Goal: Task Accomplishment & Management: Manage account settings

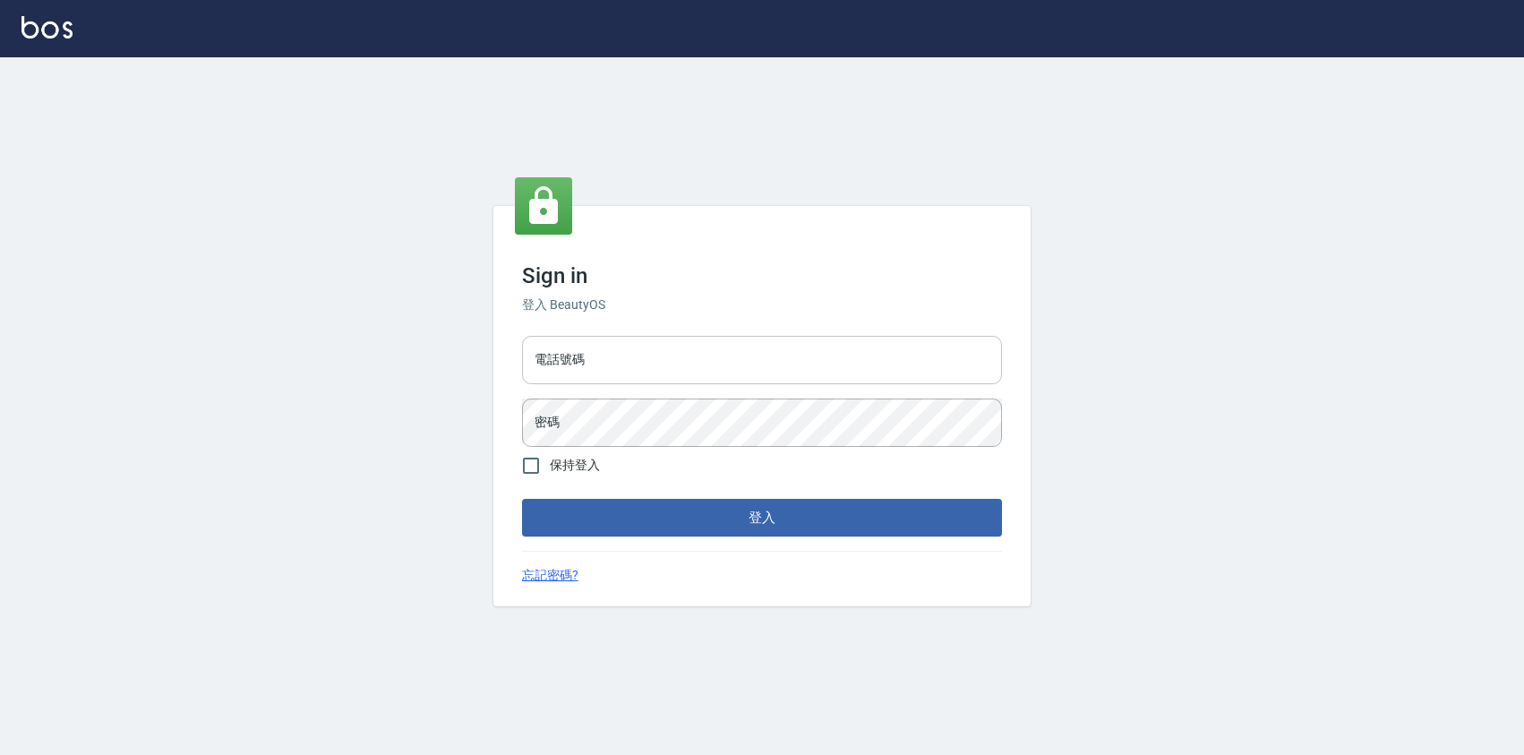
click at [597, 358] on input "電話號碼" at bounding box center [762, 360] width 480 height 48
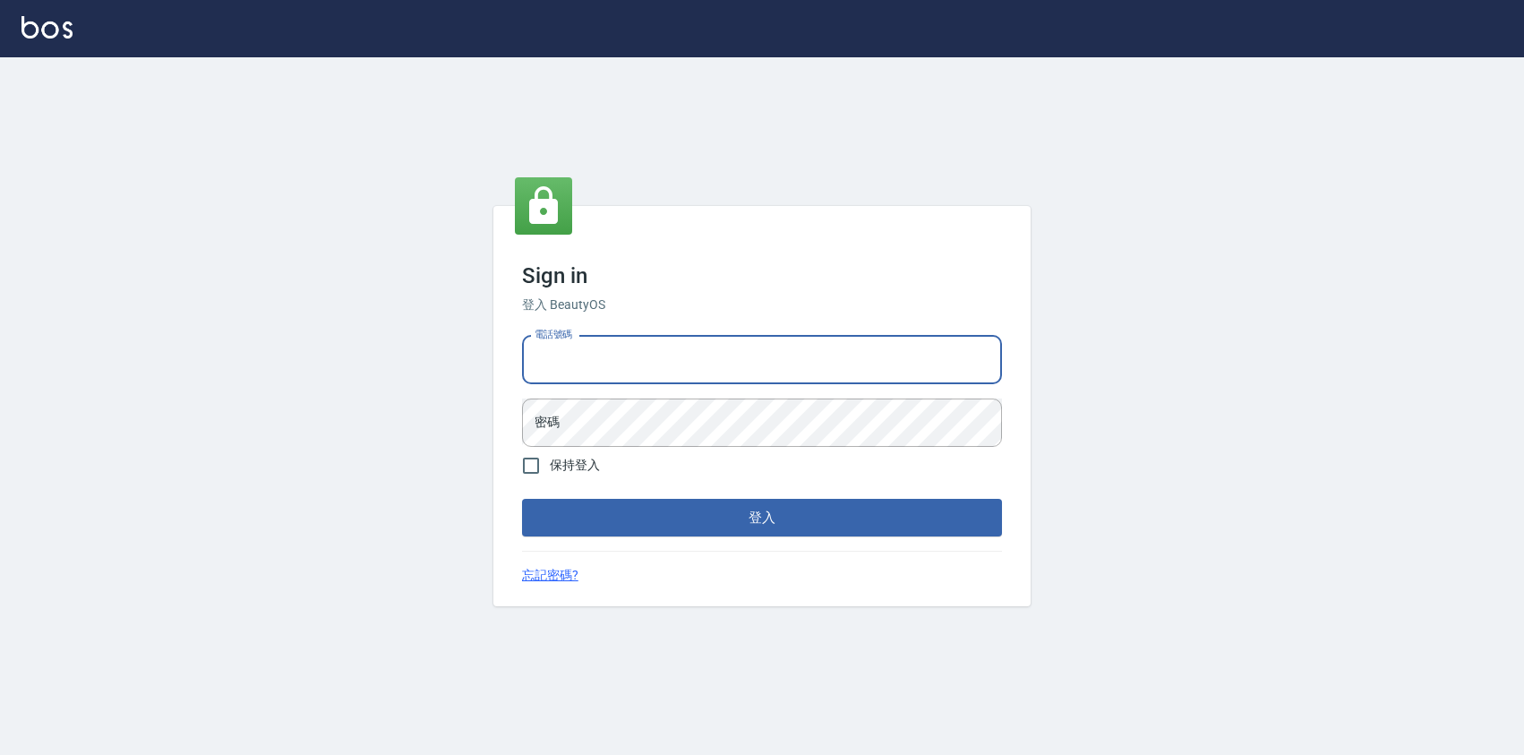
type input "0424526080"
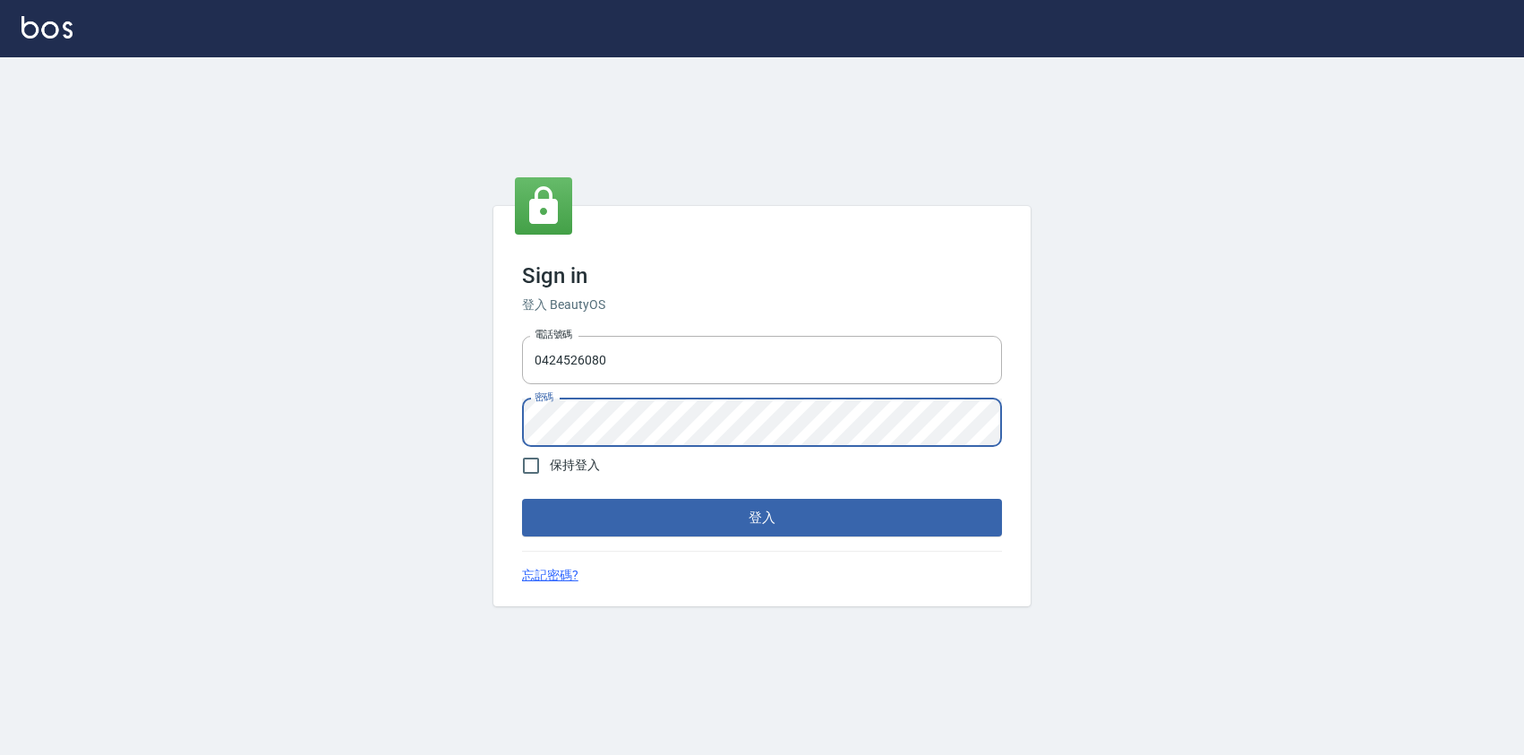
click at [522, 499] on button "登入" at bounding box center [762, 518] width 480 height 38
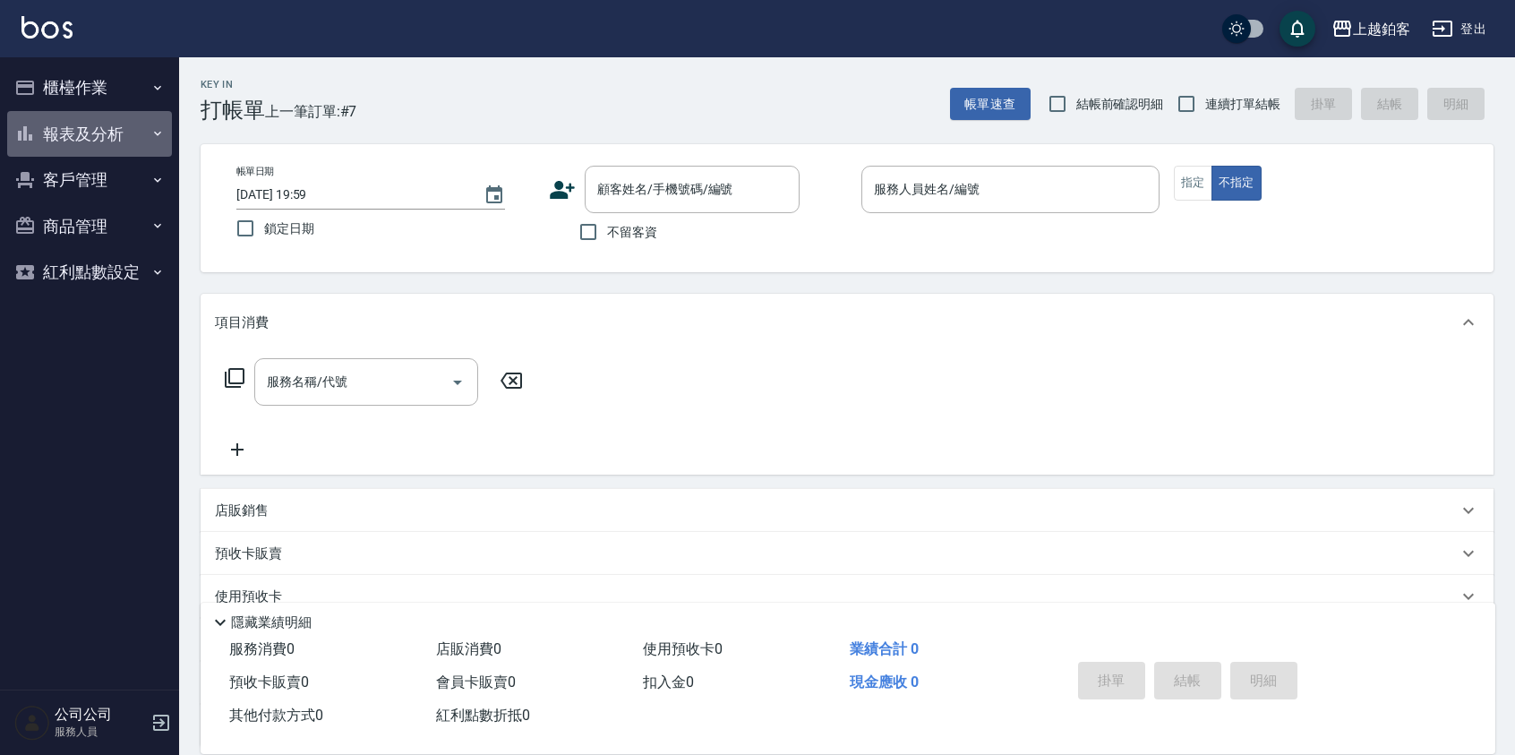
click at [88, 136] on button "報表及分析" at bounding box center [89, 134] width 165 height 47
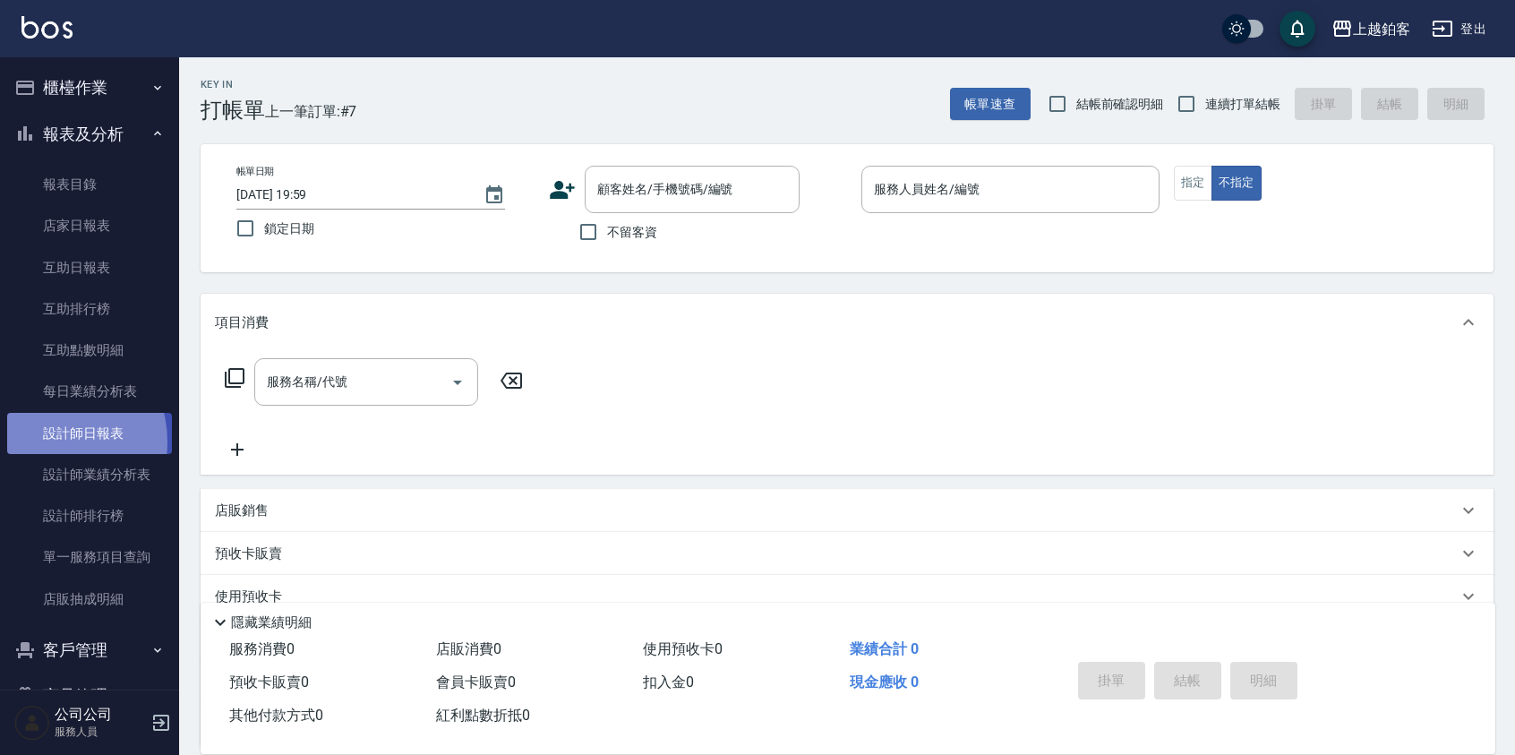
click at [47, 442] on link "設計師日報表" at bounding box center [89, 433] width 165 height 41
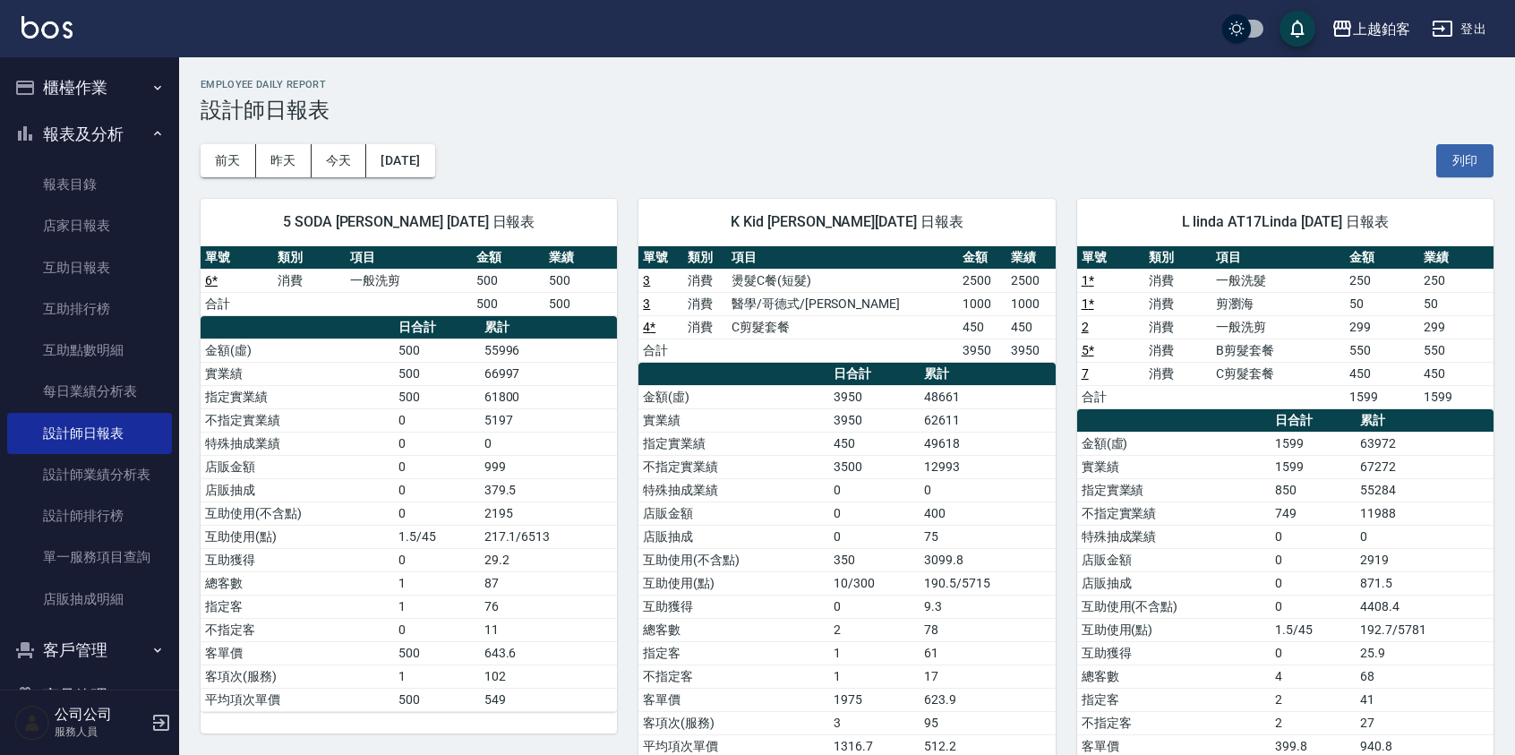
click at [98, 83] on button "櫃檯作業" at bounding box center [89, 87] width 165 height 47
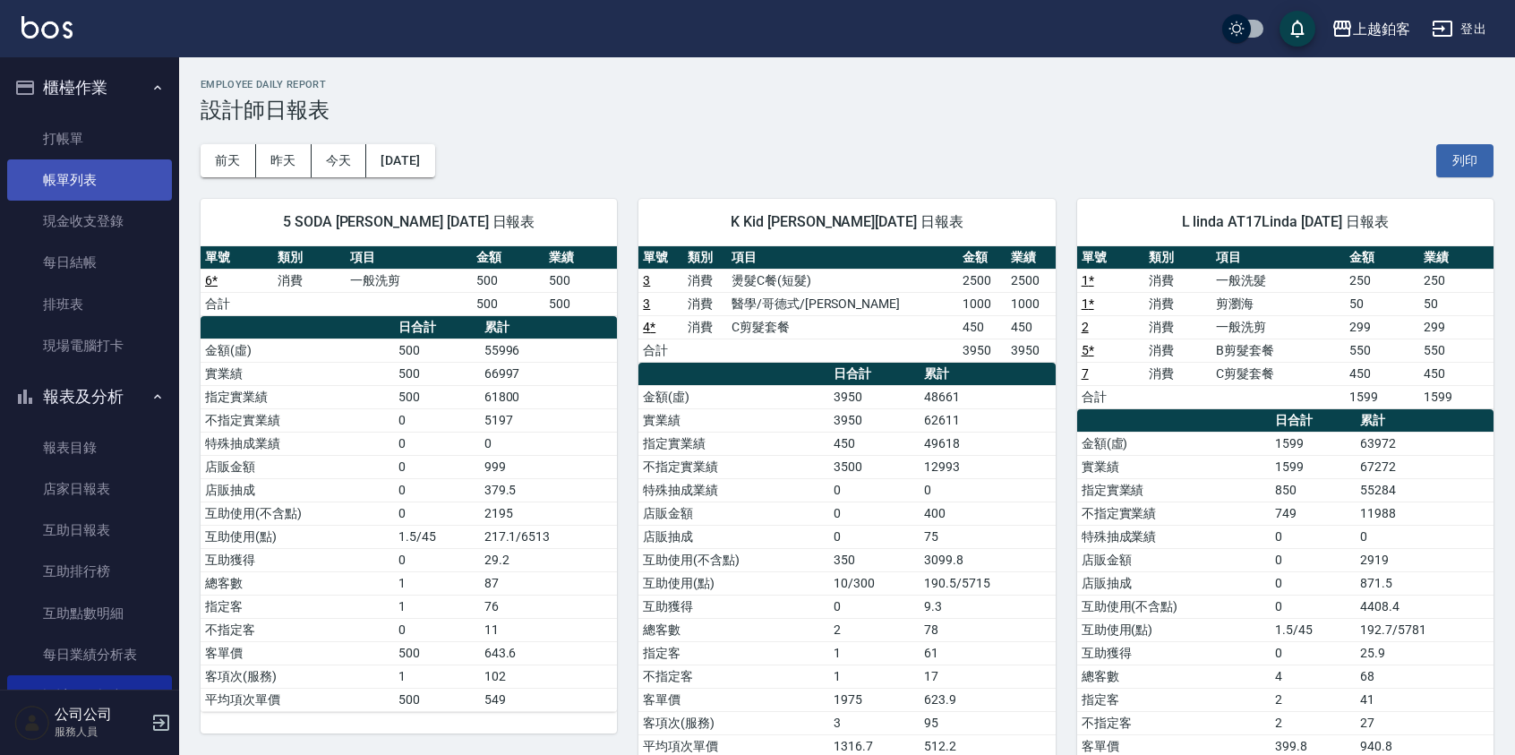
click at [93, 183] on link "帳單列表" at bounding box center [89, 179] width 165 height 41
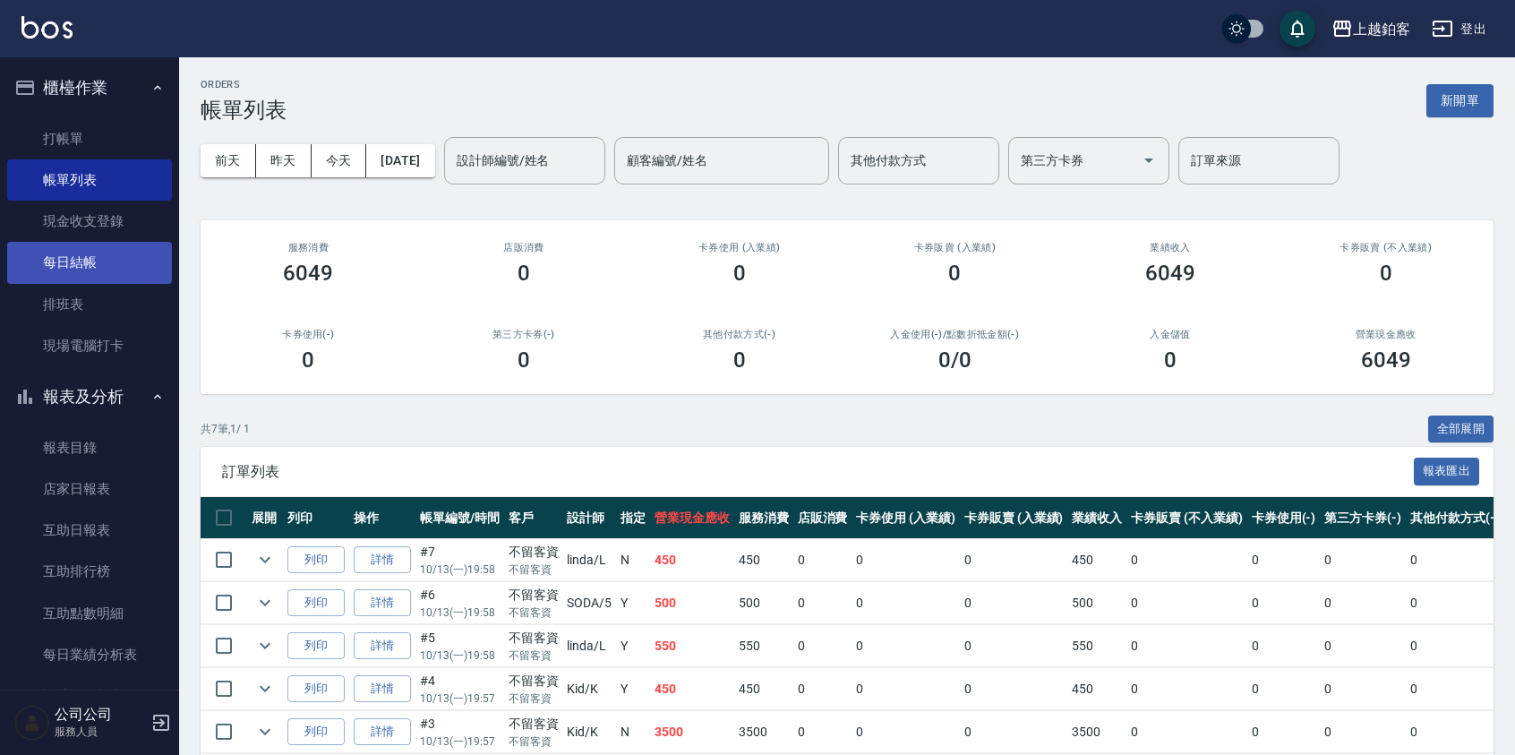
click at [77, 270] on link "每日結帳" at bounding box center [89, 262] width 165 height 41
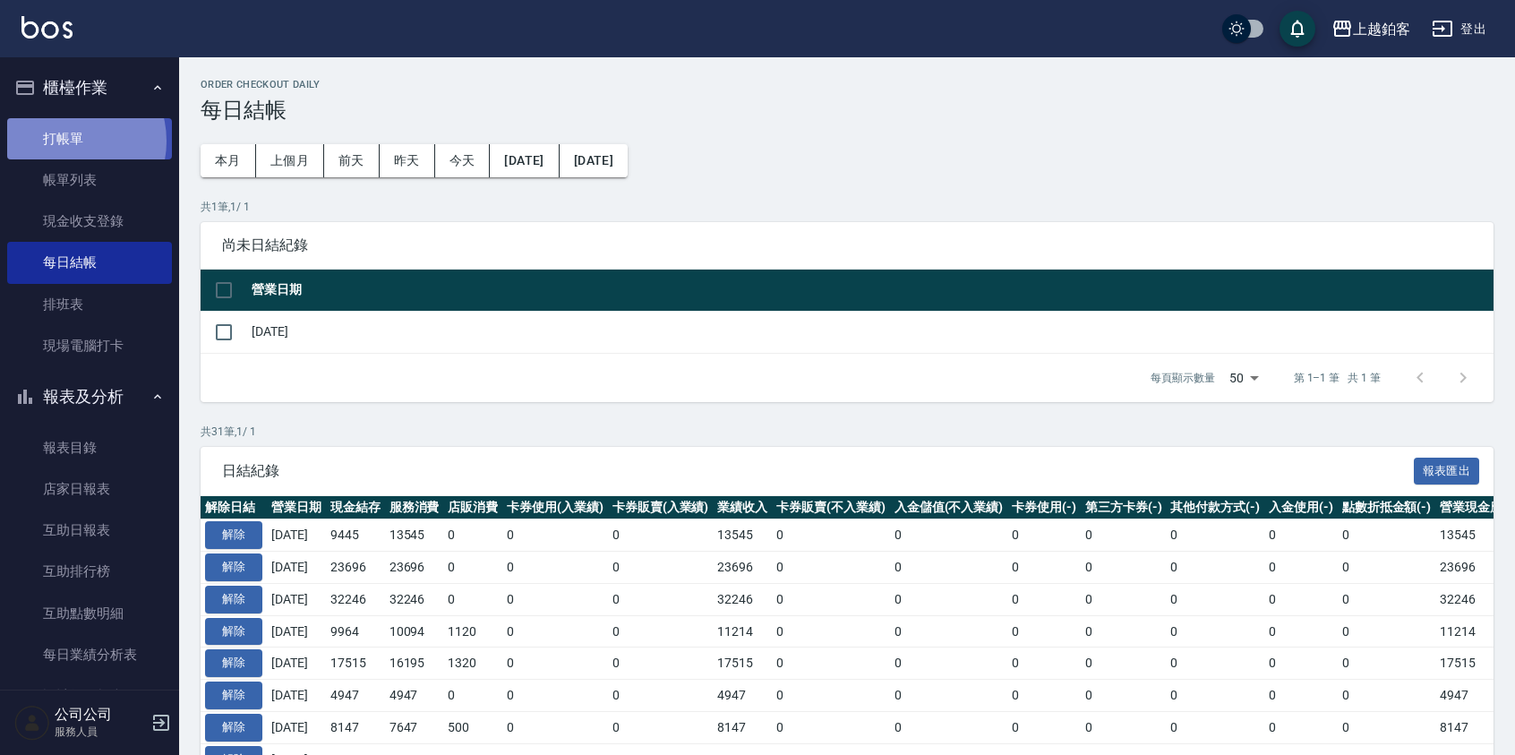
click at [68, 141] on link "打帳單" at bounding box center [89, 138] width 165 height 41
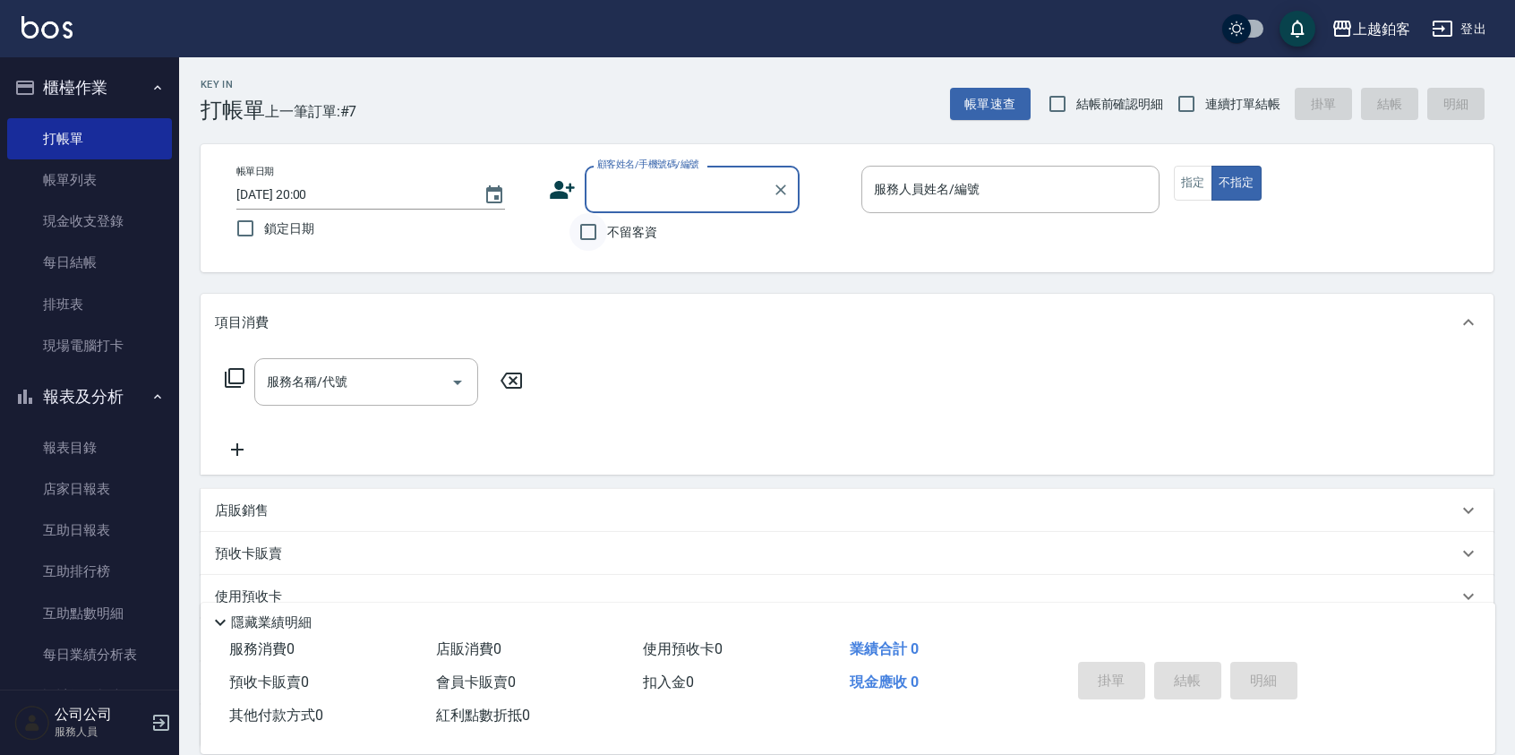
click at [598, 234] on input "不留客資" at bounding box center [589, 232] width 38 height 38
checkbox input "true"
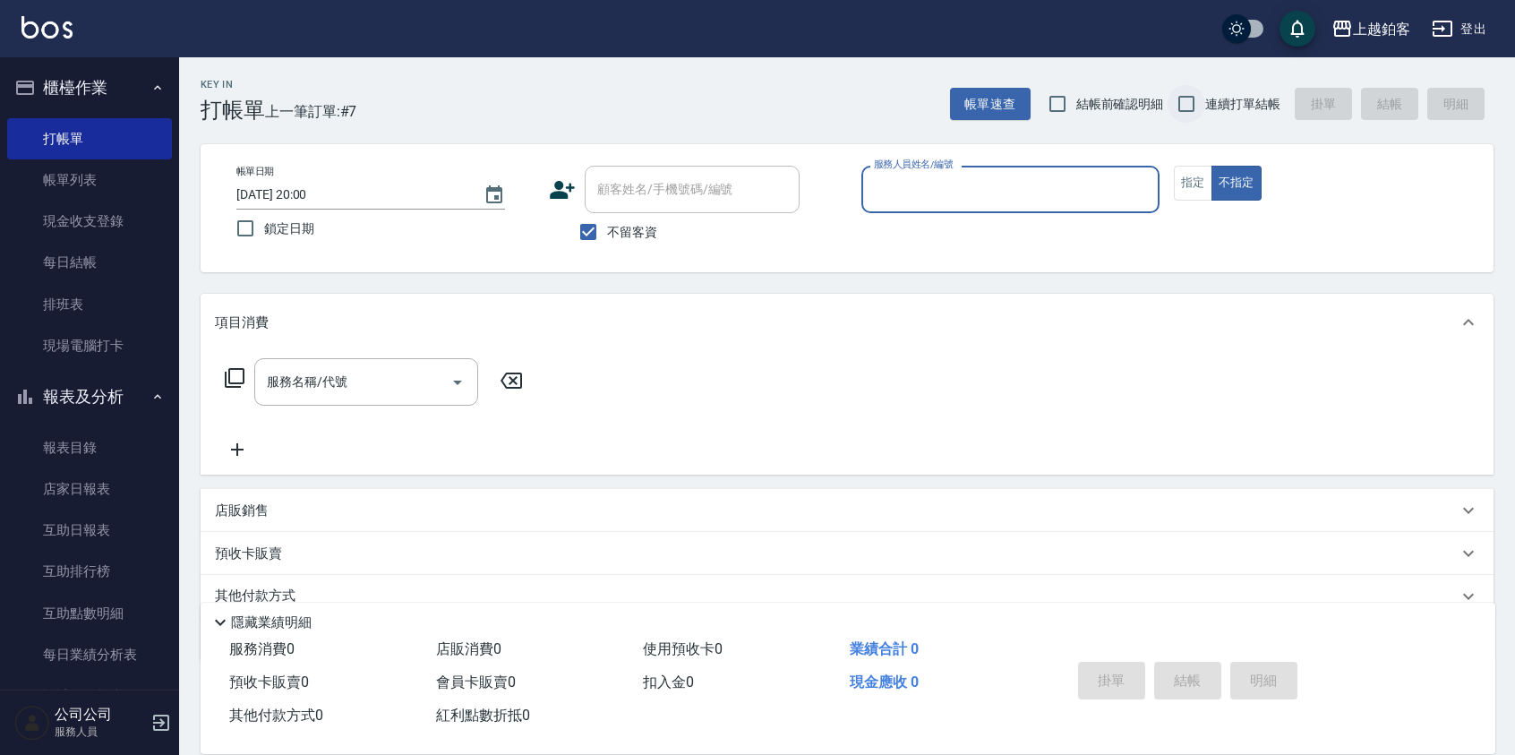
click at [1187, 108] on input "連續打單結帳" at bounding box center [1187, 104] width 38 height 38
checkbox input "true"
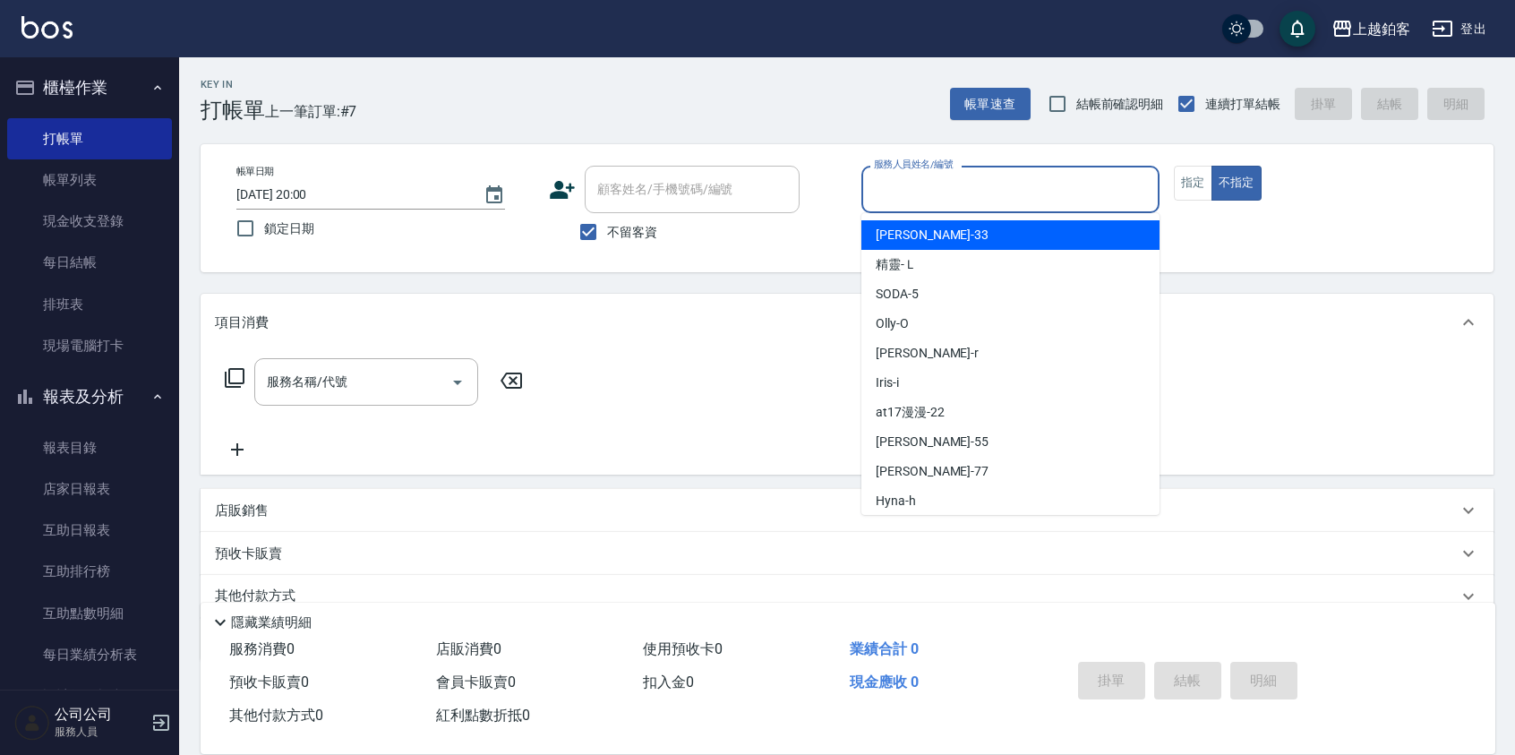
click at [1110, 176] on input "服務人員姓名/編號" at bounding box center [1011, 189] width 282 height 31
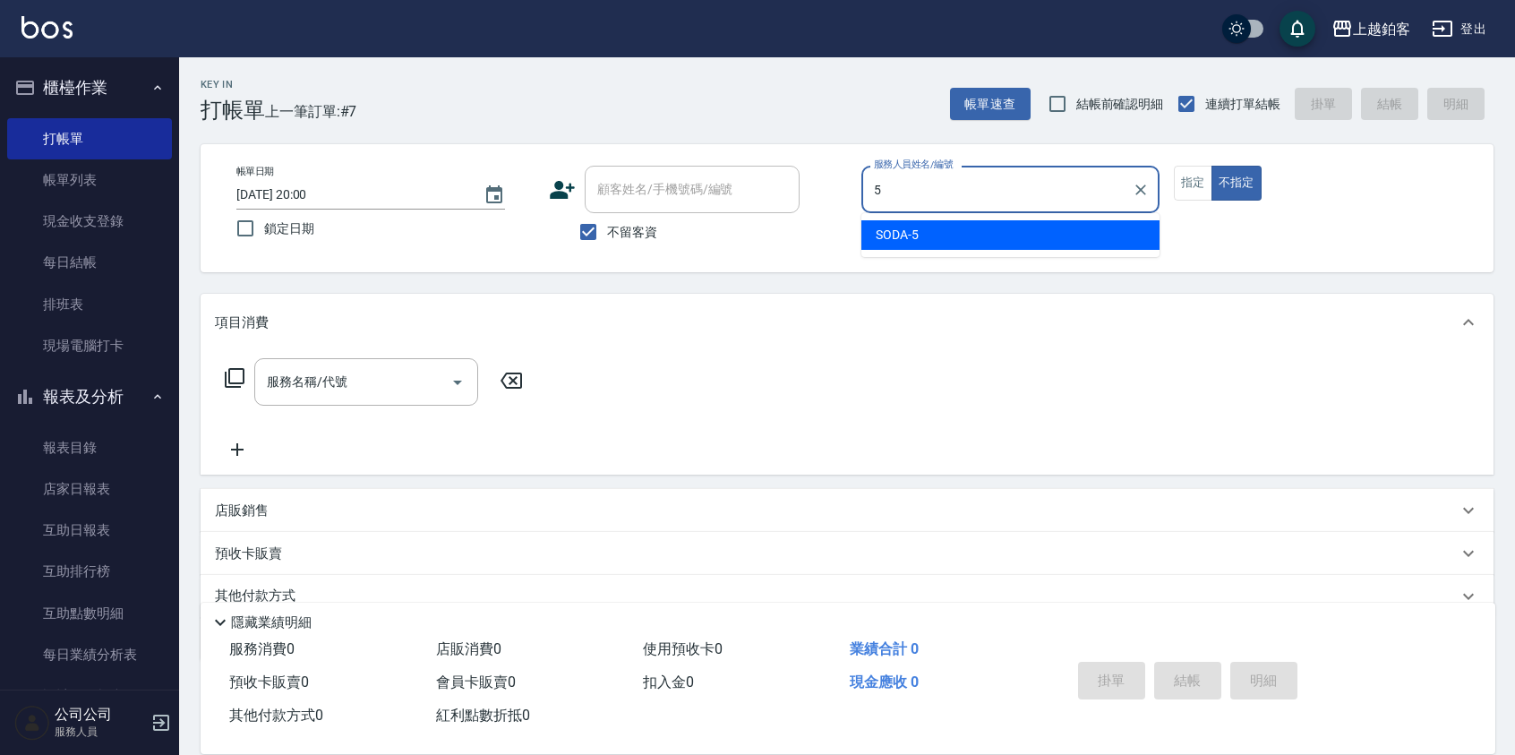
type input "SODA-5"
type button "false"
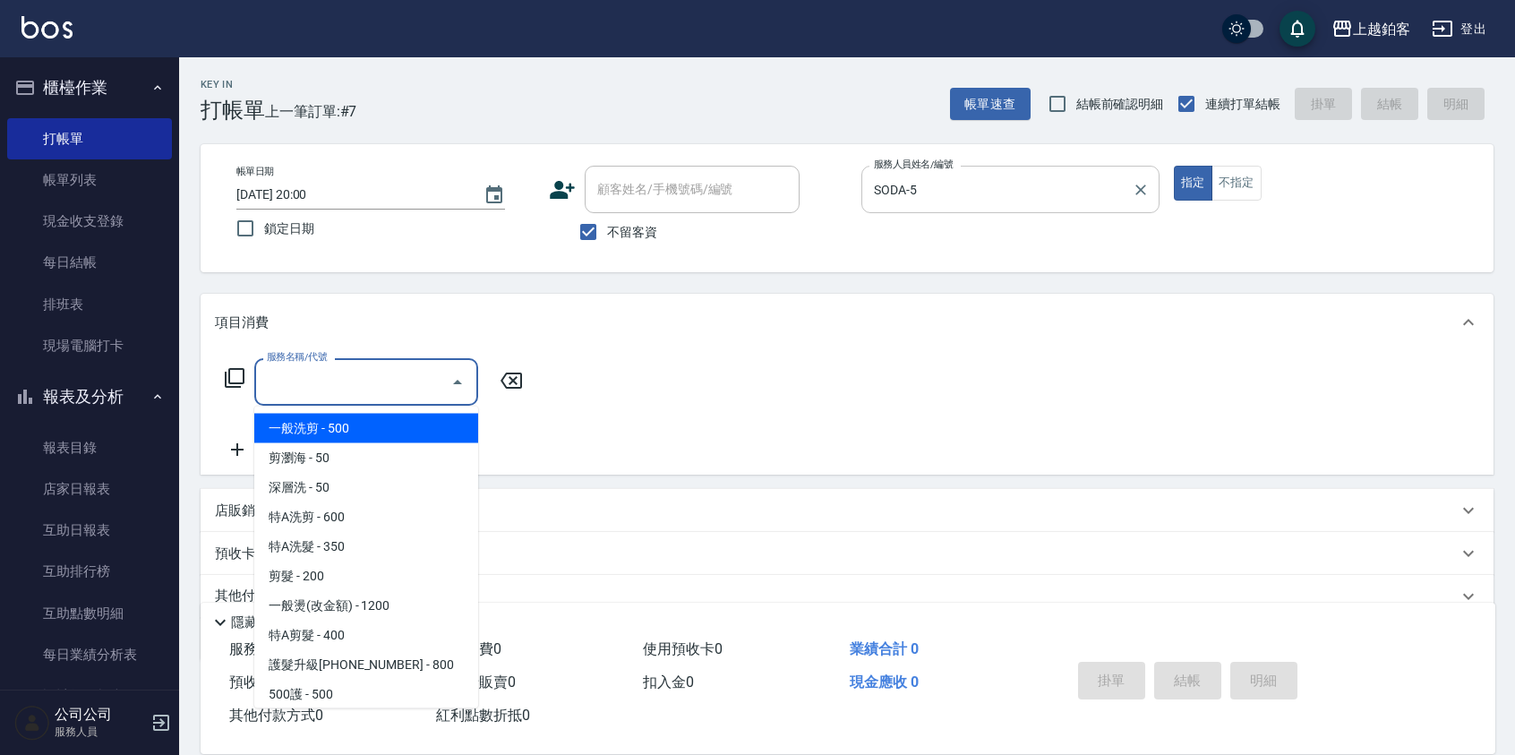
type input "一般洗剪(5)"
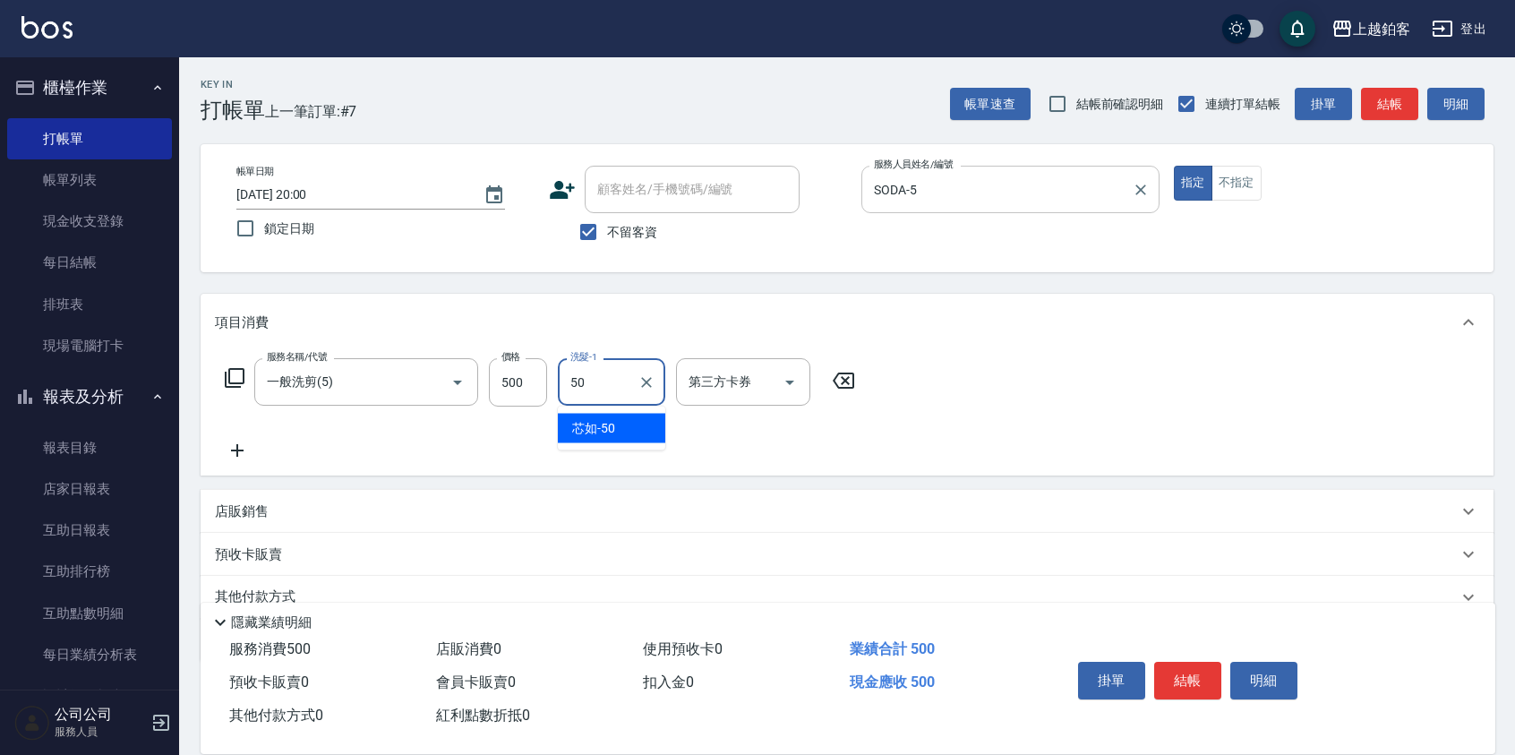
type input "芯如-50"
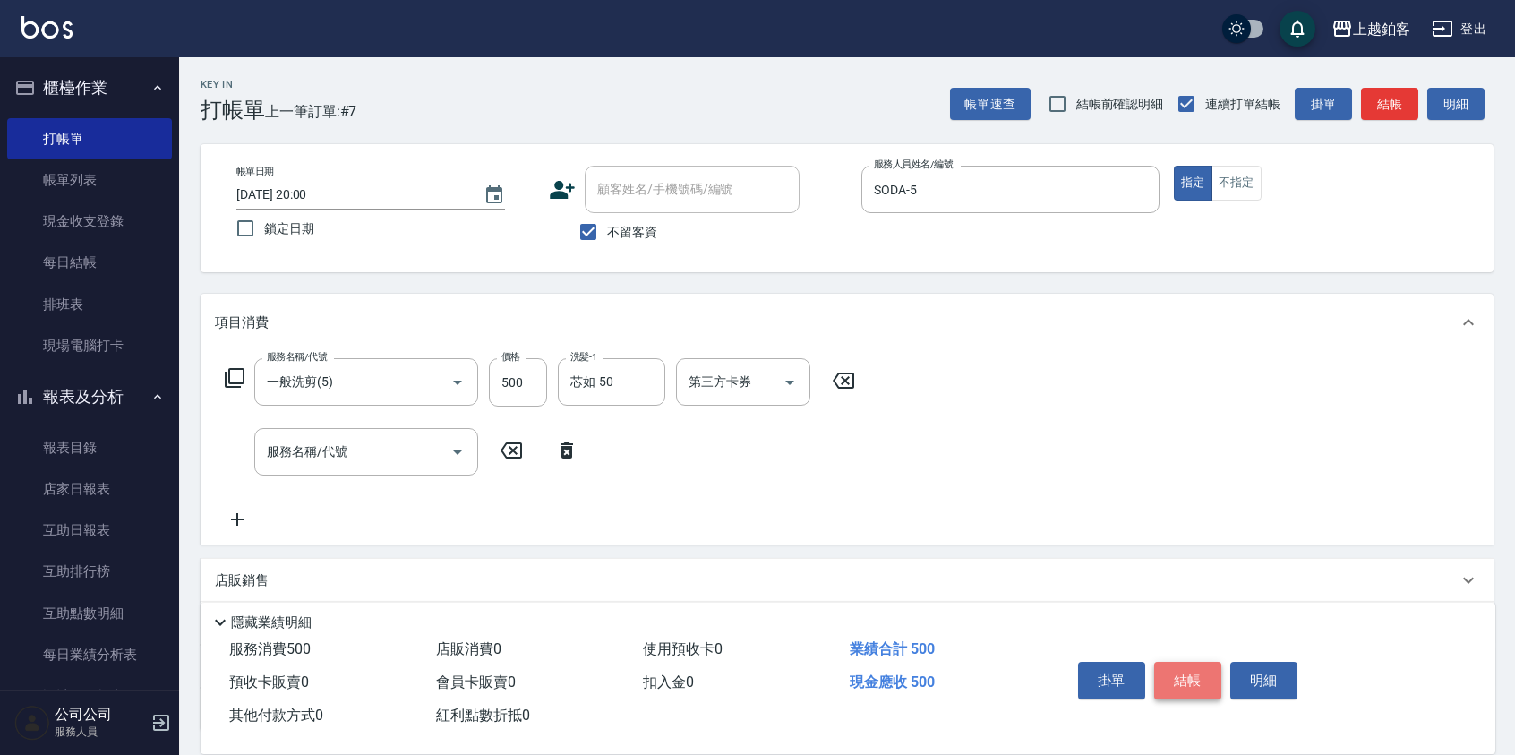
click at [1198, 682] on button "結帳" at bounding box center [1188, 681] width 67 height 38
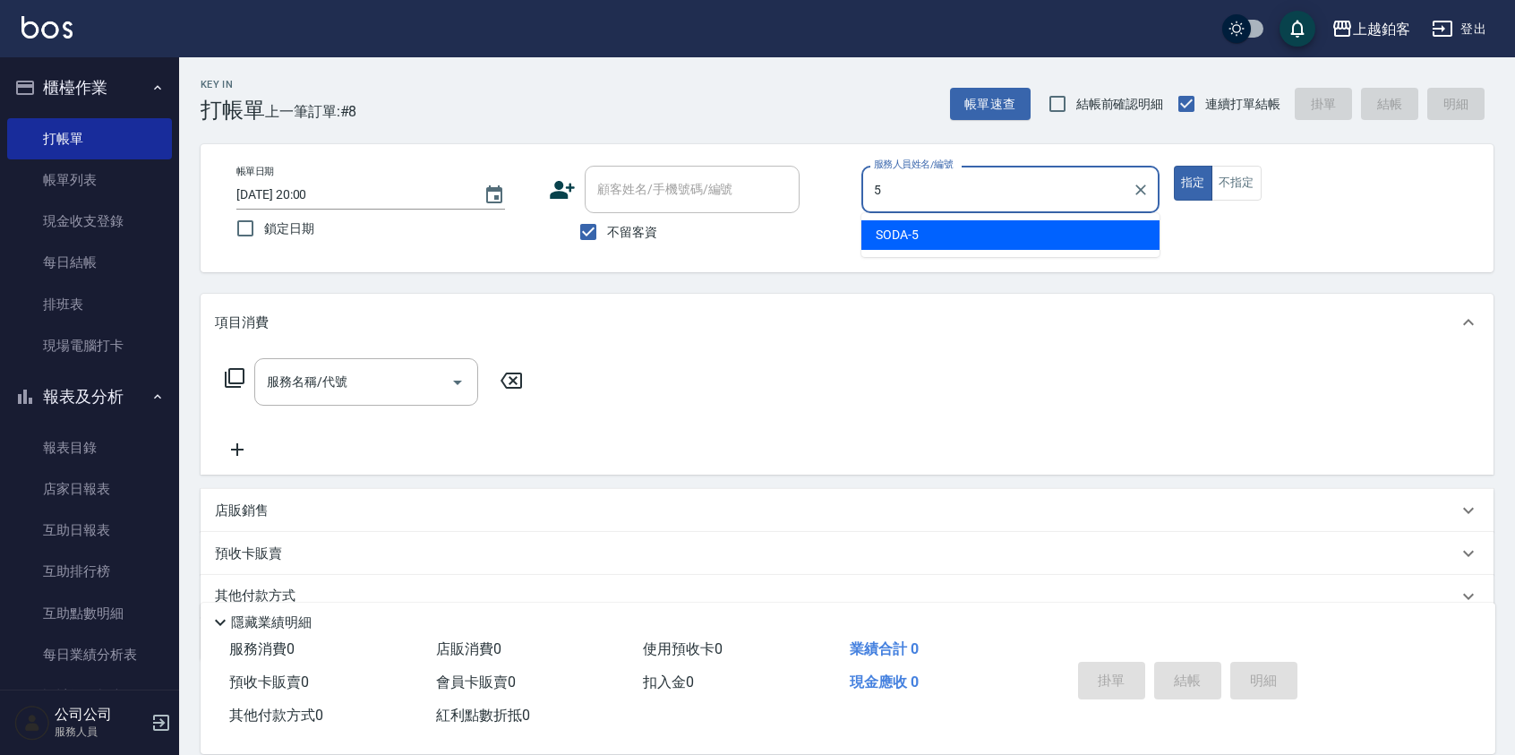
type input "SODA-5"
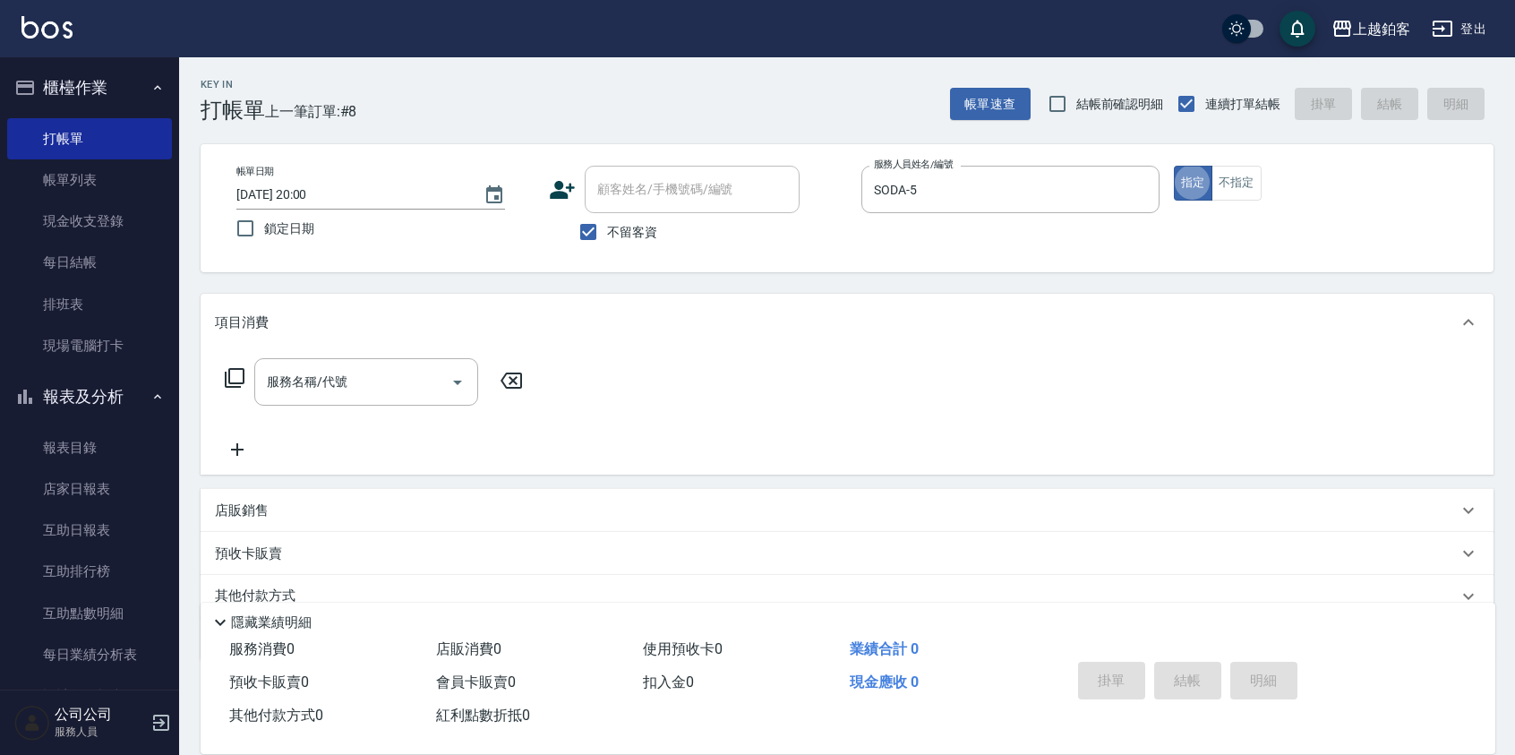
type button "true"
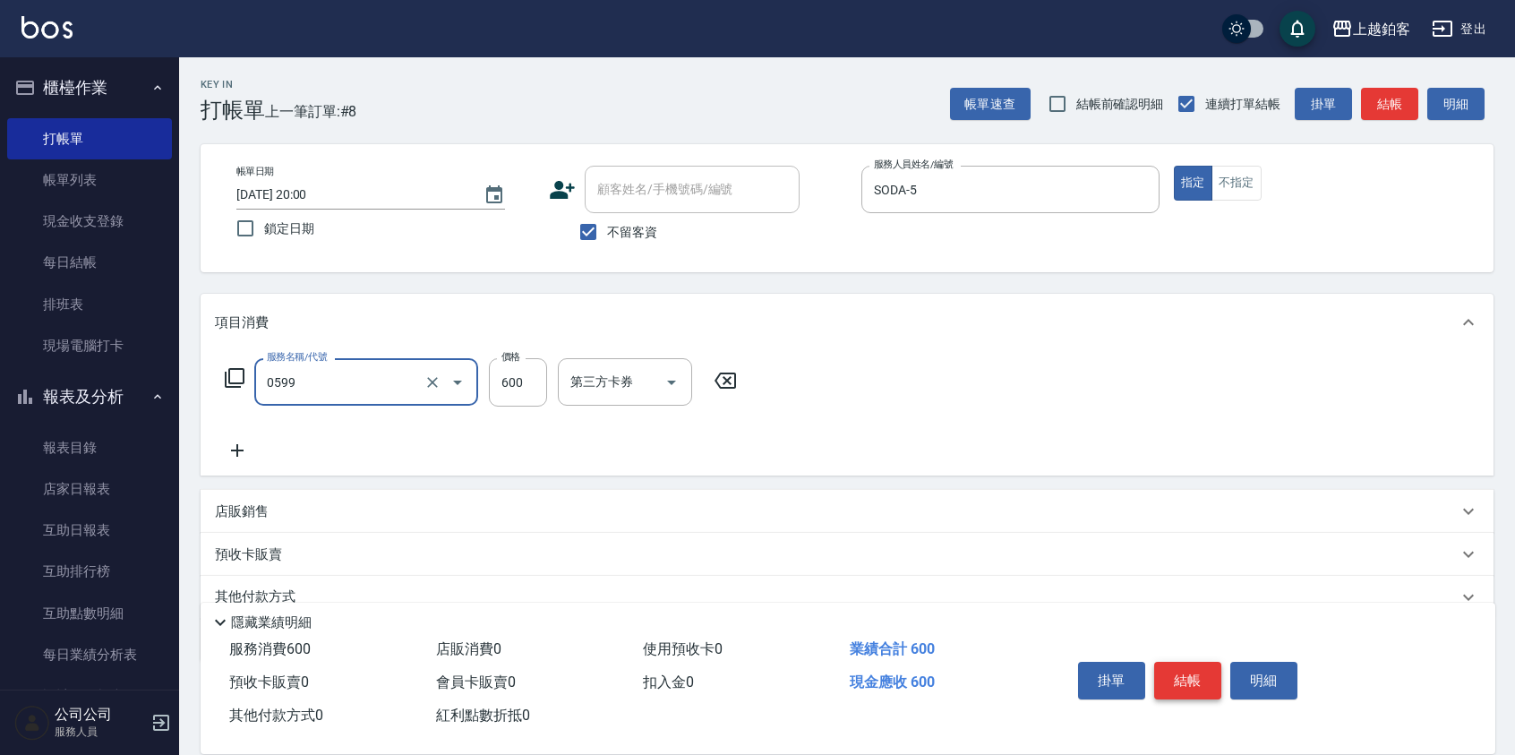
type input "精油-599(0599)"
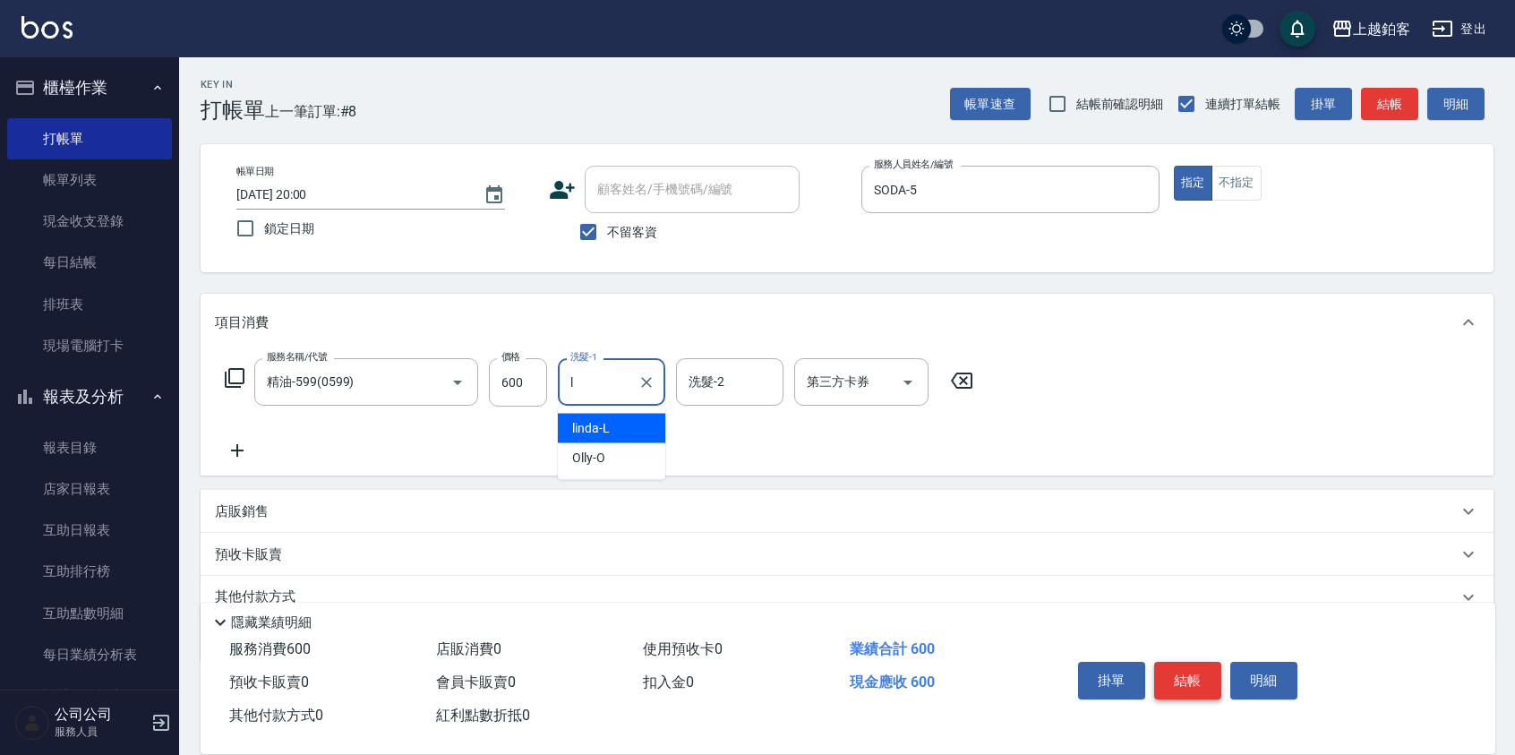
type input "linda-L"
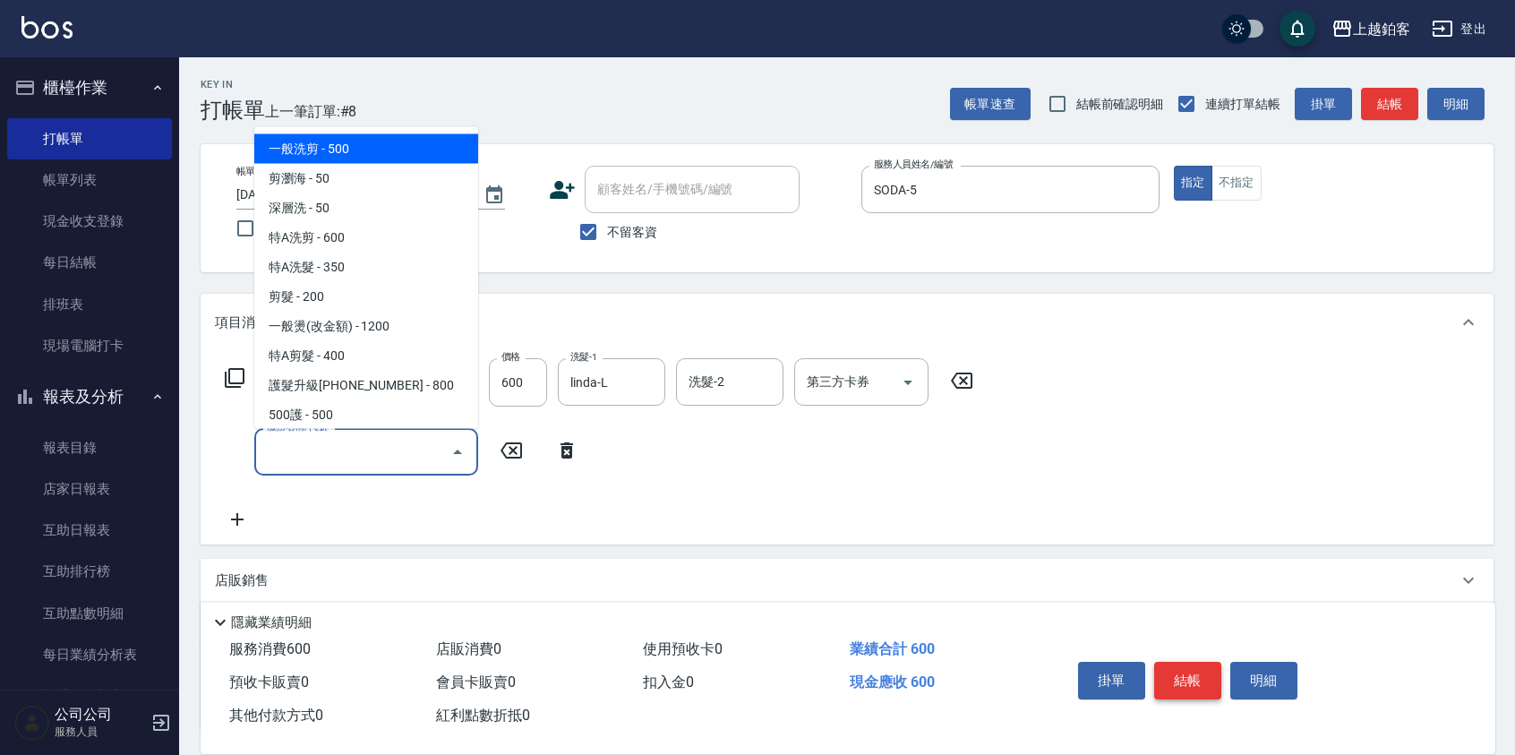
type input "一般洗剪(5)"
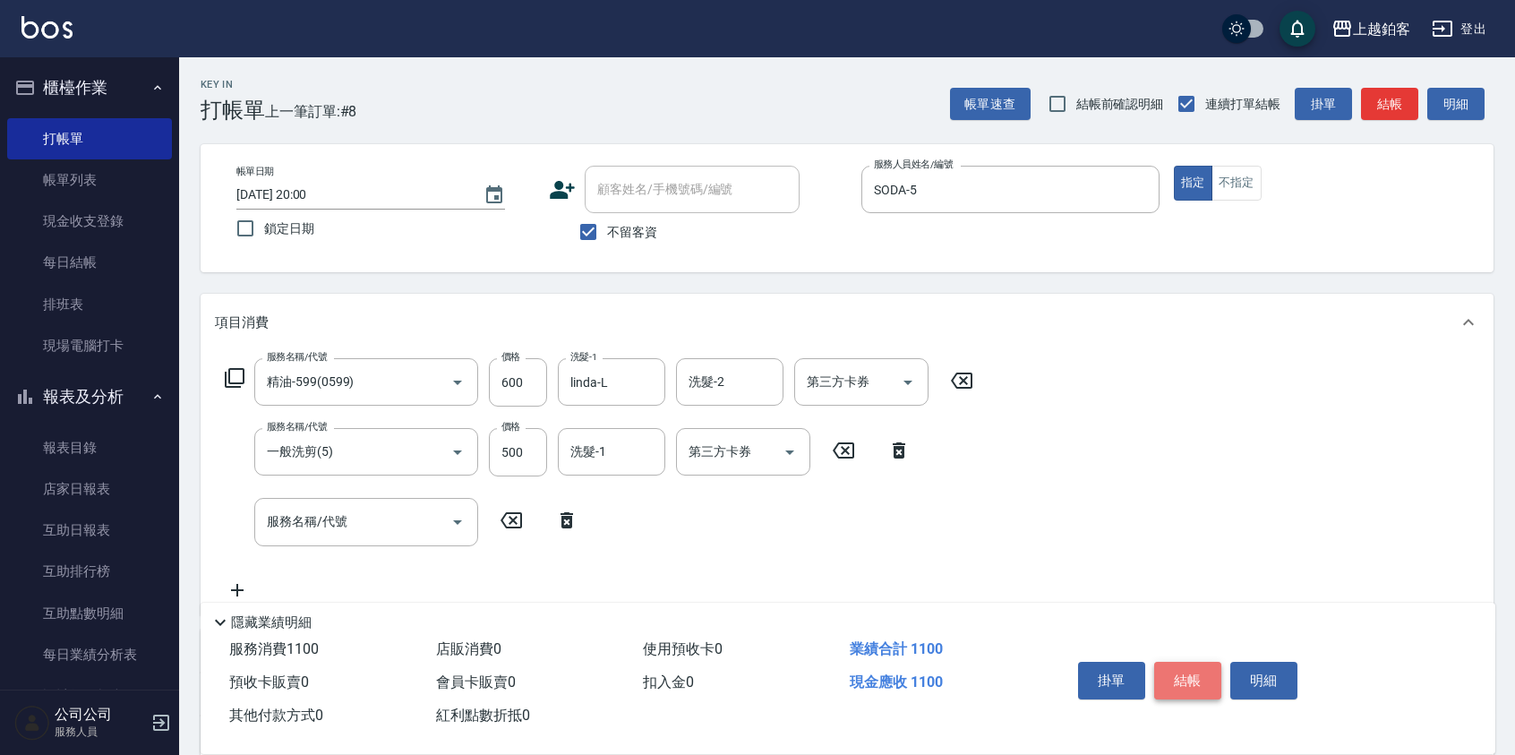
click at [1189, 674] on button "結帳" at bounding box center [1188, 681] width 67 height 38
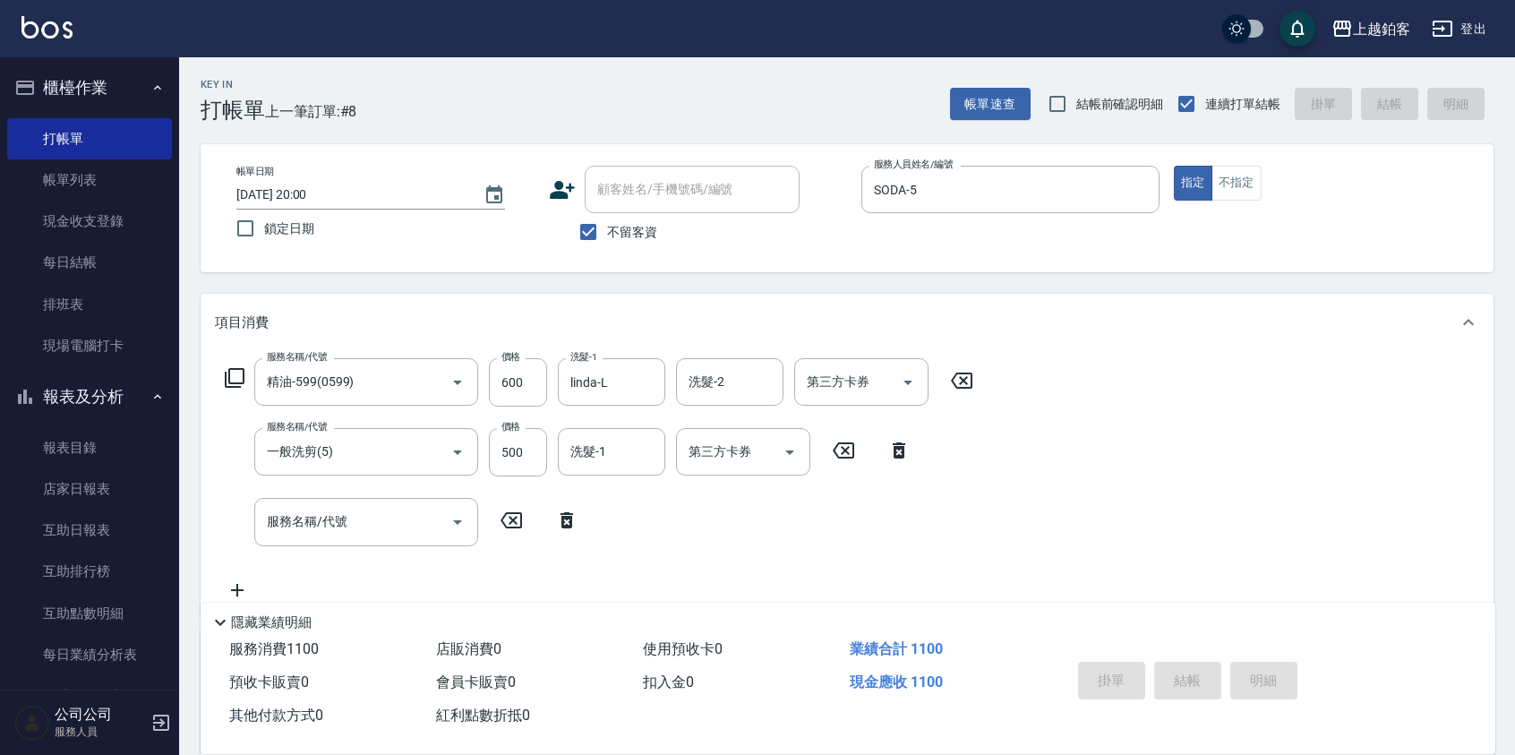
type input "2025/10/13 20:01"
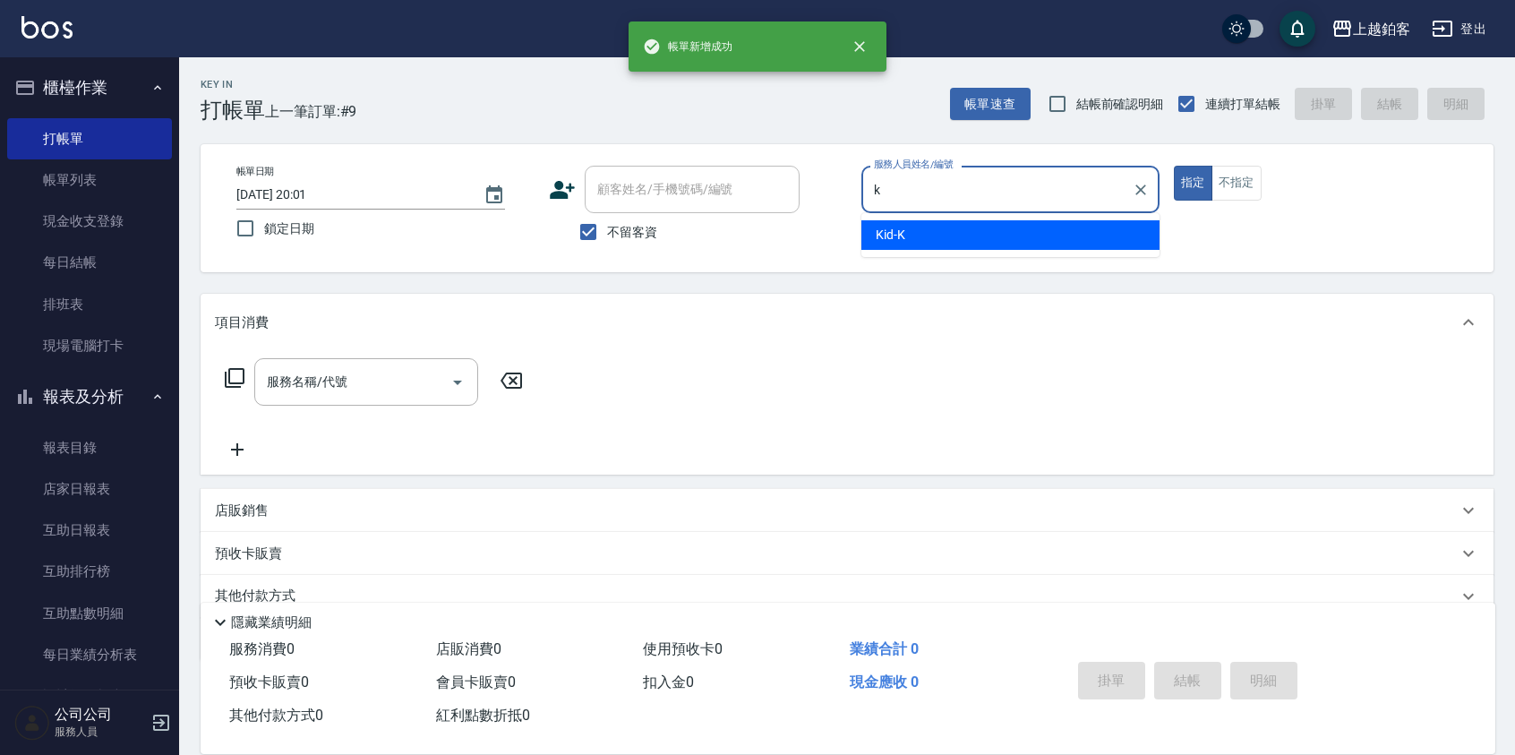
type input "Kid-K"
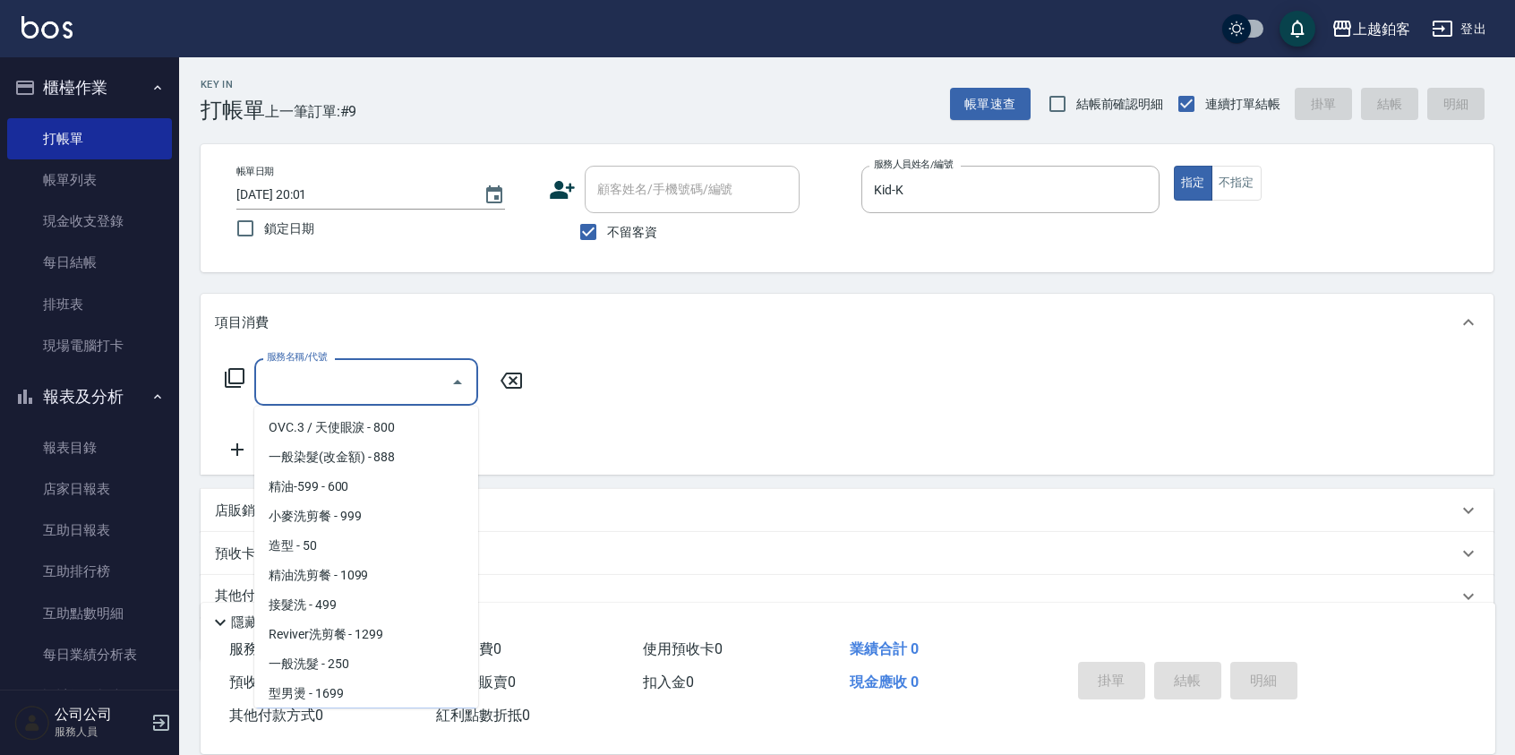
scroll to position [415, 0]
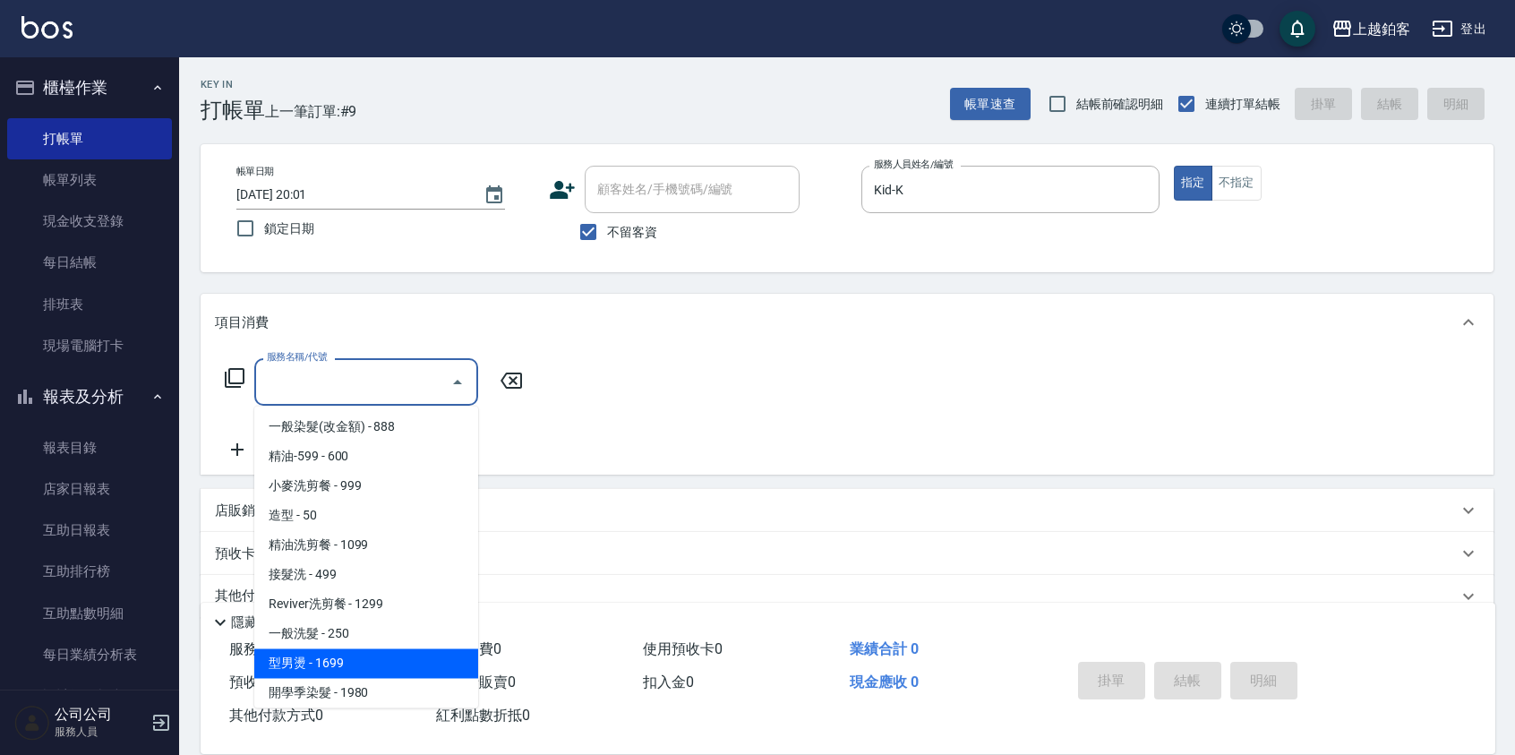
type input "型男燙(1699)"
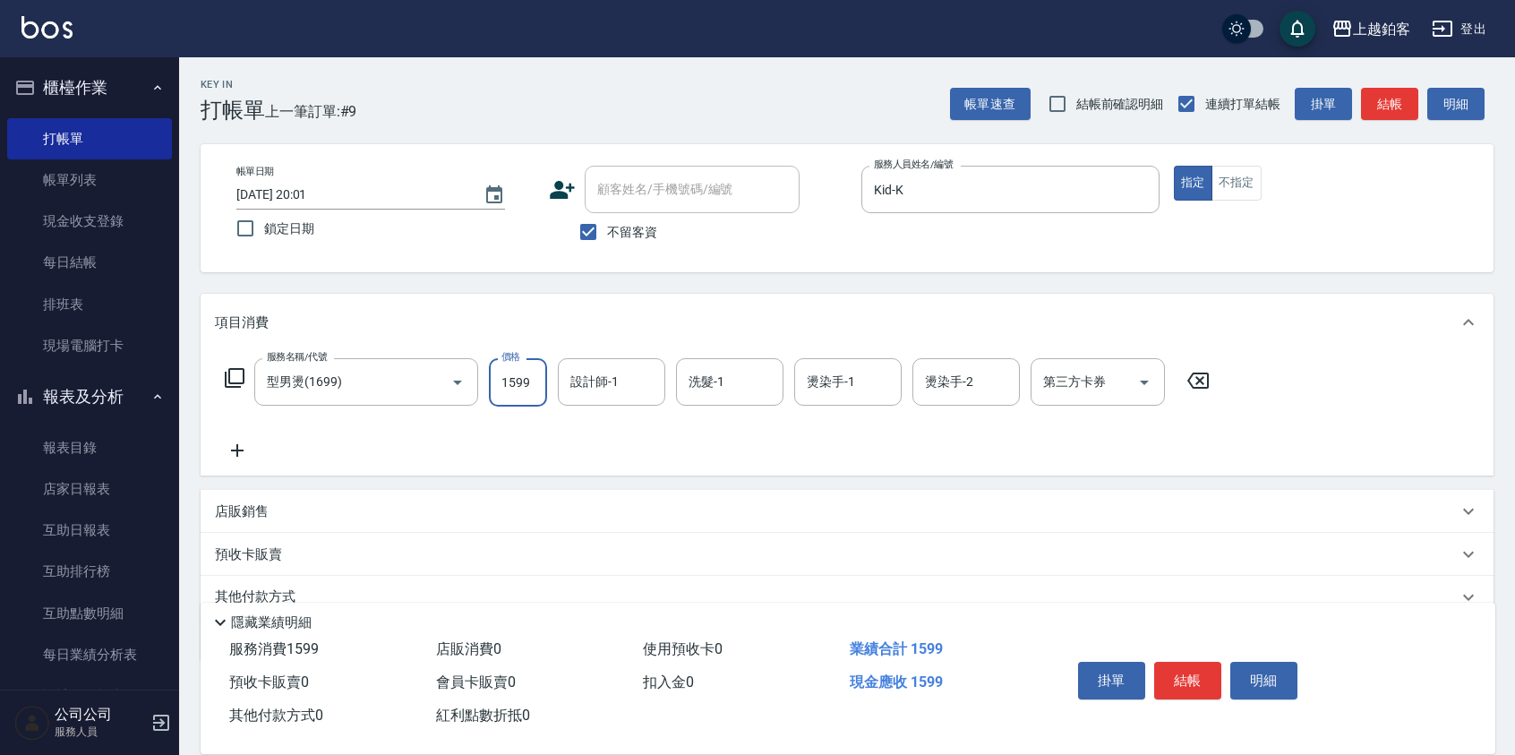
type input "1599"
type input "Kid-K"
type input "芯如-50"
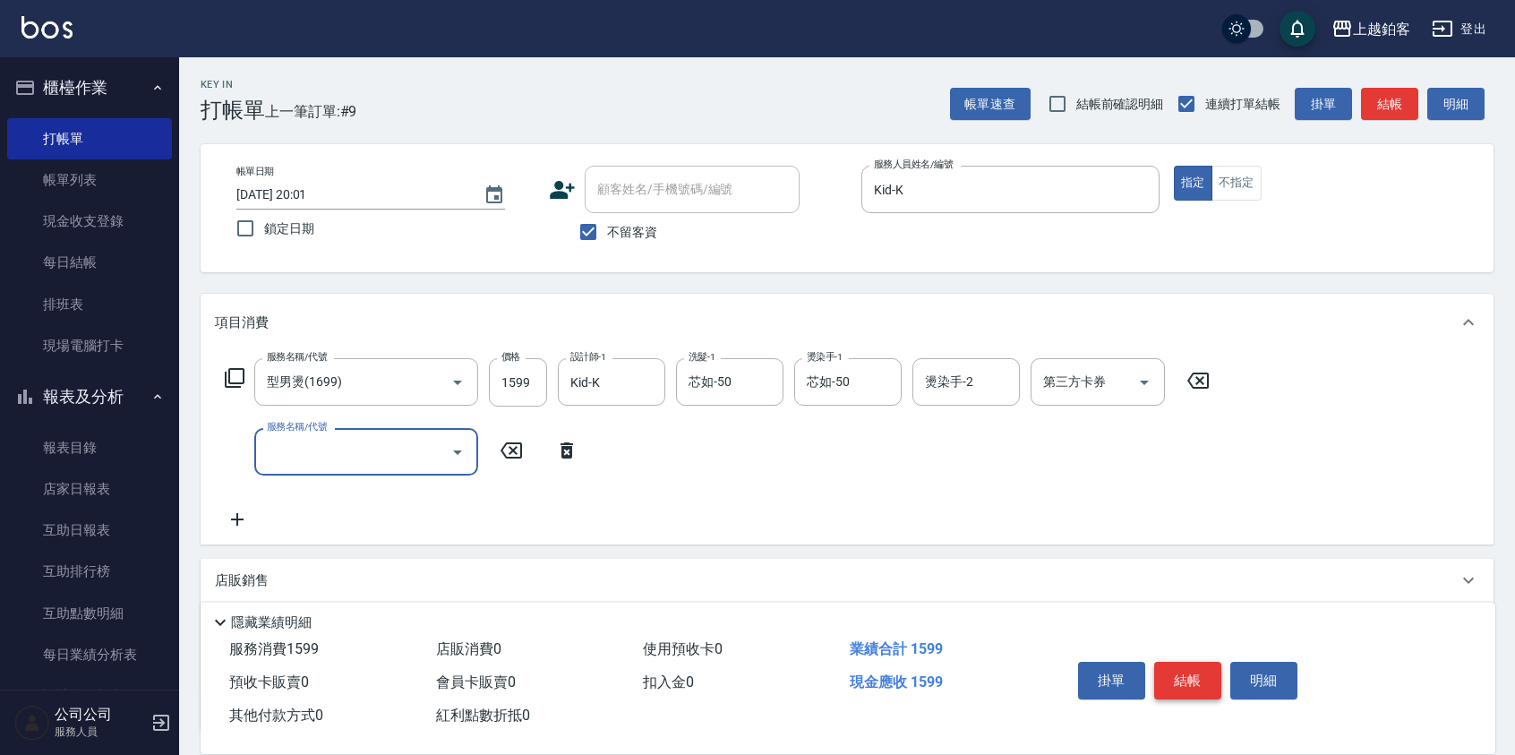
click at [1204, 673] on button "結帳" at bounding box center [1188, 681] width 67 height 38
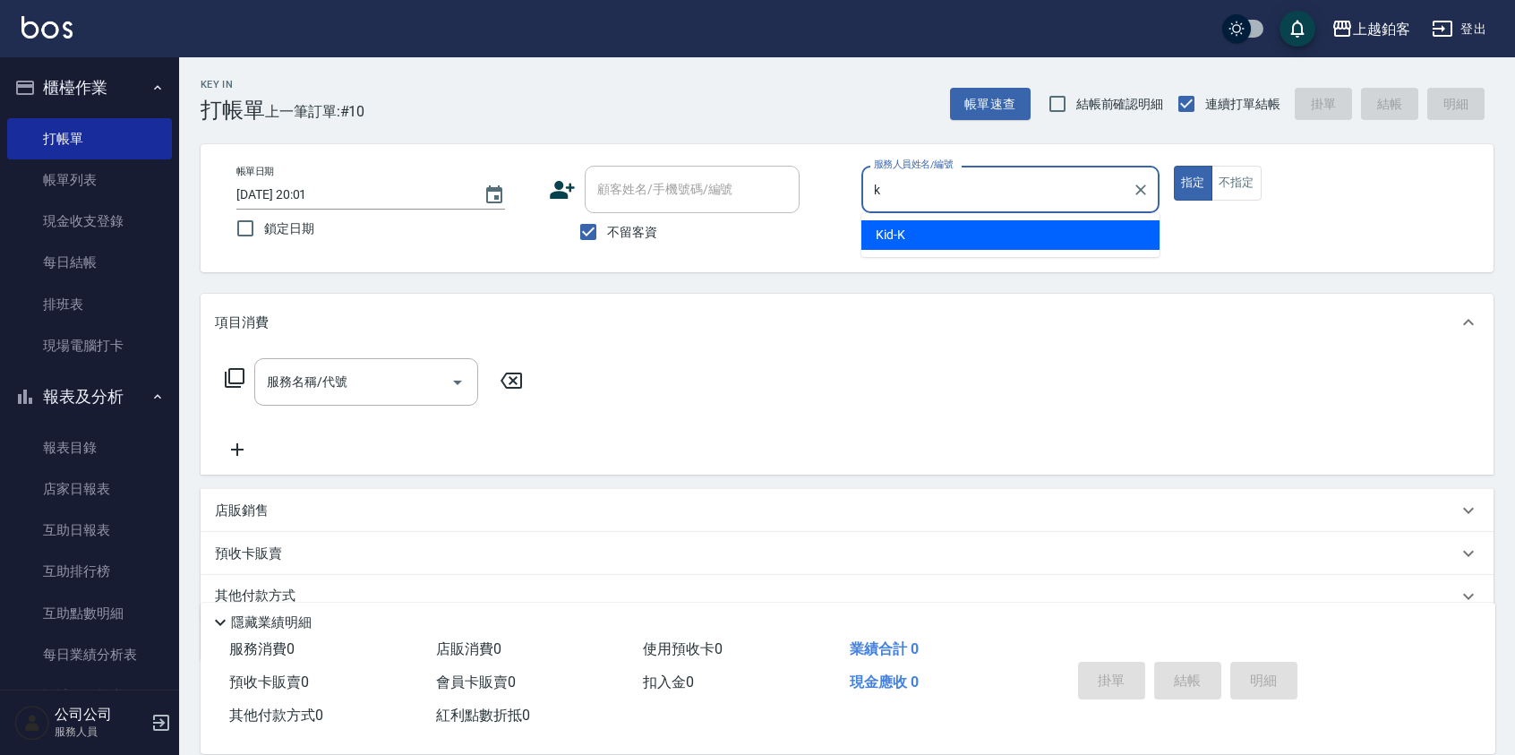
type input "Kid-K"
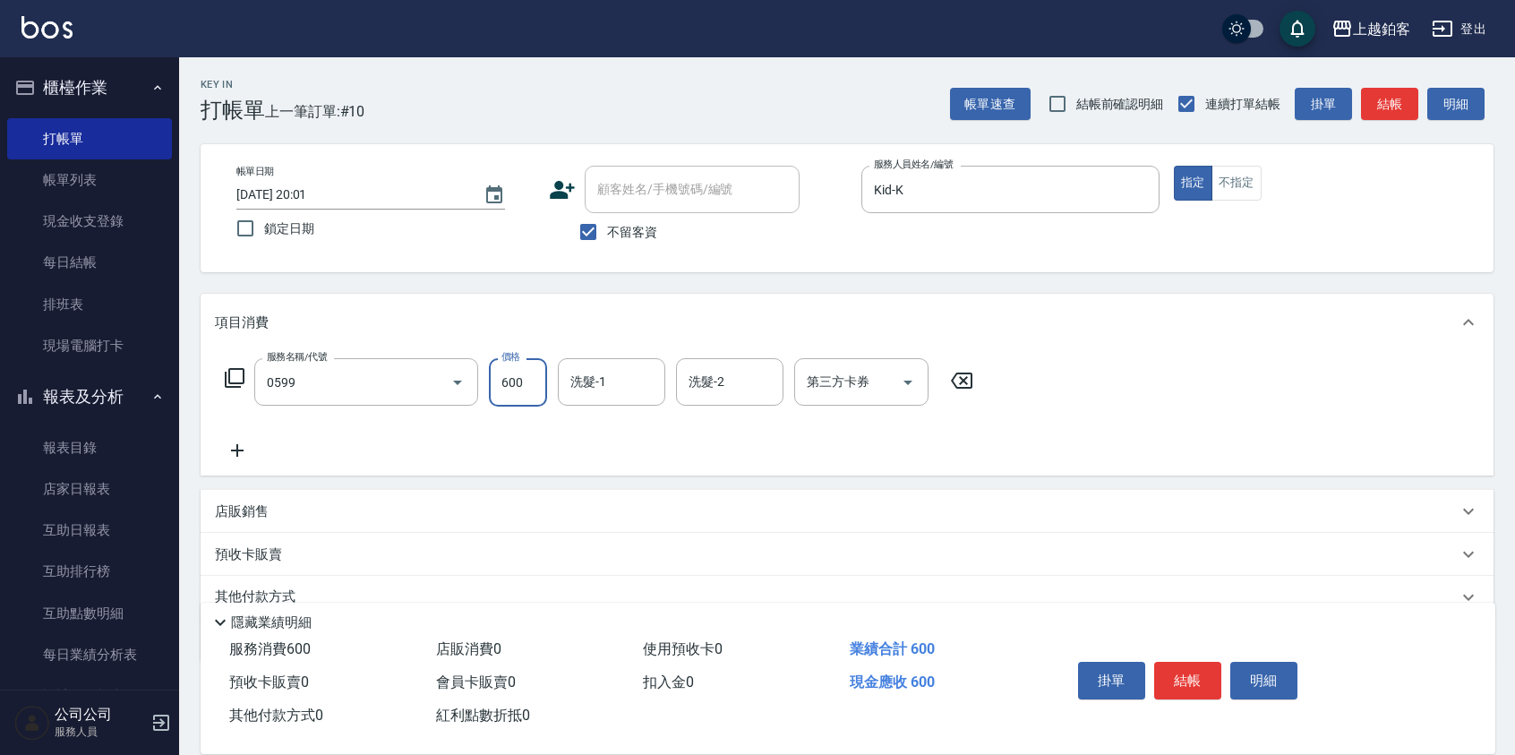
type input "精油-599(0599)"
type input "芯如-50"
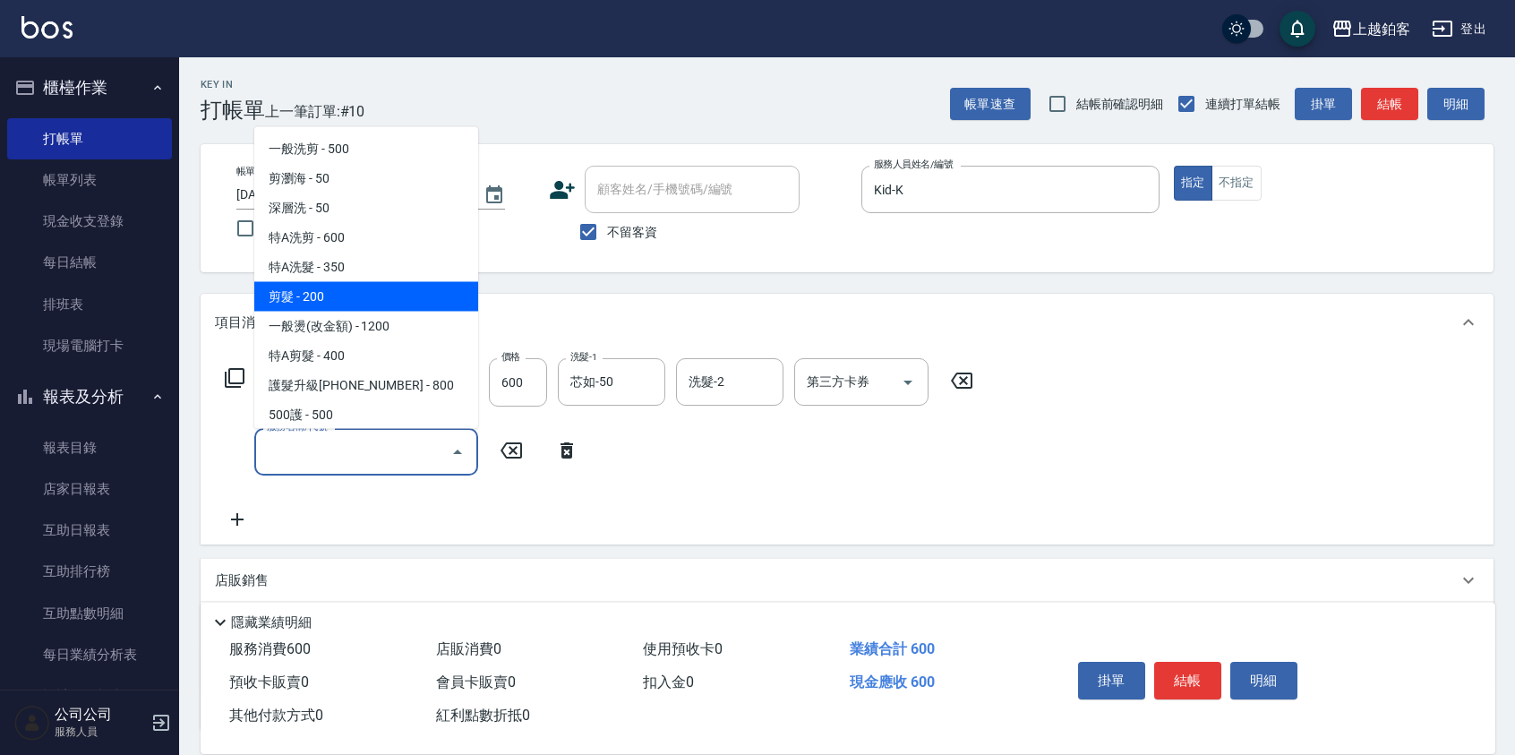
type input "剪髮(200)"
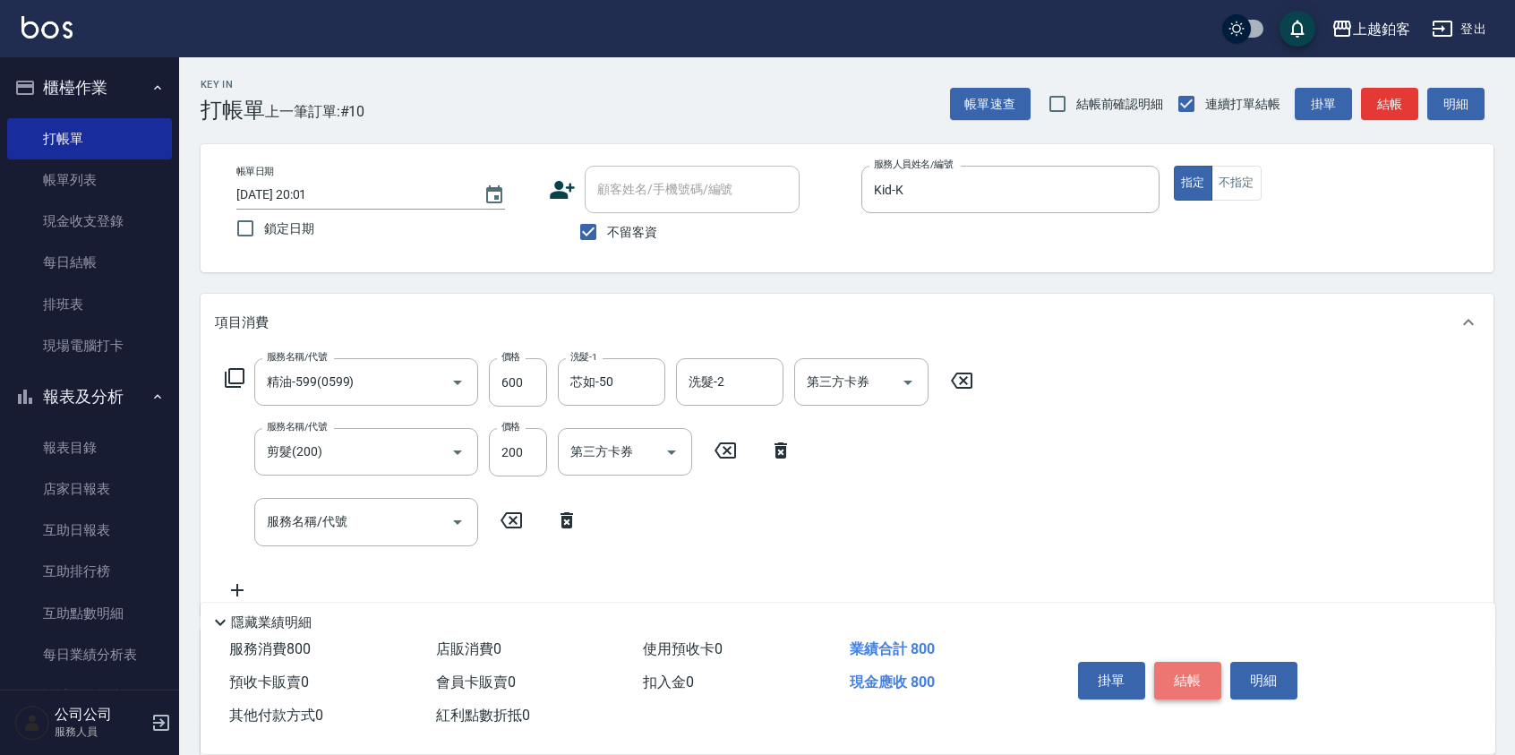
click at [1193, 681] on button "結帳" at bounding box center [1188, 681] width 67 height 38
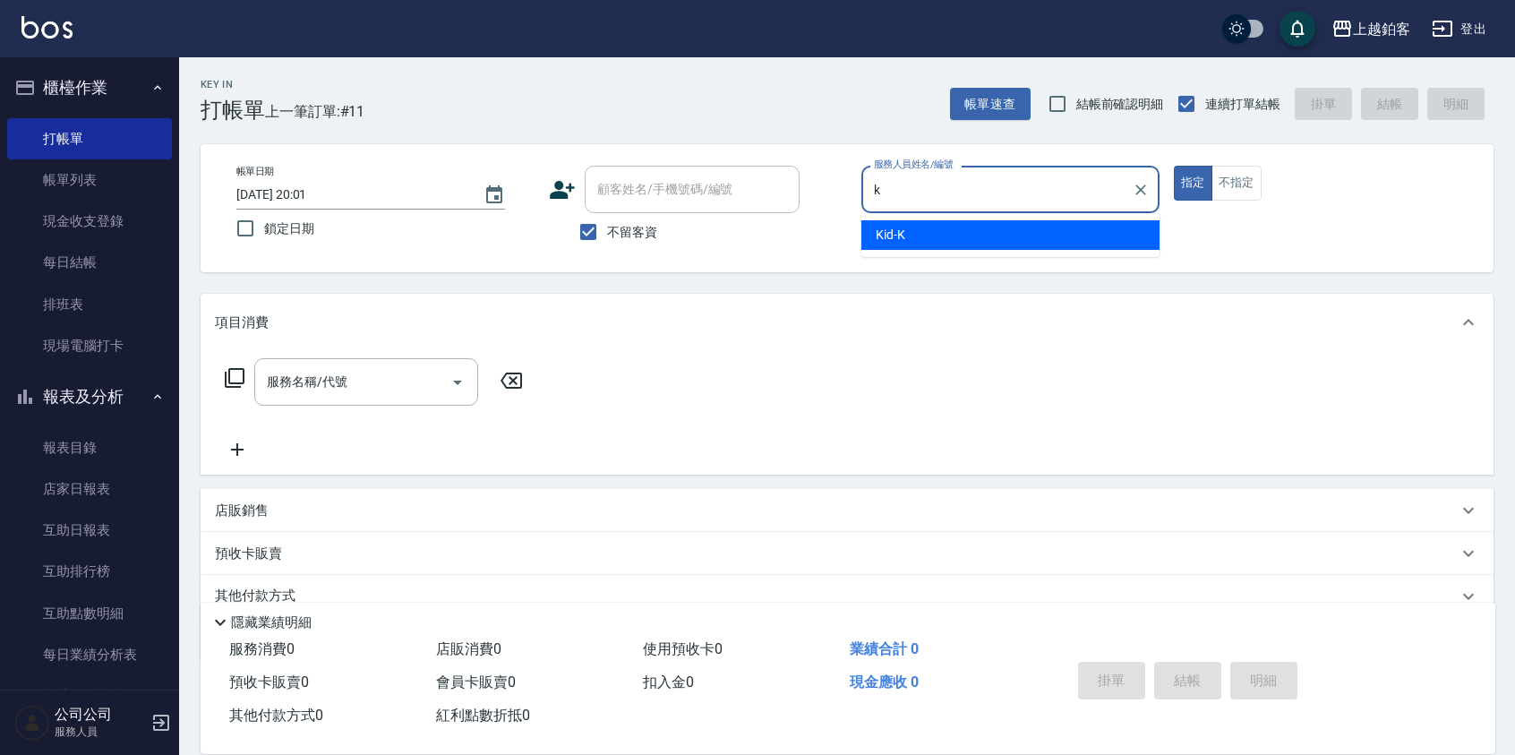
type input "Kid-K"
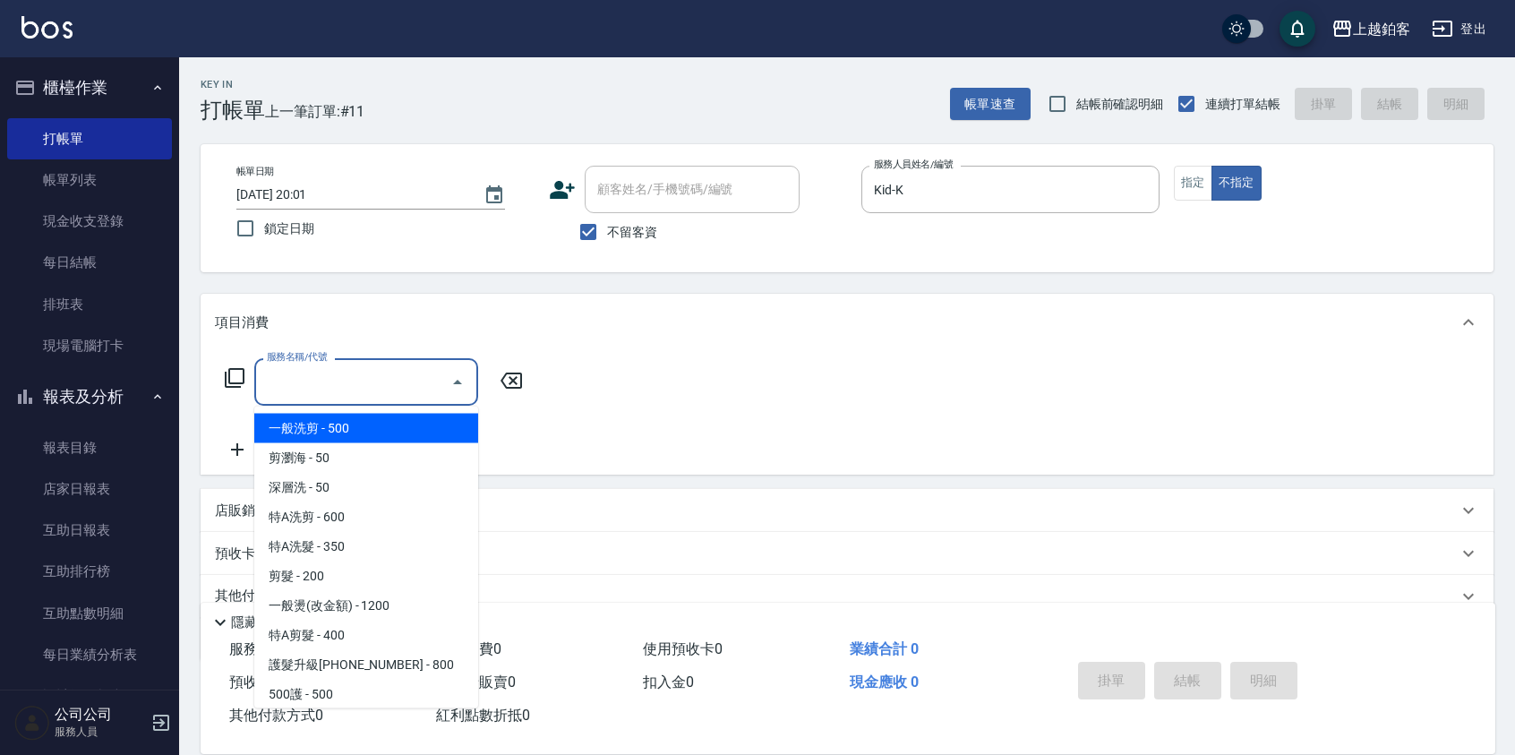
type input "一般洗剪(5)"
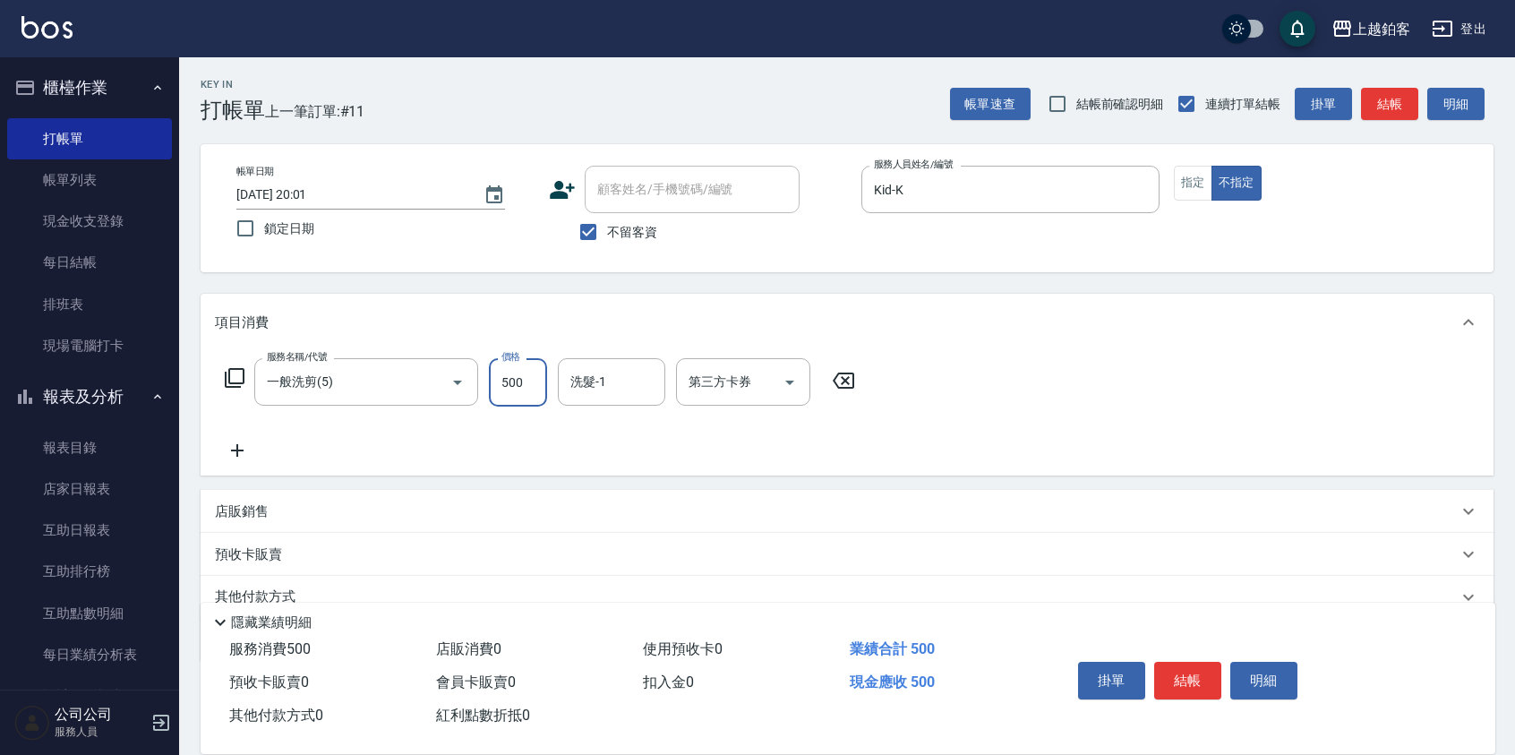
drag, startPoint x: 515, startPoint y: 380, endPoint x: 689, endPoint y: 326, distance: 181.9
click at [516, 380] on input "500" at bounding box center [518, 382] width 58 height 48
type input "299"
type input "芯如-50"
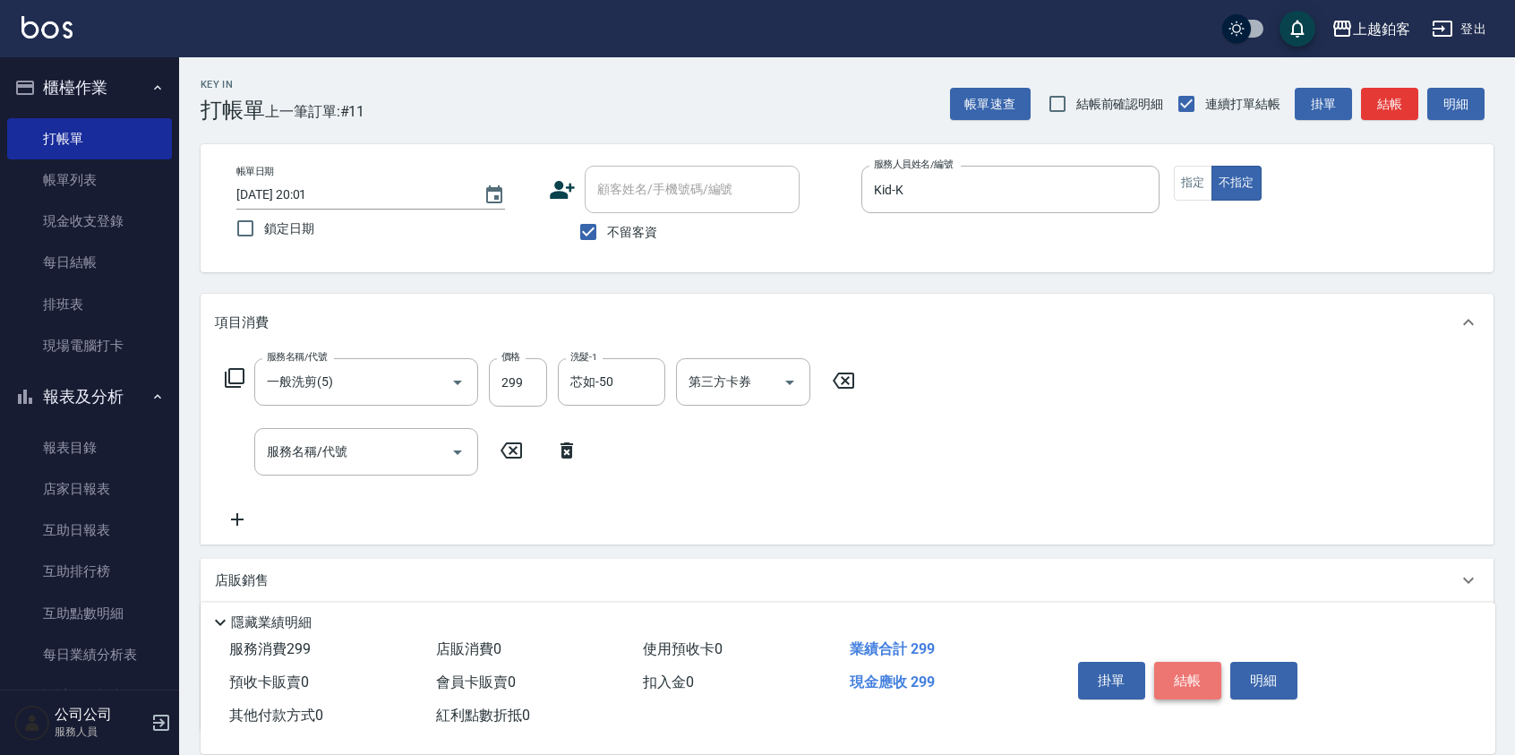
click at [1199, 686] on button "結帳" at bounding box center [1188, 681] width 67 height 38
type input "2025/10/13 20:02"
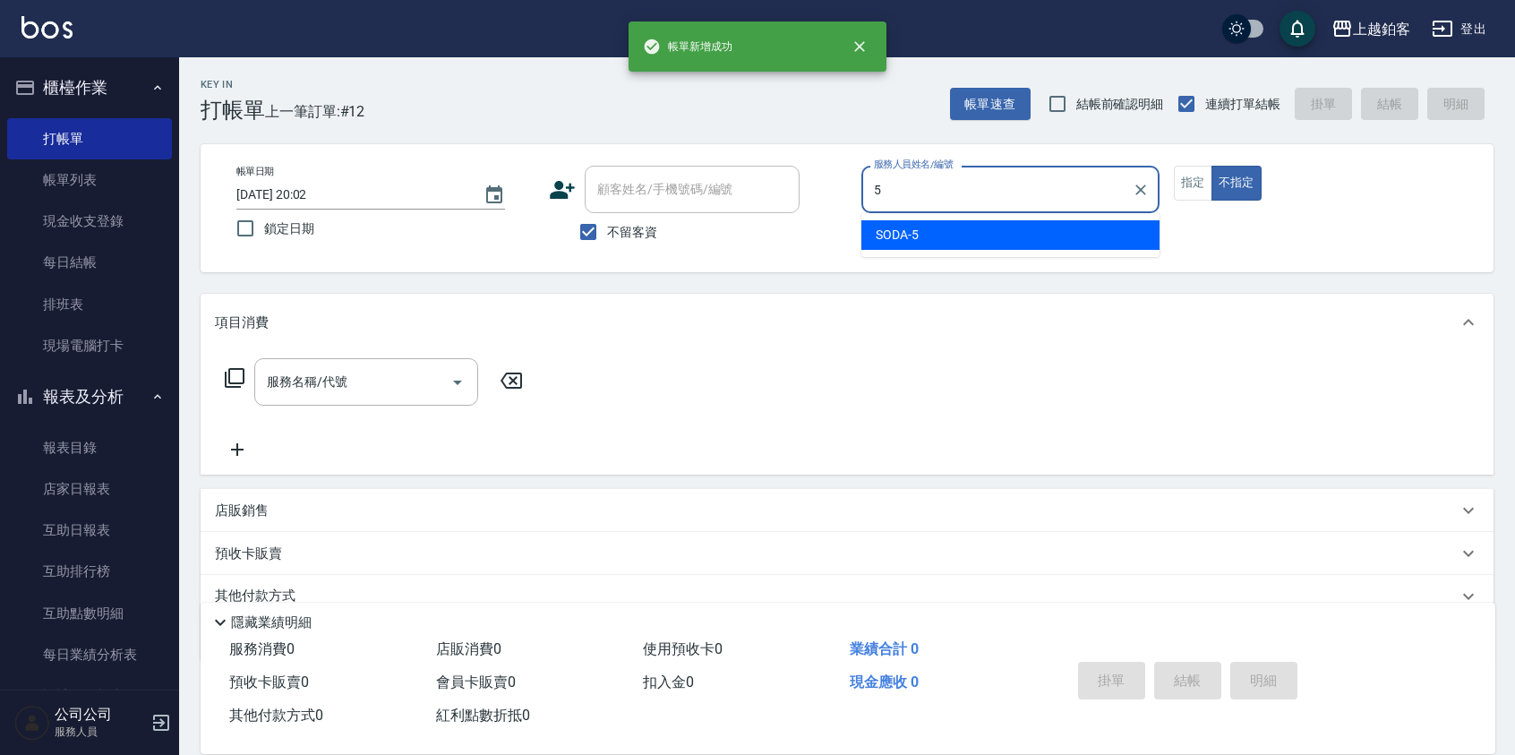
type input "SODA-5"
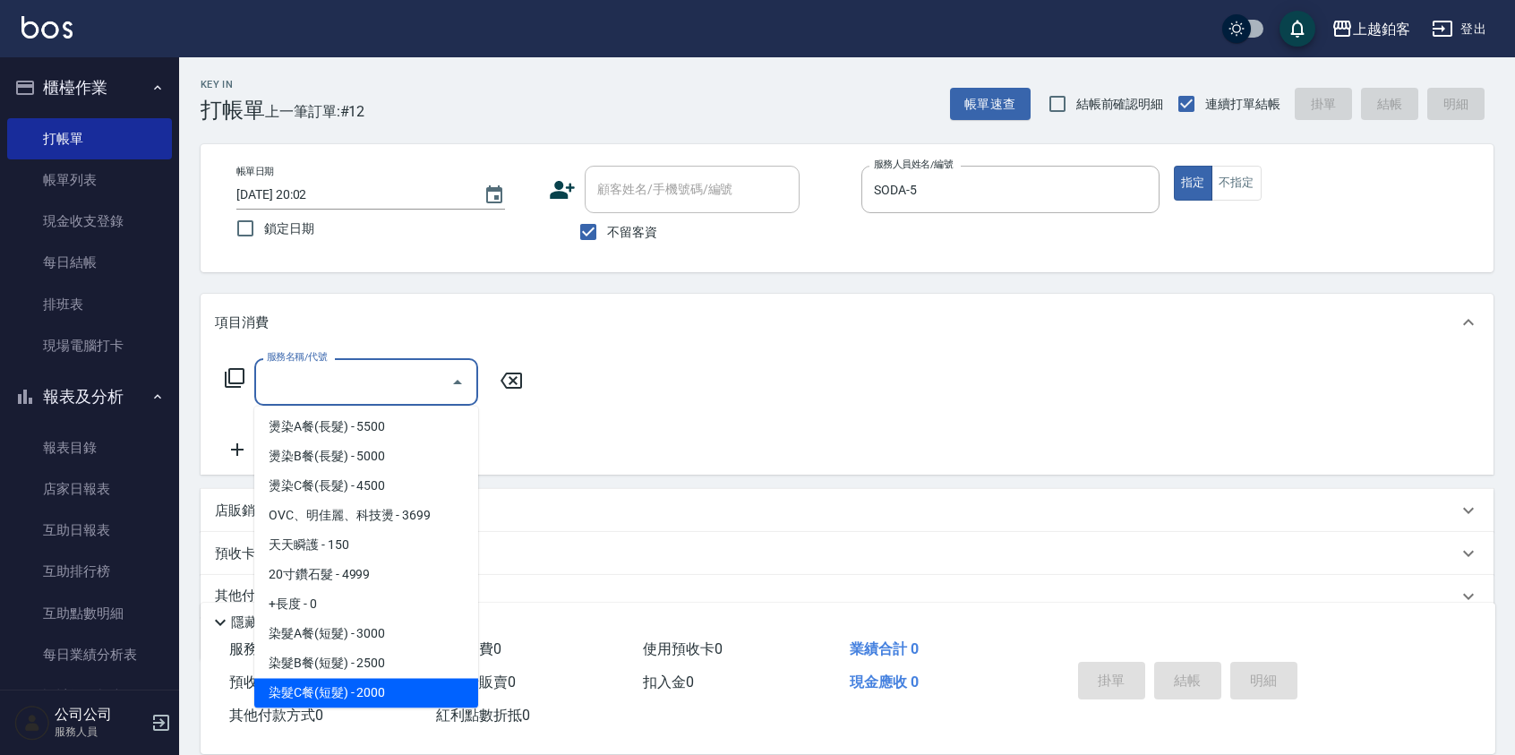
scroll to position [1272, 0]
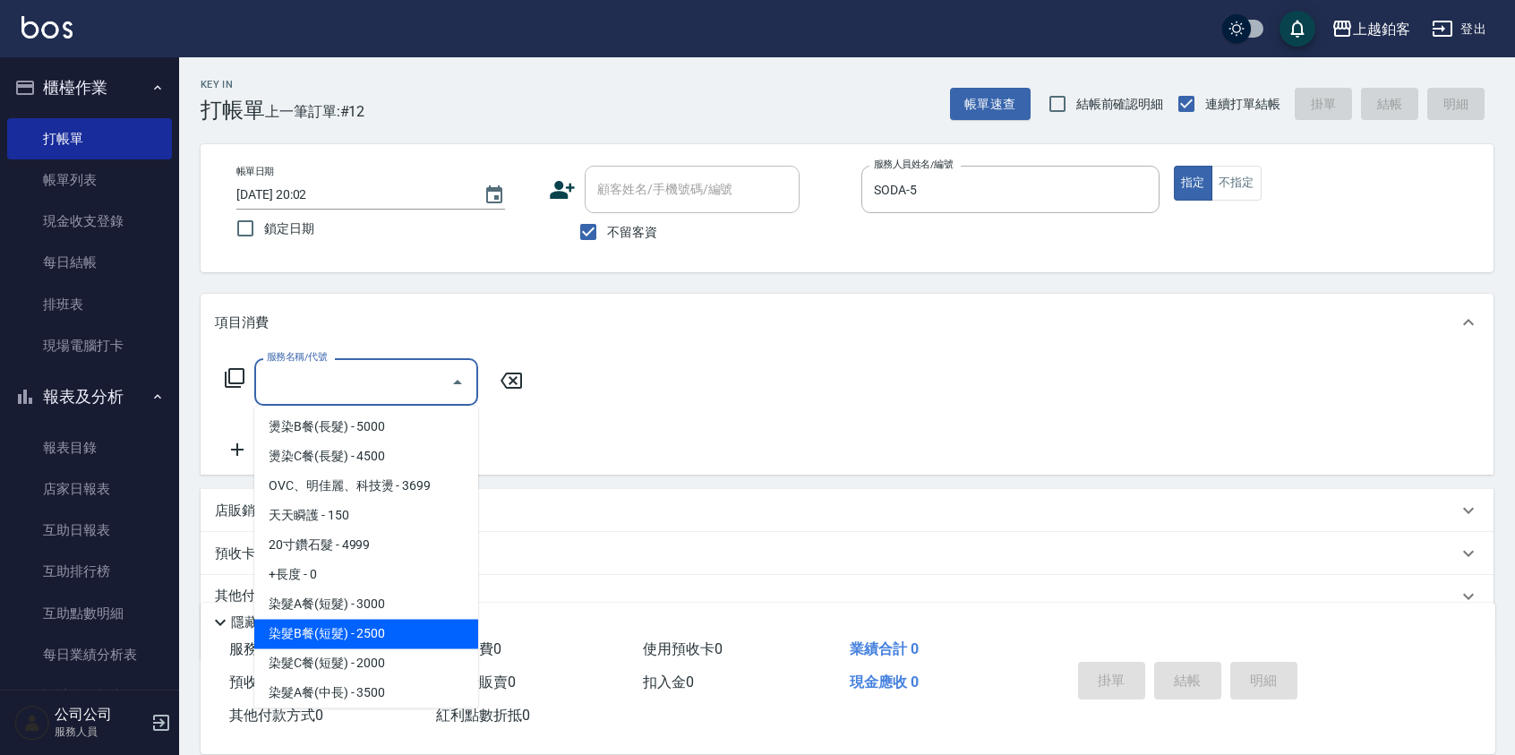
type input "染髮B餐(短髮)(5202)"
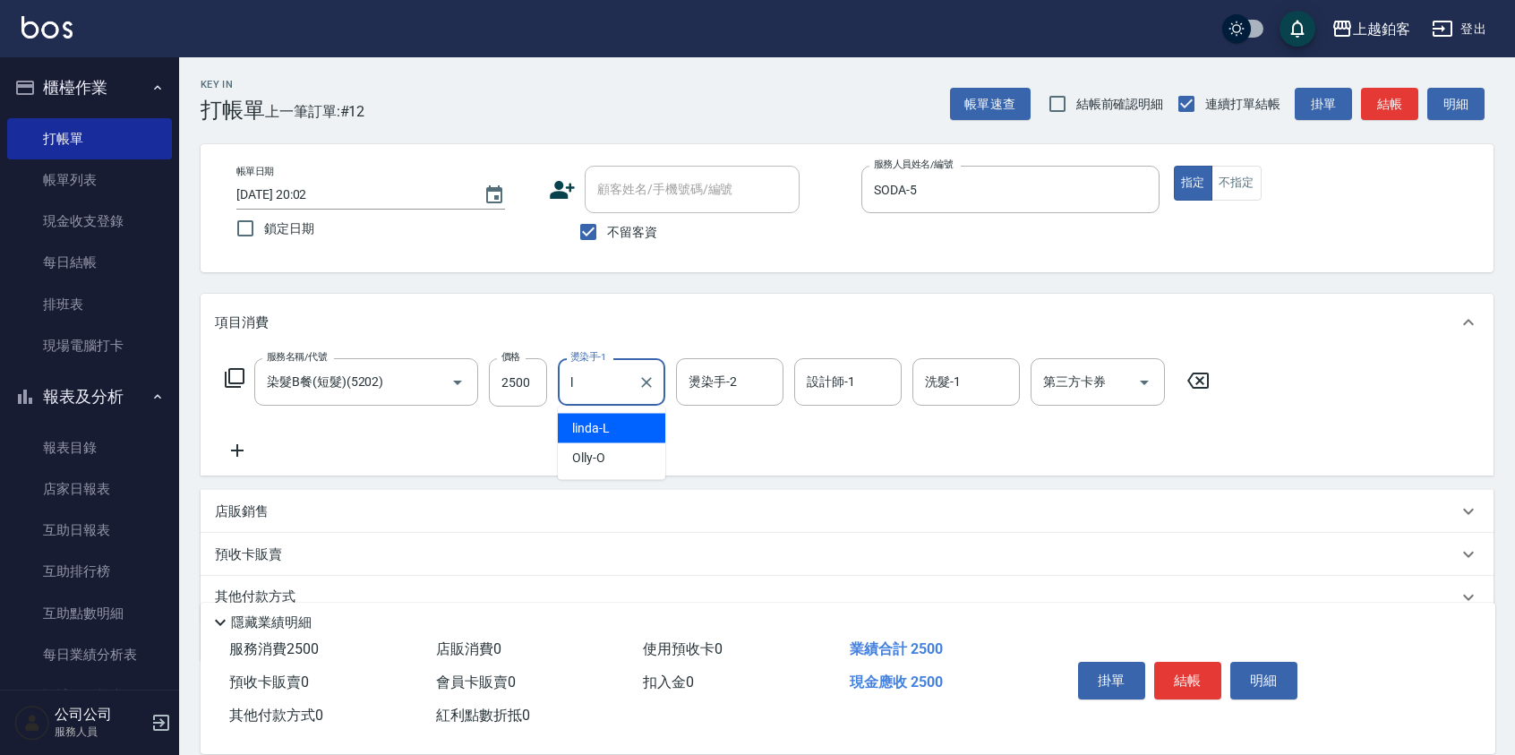
type input "linda-L"
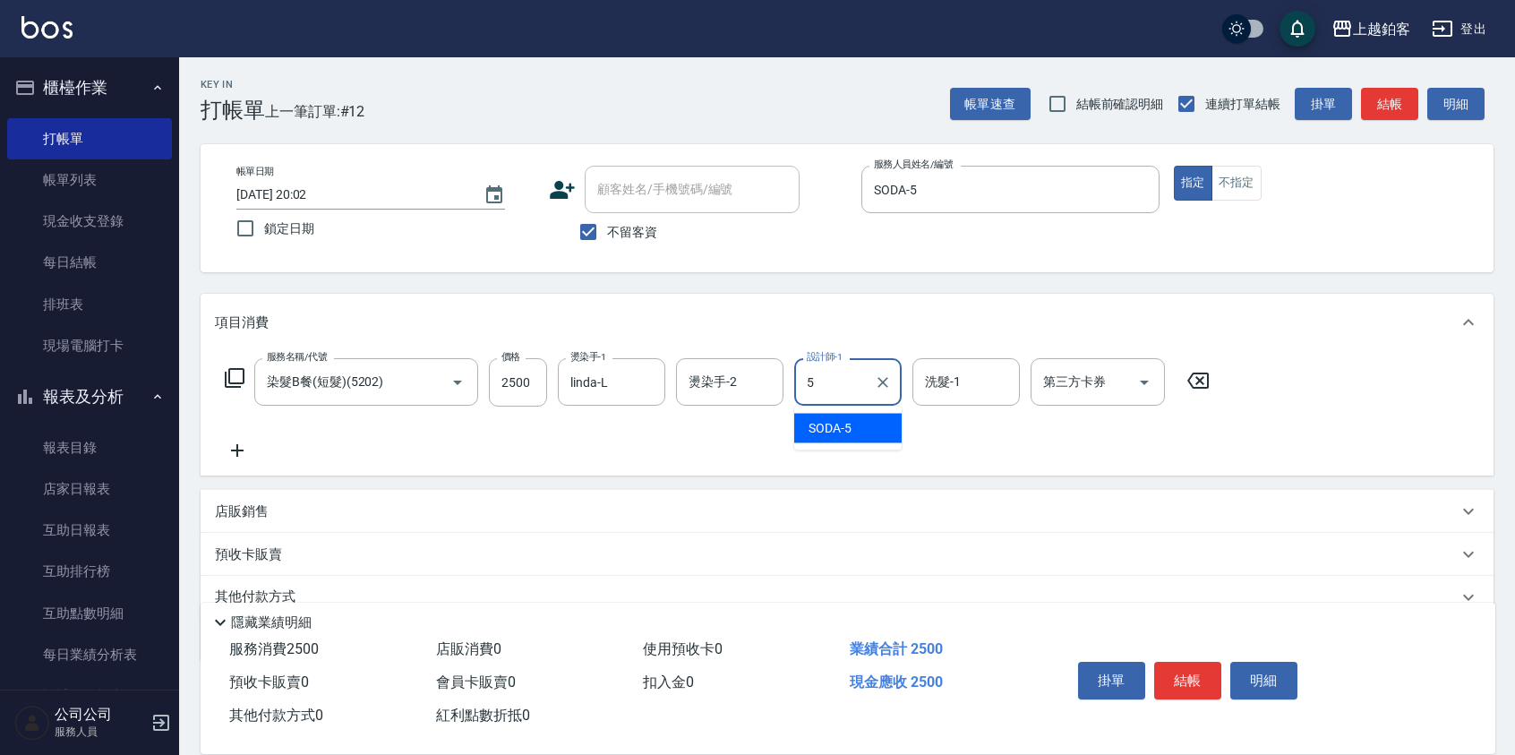
type input "SODA-5"
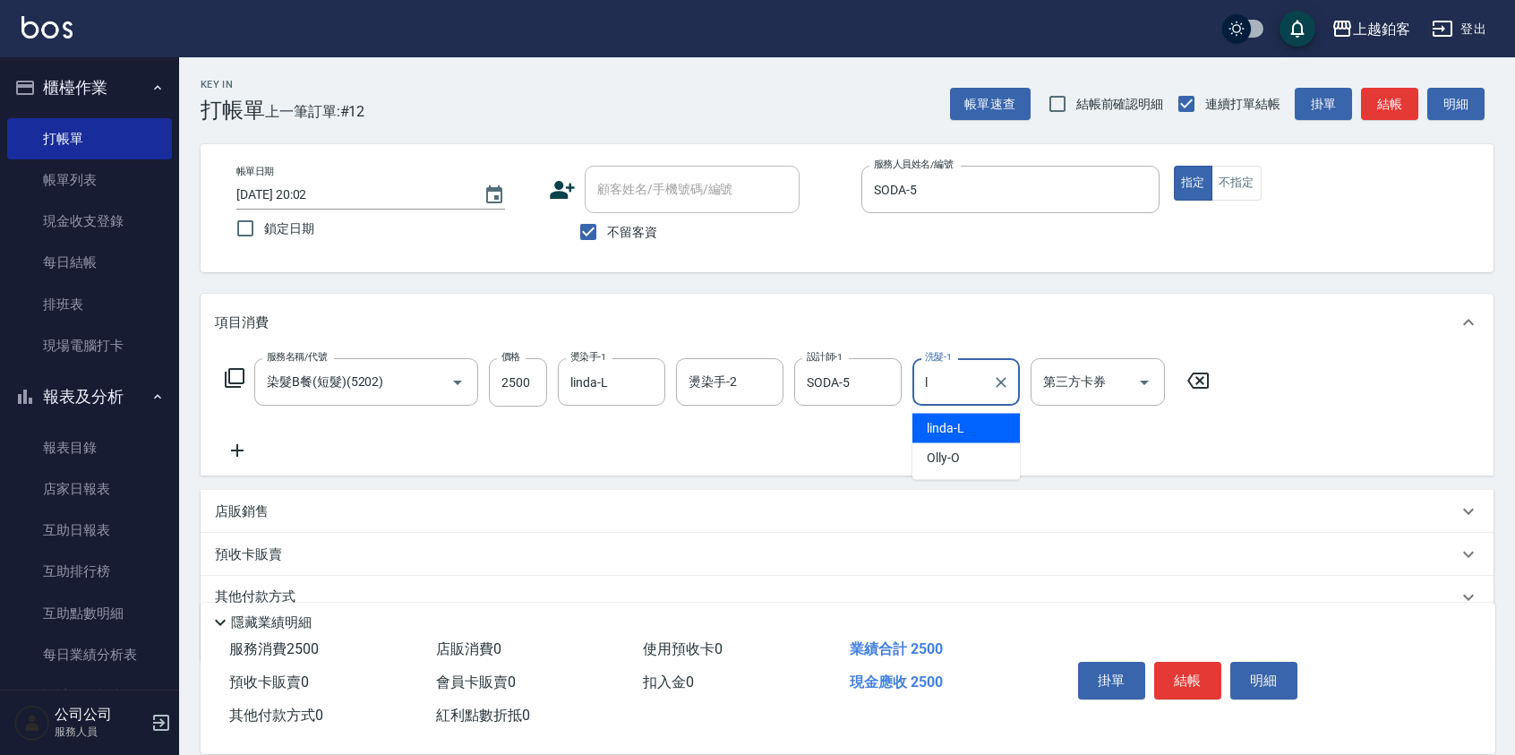
type input "linda-L"
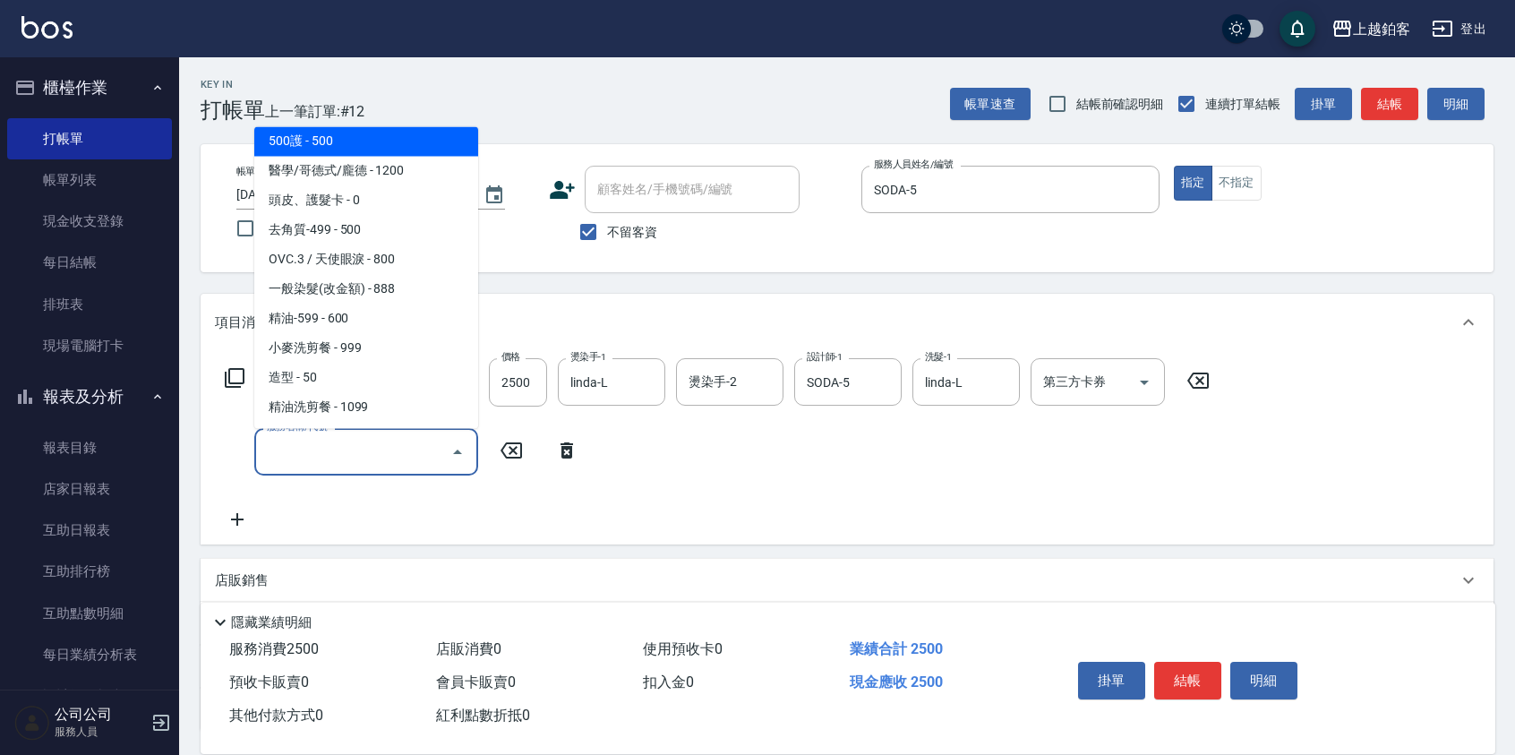
scroll to position [244, 0]
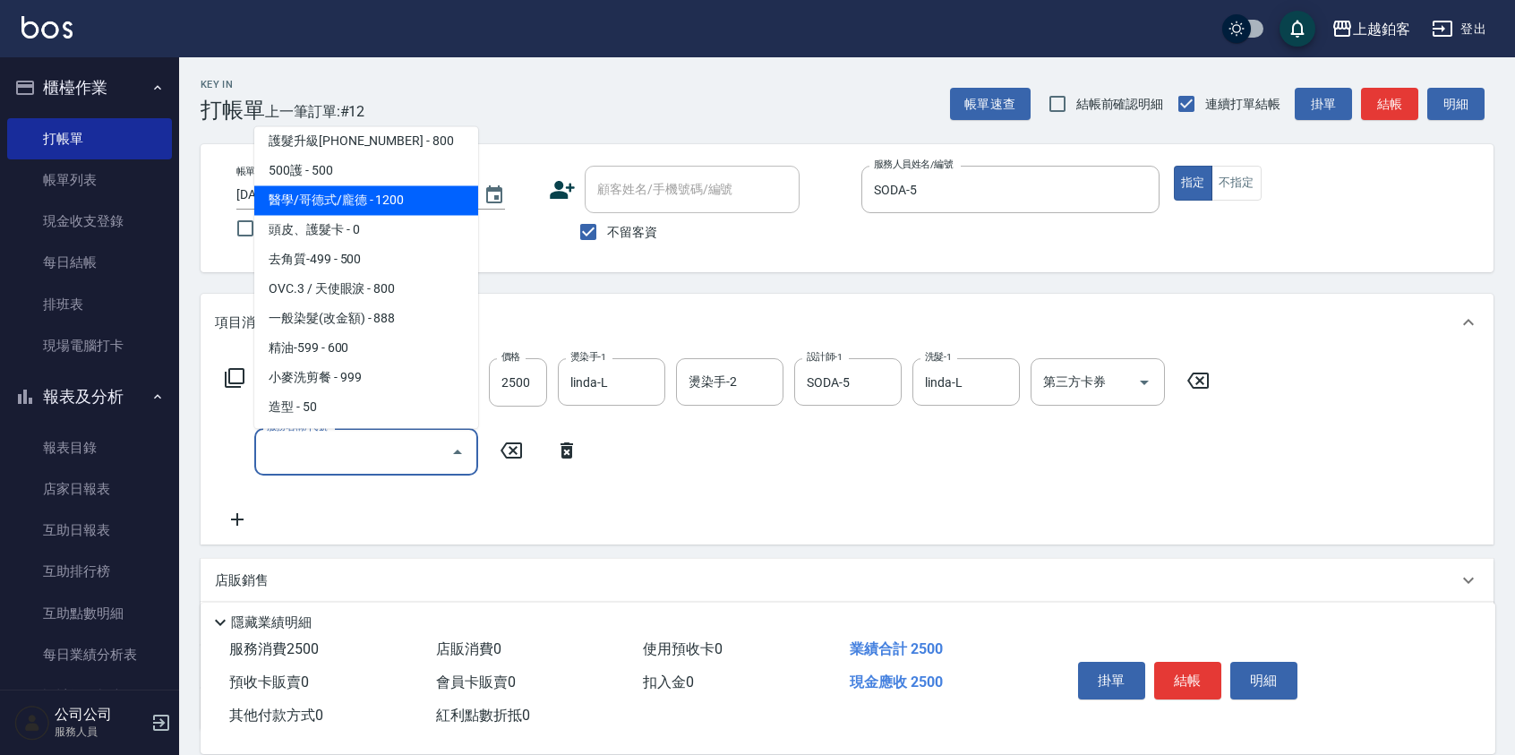
type input "醫學/哥德式/龐德(417)"
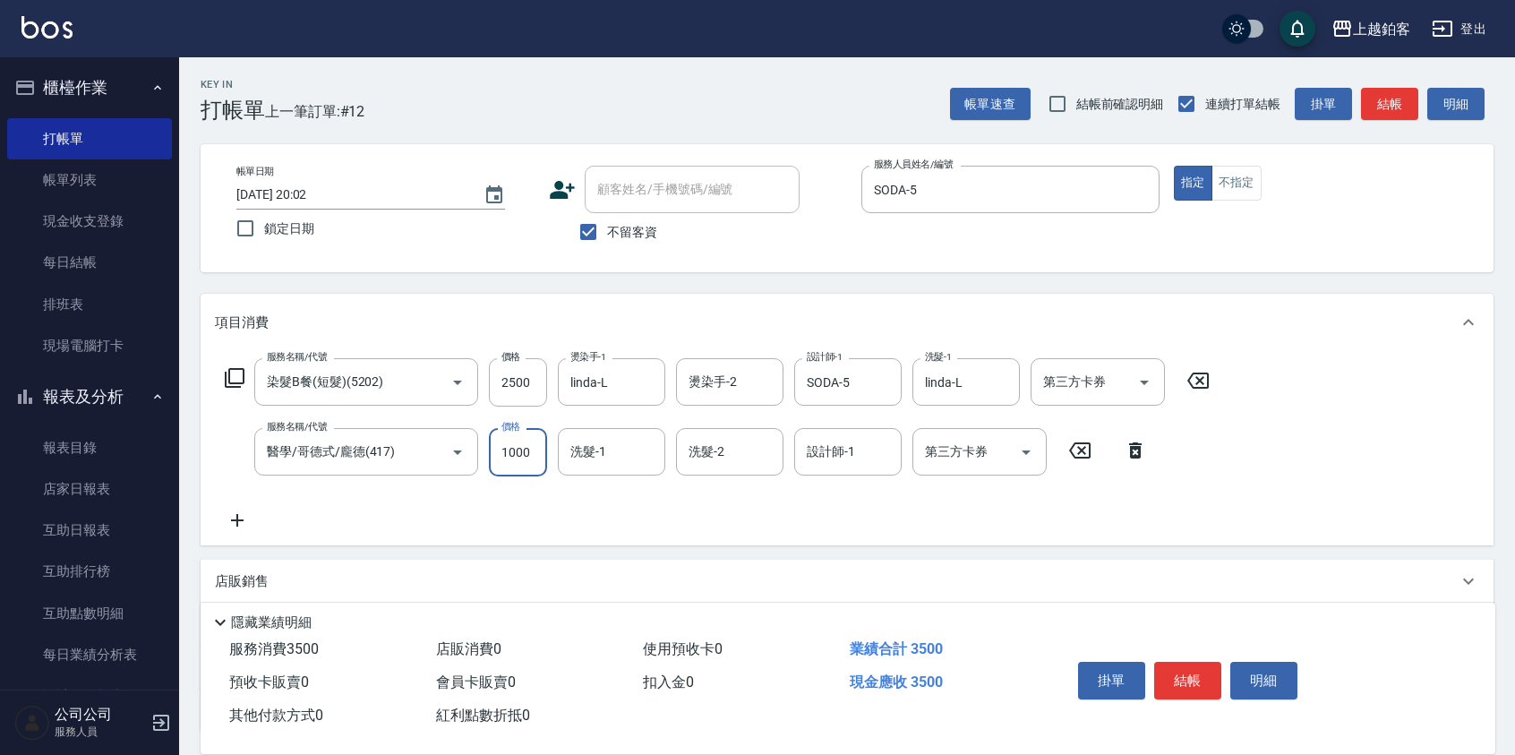
type input "1000"
type input "linda-L"
type input "SODA-5"
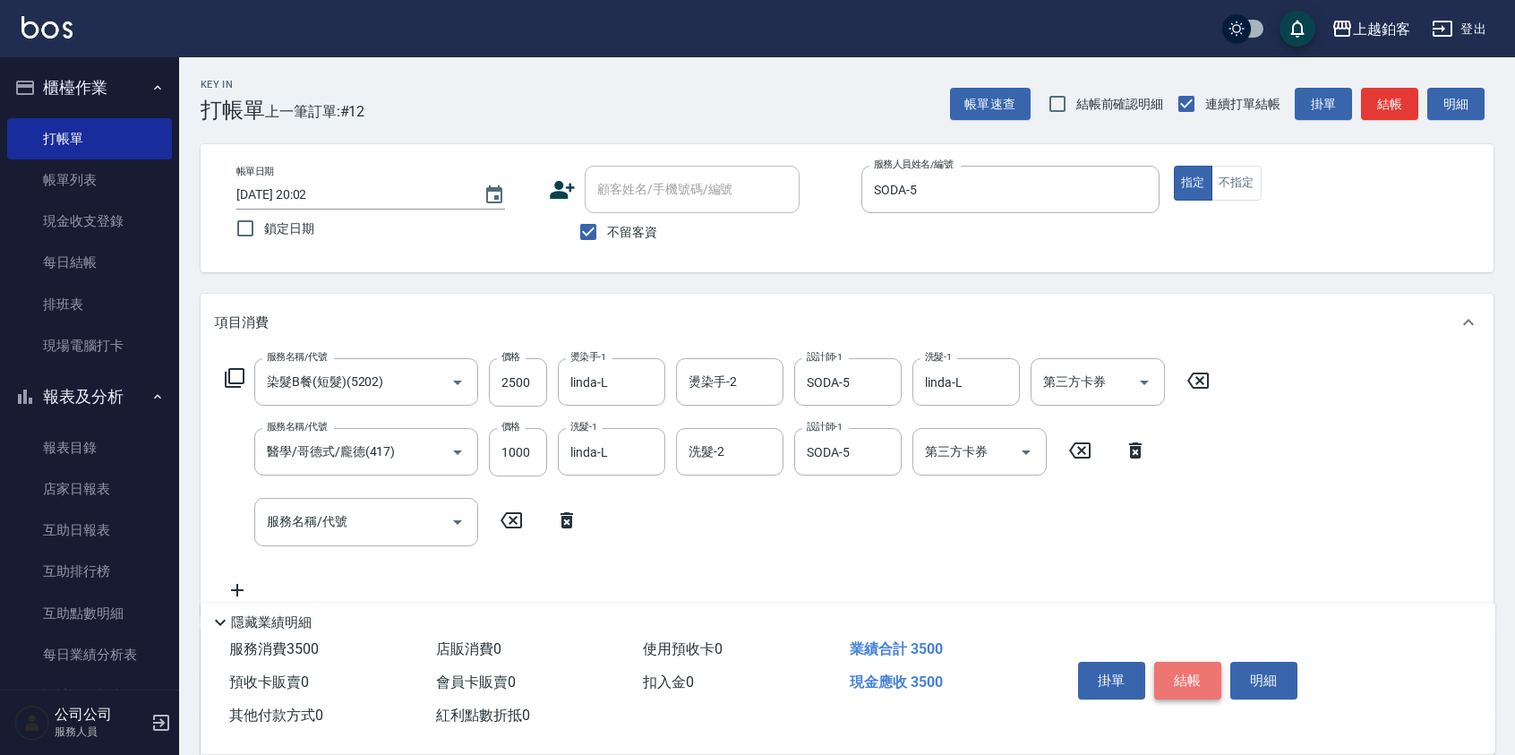
click at [1197, 674] on button "結帳" at bounding box center [1188, 681] width 67 height 38
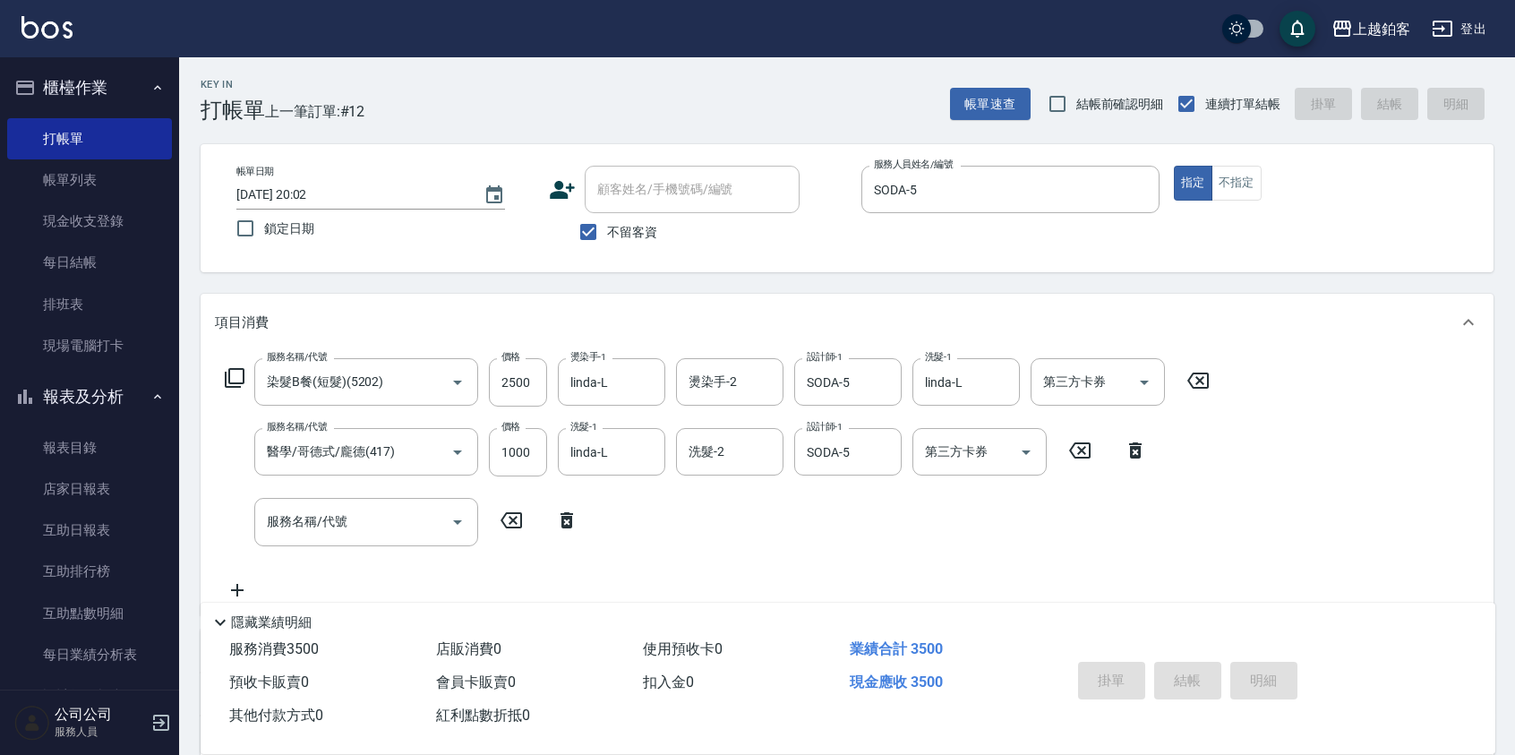
type input "2025/10/13 20:04"
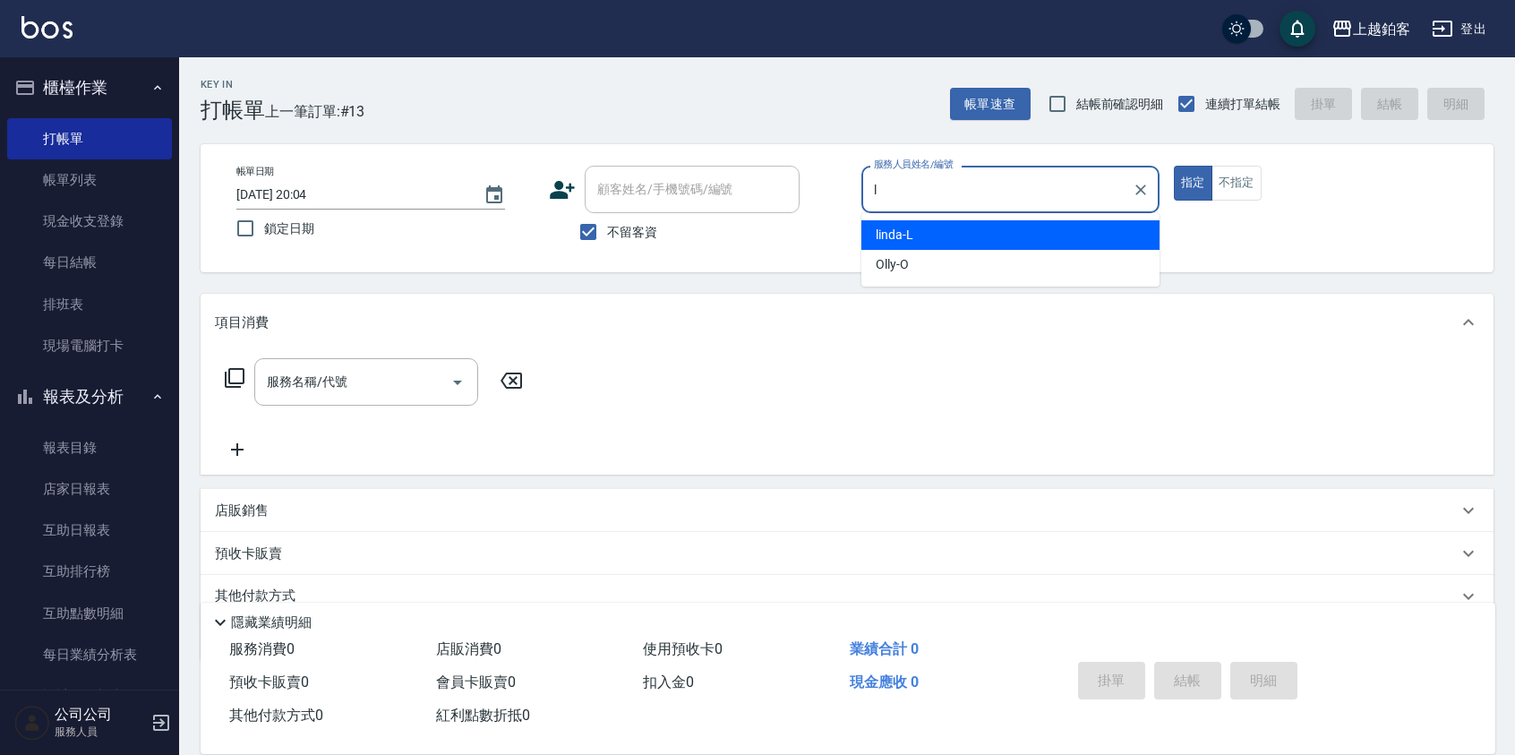
type input "linda-L"
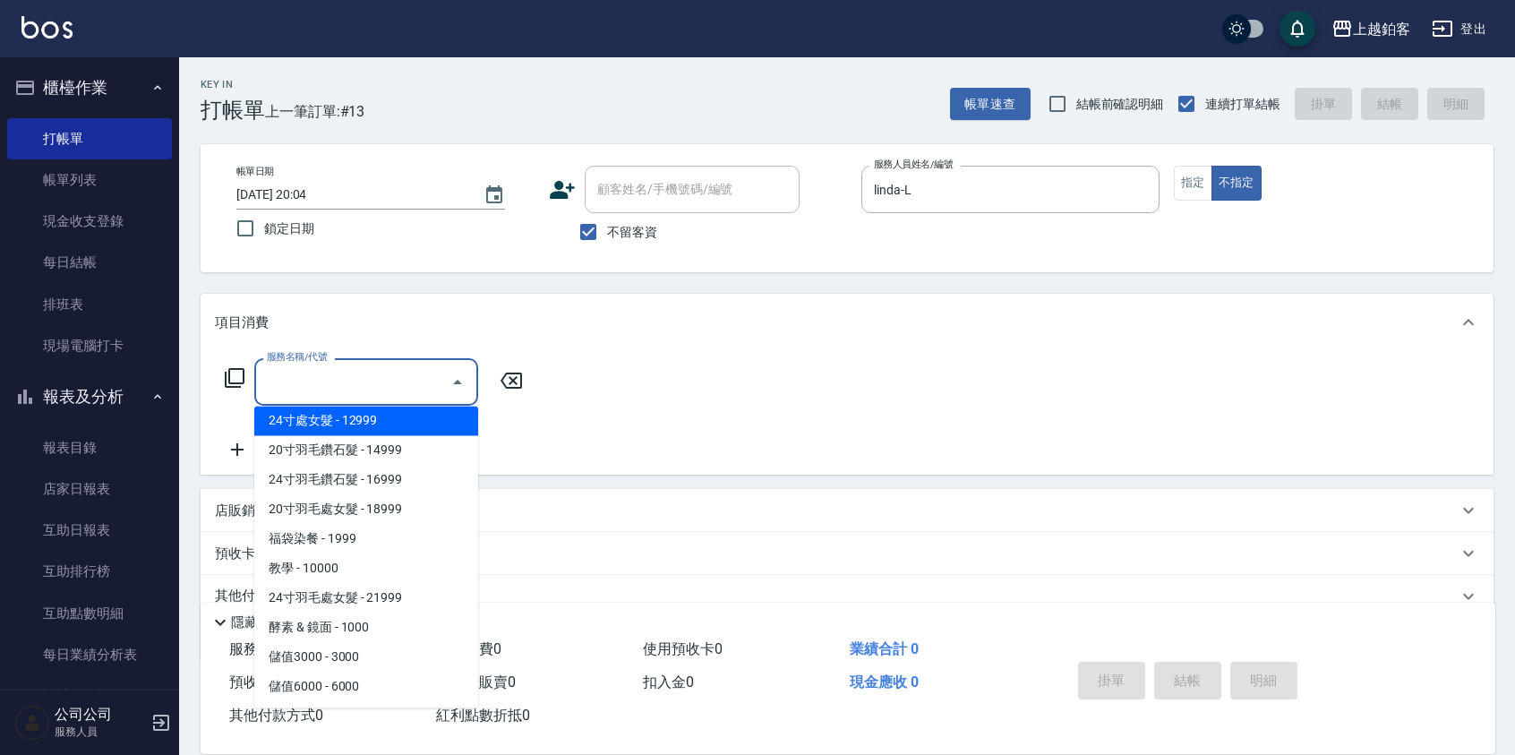
scroll to position [2017, 0]
type input "淨化350洗(10020)"
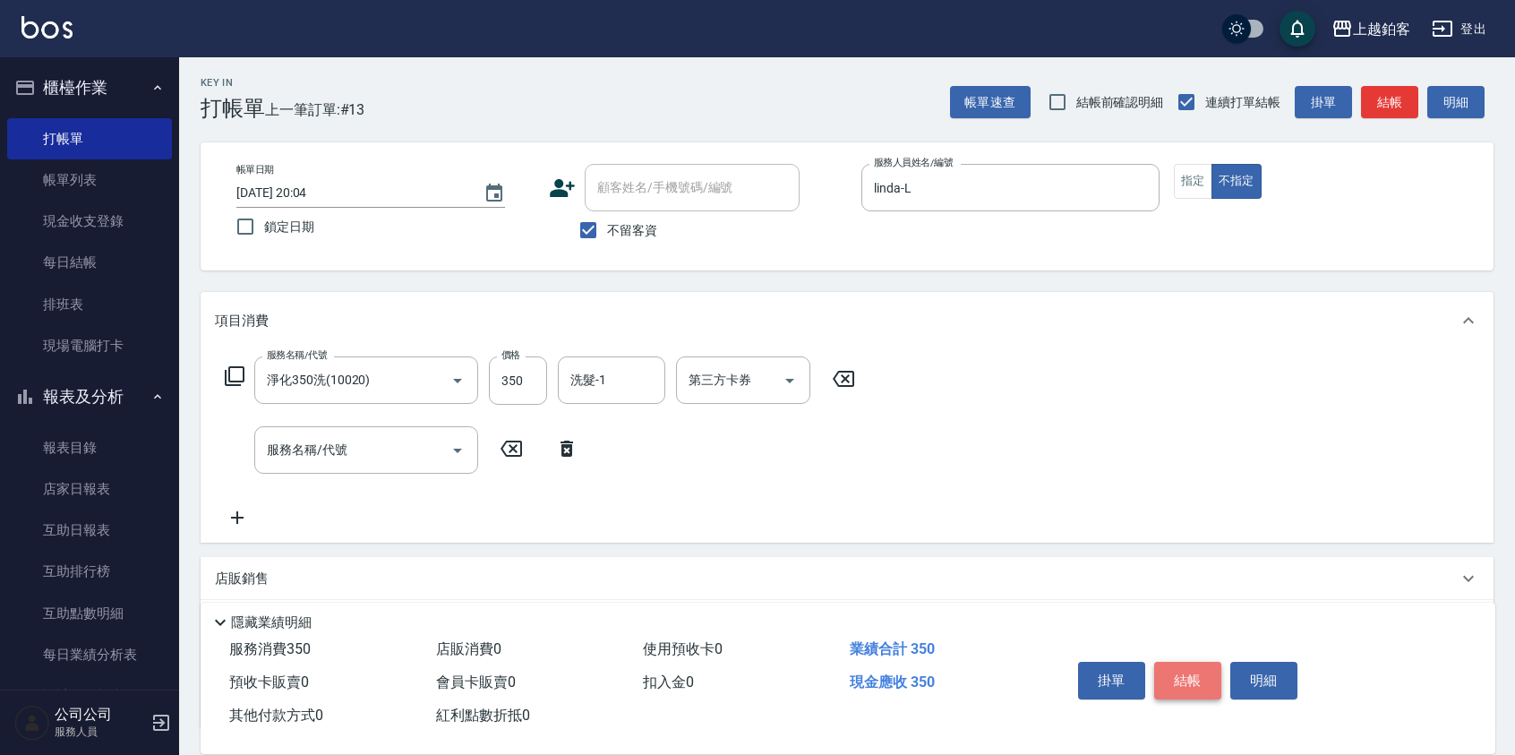
scroll to position [4, 0]
click at [1168, 668] on button "結帳" at bounding box center [1188, 681] width 67 height 38
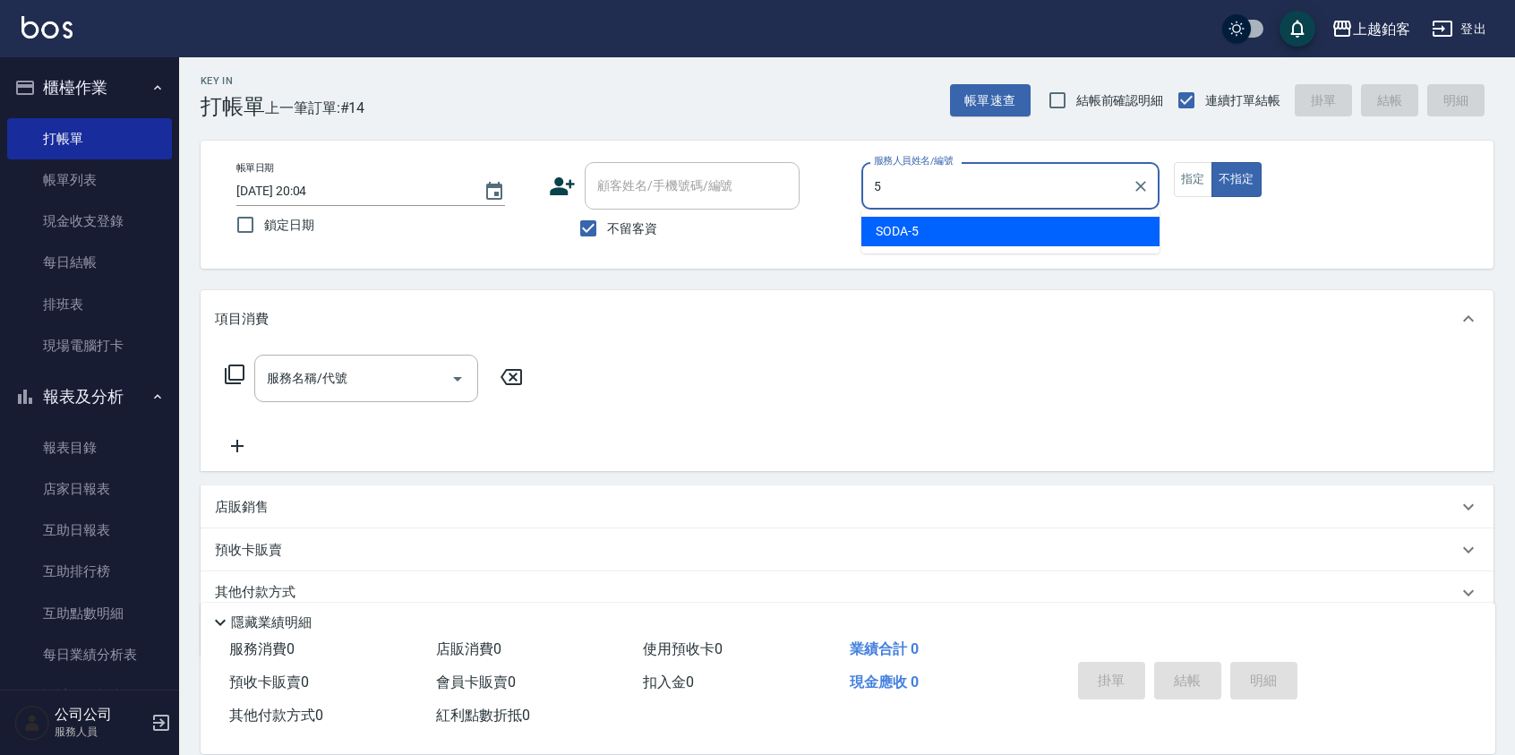
type input "SODA-5"
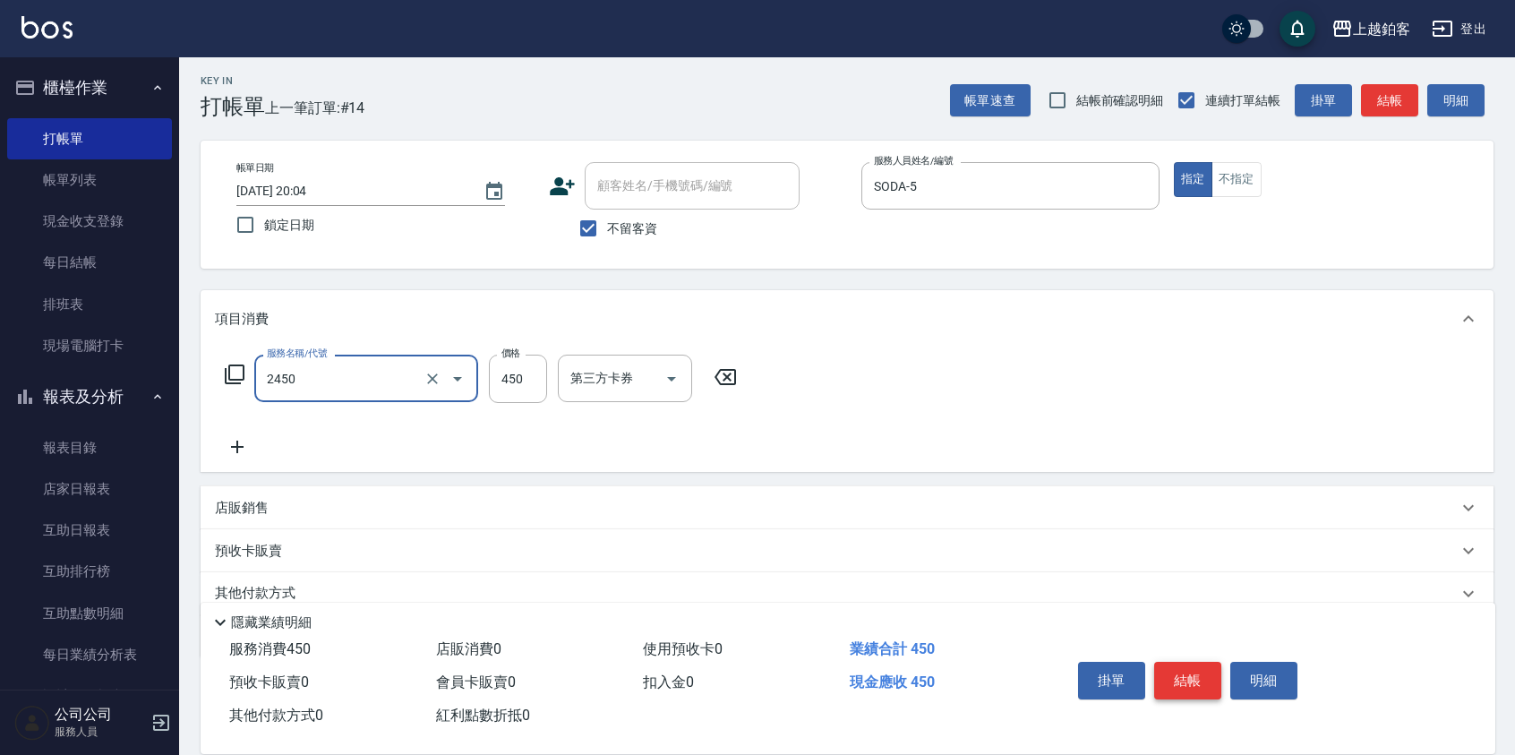
type input "C剪髮套餐(2450)"
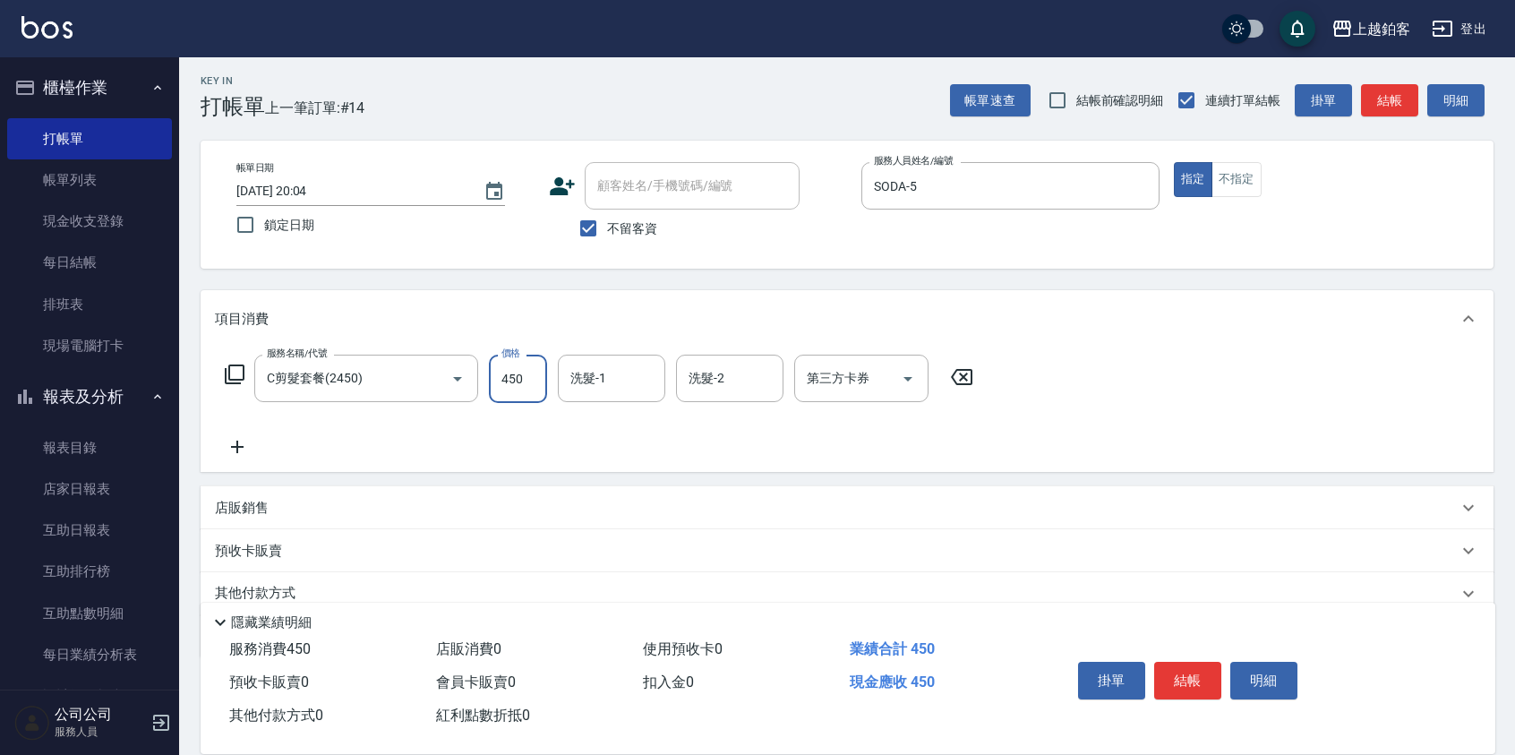
click at [518, 374] on input "450" at bounding box center [518, 379] width 58 height 48
type input "550"
type input "芯如-50"
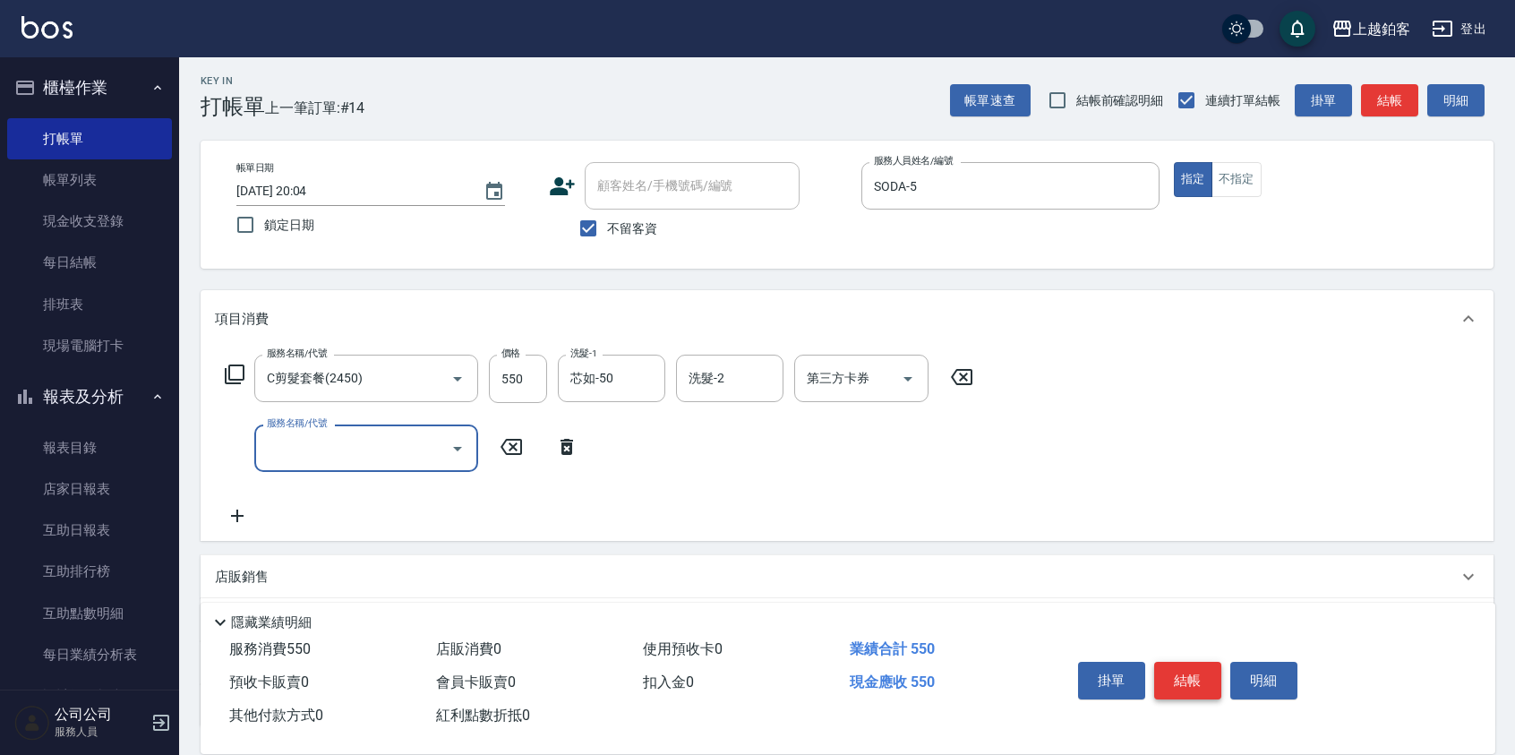
click at [1181, 681] on button "結帳" at bounding box center [1188, 681] width 67 height 38
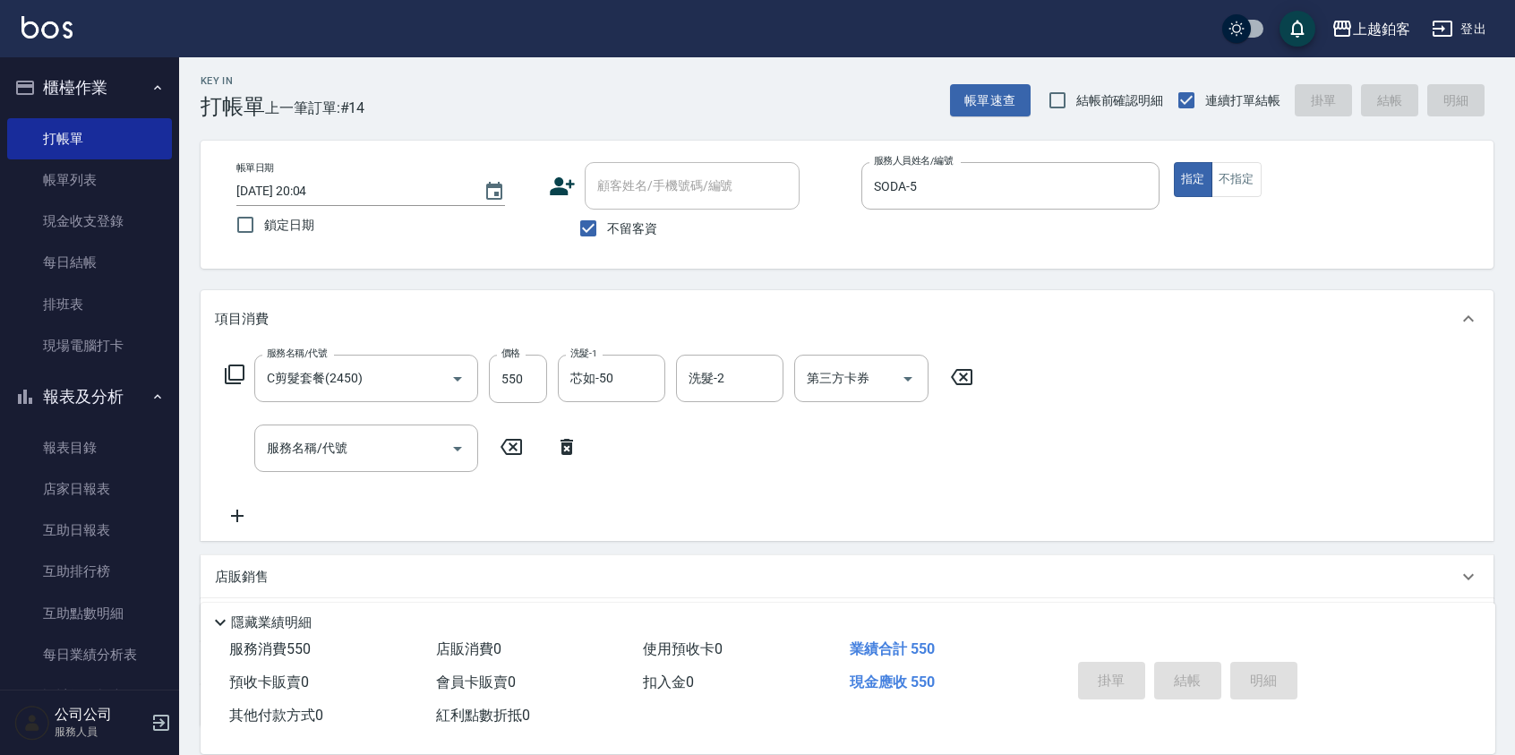
type input "2025/10/13 20:09"
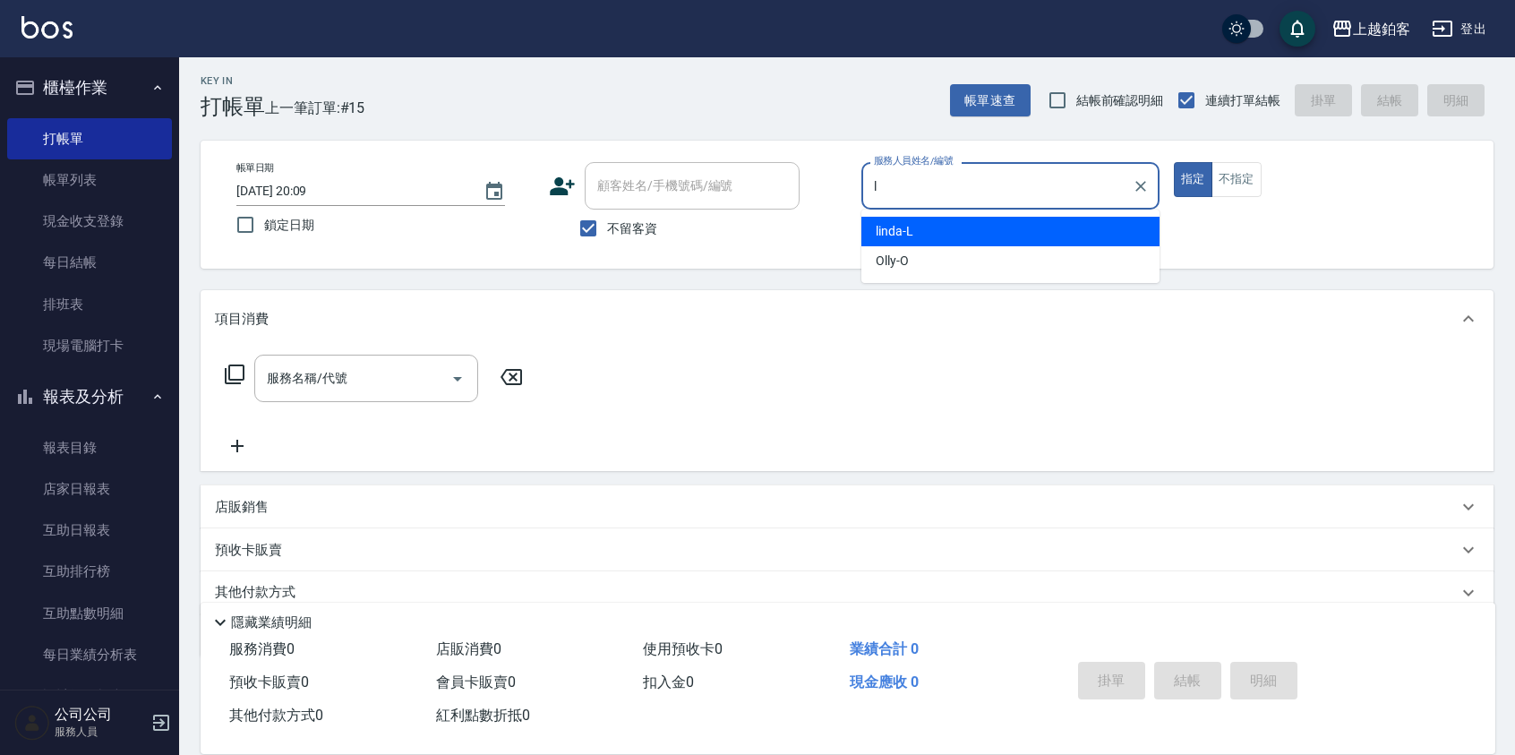
type input "linda-L"
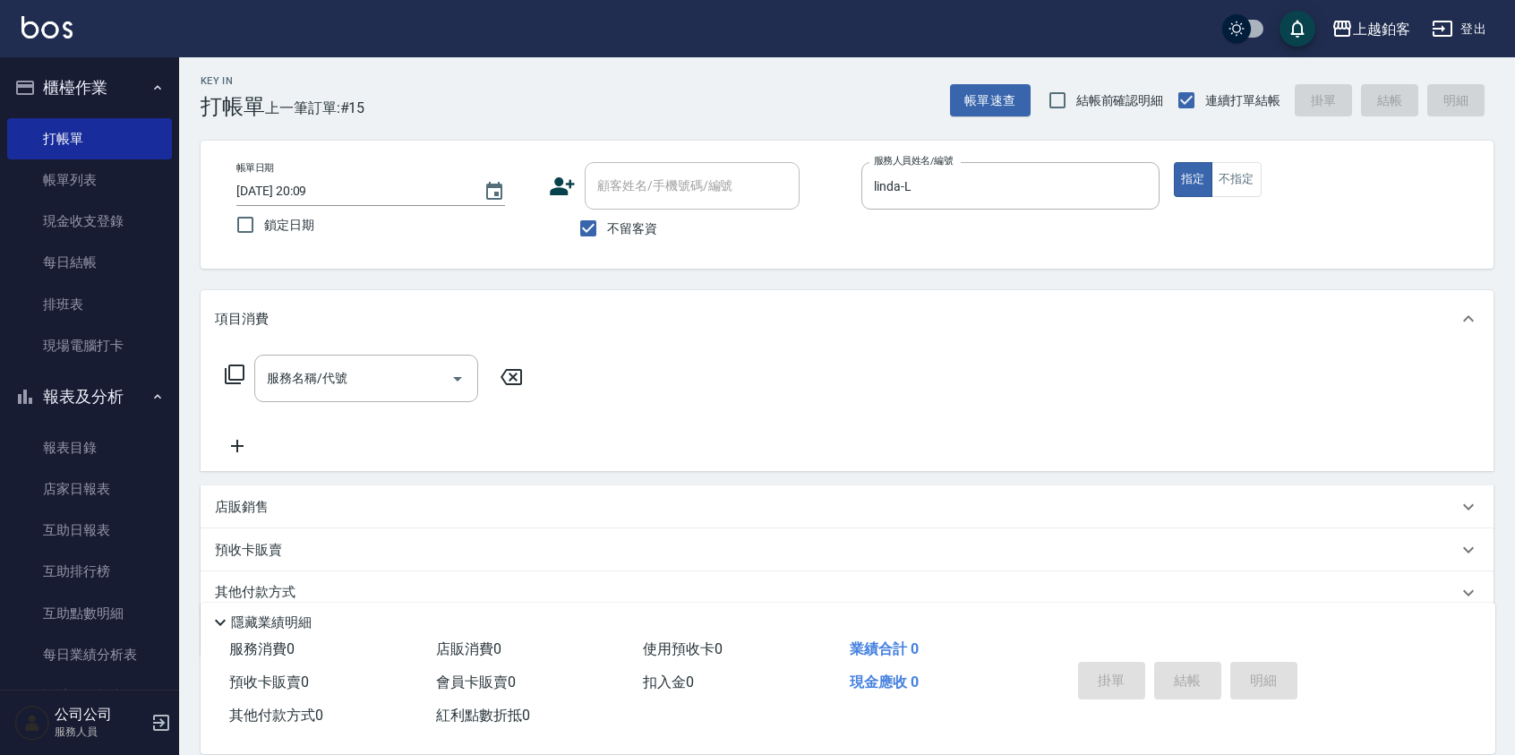
click at [399, 506] on div "店販銷售" at bounding box center [836, 507] width 1243 height 19
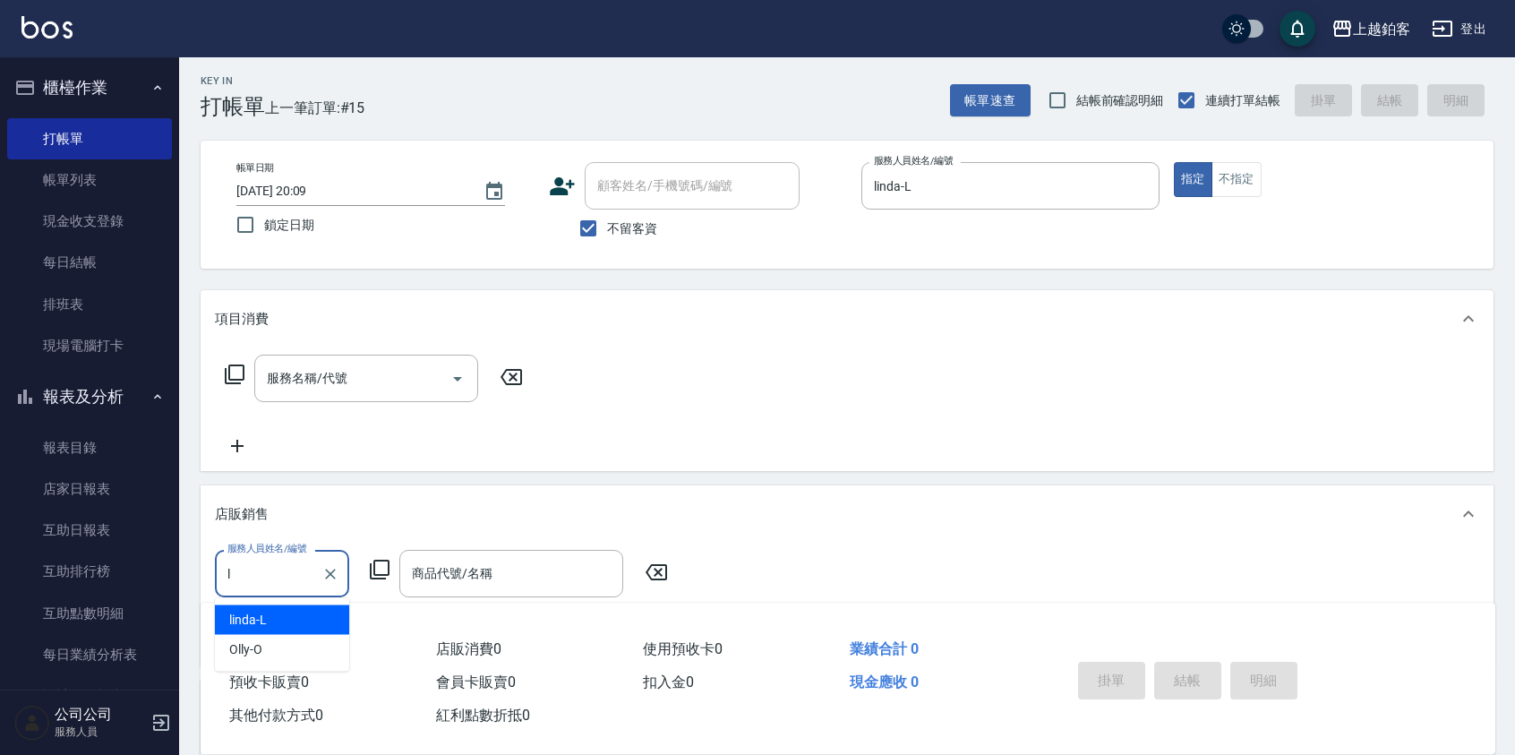
type input "linda-L"
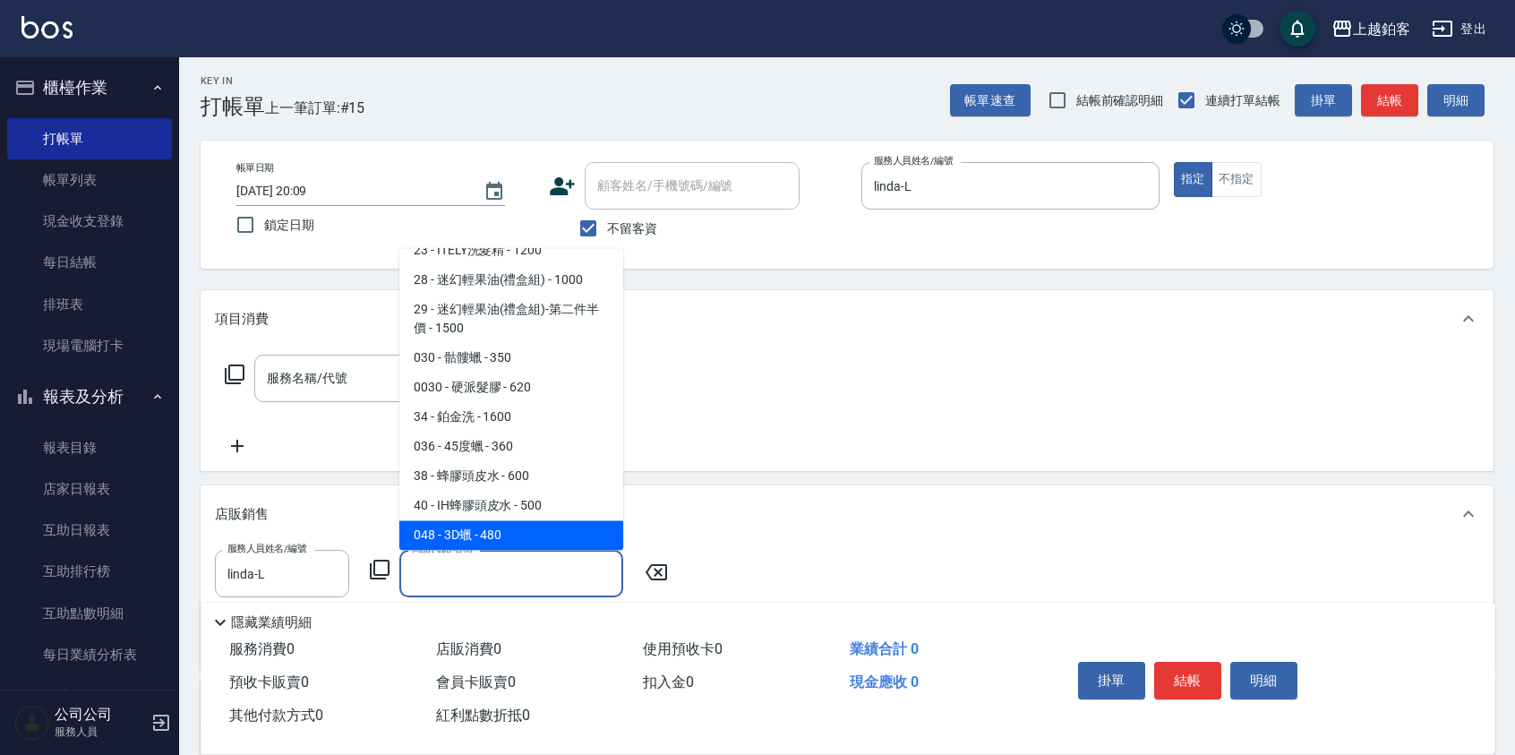
scroll to position [700, 0]
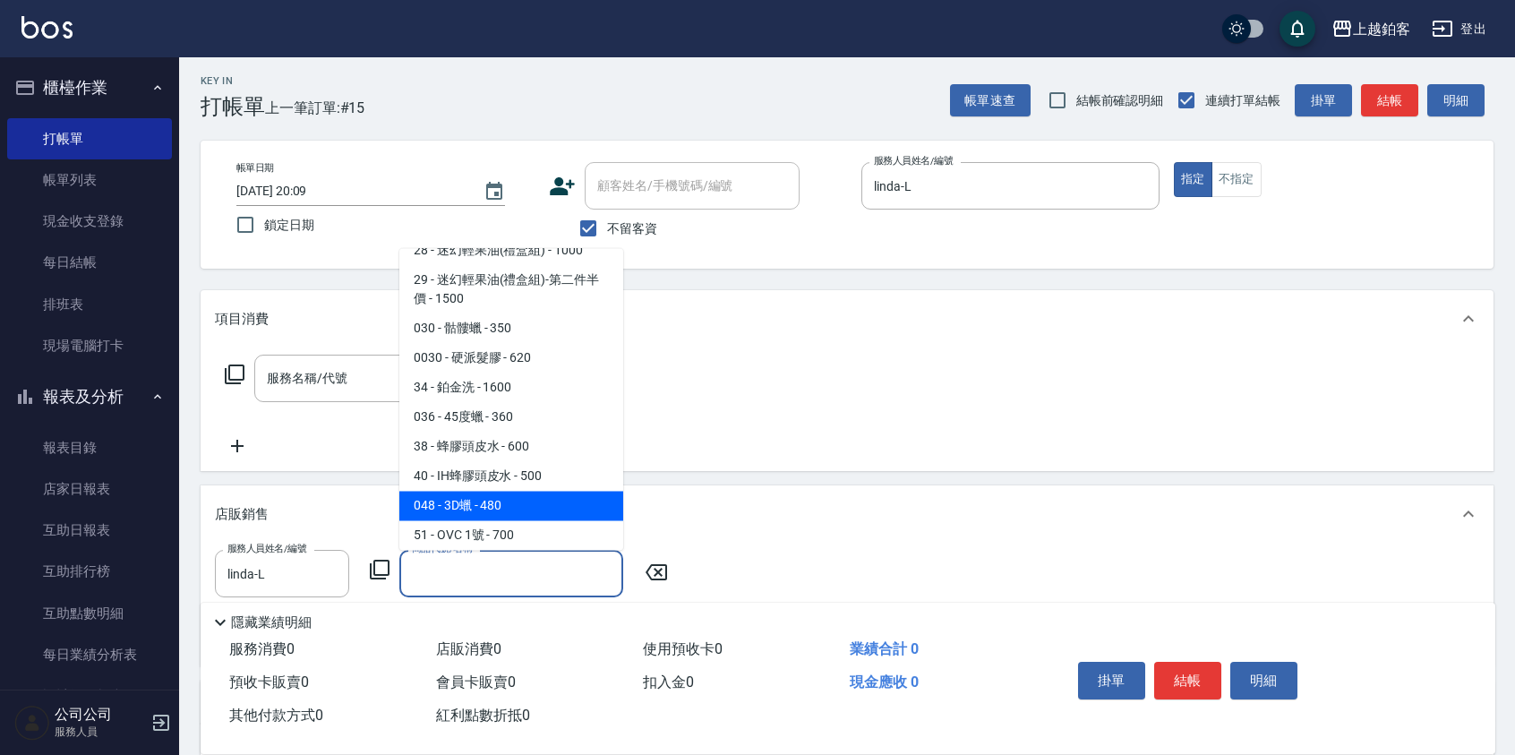
type input "3D蠟"
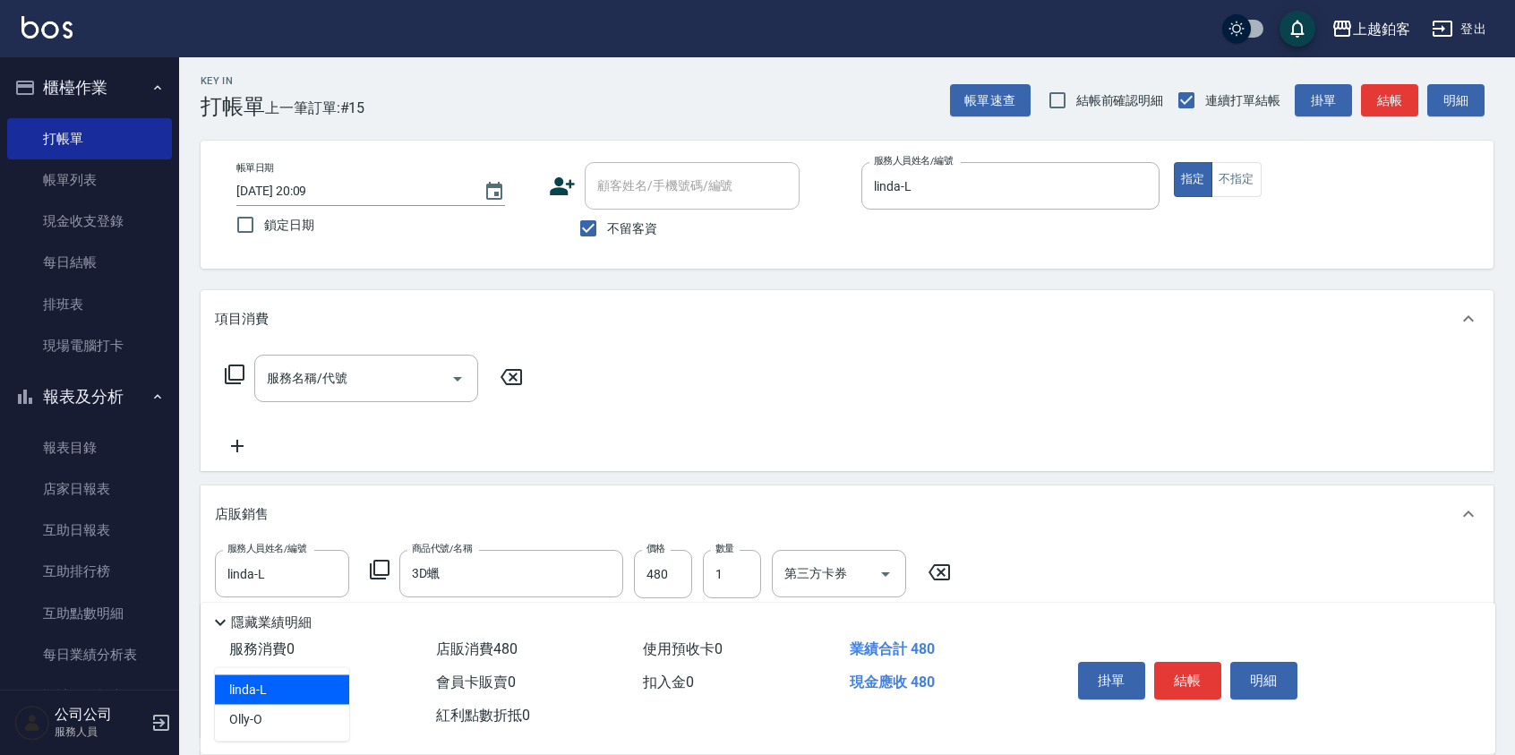
type input "linda-L"
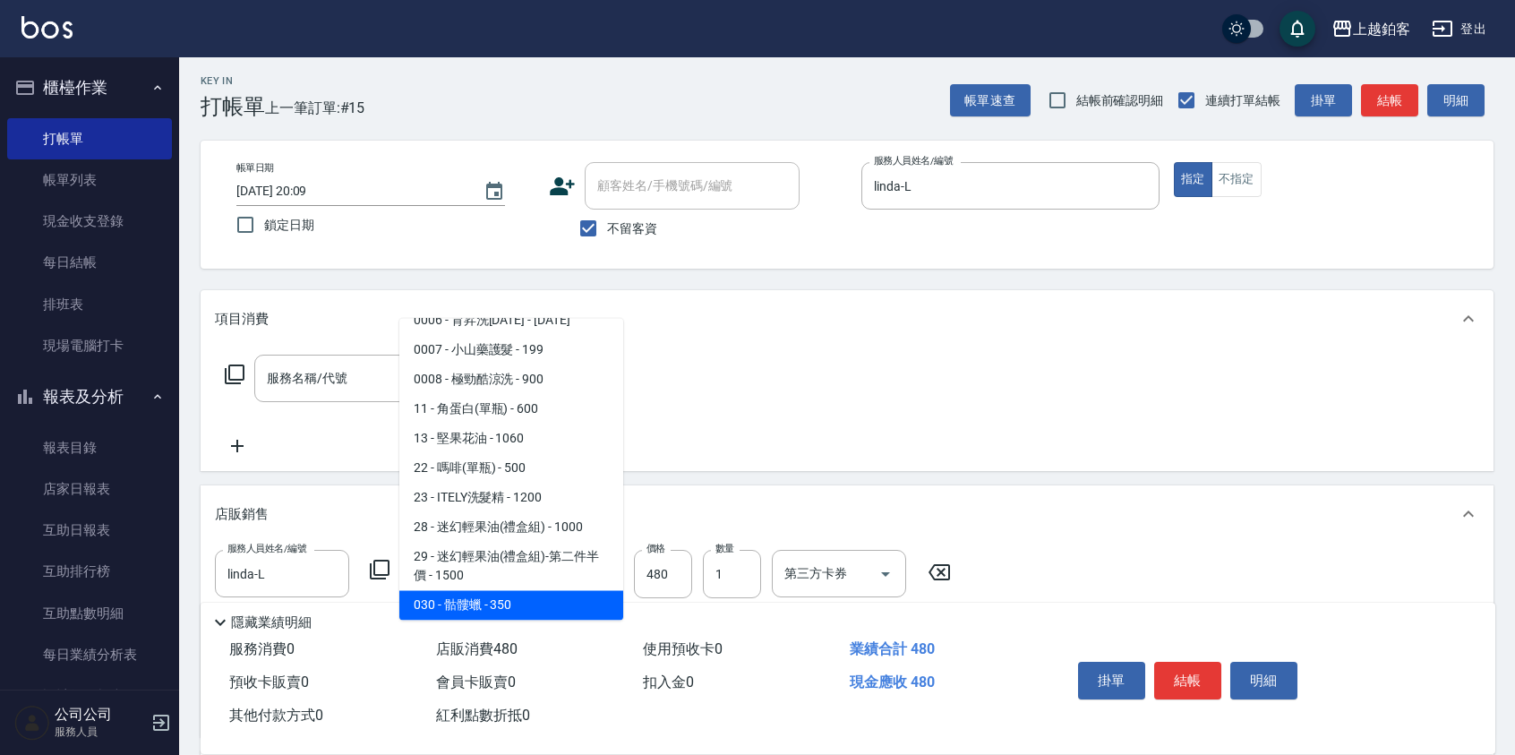
scroll to position [522, 0]
type input "硬派髮膠"
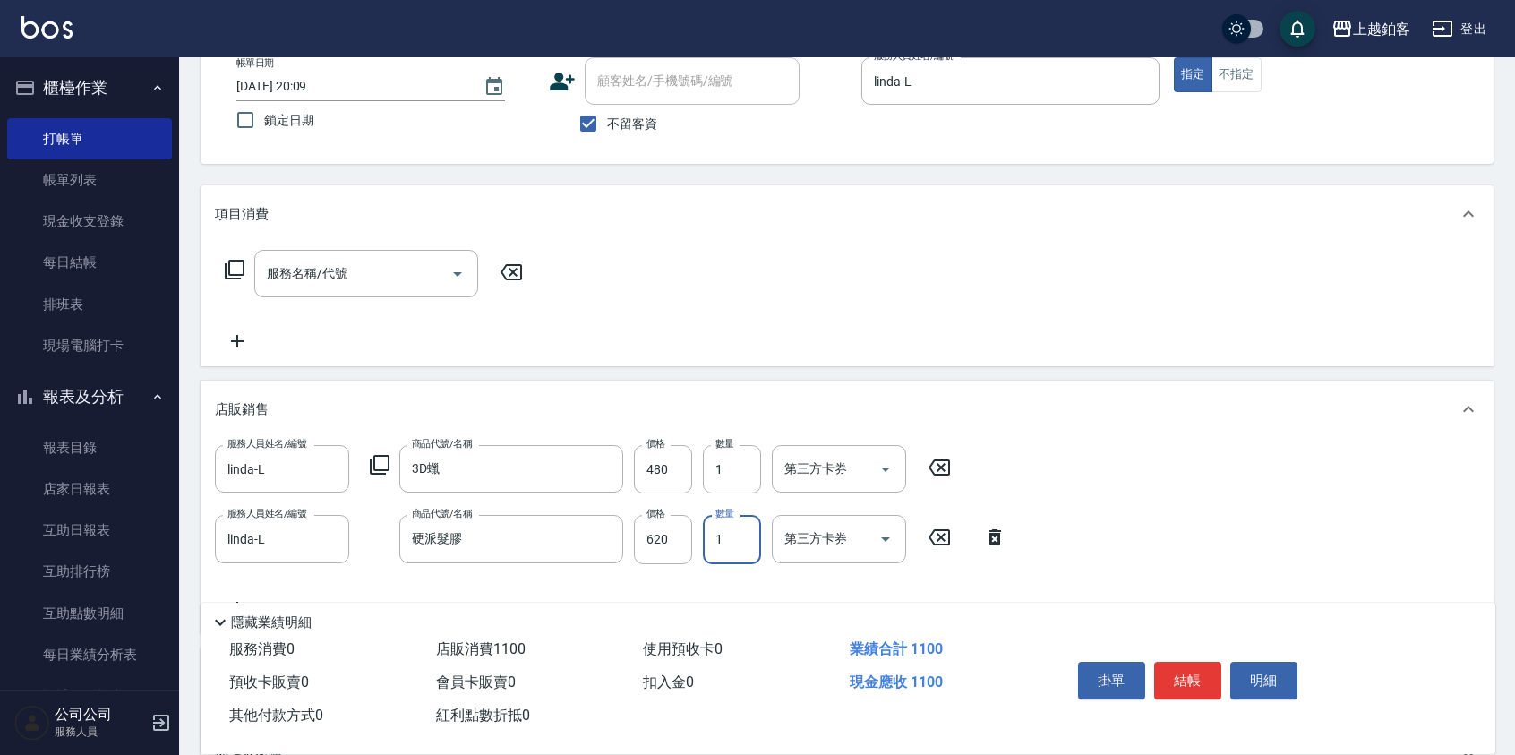
scroll to position [117, 0]
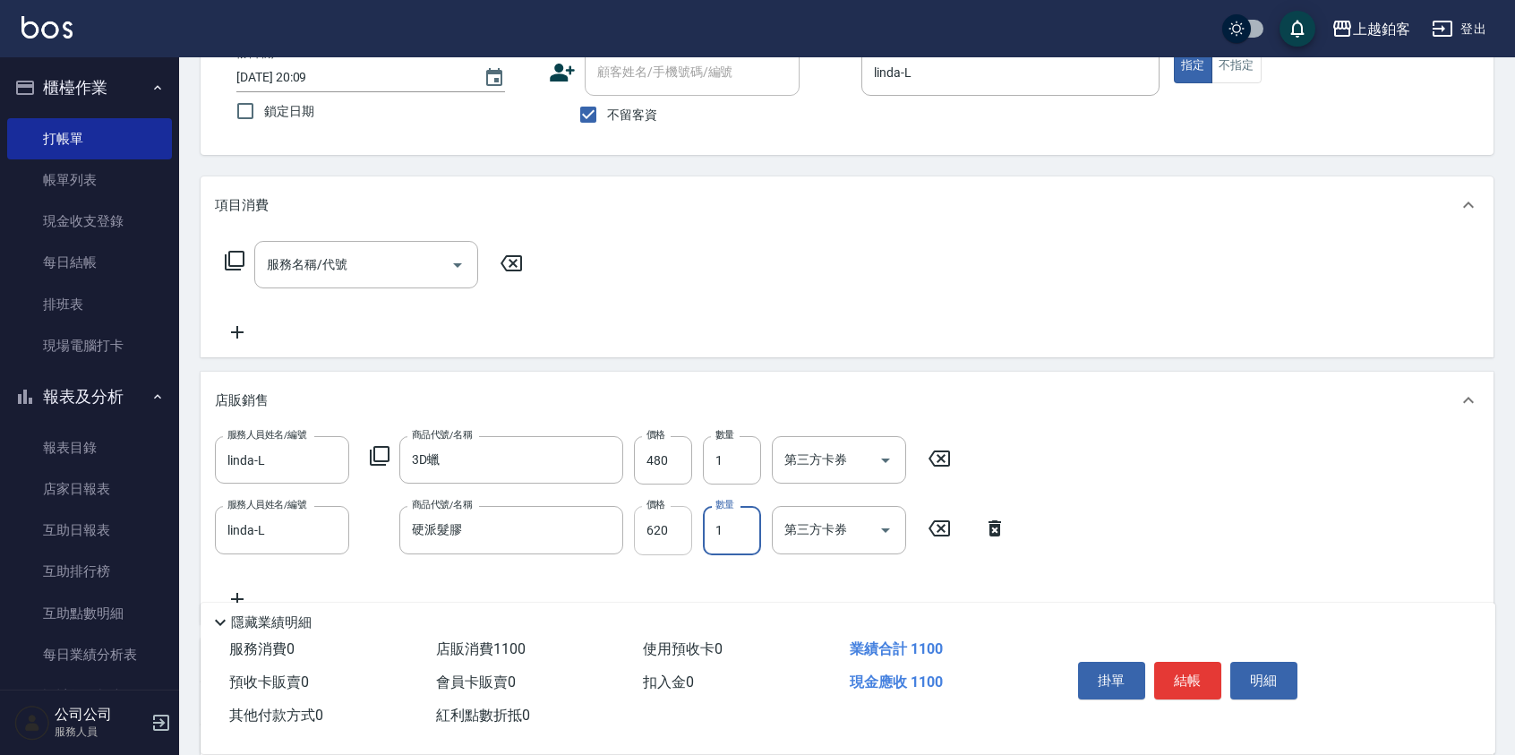
click at [668, 519] on input "620" at bounding box center [663, 530] width 58 height 48
type input "720"
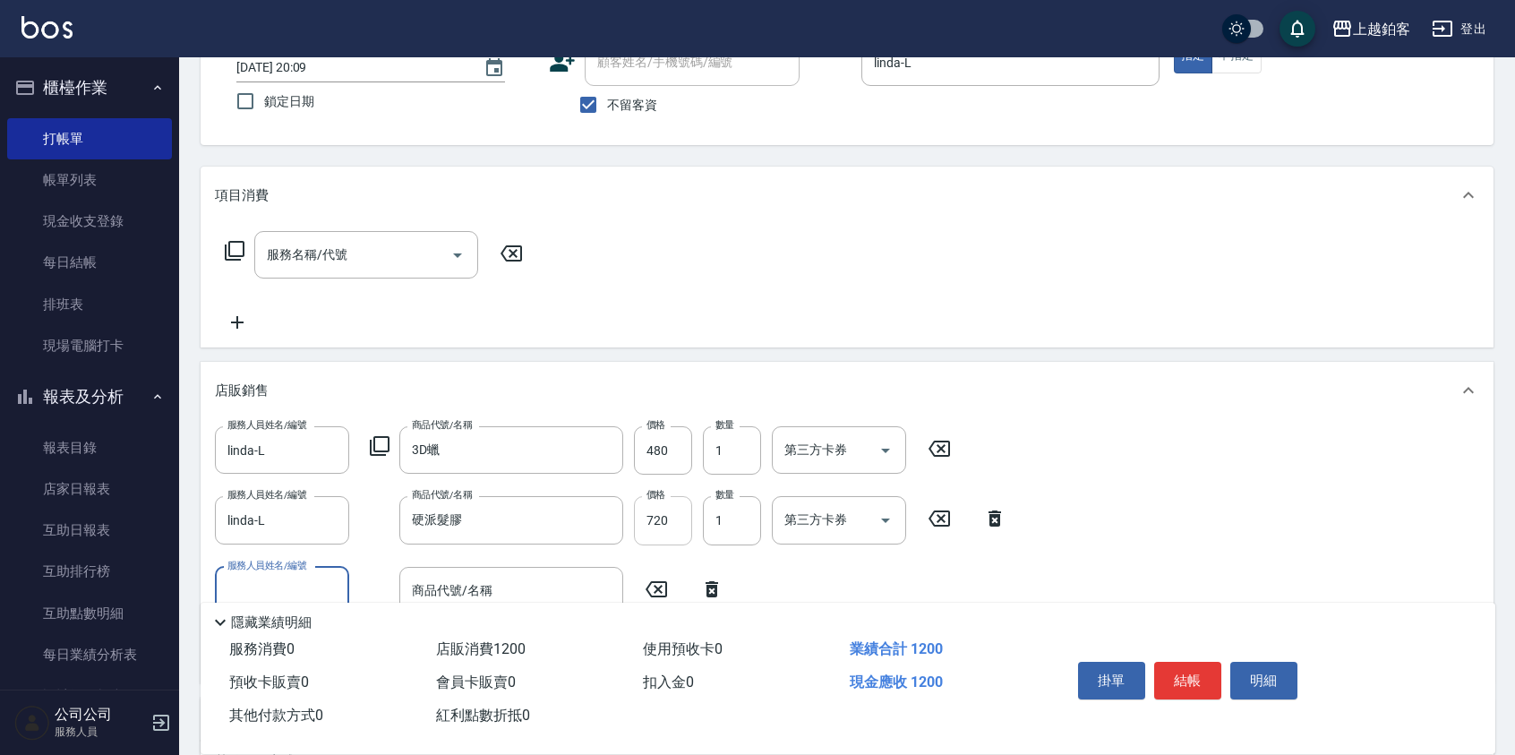
scroll to position [125, 0]
click at [1192, 677] on button "結帳" at bounding box center [1188, 681] width 67 height 38
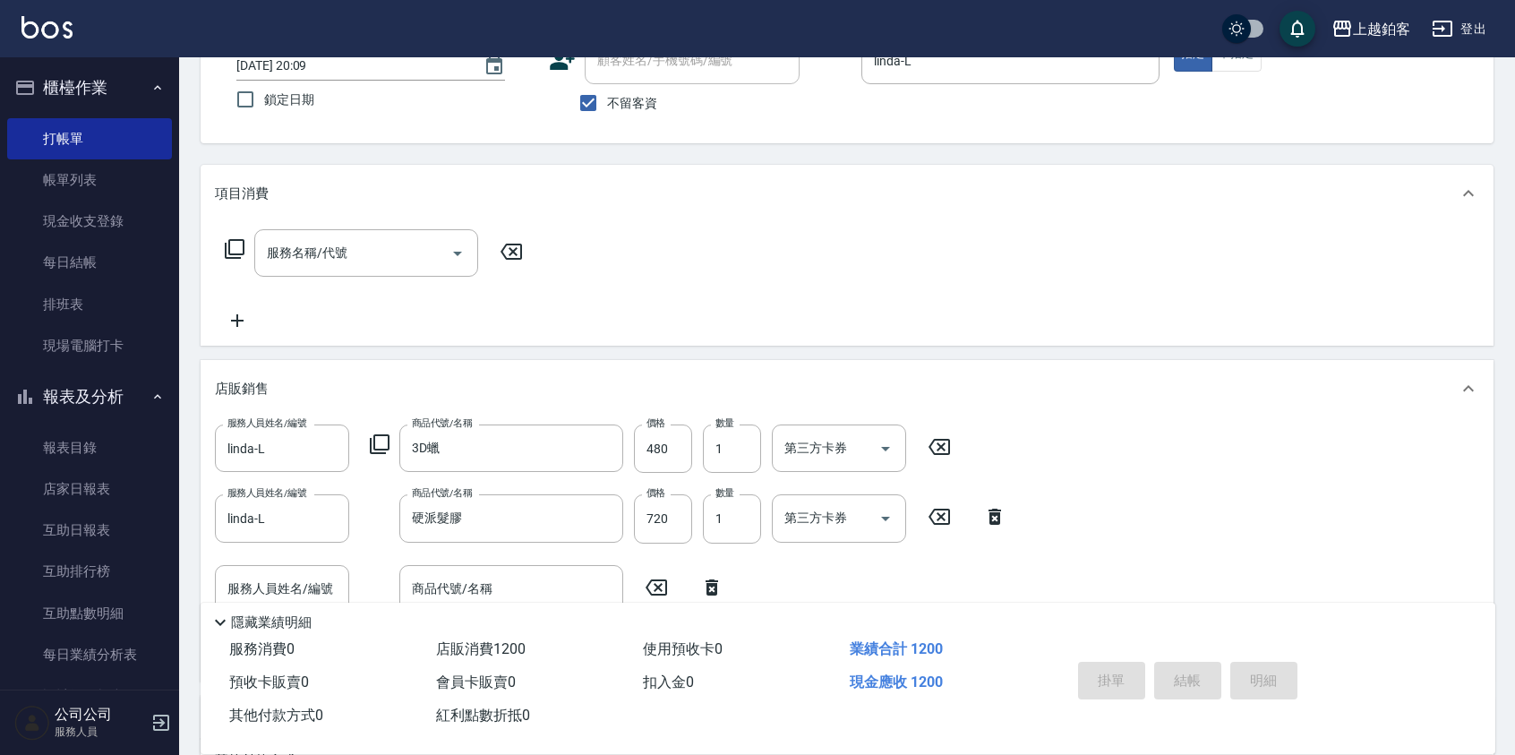
type input "2025/10/13 20:10"
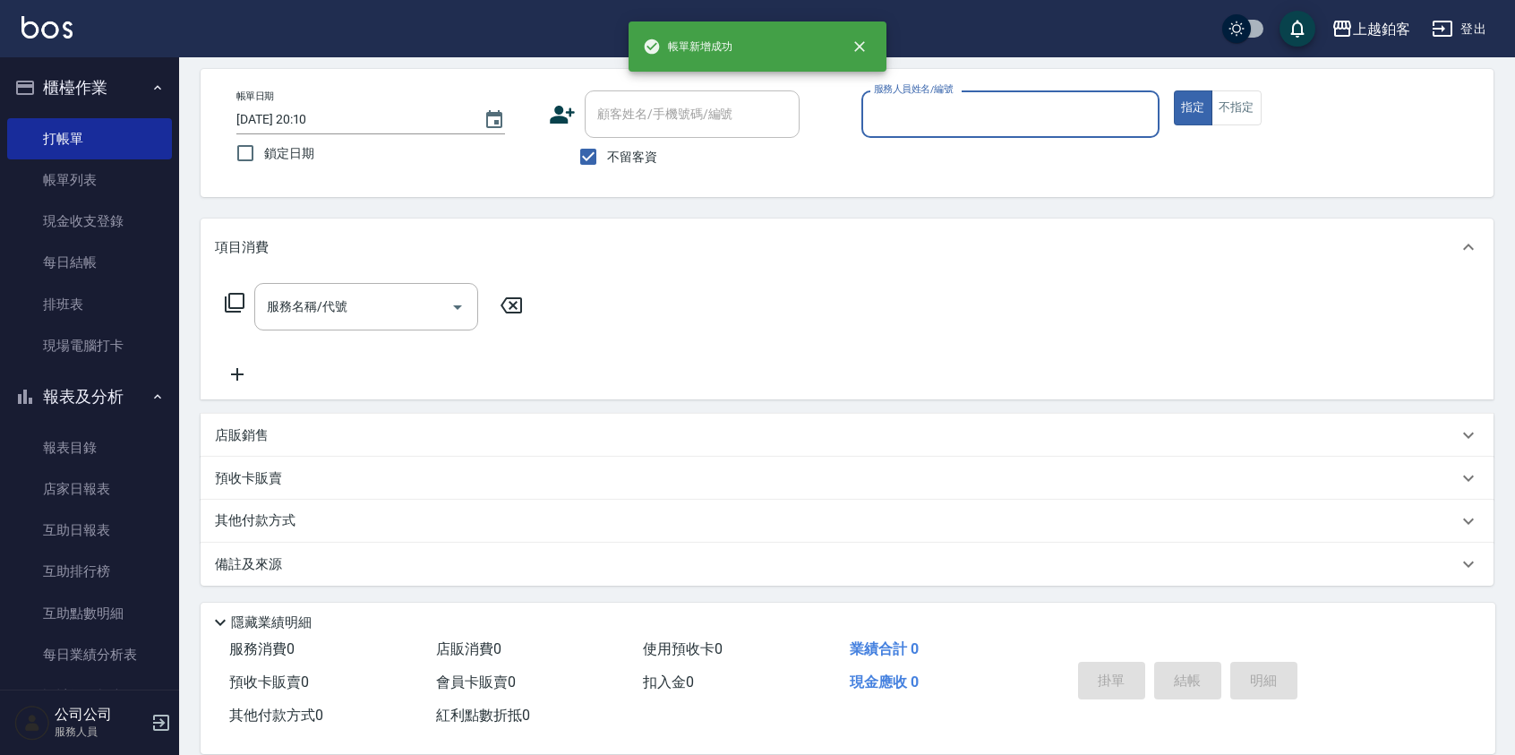
scroll to position [75, 0]
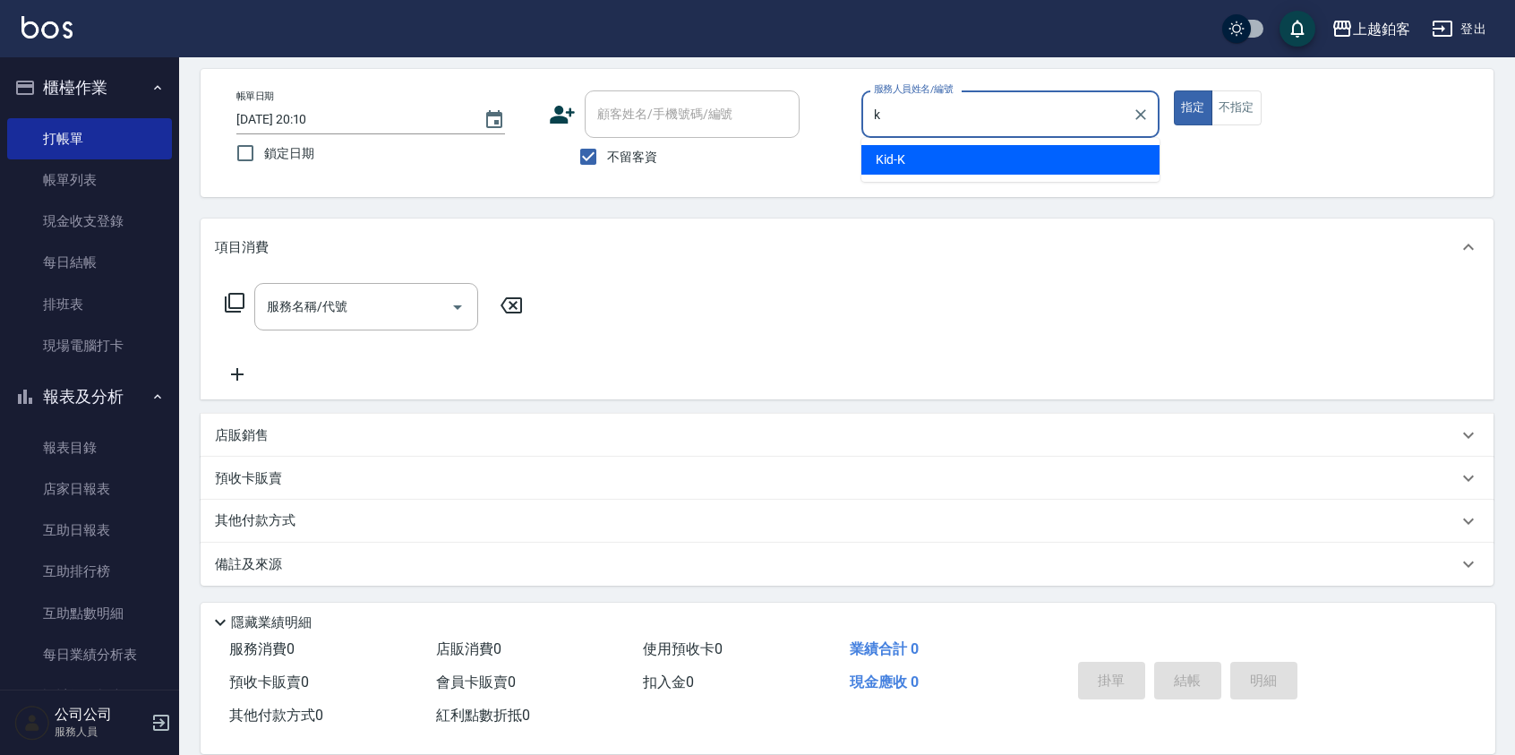
type input "Kid-K"
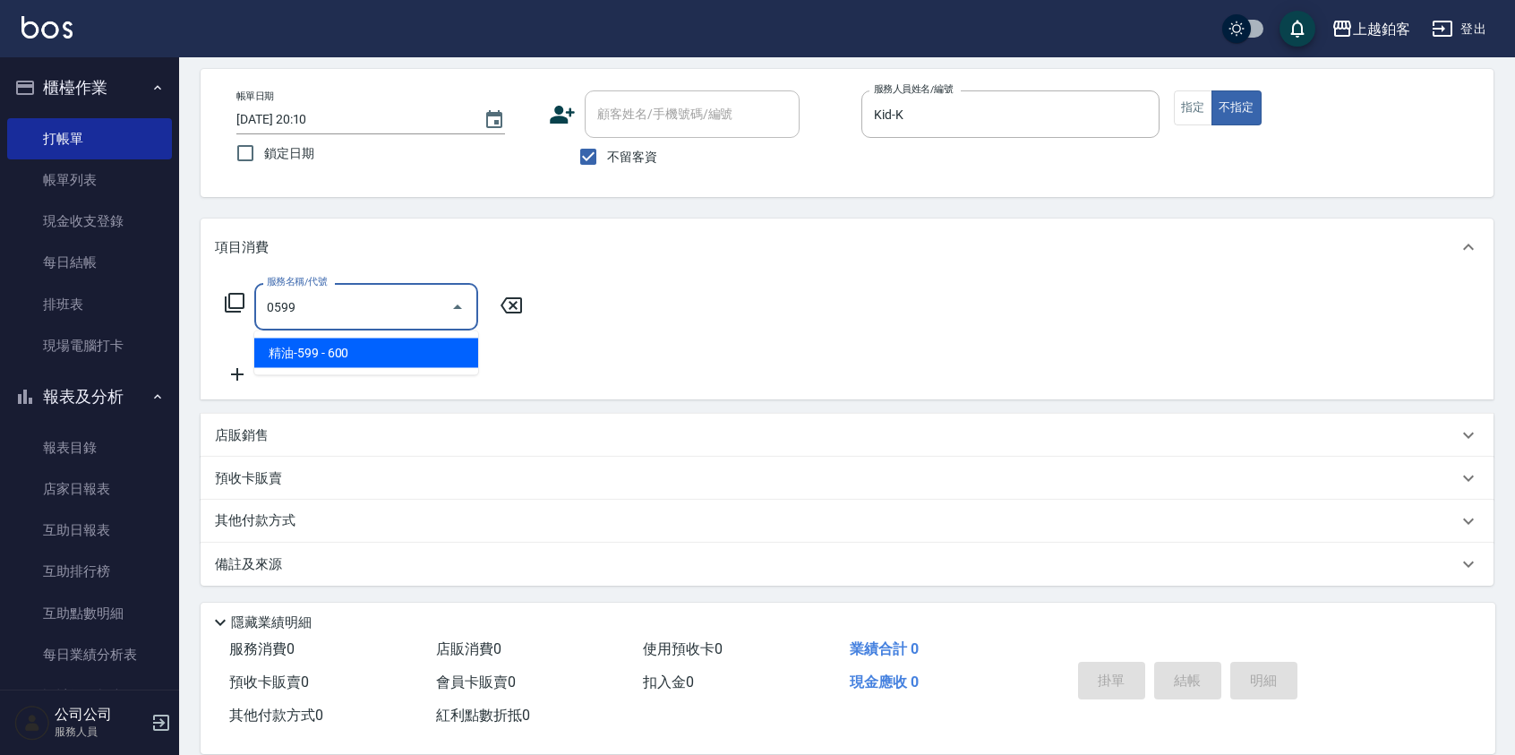
type input "精油-599(0599)"
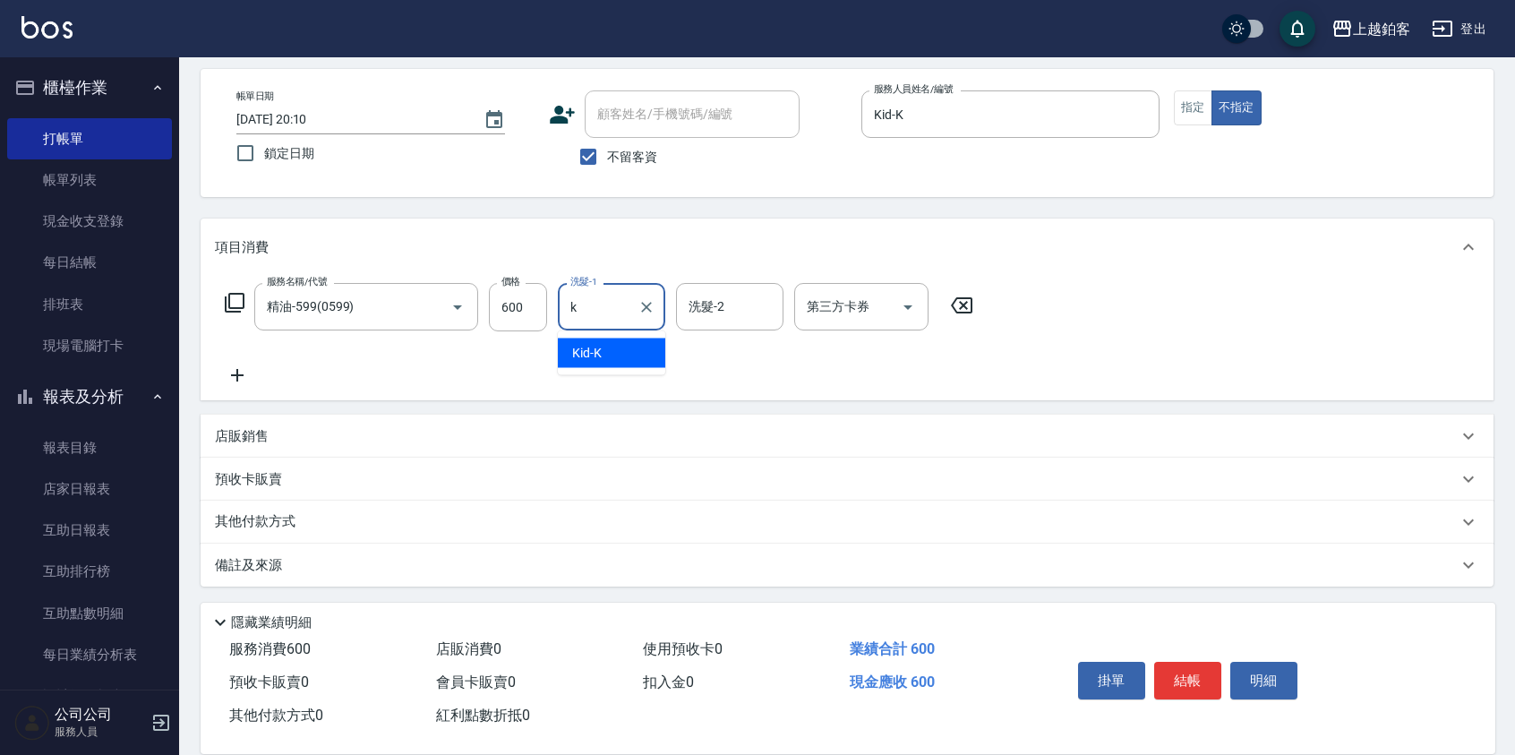
type input "Kid-K"
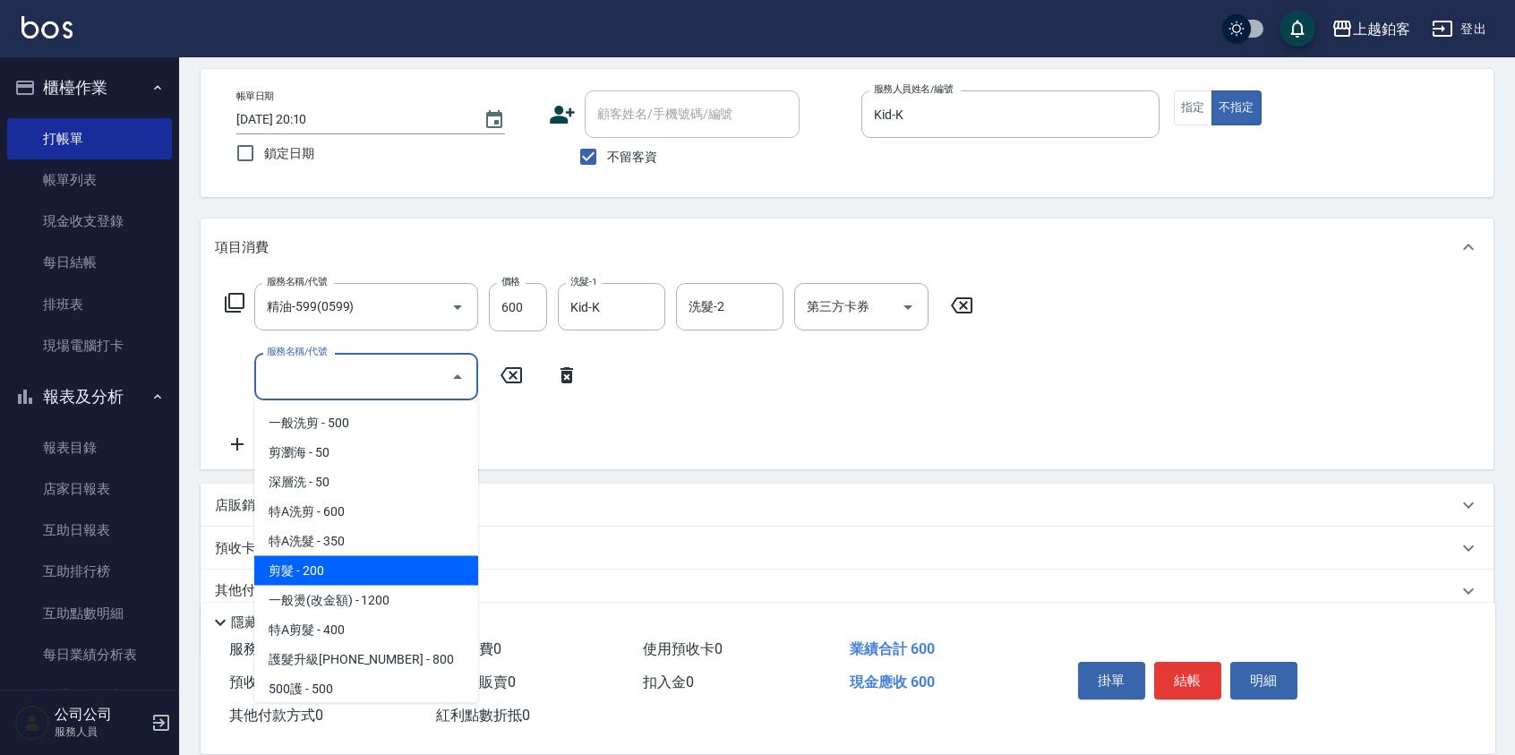
type input "剪髮(200)"
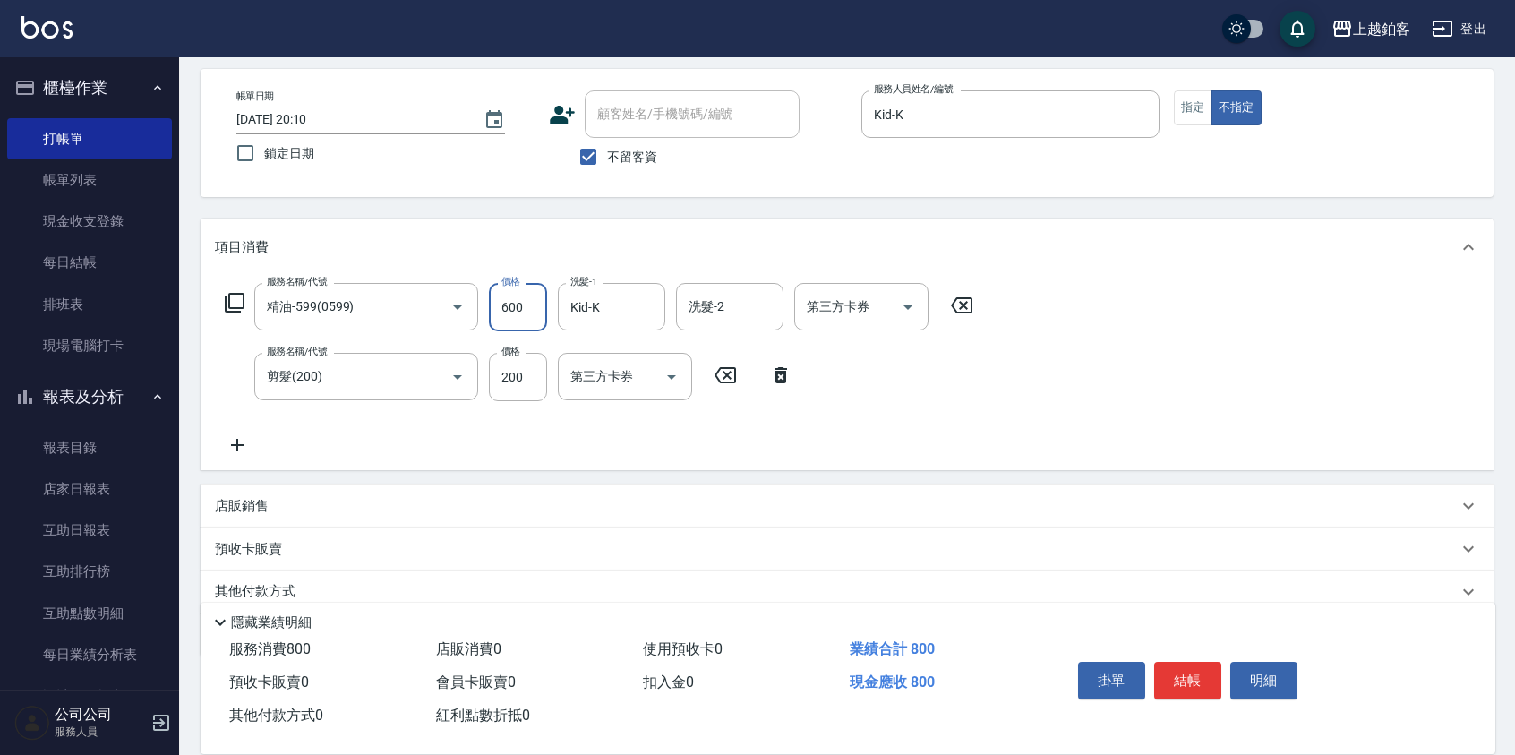
drag, startPoint x: 539, startPoint y: 306, endPoint x: 511, endPoint y: 307, distance: 27.8
click at [511, 307] on input "600" at bounding box center [518, 307] width 58 height 48
click at [424, 304] on icon "Clear" at bounding box center [433, 307] width 18 height 18
type input "精油-599(0599)"
click at [424, 304] on icon "Clear" at bounding box center [433, 307] width 18 height 18
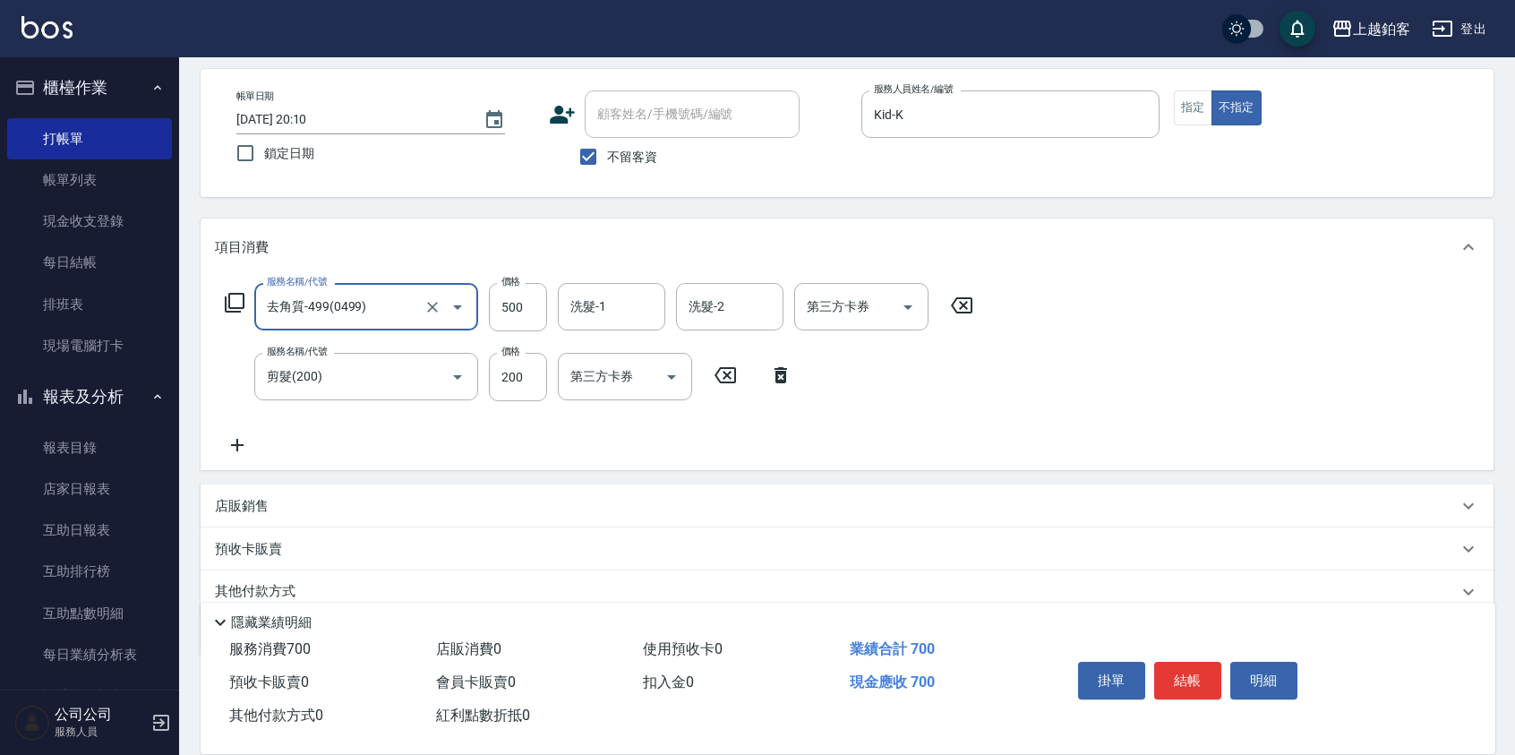
type input "去角質-499(0499)"
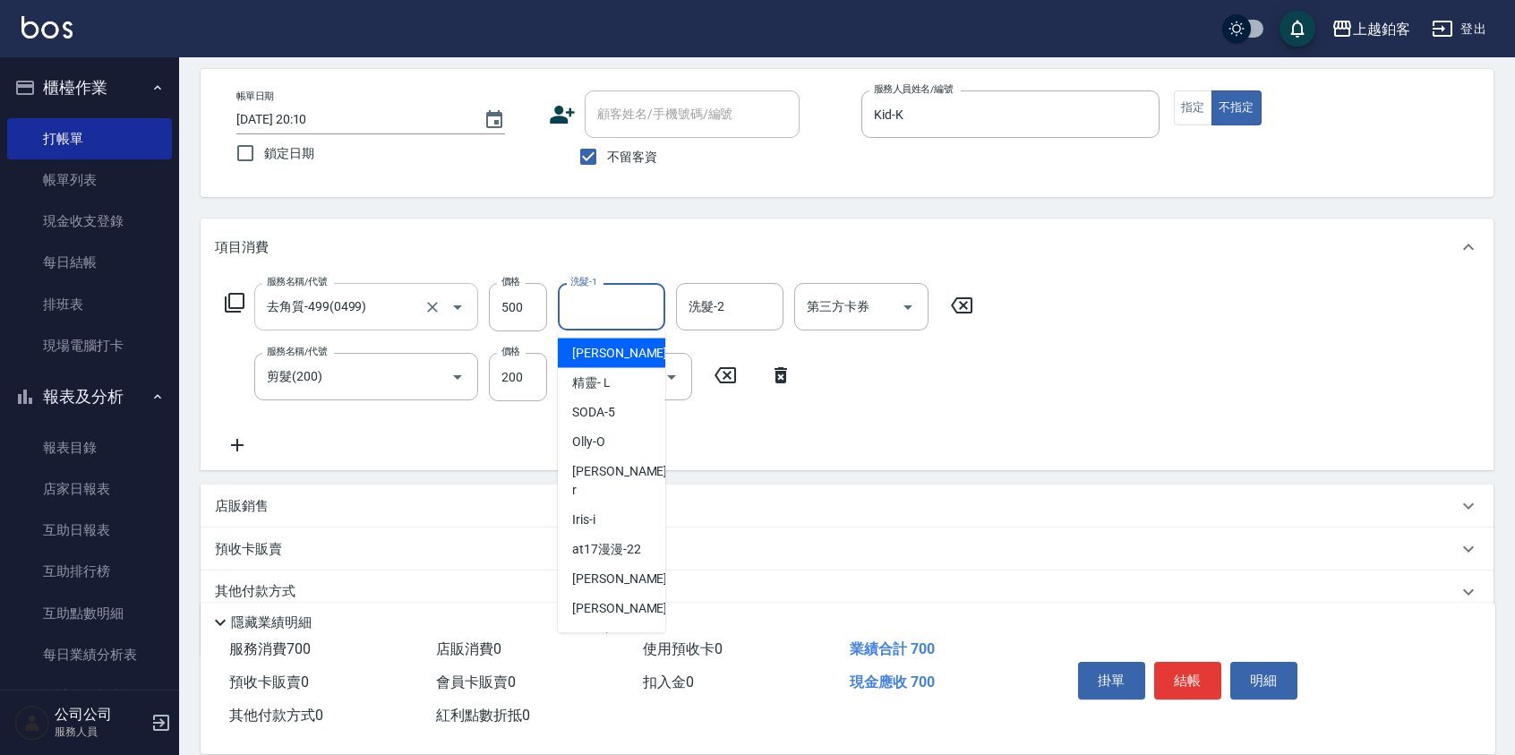
click at [631, 310] on input "洗髮-1" at bounding box center [611, 306] width 91 height 31
type input "芯如-50"
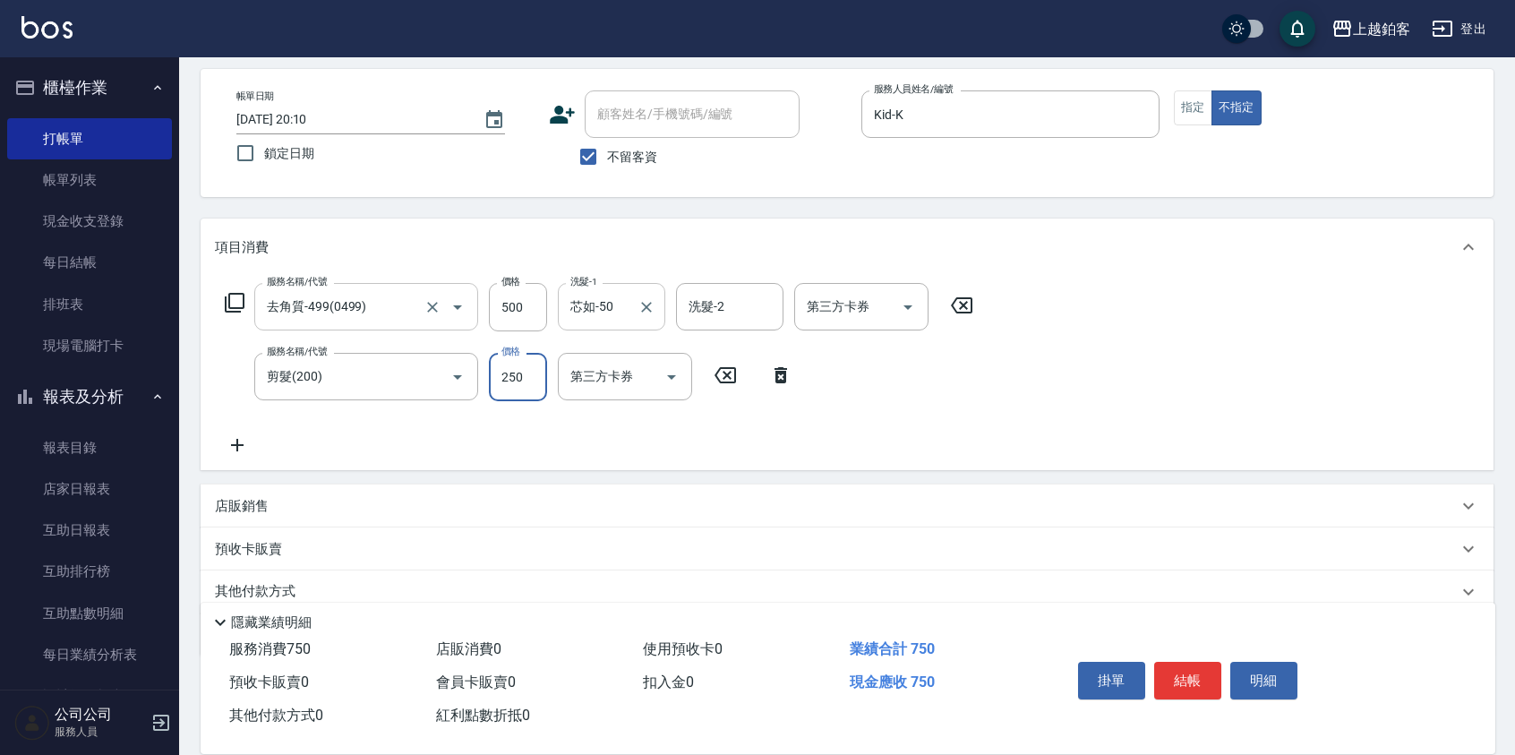
type input "250"
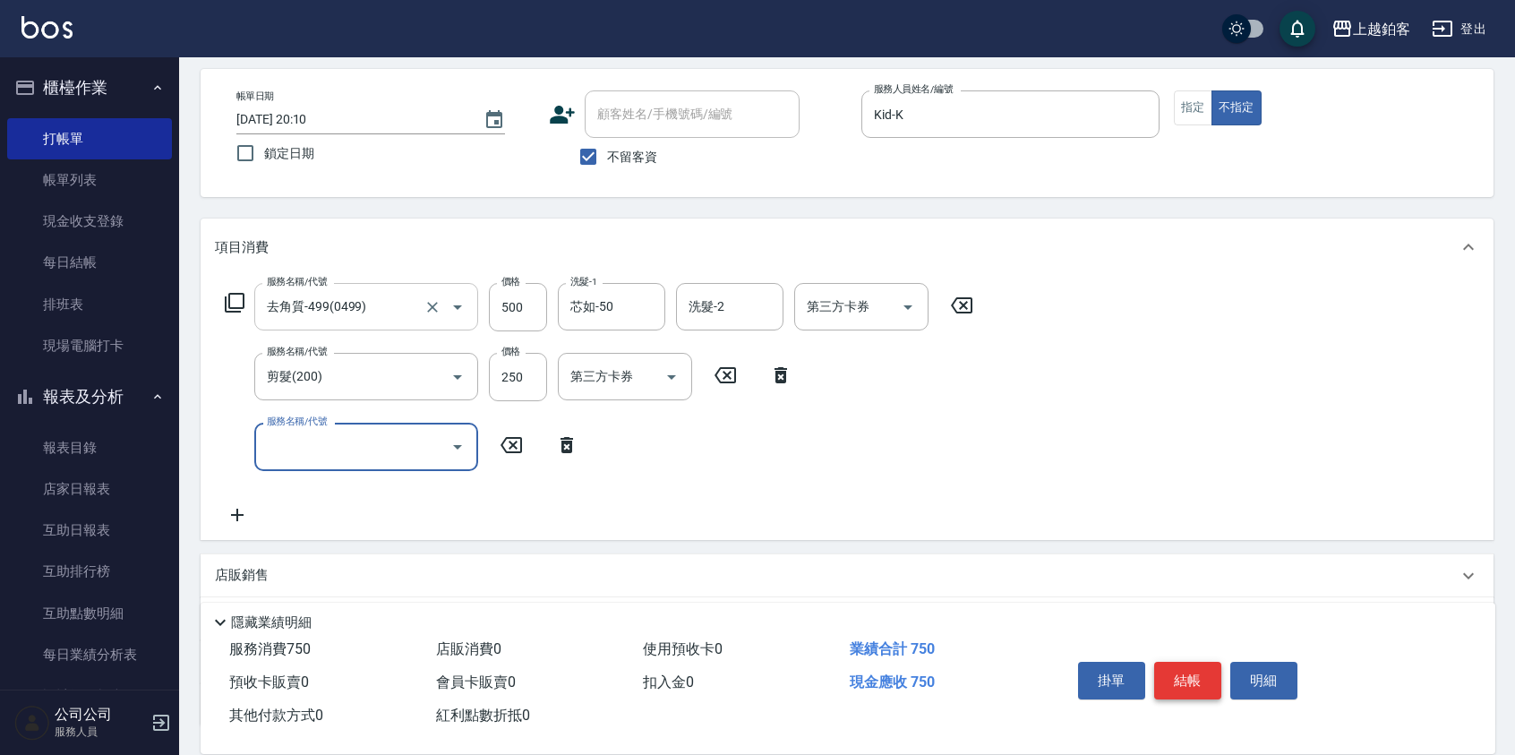
click at [1210, 684] on button "結帳" at bounding box center [1188, 681] width 67 height 38
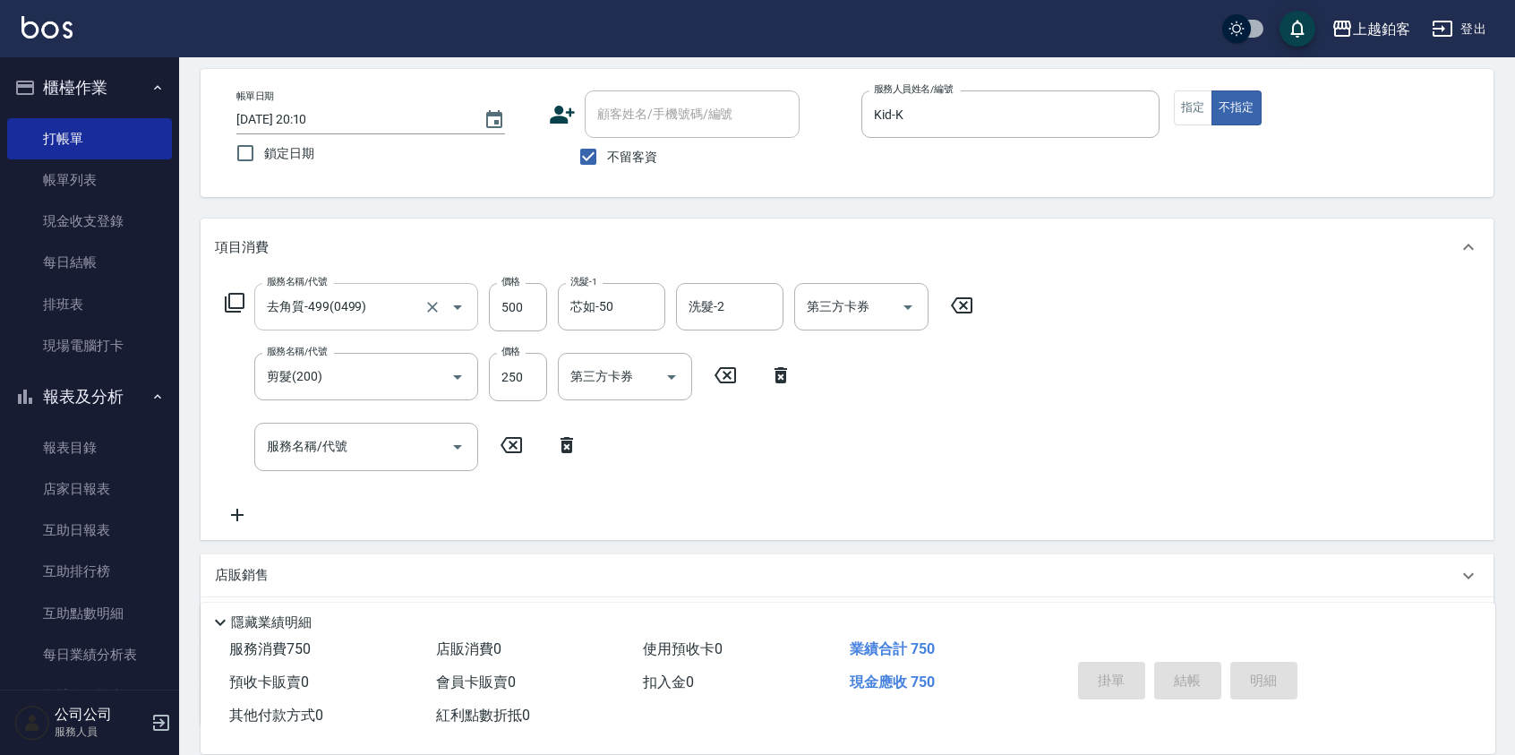
type input "2025/10/13 20:11"
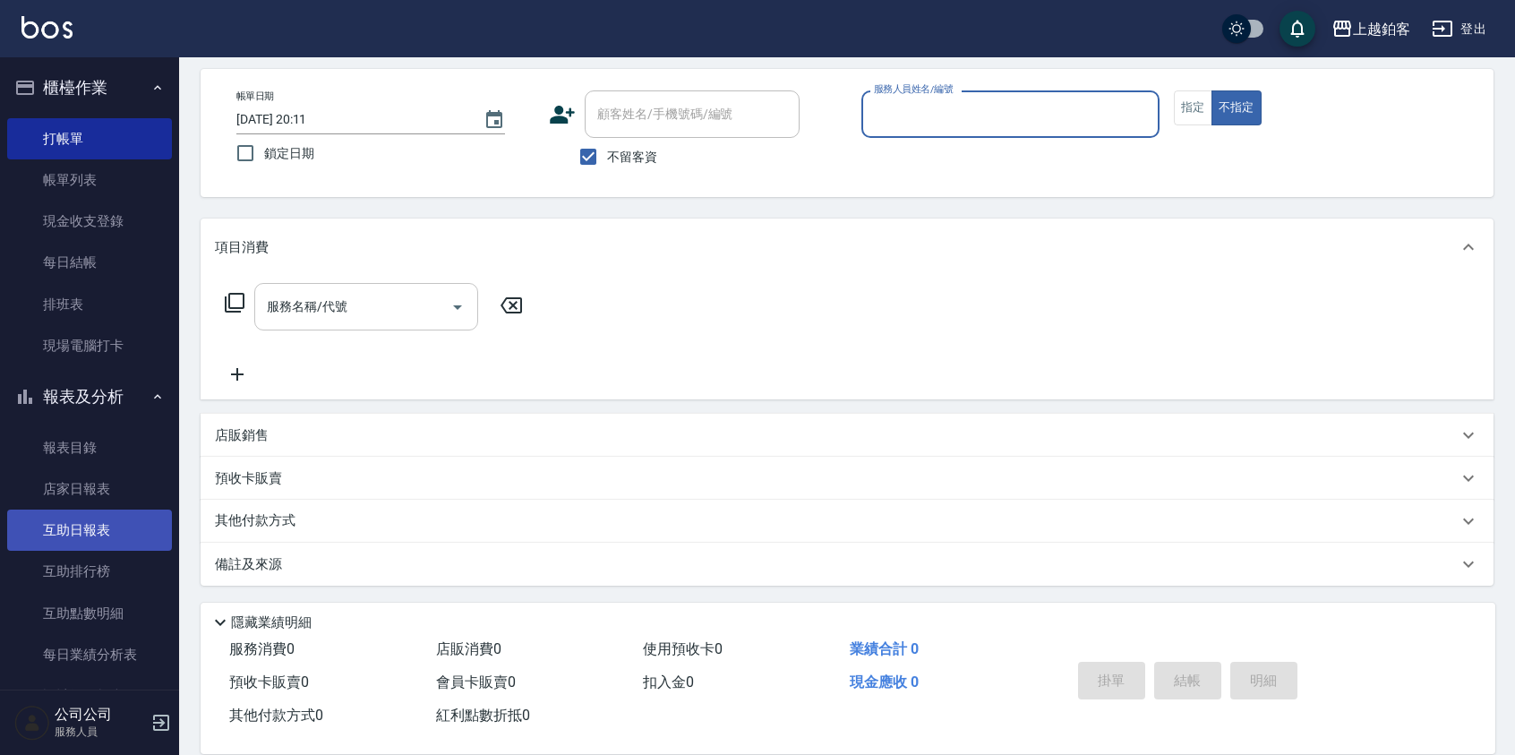
click at [100, 531] on link "互助日報表" at bounding box center [89, 530] width 165 height 41
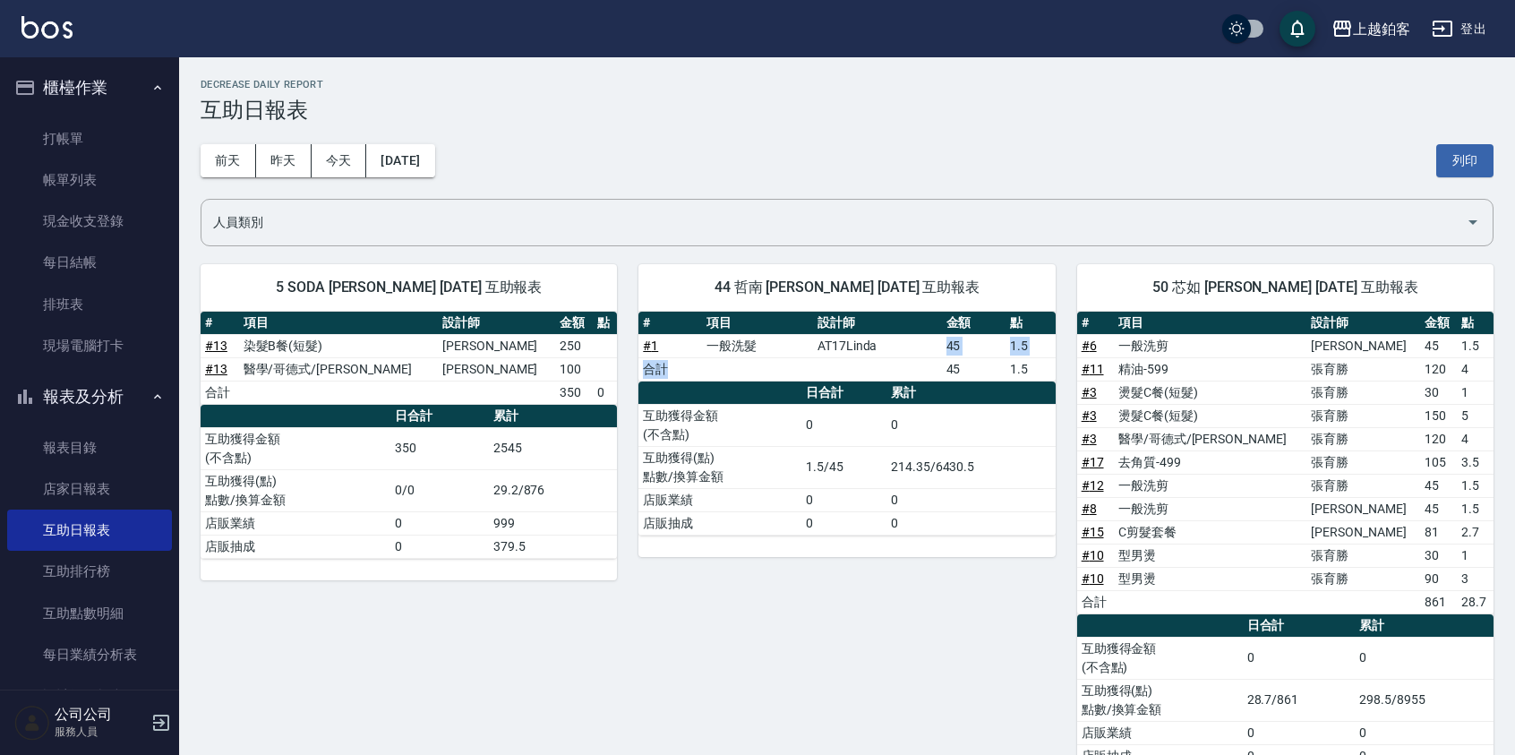
drag, startPoint x: 674, startPoint y: 363, endPoint x: 905, endPoint y: 354, distance: 230.4
click at [905, 354] on tbody "# 1 一般洗髮 AT17Linda 45 1.5 合計 45 1.5" at bounding box center [847, 357] width 416 height 47
click at [864, 363] on td "a dense table" at bounding box center [877, 368] width 129 height 23
click at [327, 156] on button "今天" at bounding box center [340, 160] width 56 height 33
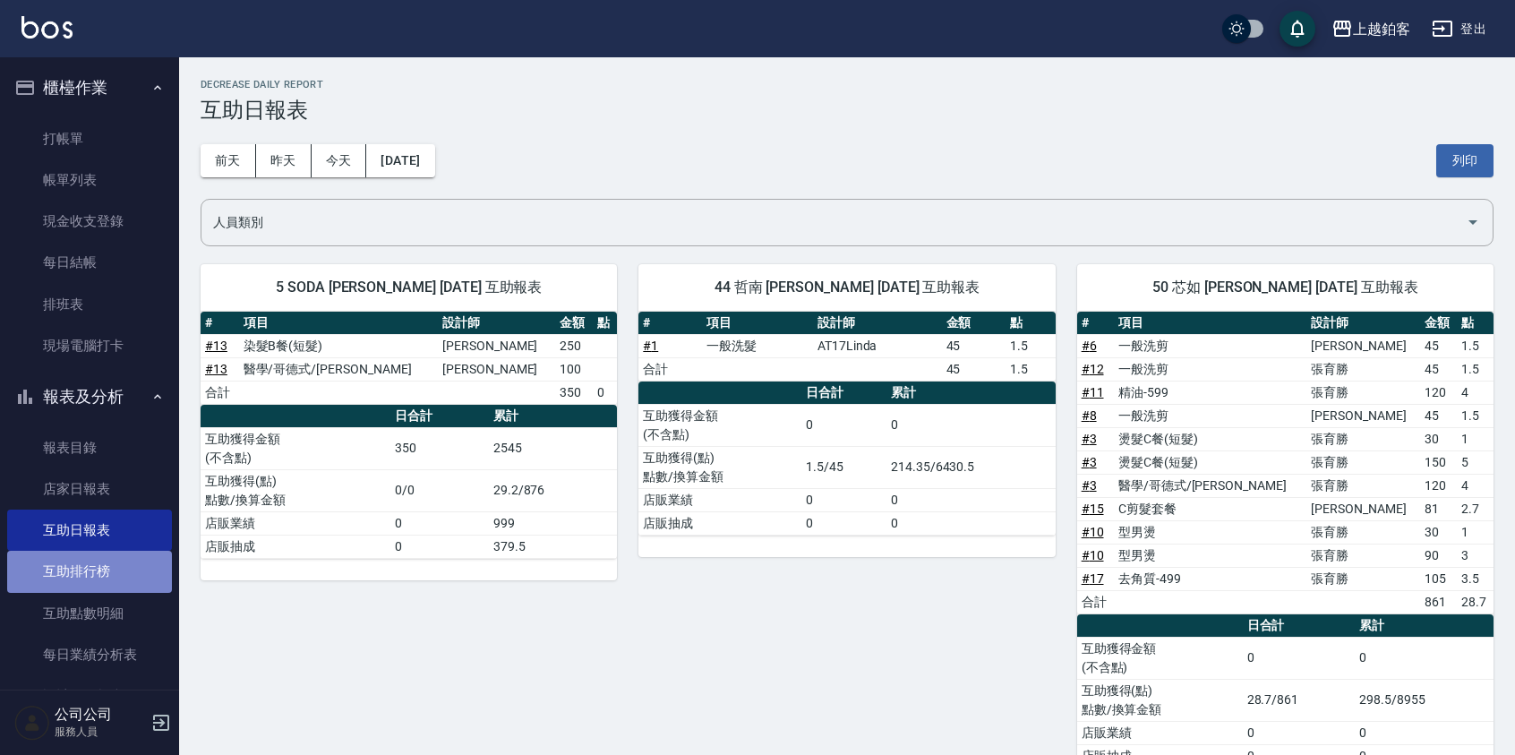
click at [110, 557] on link "互助排行榜" at bounding box center [89, 571] width 165 height 41
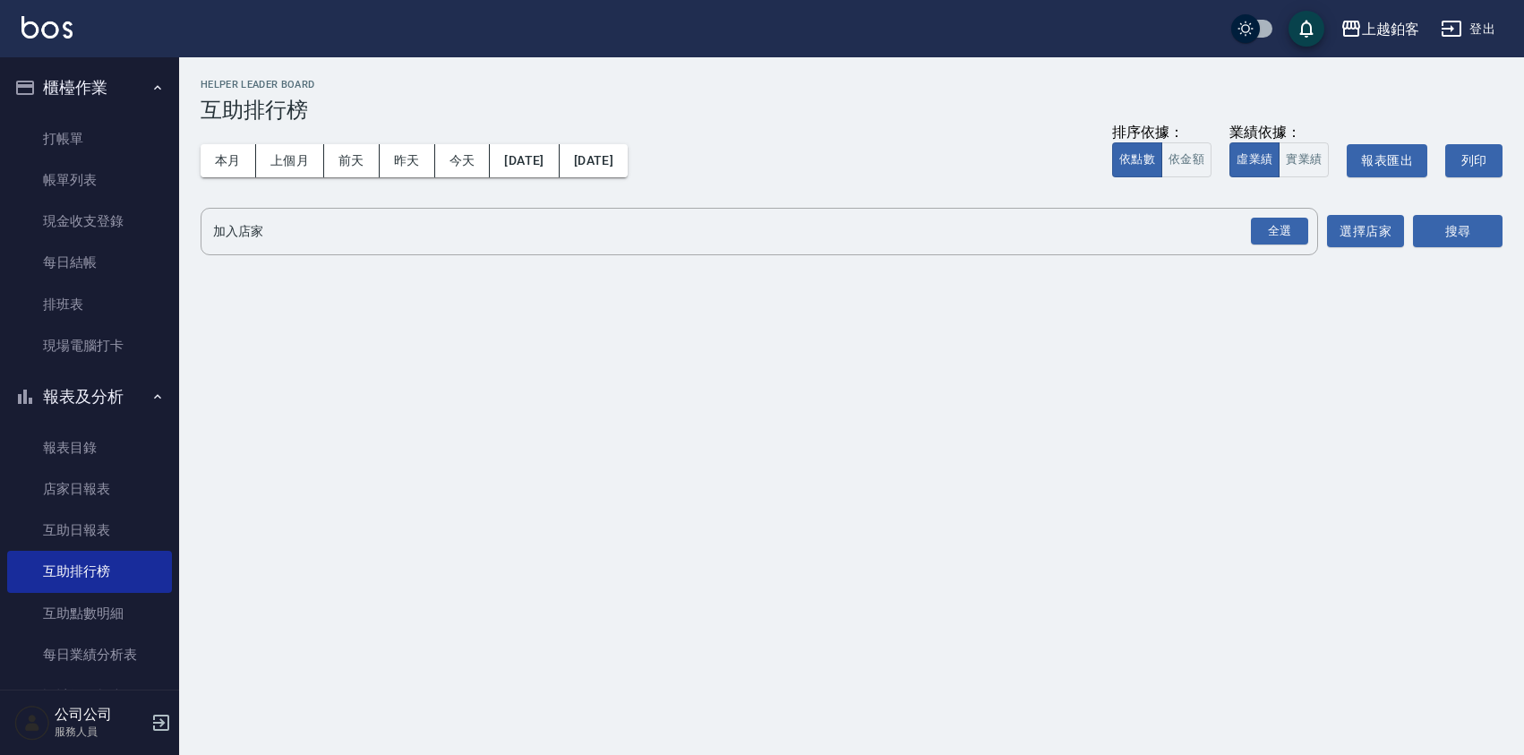
click at [245, 177] on div "本月 上個月 前天 昨天 今天 2025/10/01 2025/10/13 排序依據： 依點數 依金額 業績依據： 虛業績 實業績 報表匯出 列印" at bounding box center [852, 161] width 1302 height 76
click at [225, 165] on button "本月" at bounding box center [229, 160] width 56 height 33
click at [1297, 241] on div "全選" at bounding box center [1279, 232] width 57 height 28
click at [1421, 233] on button "搜尋" at bounding box center [1458, 232] width 90 height 33
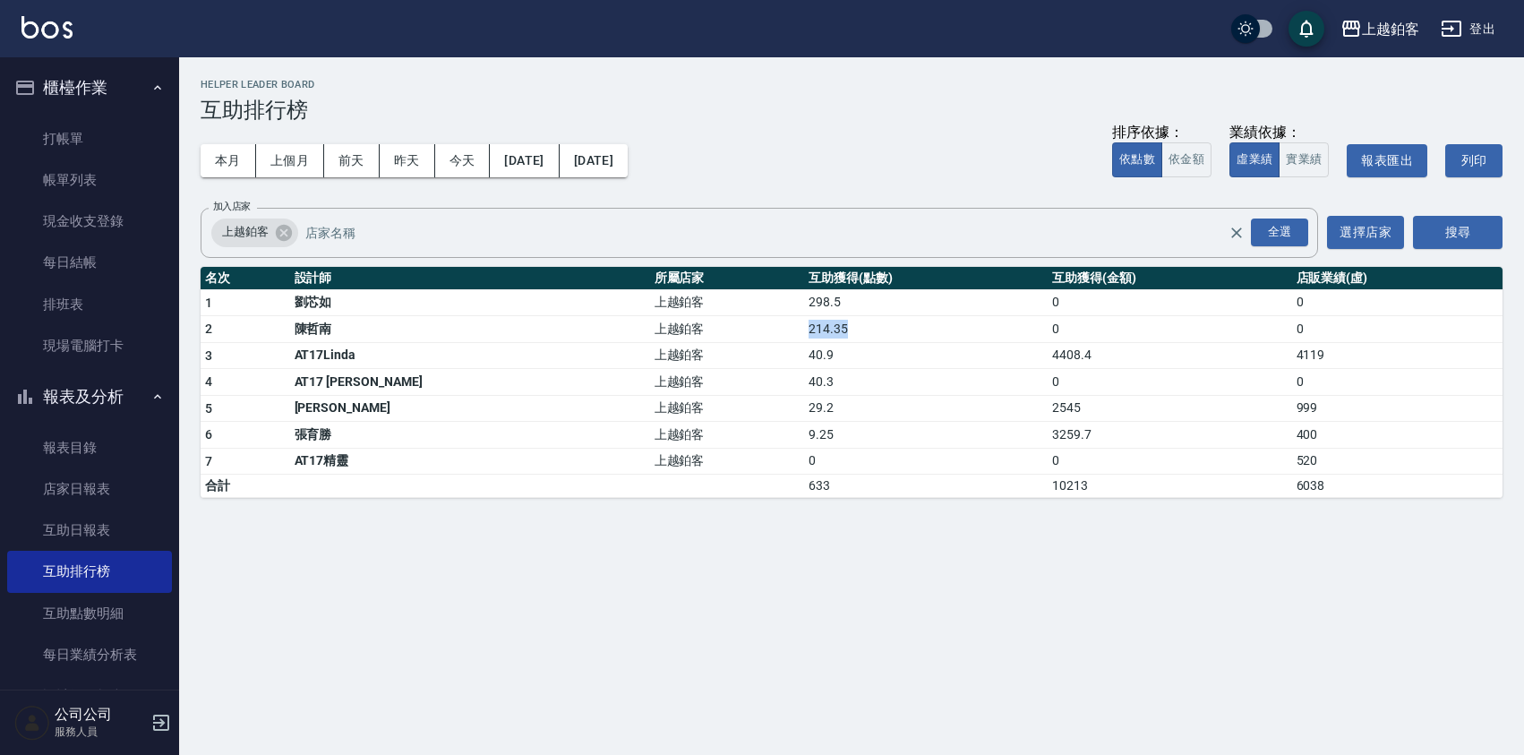
drag, startPoint x: 681, startPoint y: 331, endPoint x: 757, endPoint y: 332, distance: 76.2
click at [757, 332] on tr "2 陳哲南 上越鉑客 214.35 0 0" at bounding box center [852, 329] width 1302 height 27
click at [804, 332] on td "214.35" at bounding box center [926, 329] width 244 height 27
click at [210, 158] on button "本月" at bounding box center [229, 160] width 56 height 33
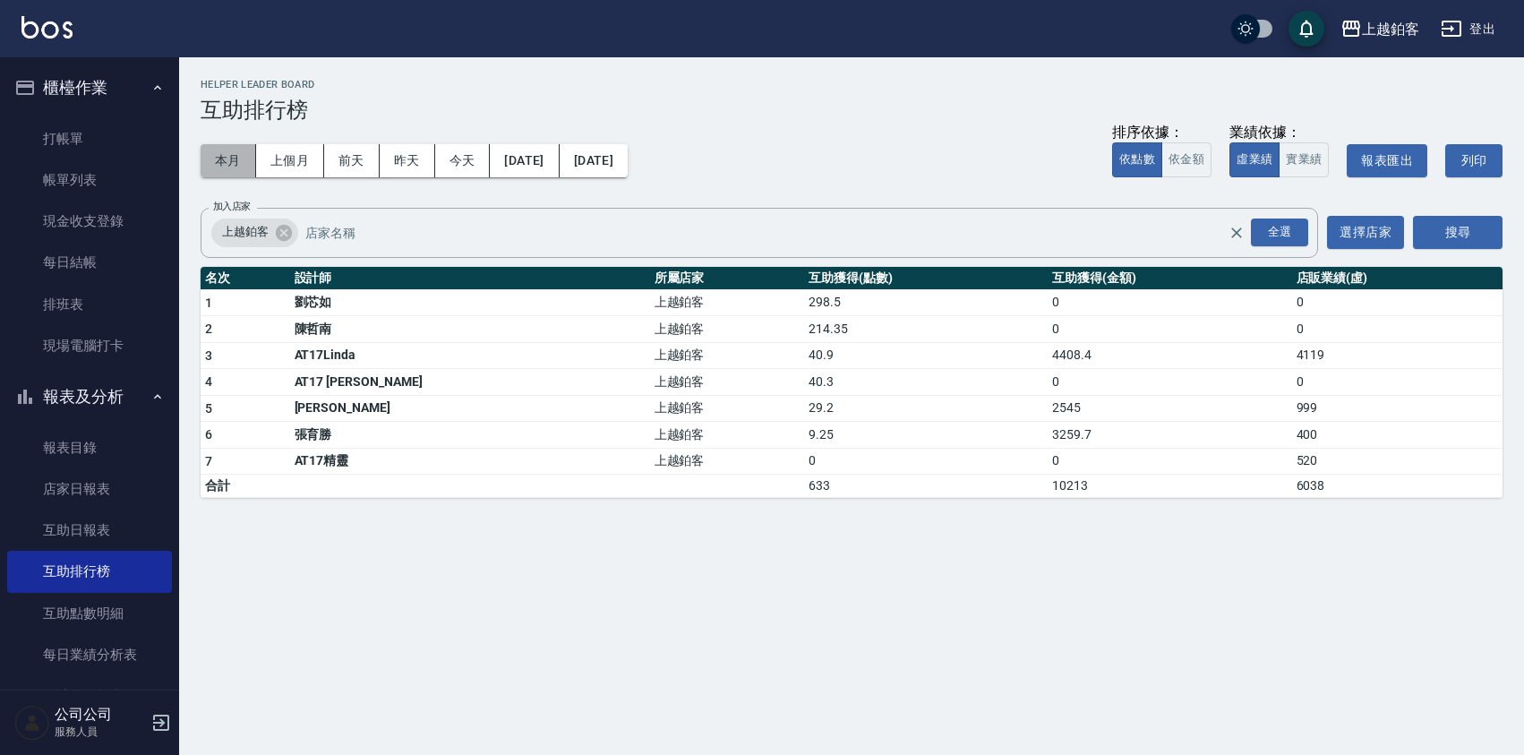
click at [210, 158] on button "本月" at bounding box center [229, 160] width 56 height 33
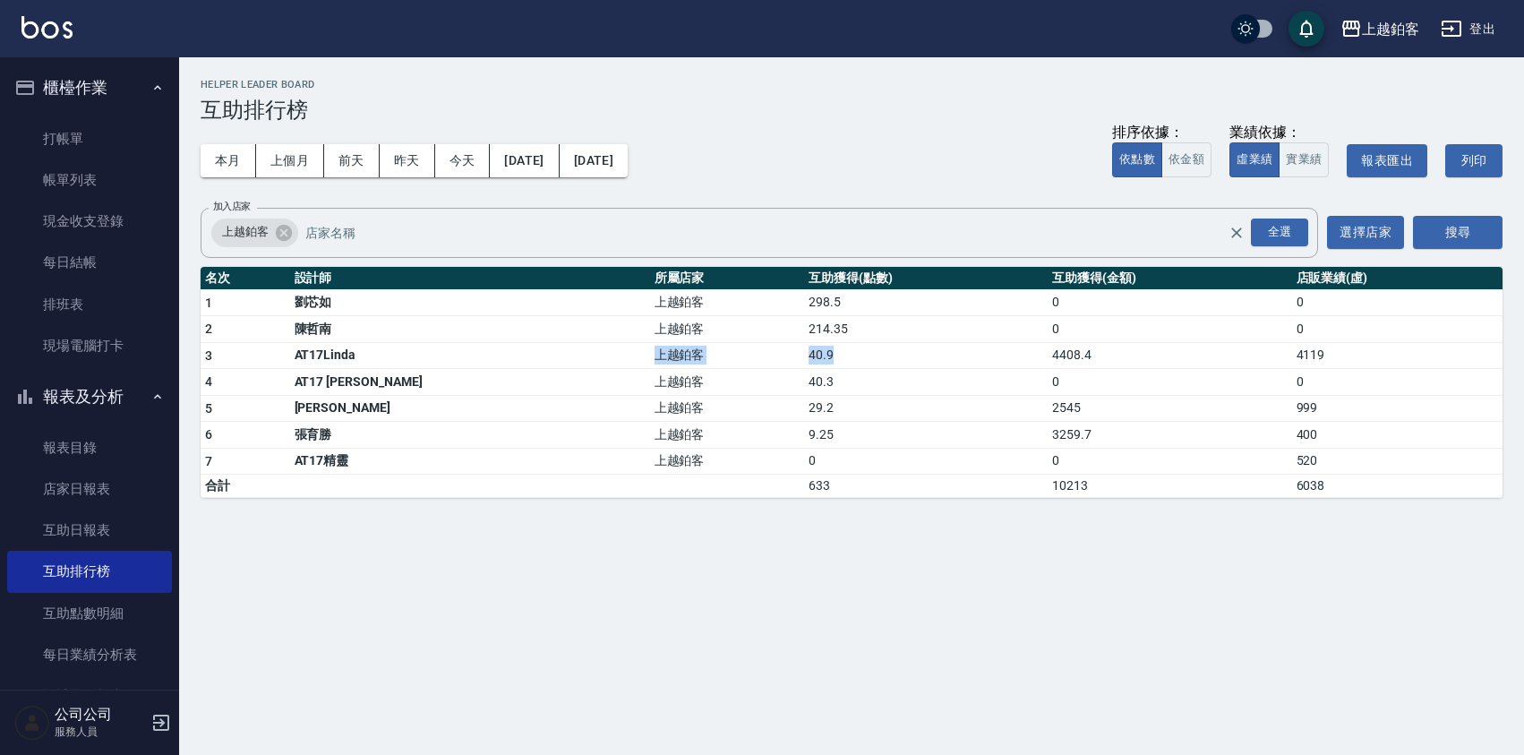
click at [865, 354] on tr "3 AT17Linda 上越鉑客 40.9 4408.4 4119" at bounding box center [852, 355] width 1302 height 27
drag, startPoint x: 843, startPoint y: 348, endPoint x: 379, endPoint y: 382, distance: 465.3
click at [843, 348] on td "40.9" at bounding box center [926, 355] width 244 height 27
click at [81, 522] on link "互助日報表" at bounding box center [89, 530] width 165 height 41
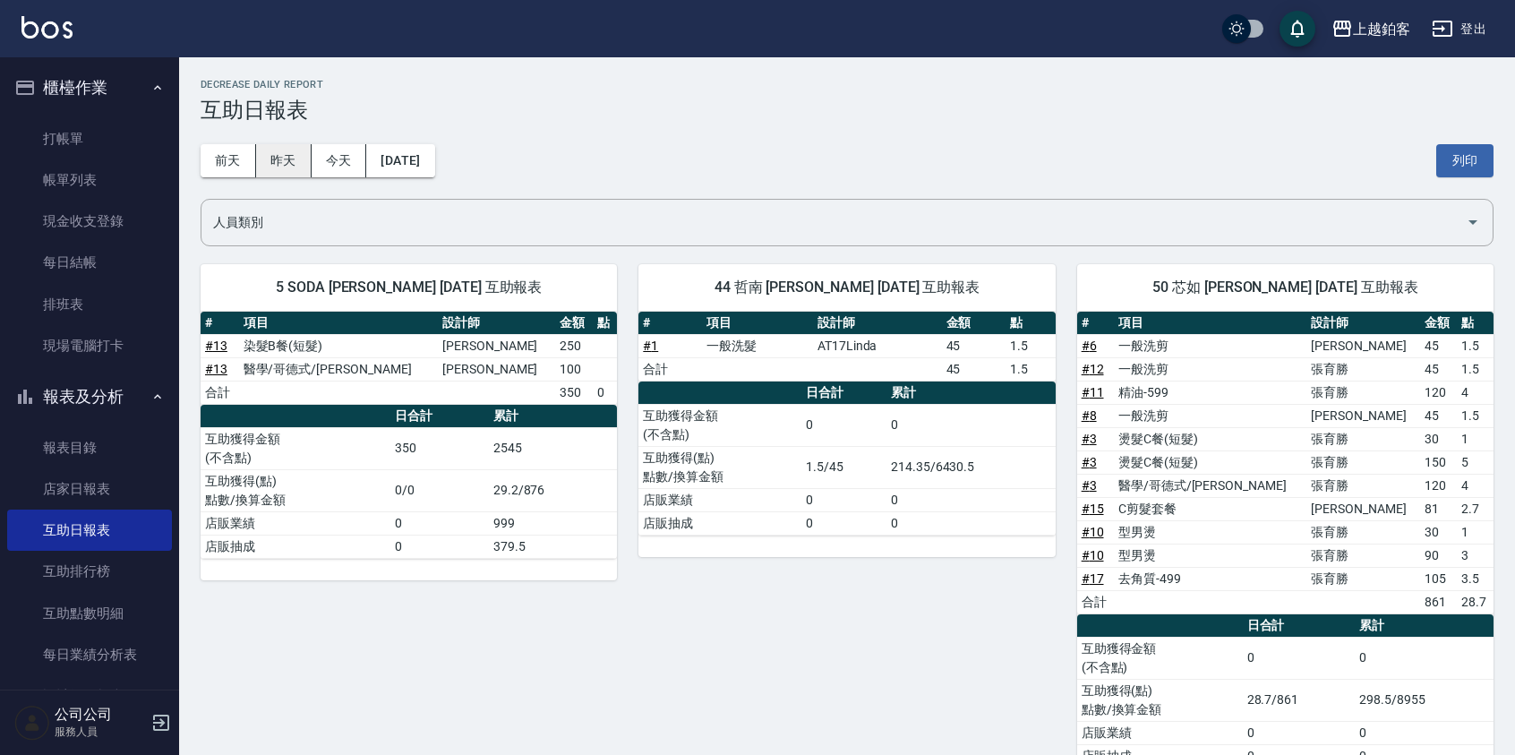
click at [267, 164] on button "昨天" at bounding box center [284, 160] width 56 height 33
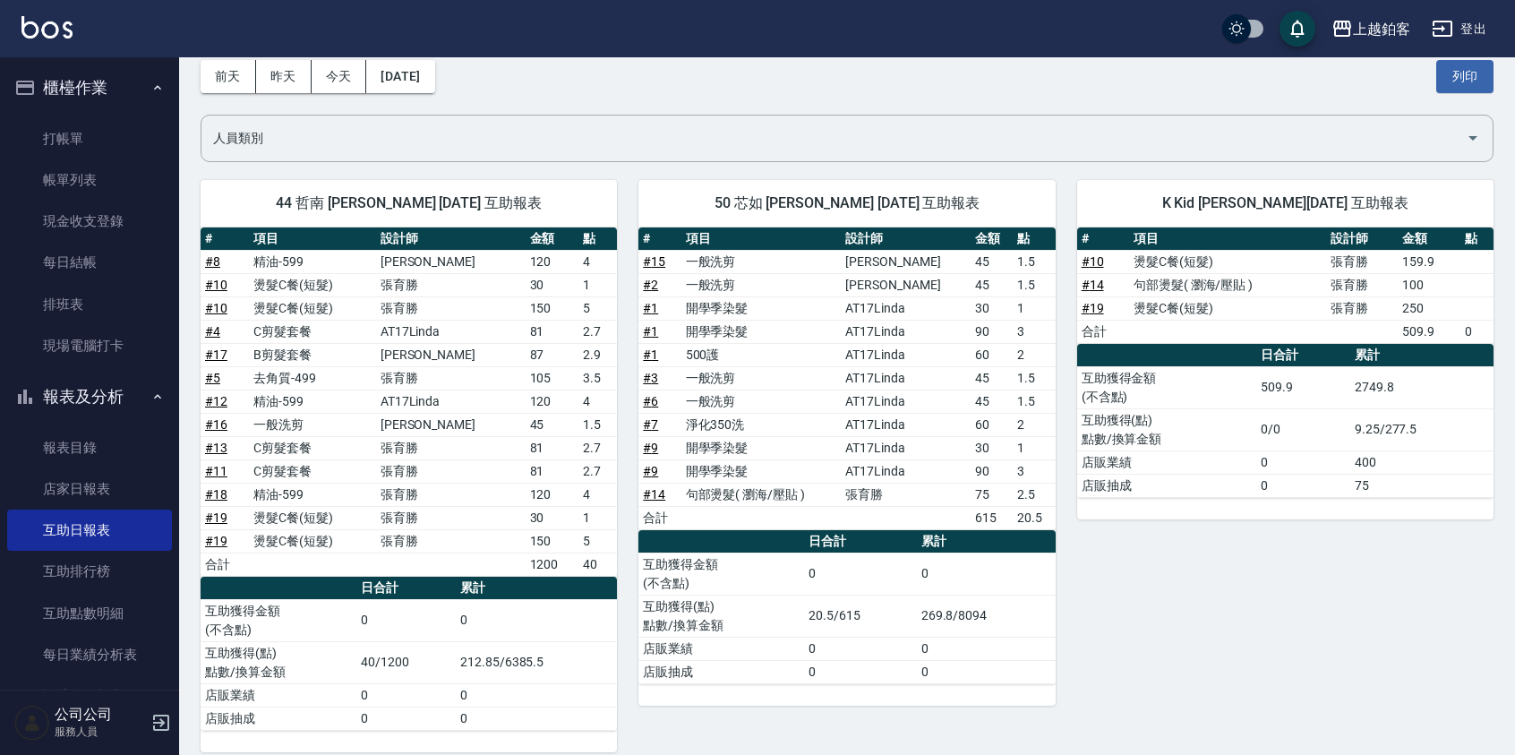
scroll to position [83, 0]
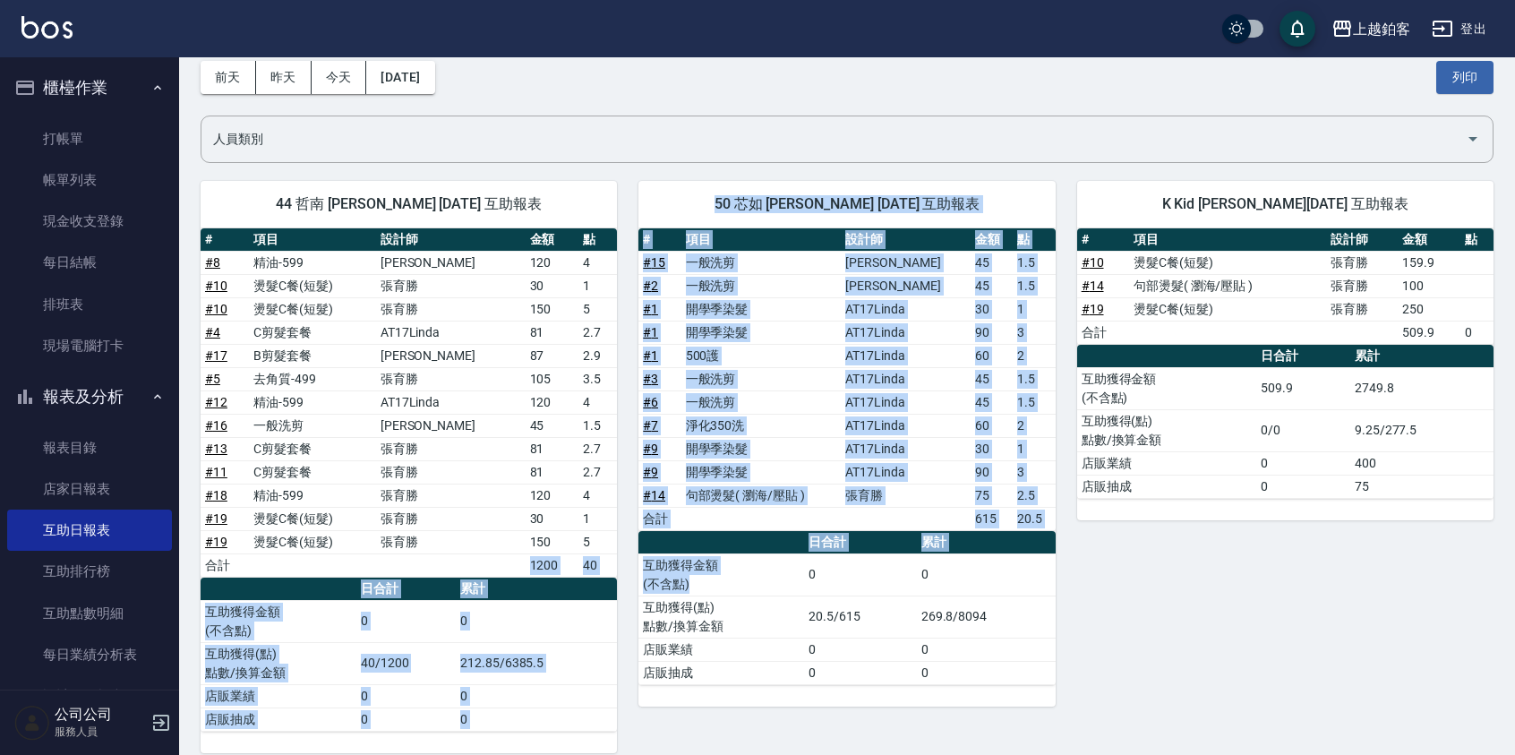
click at [751, 592] on div "44 哲南 陳哲南 10/12/2025 互助報表 # 項目 設計師 金額 點 # 8 精油-599 張茗琇 120 4 # 10 燙髮C餐(短髮) 張育勝 …" at bounding box center [836, 636] width 1315 height 955
click at [657, 564] on td "互助獲得金額 (不含點)" at bounding box center [722, 575] width 166 height 42
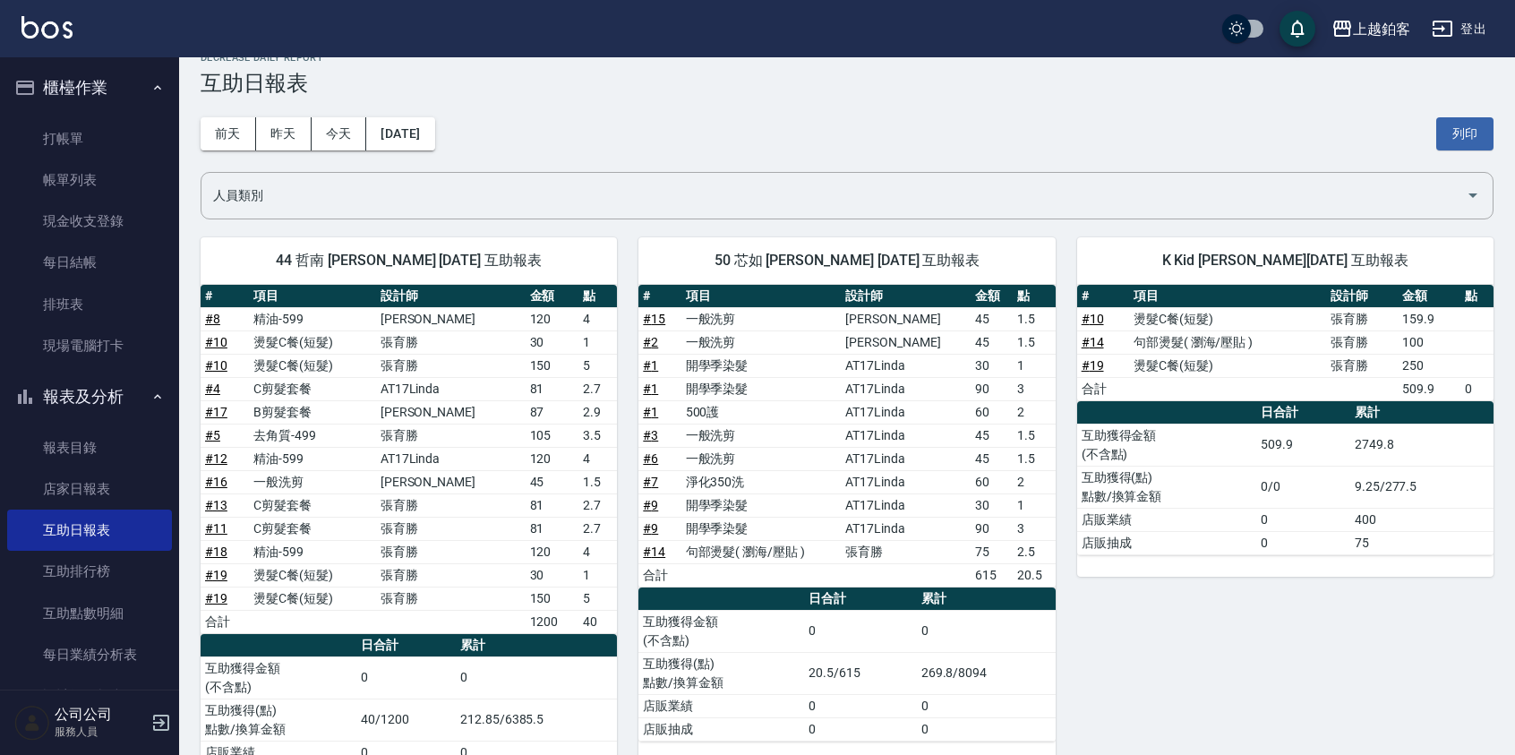
scroll to position [0, 0]
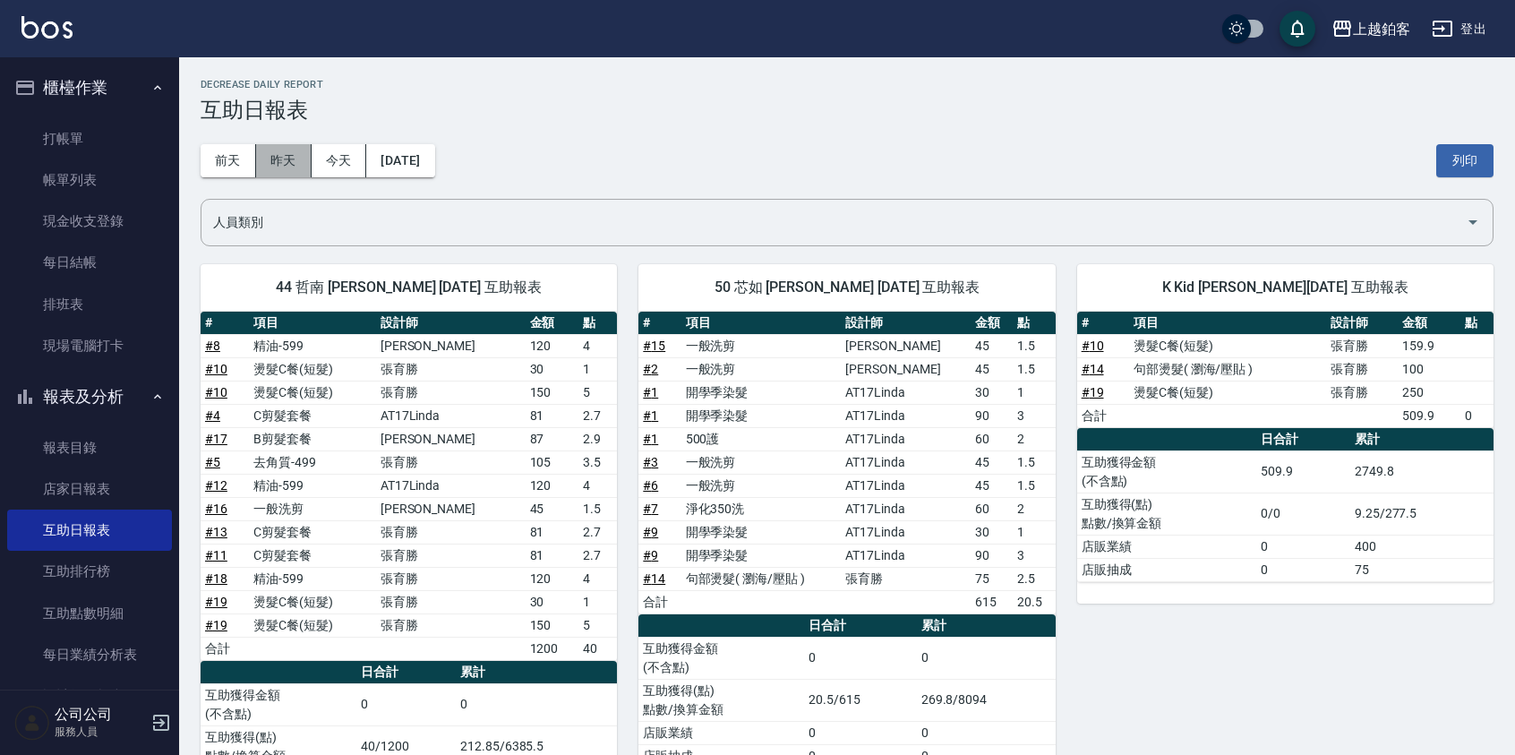
click at [287, 164] on button "昨天" at bounding box center [284, 160] width 56 height 33
click at [236, 168] on button "前天" at bounding box center [229, 160] width 56 height 33
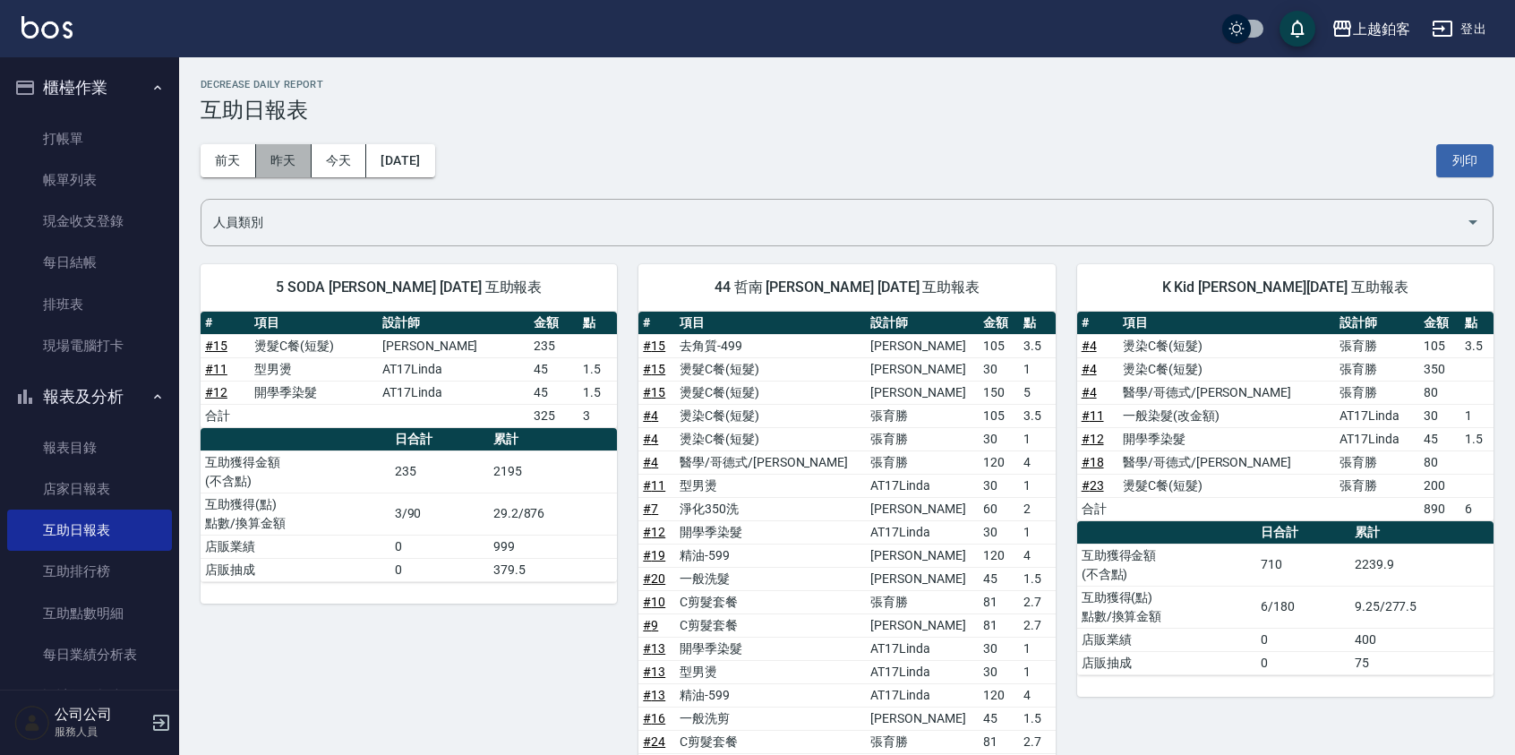
click at [291, 157] on button "昨天" at bounding box center [284, 160] width 56 height 33
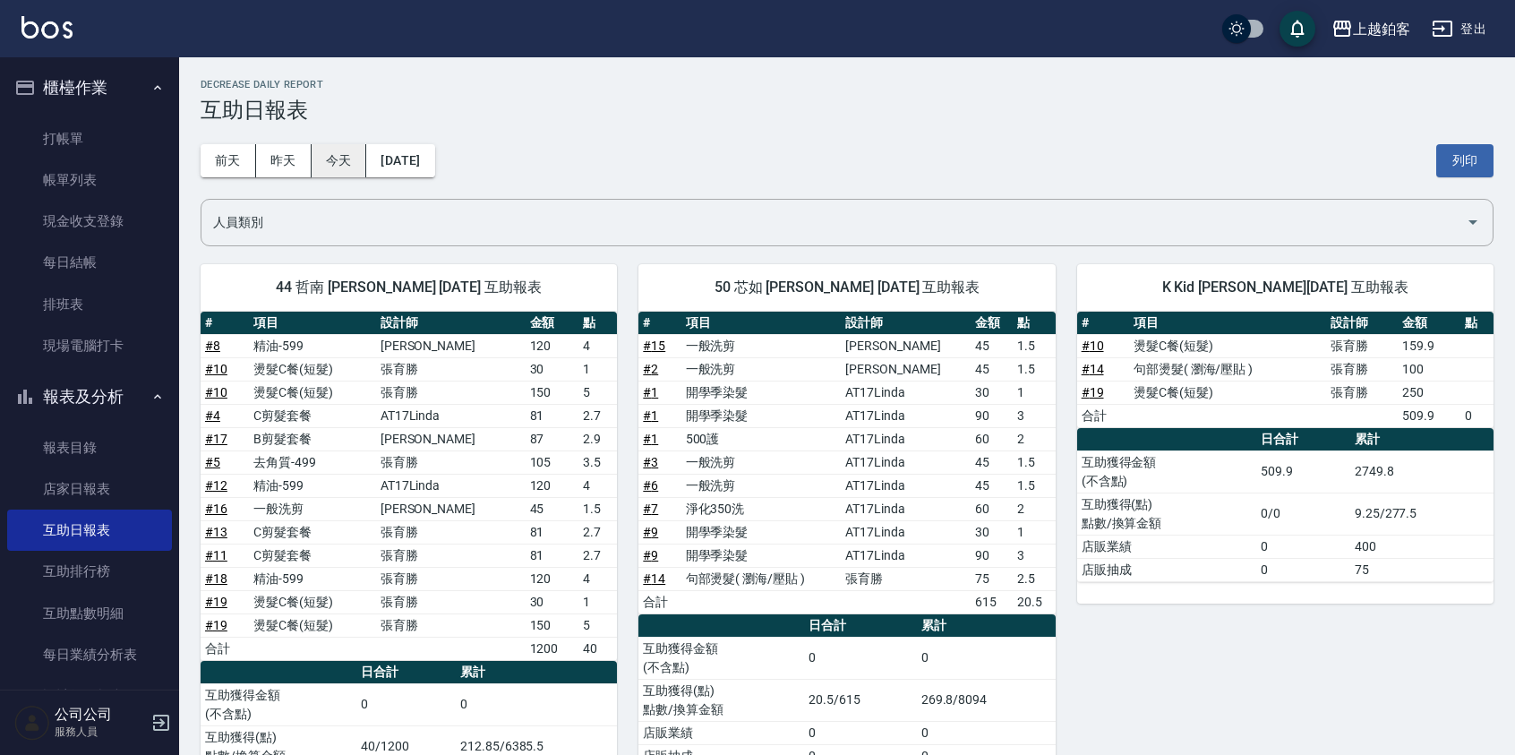
click at [332, 170] on button "今天" at bounding box center [340, 160] width 56 height 33
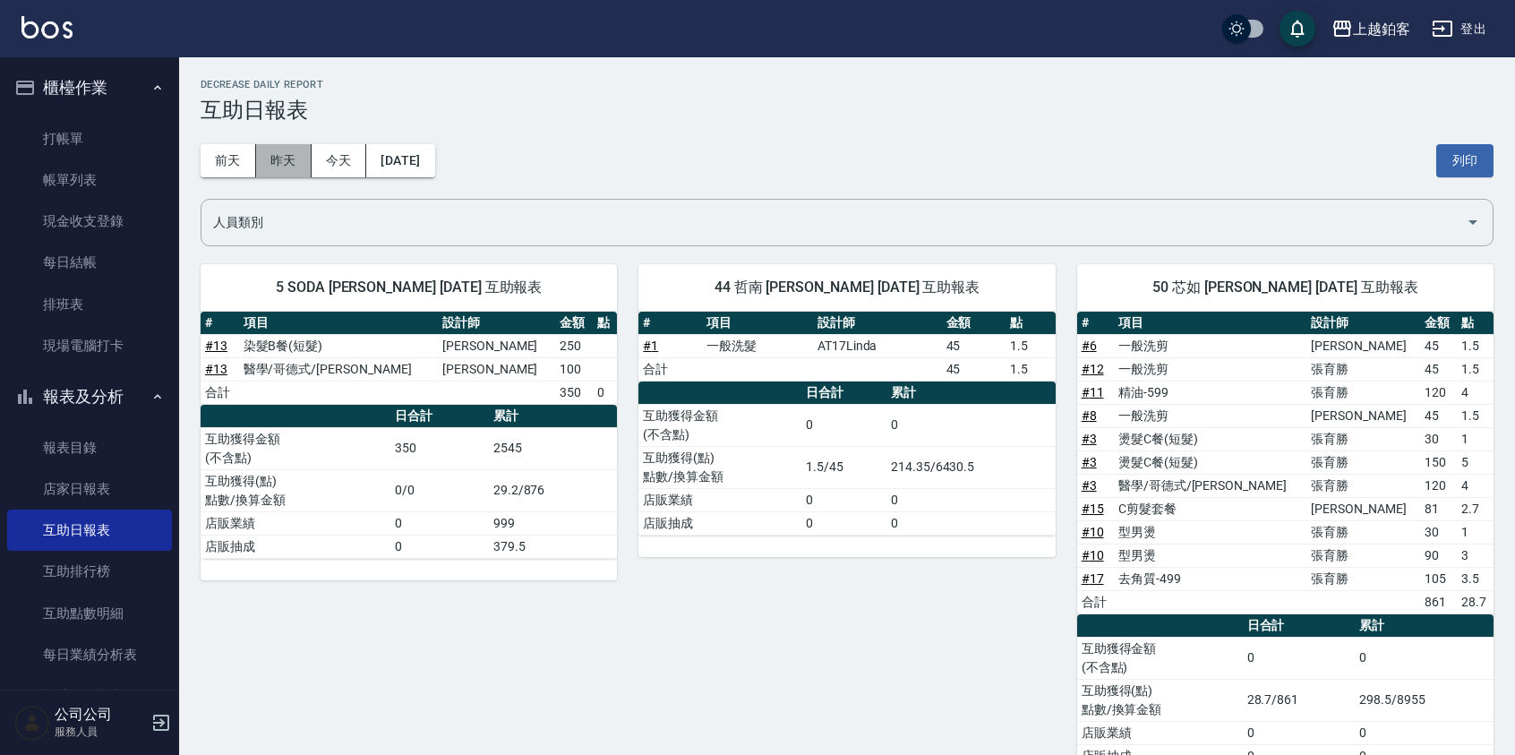
click at [258, 157] on button "昨天" at bounding box center [284, 160] width 56 height 33
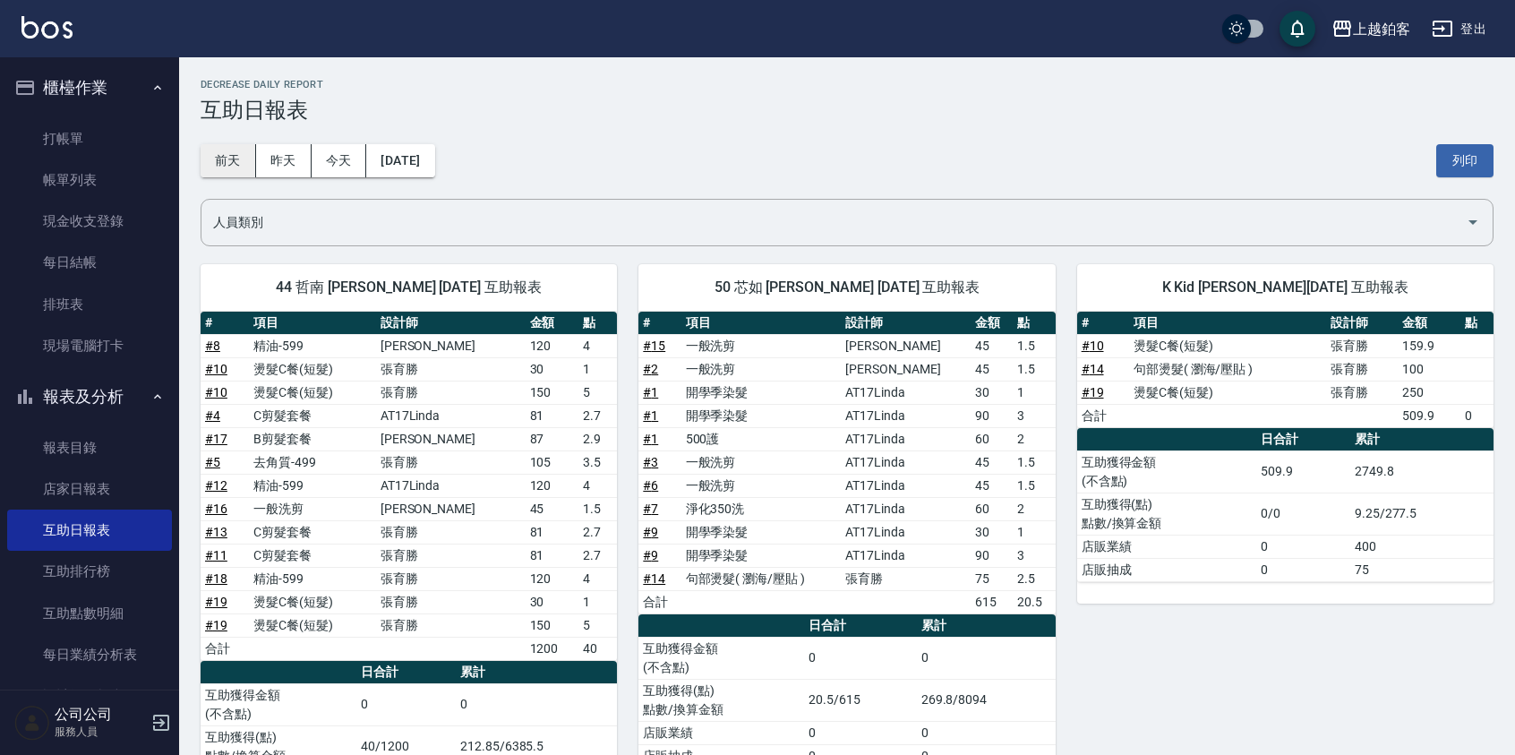
click at [245, 160] on button "前天" at bounding box center [229, 160] width 56 height 33
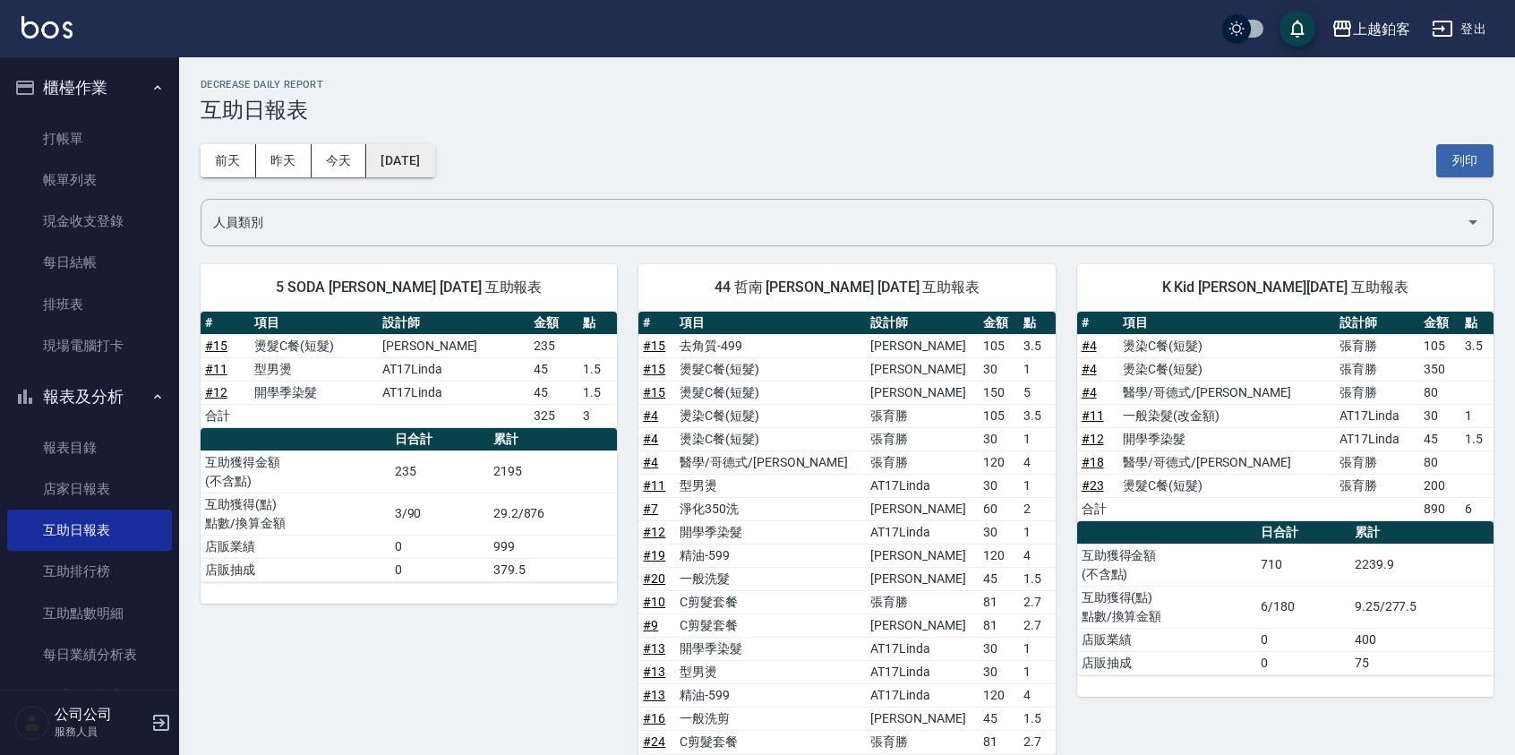
click at [381, 170] on button "[DATE]" at bounding box center [400, 160] width 68 height 33
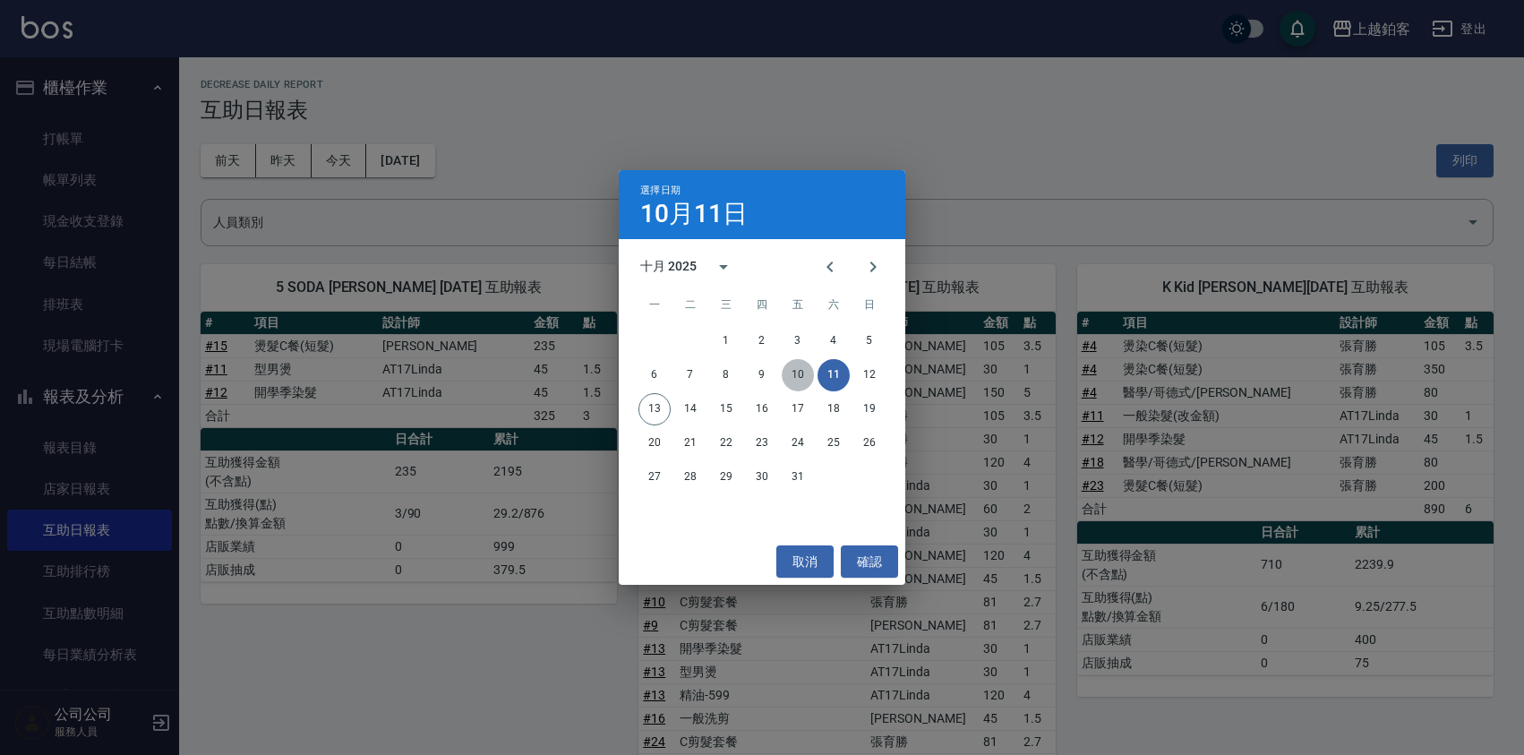
click at [806, 382] on button "10" at bounding box center [798, 375] width 32 height 32
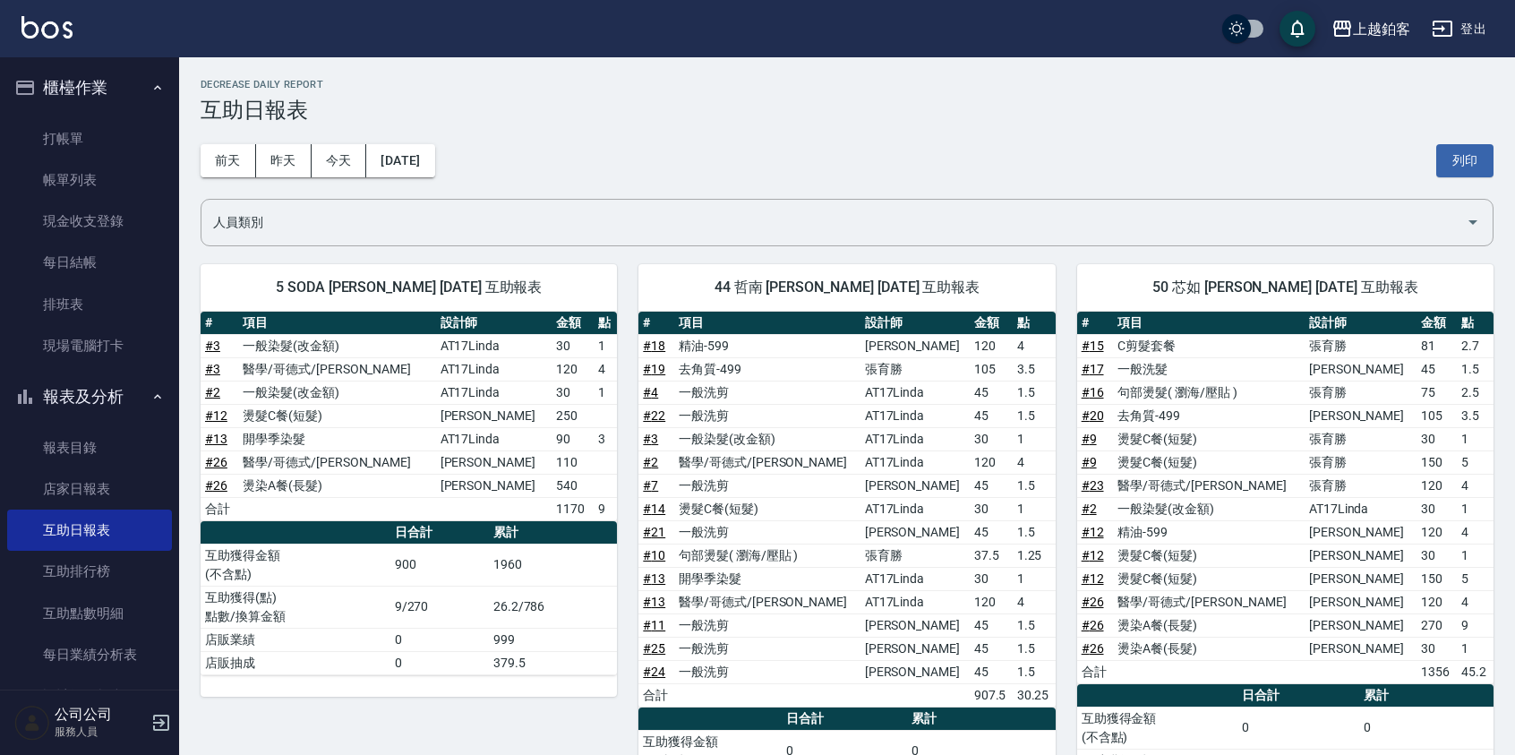
click at [432, 180] on div "前天 昨天 今天 2025/10/10 列印" at bounding box center [847, 161] width 1293 height 76
click at [431, 168] on button "[DATE]" at bounding box center [400, 160] width 68 height 33
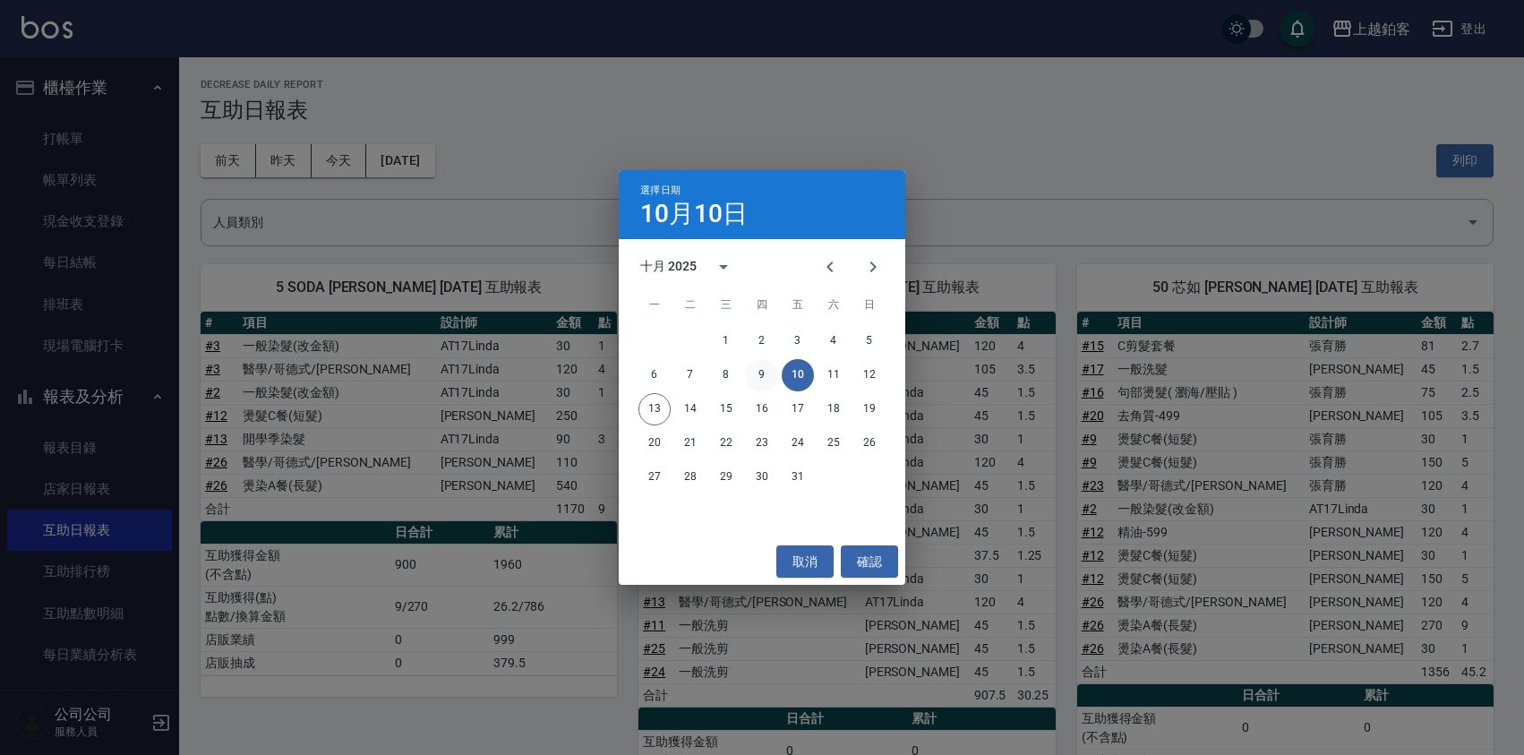
click at [764, 382] on button "9" at bounding box center [762, 375] width 32 height 32
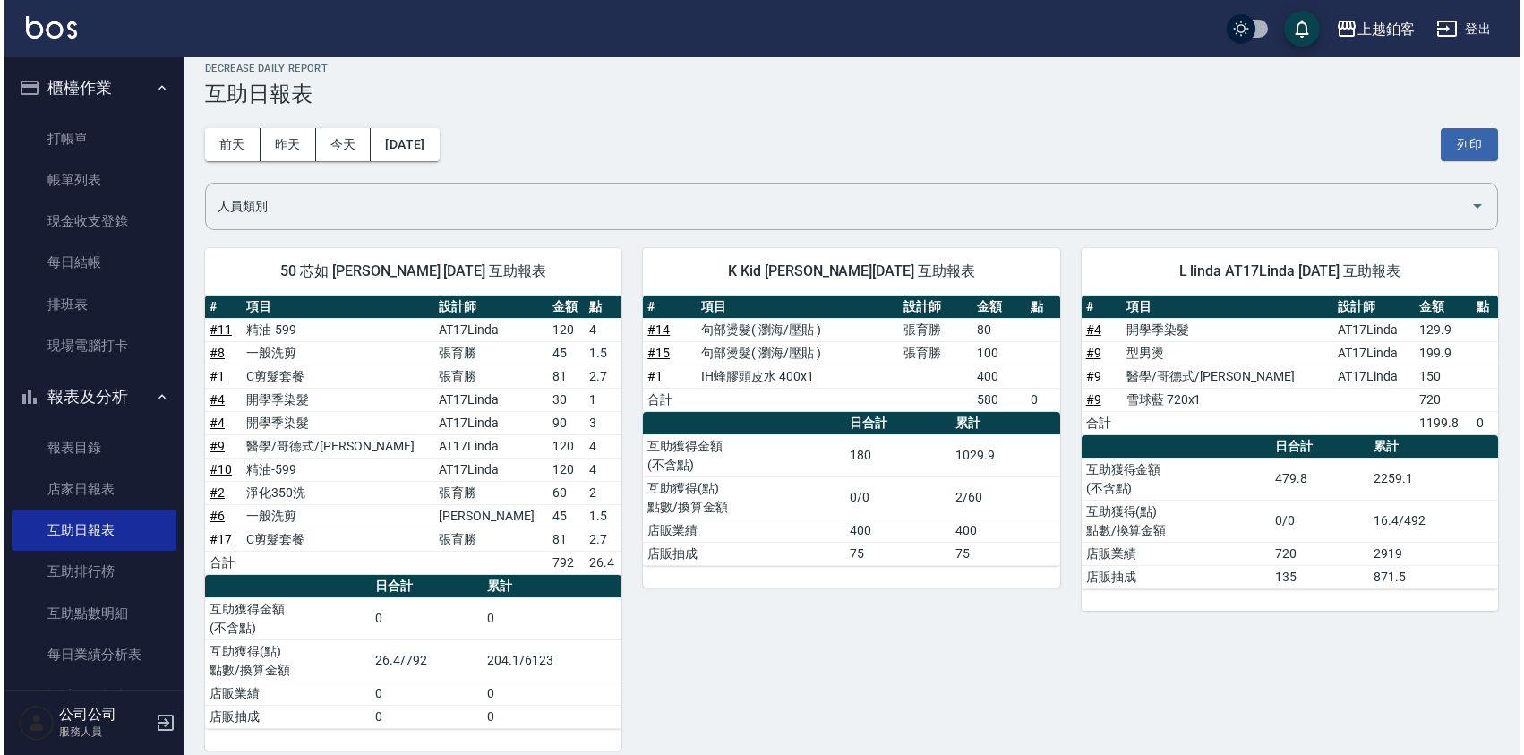
scroll to position [17, 0]
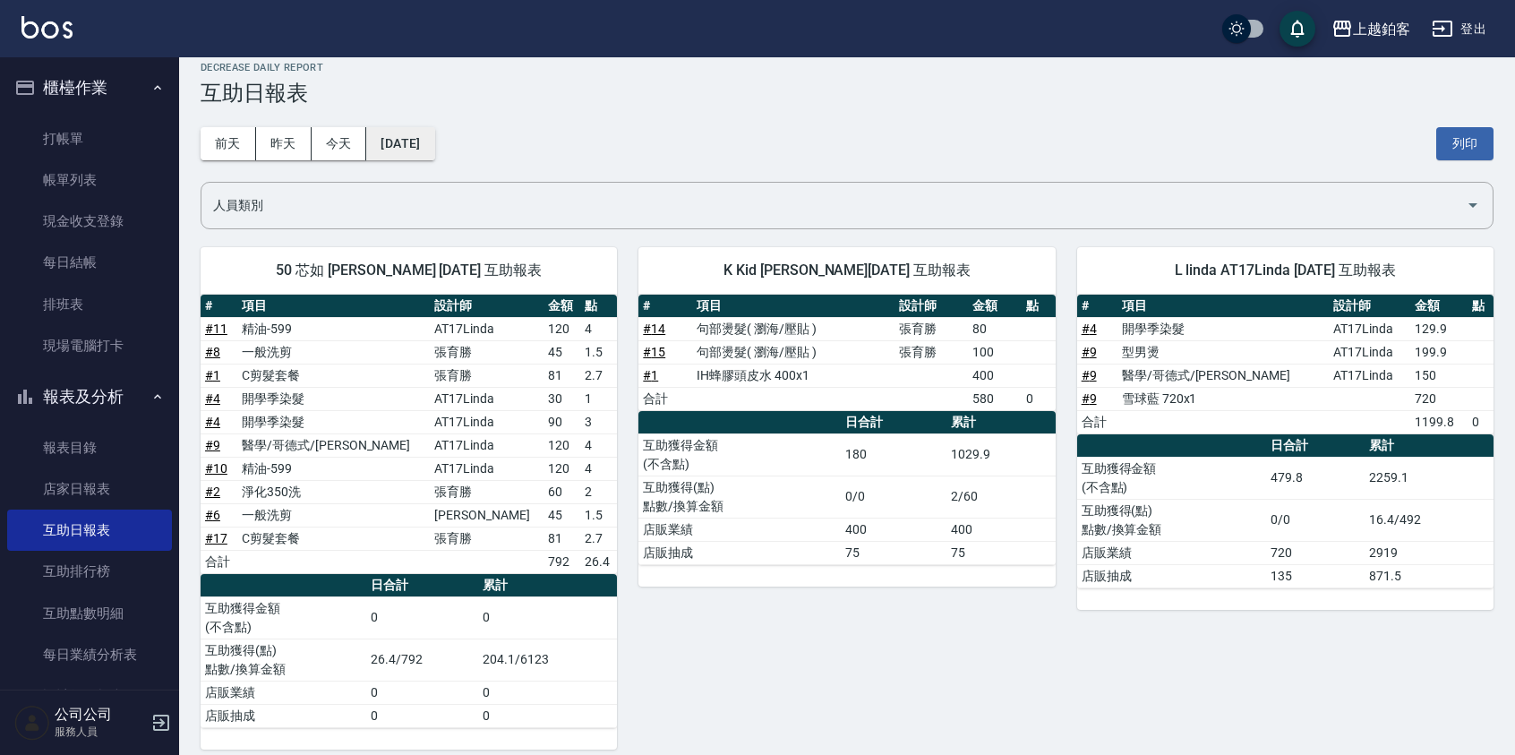
click at [431, 146] on button "[DATE]" at bounding box center [400, 143] width 68 height 33
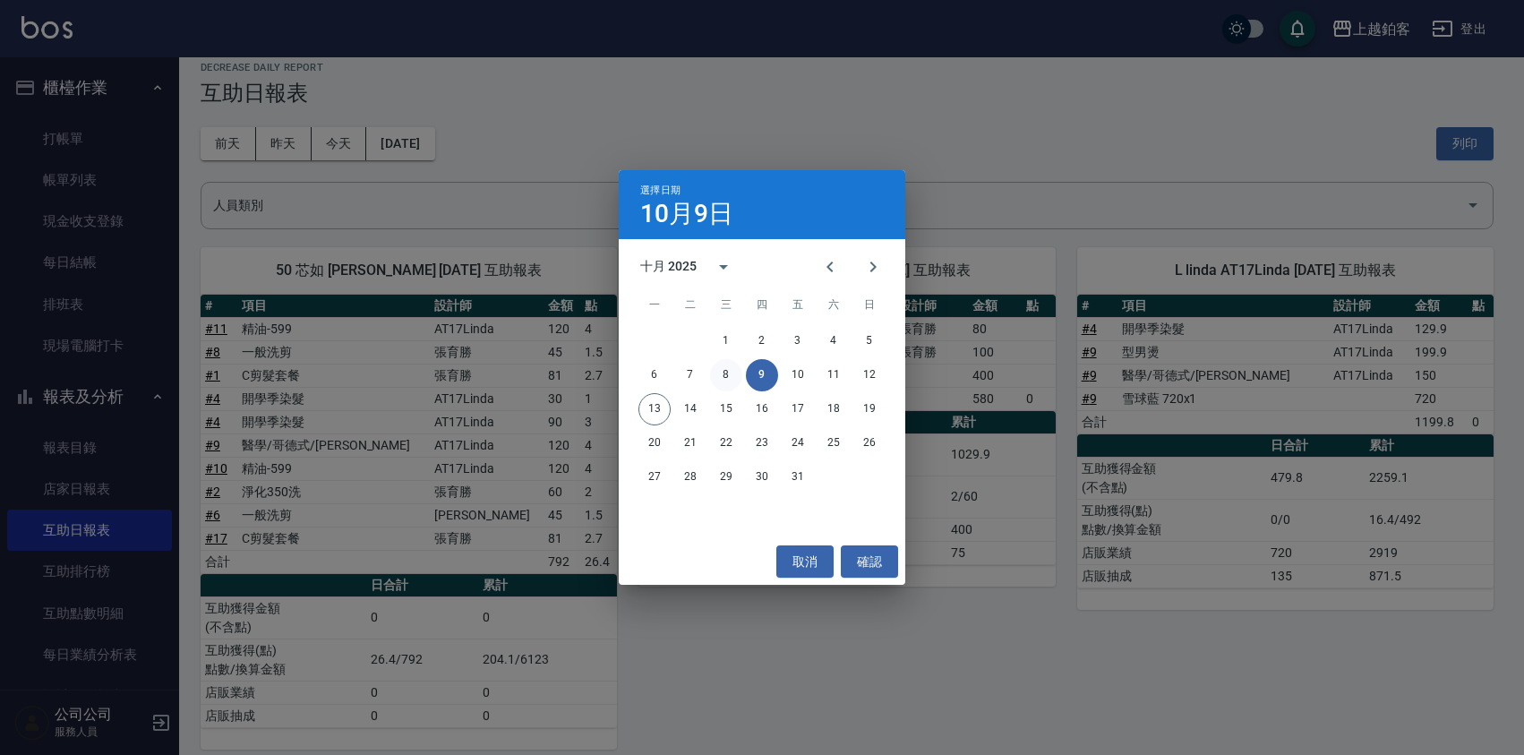
click at [727, 376] on button "8" at bounding box center [726, 375] width 32 height 32
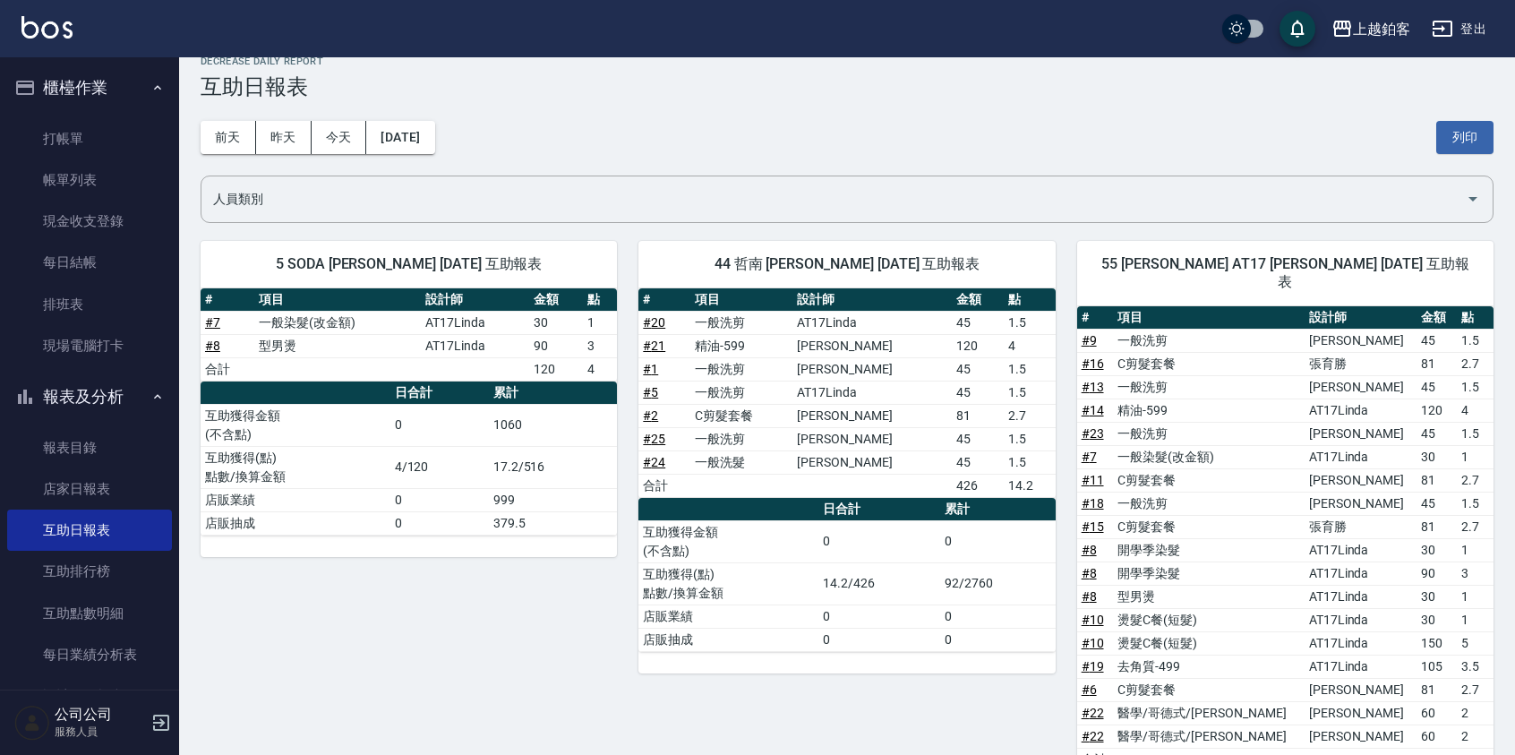
scroll to position [37, 0]
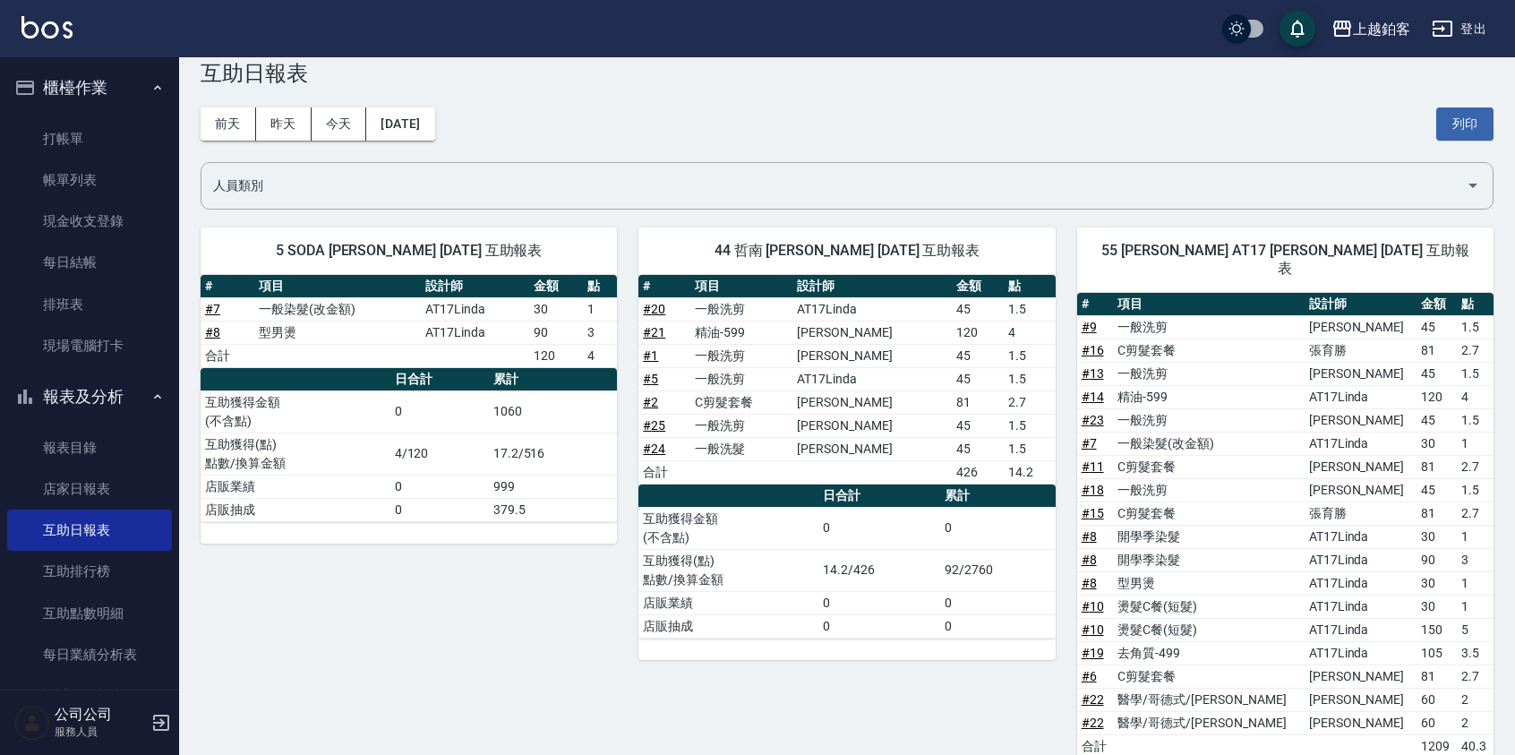
drag, startPoint x: 1138, startPoint y: 265, endPoint x: 1209, endPoint y: 262, distance: 70.8
click at [1209, 262] on div "55 雪莉 AT17 雪莉 10/08/2025 互助報表" at bounding box center [1285, 259] width 416 height 64
drag, startPoint x: 1155, startPoint y: 240, endPoint x: 1275, endPoint y: 251, distance: 119.6
click at [1279, 253] on div "55 雪莉 AT17 雪莉 10/08/2025 互助報表" at bounding box center [1285, 259] width 416 height 64
click at [1165, 262] on div "55 雪莉 AT17 雪莉 10/08/2025 互助報表" at bounding box center [1285, 259] width 416 height 64
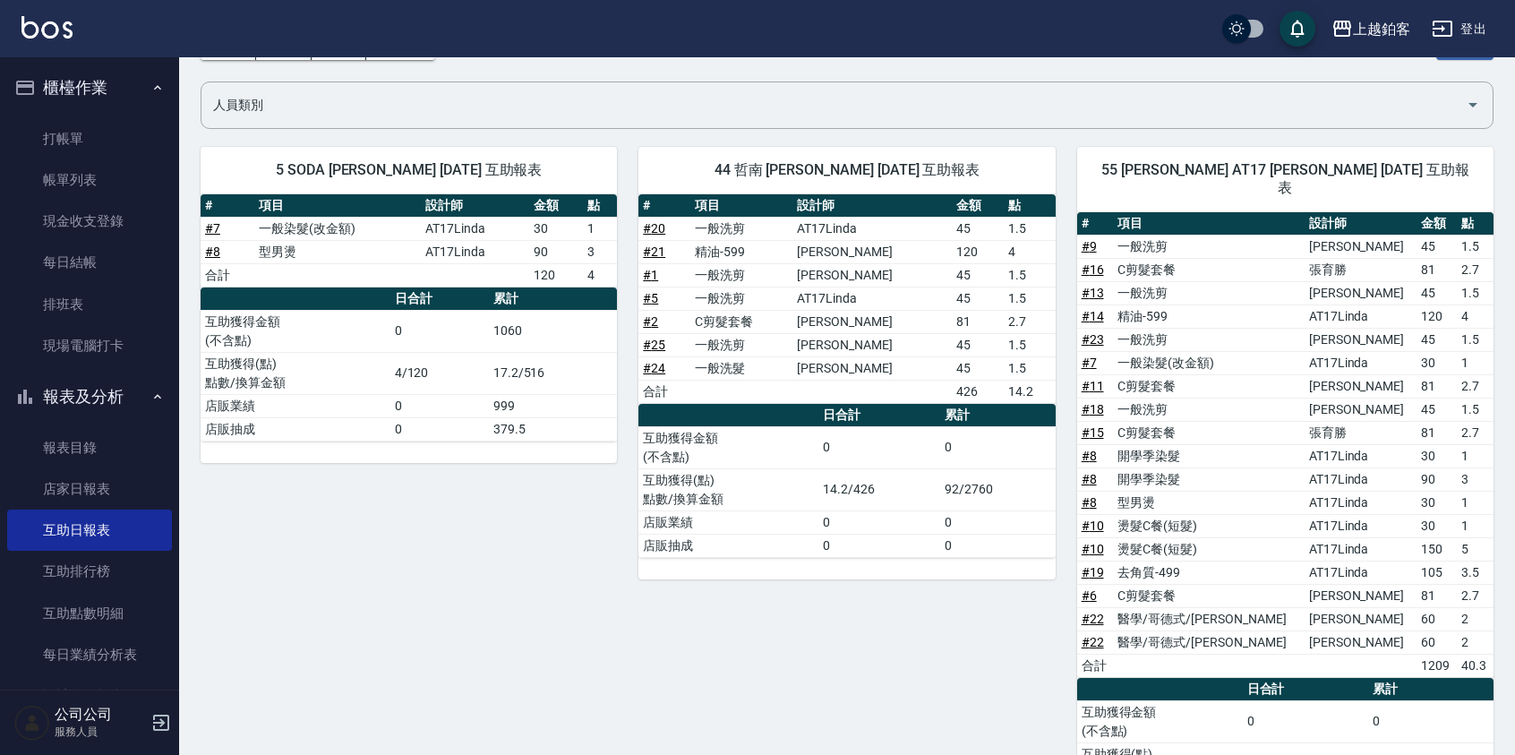
scroll to position [125, 0]
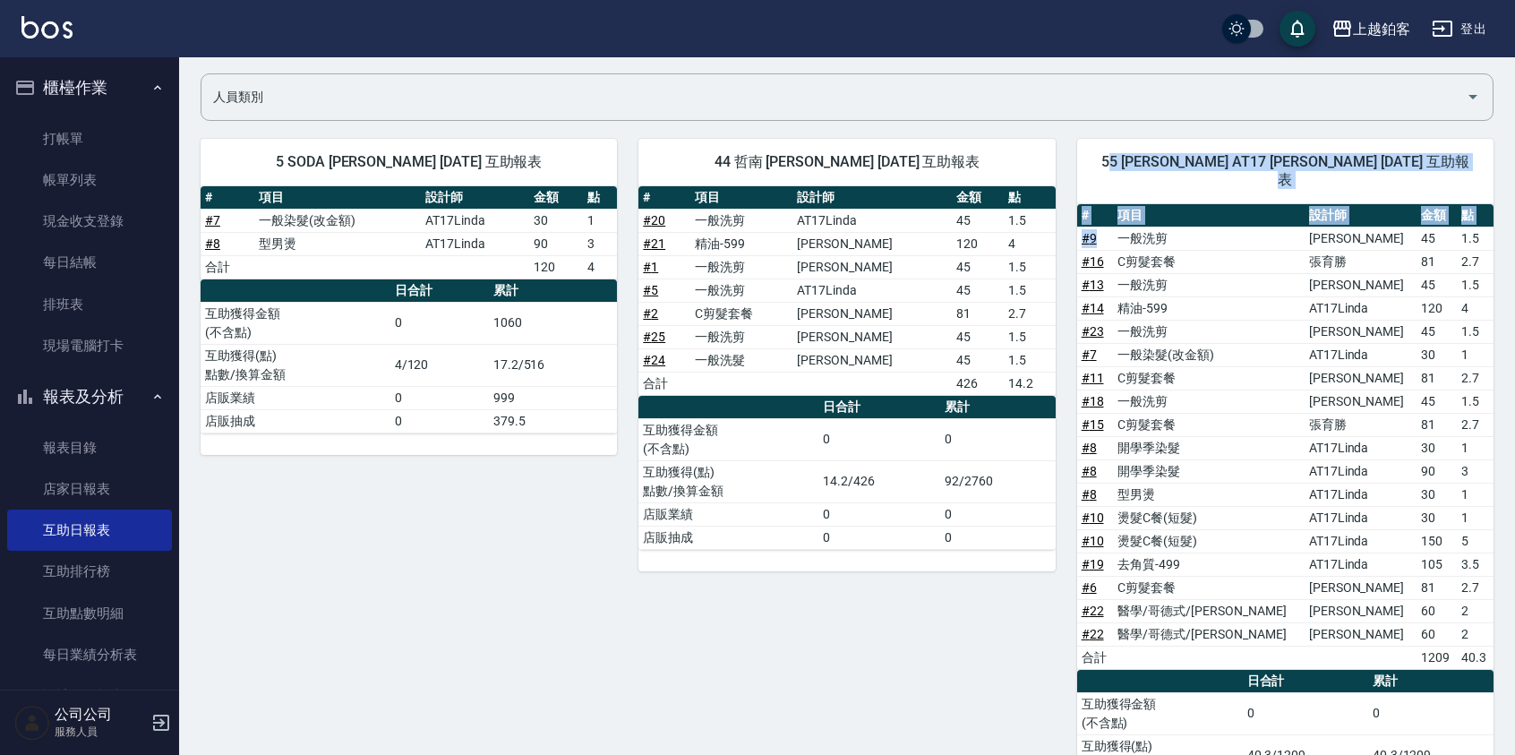
drag, startPoint x: 1109, startPoint y: 229, endPoint x: 1131, endPoint y: 151, distance: 81.1
click at [1140, 152] on div "55 雪莉 AT17 雪莉 10/08/2025 互助報表 # 項目 設計師 金額 點 # 9 一般洗剪 張茗琇 45 1.5 # 16 C剪髮套餐 張育勝 …" at bounding box center [1285, 492] width 416 height 707
click at [1106, 153] on span "55 雪莉 AT17 雪莉 10/08/2025 互助報表" at bounding box center [1285, 171] width 373 height 36
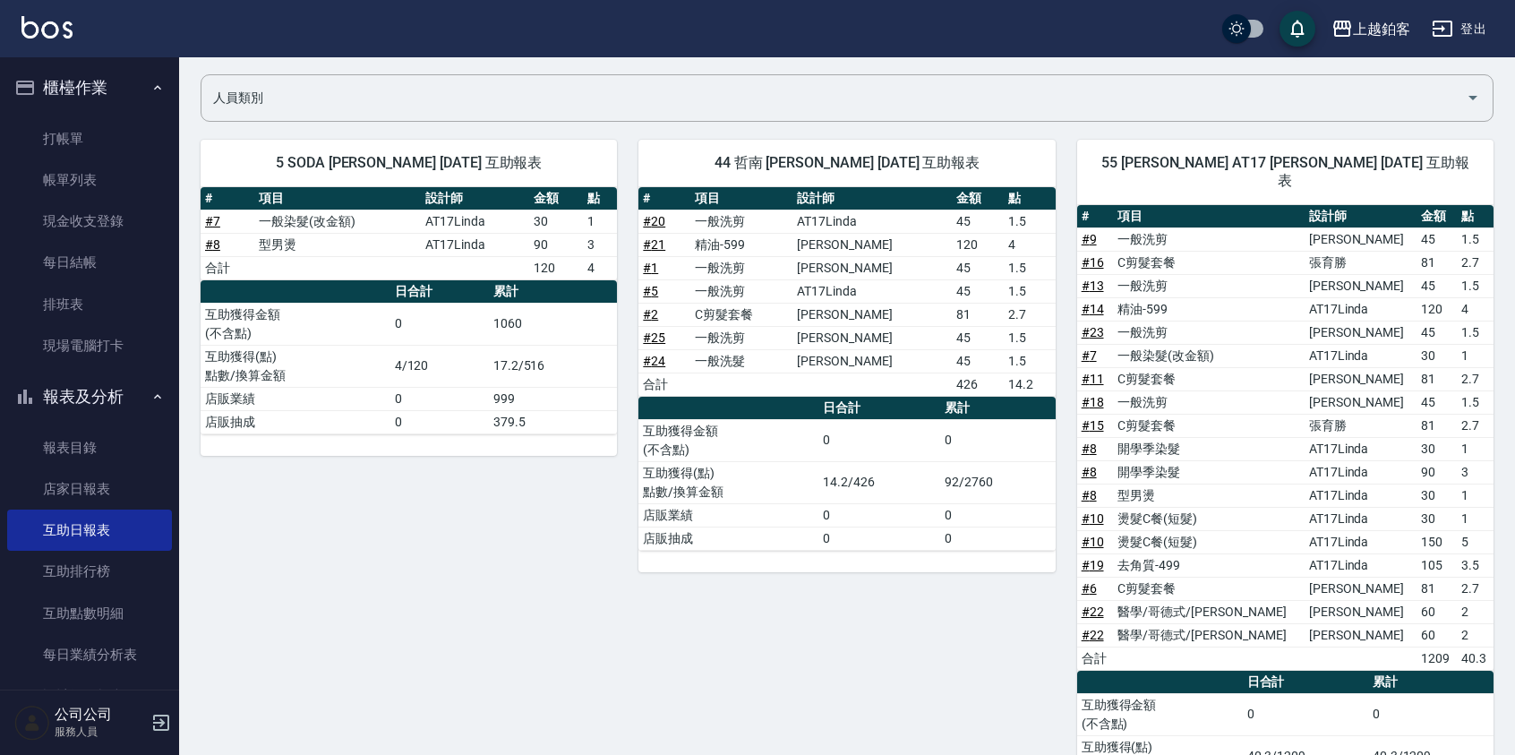
scroll to position [0, 0]
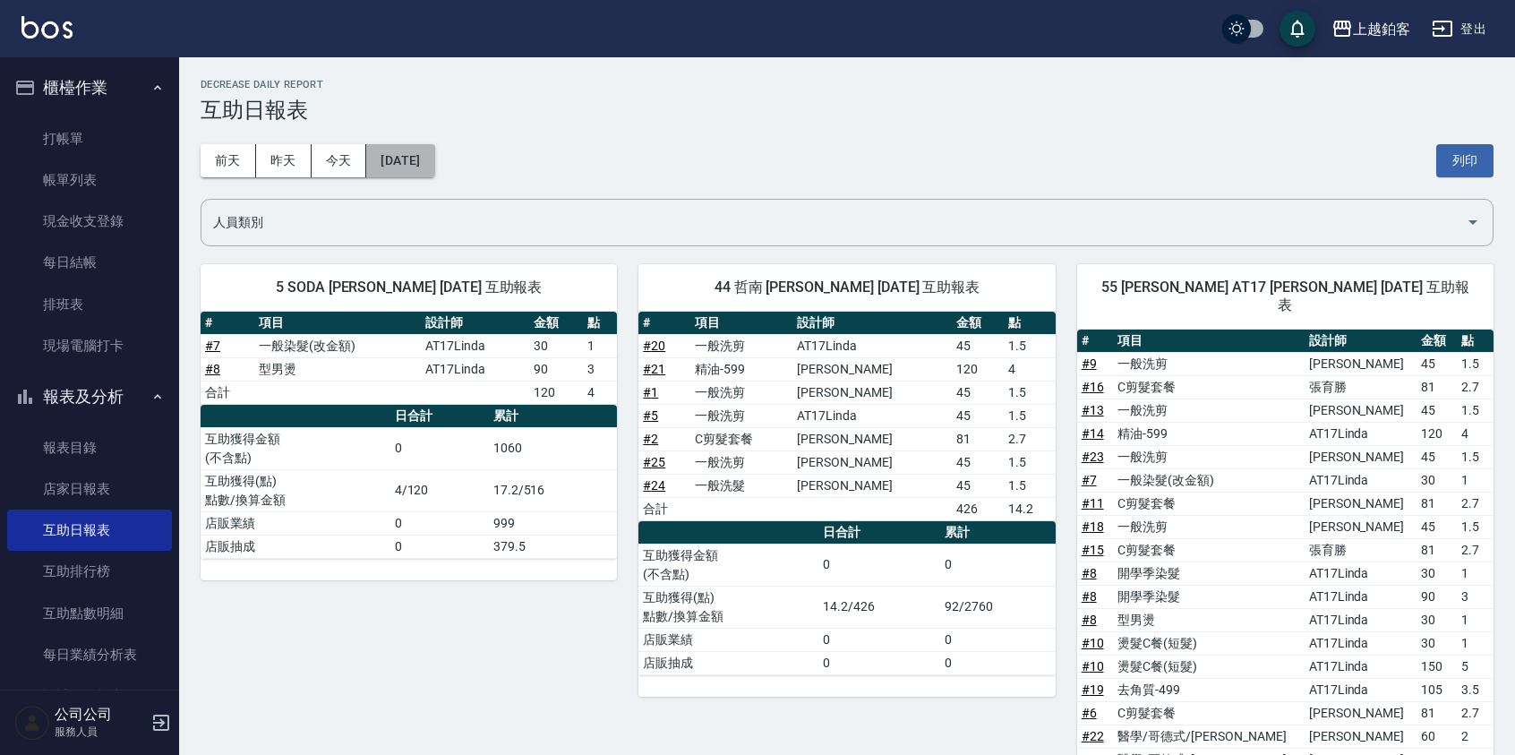
click at [417, 152] on button "[DATE]" at bounding box center [400, 160] width 68 height 33
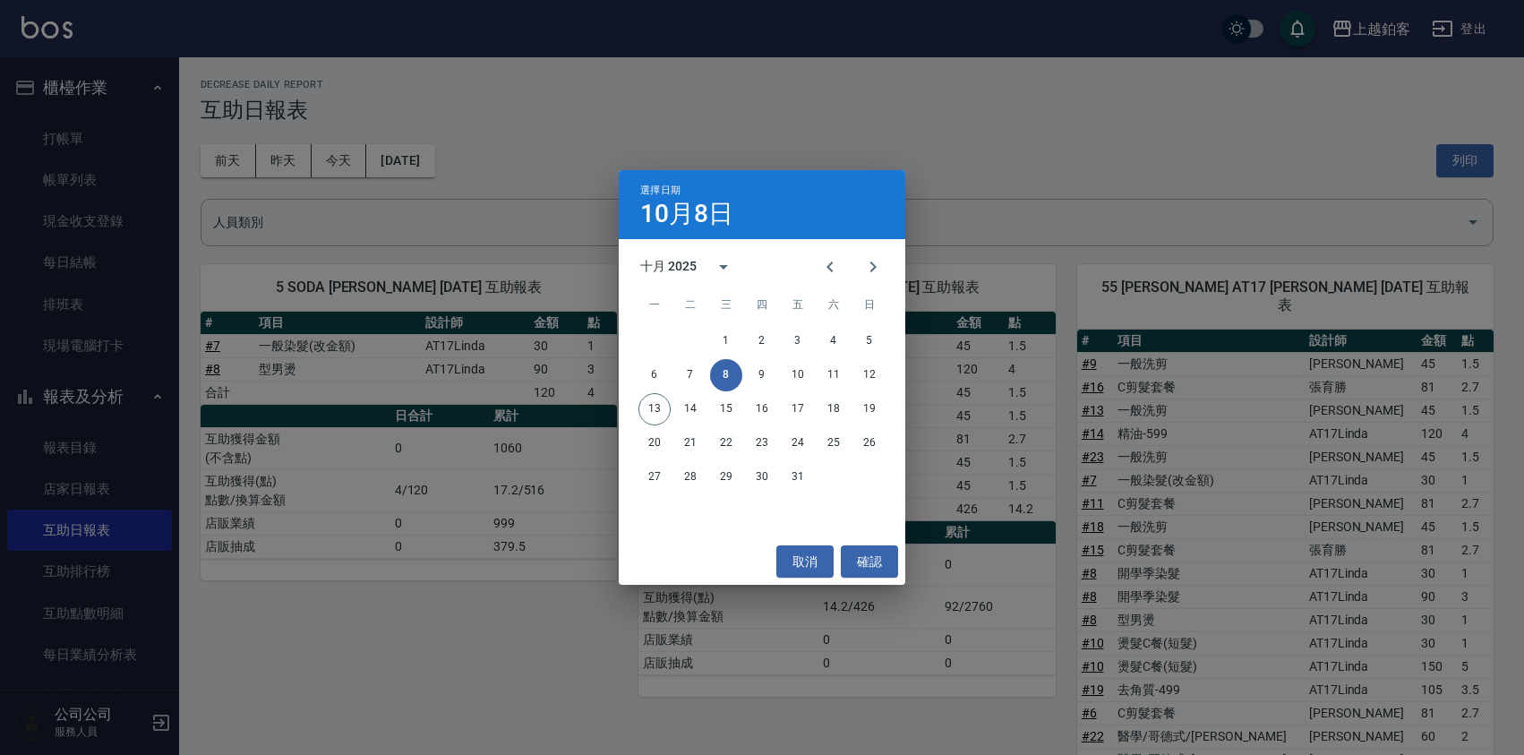
click at [678, 363] on div "6 7 8 9 10 11 12" at bounding box center [762, 375] width 287 height 32
click at [682, 370] on button "7" at bounding box center [690, 375] width 32 height 32
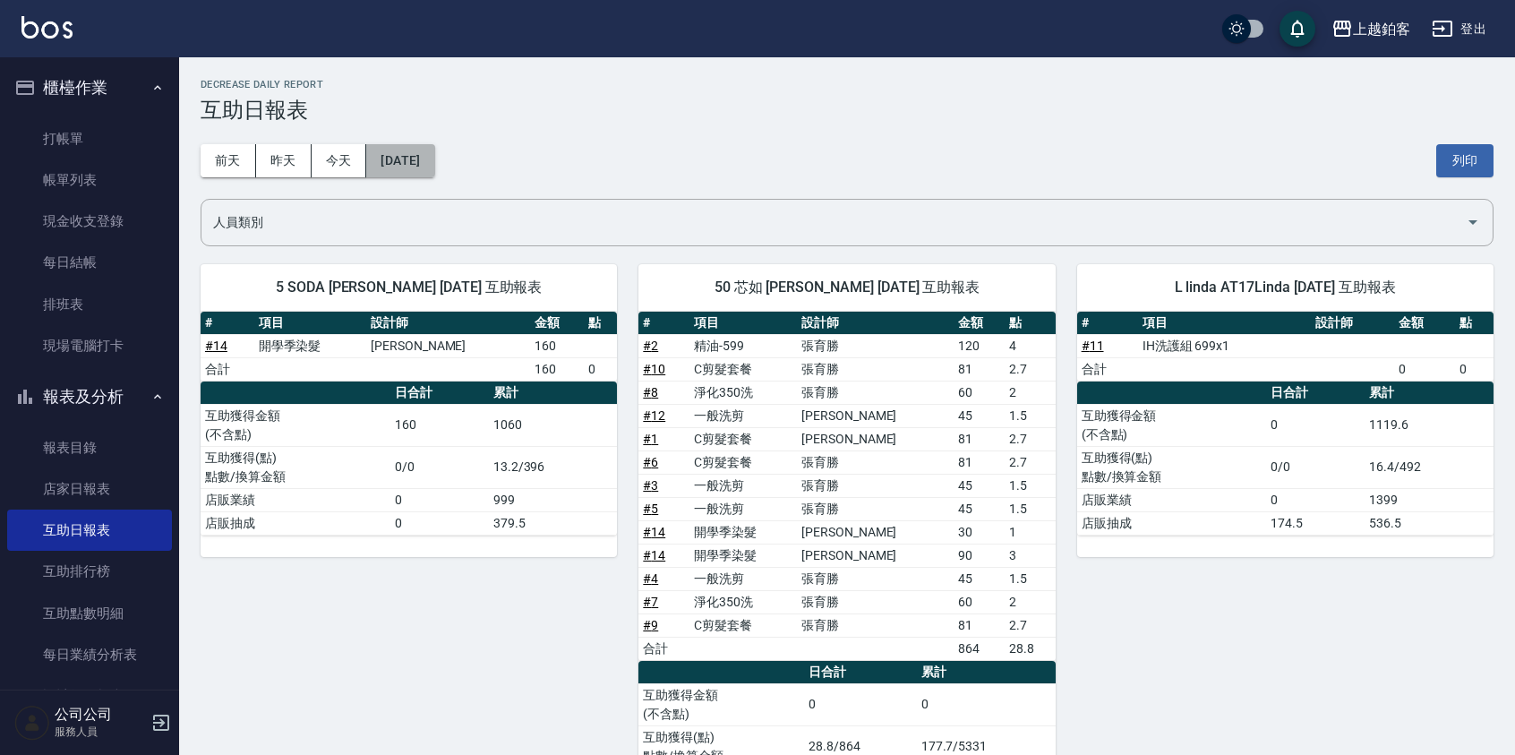
click at [434, 160] on button "[DATE]" at bounding box center [400, 160] width 68 height 33
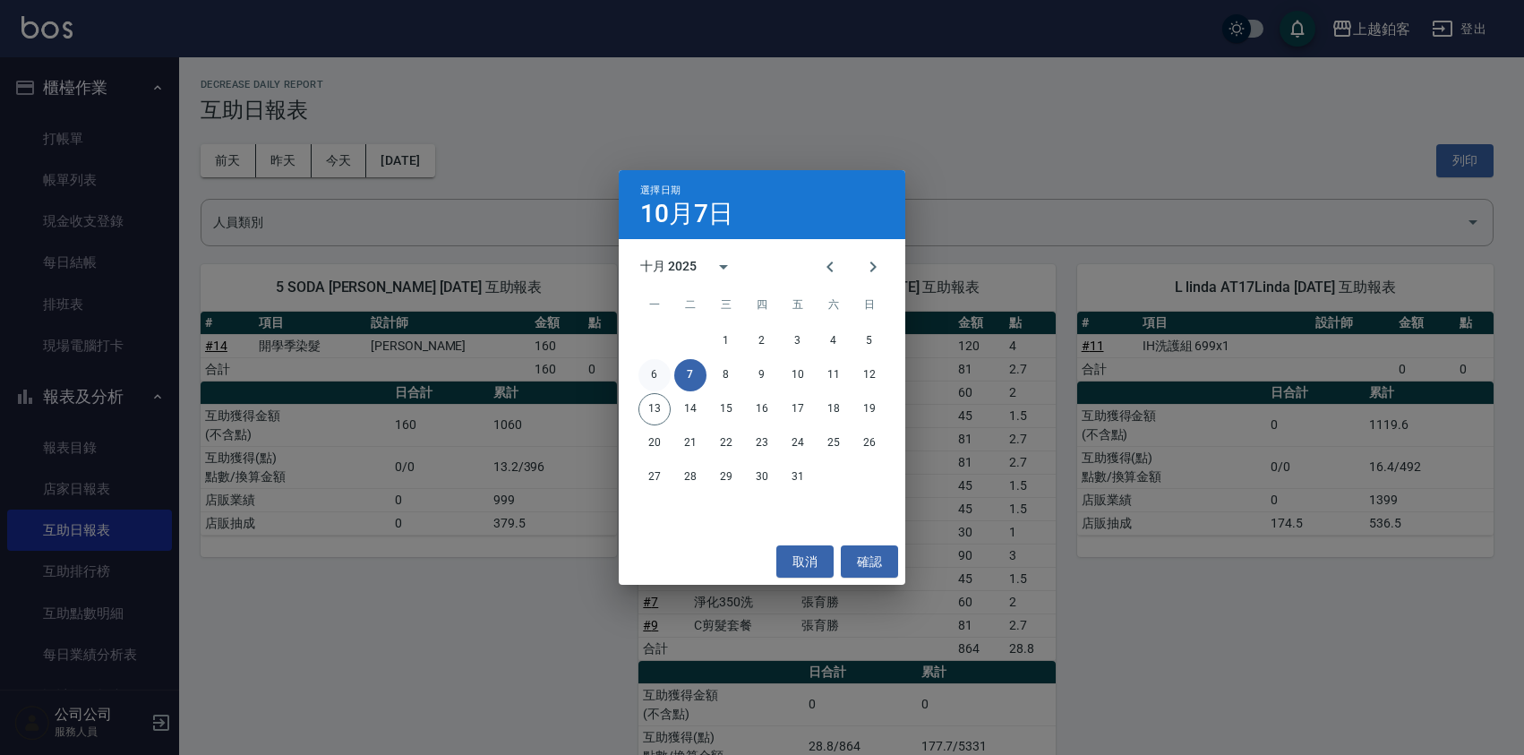
click at [659, 364] on button "6" at bounding box center [655, 375] width 32 height 32
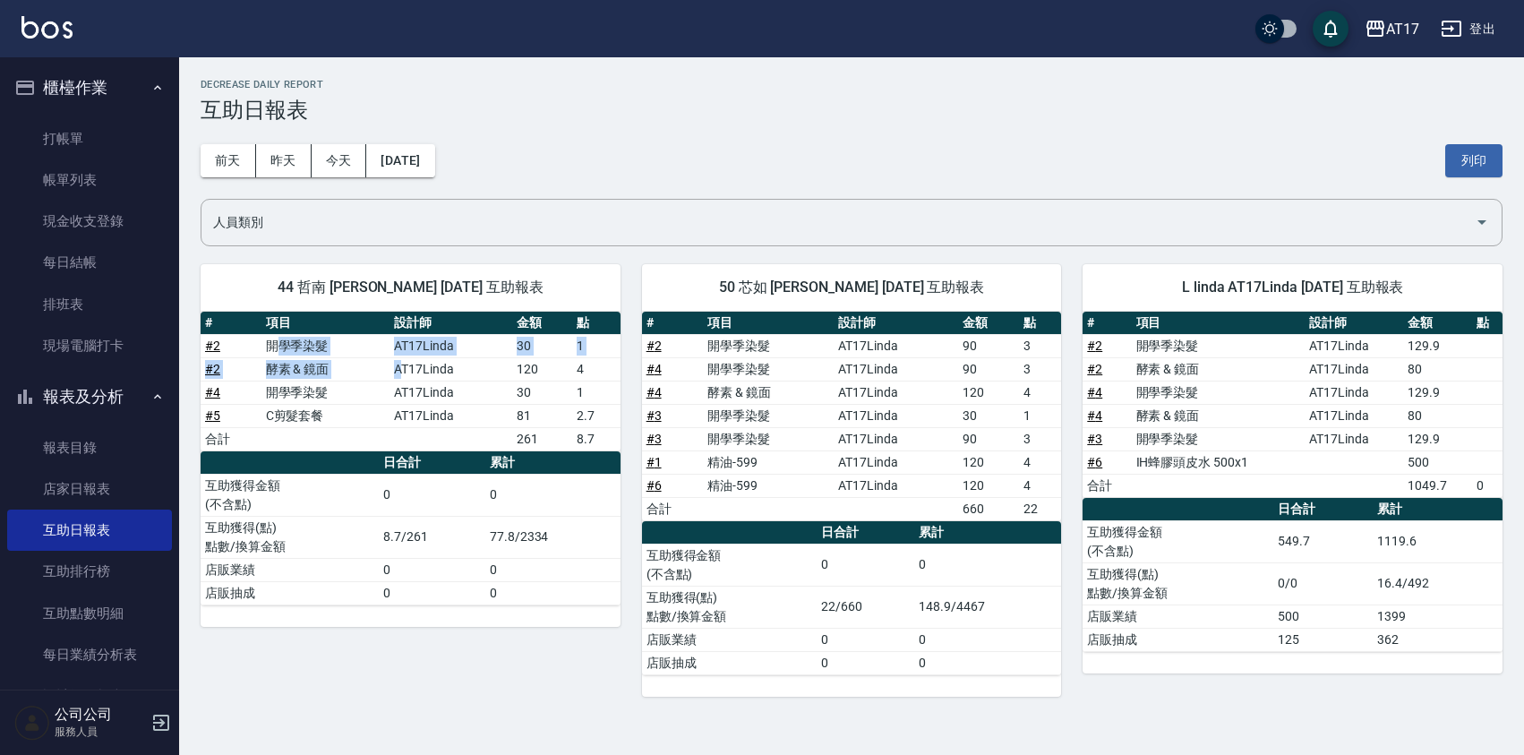
drag, startPoint x: 320, startPoint y: 356, endPoint x: 383, endPoint y: 361, distance: 63.8
click at [401, 372] on tbody "# 2 開學季染髮 AT17Linda 30 1 # 2 酵素 & 鏡面 AT17Linda 120 4 # 4 開學季染髮 AT17Linda 30 1 #…" at bounding box center [411, 392] width 420 height 116
click at [368, 156] on button "[DATE]" at bounding box center [400, 160] width 68 height 33
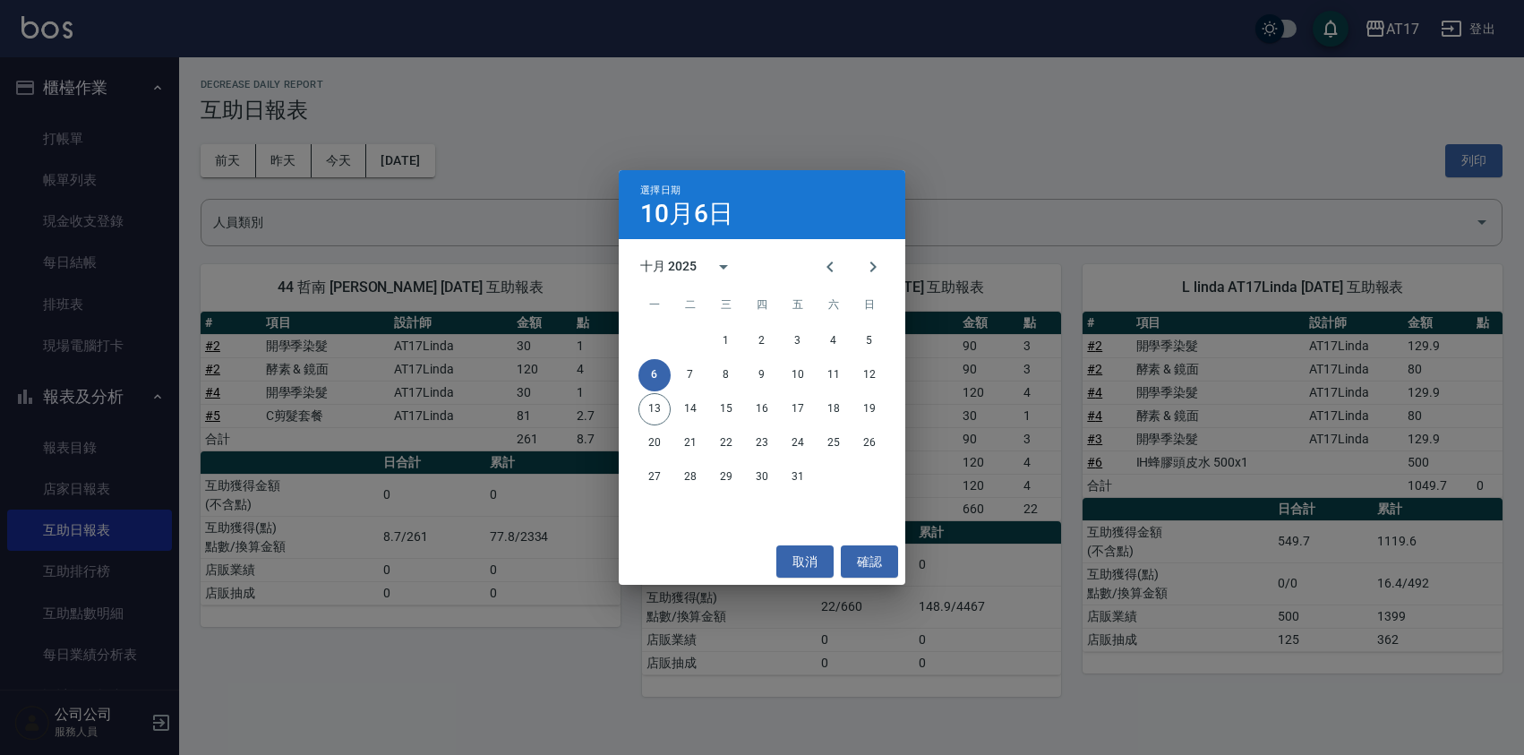
click at [356, 157] on div "選擇日期 10月6日 十月 2025 一 二 三 四 五 六 日 1 2 3 4 5 6 7 8 9 10 11 12 13 14 15 16 17 18 1…" at bounding box center [762, 377] width 1524 height 755
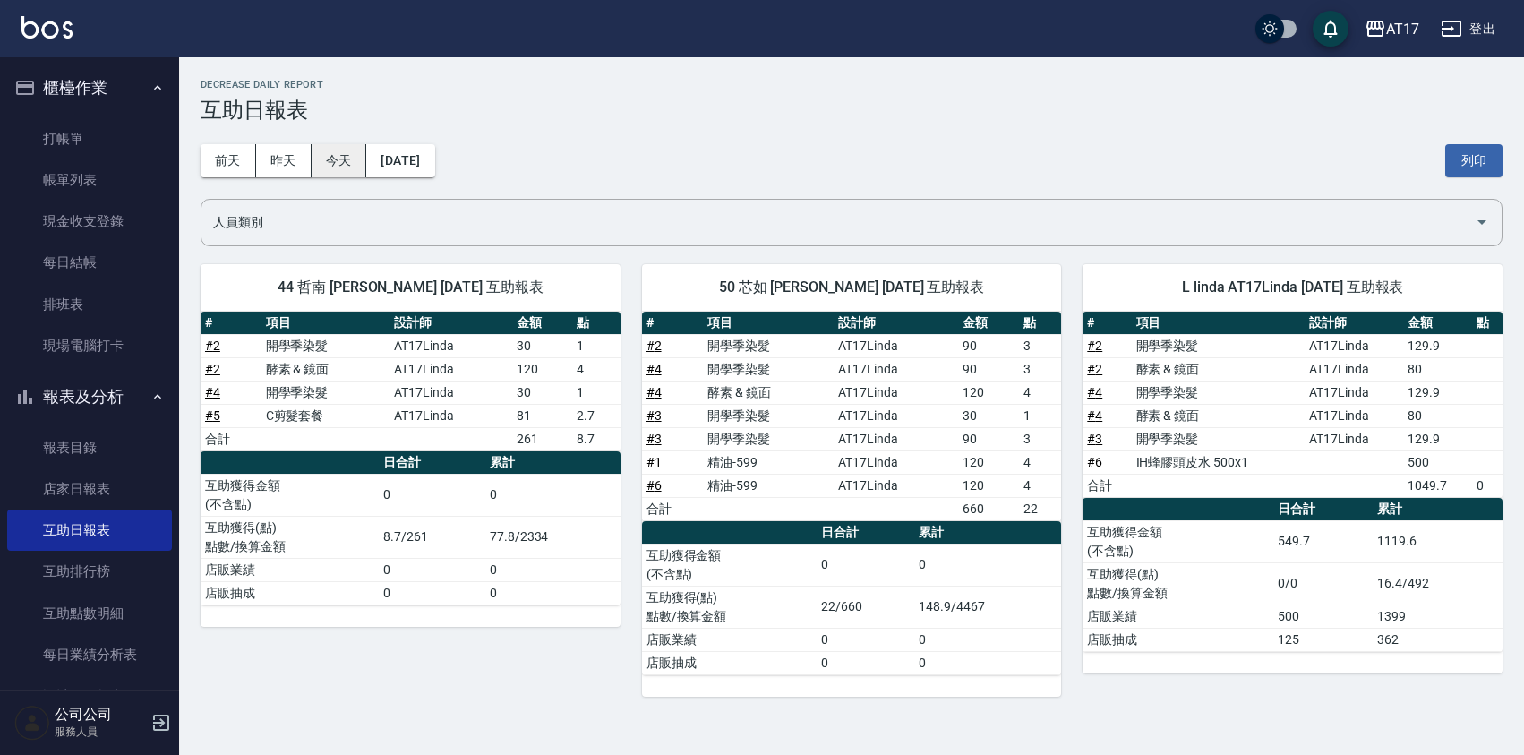
click at [353, 157] on button "今天" at bounding box center [340, 160] width 56 height 33
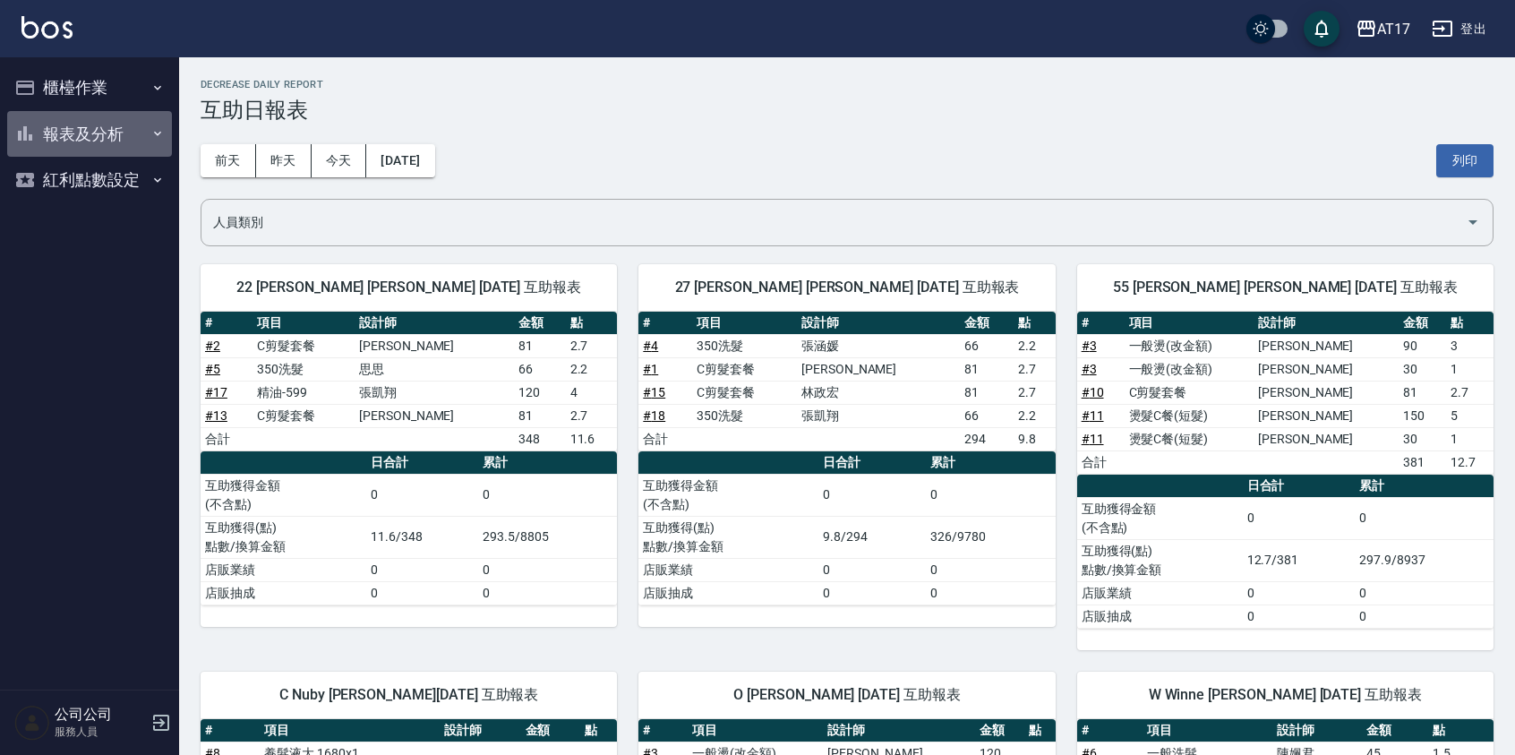
click at [101, 133] on button "報表及分析" at bounding box center [89, 134] width 165 height 47
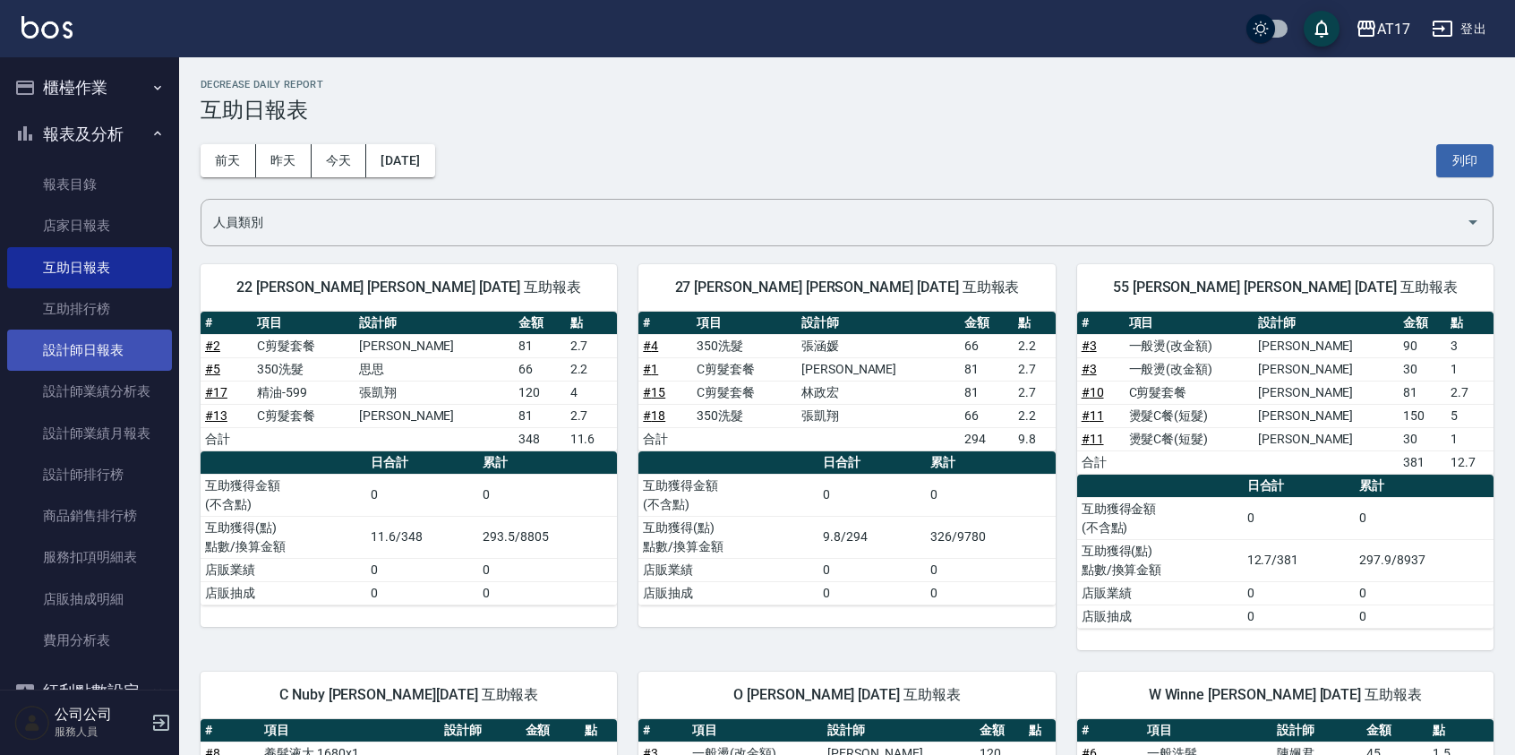
click at [112, 349] on link "設計師日報表" at bounding box center [89, 350] width 165 height 41
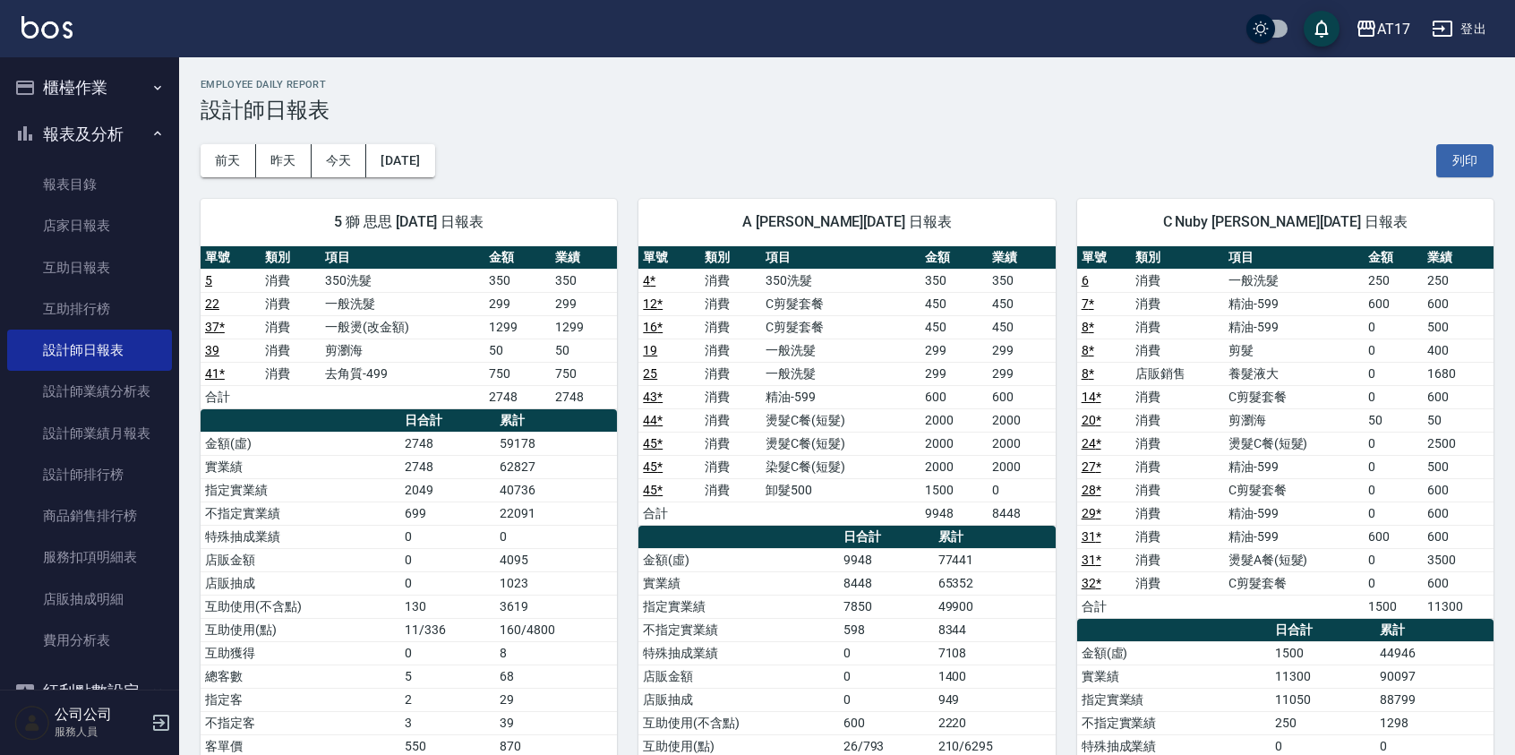
click at [84, 79] on button "櫃檯作業" at bounding box center [89, 87] width 165 height 47
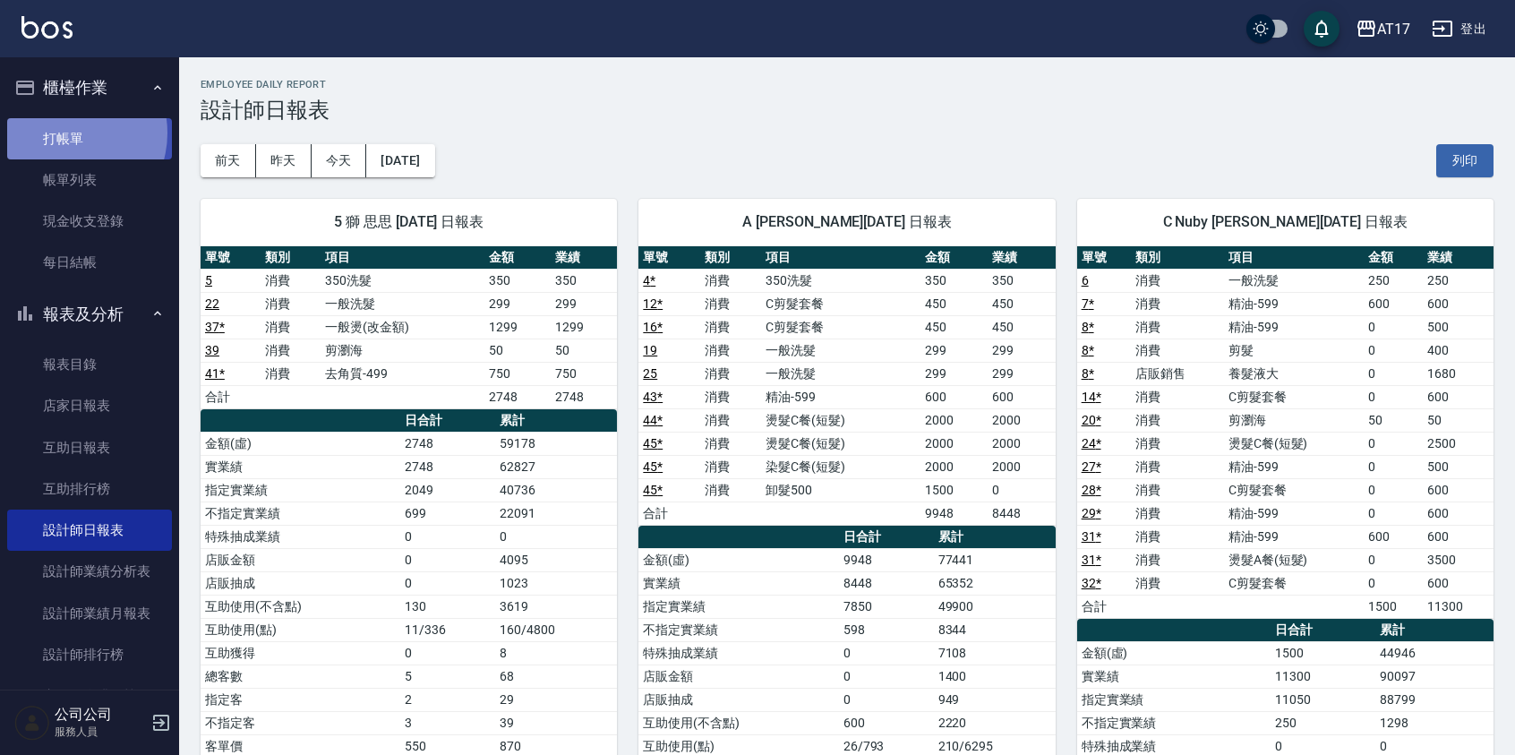
click at [67, 133] on link "打帳單" at bounding box center [89, 138] width 165 height 41
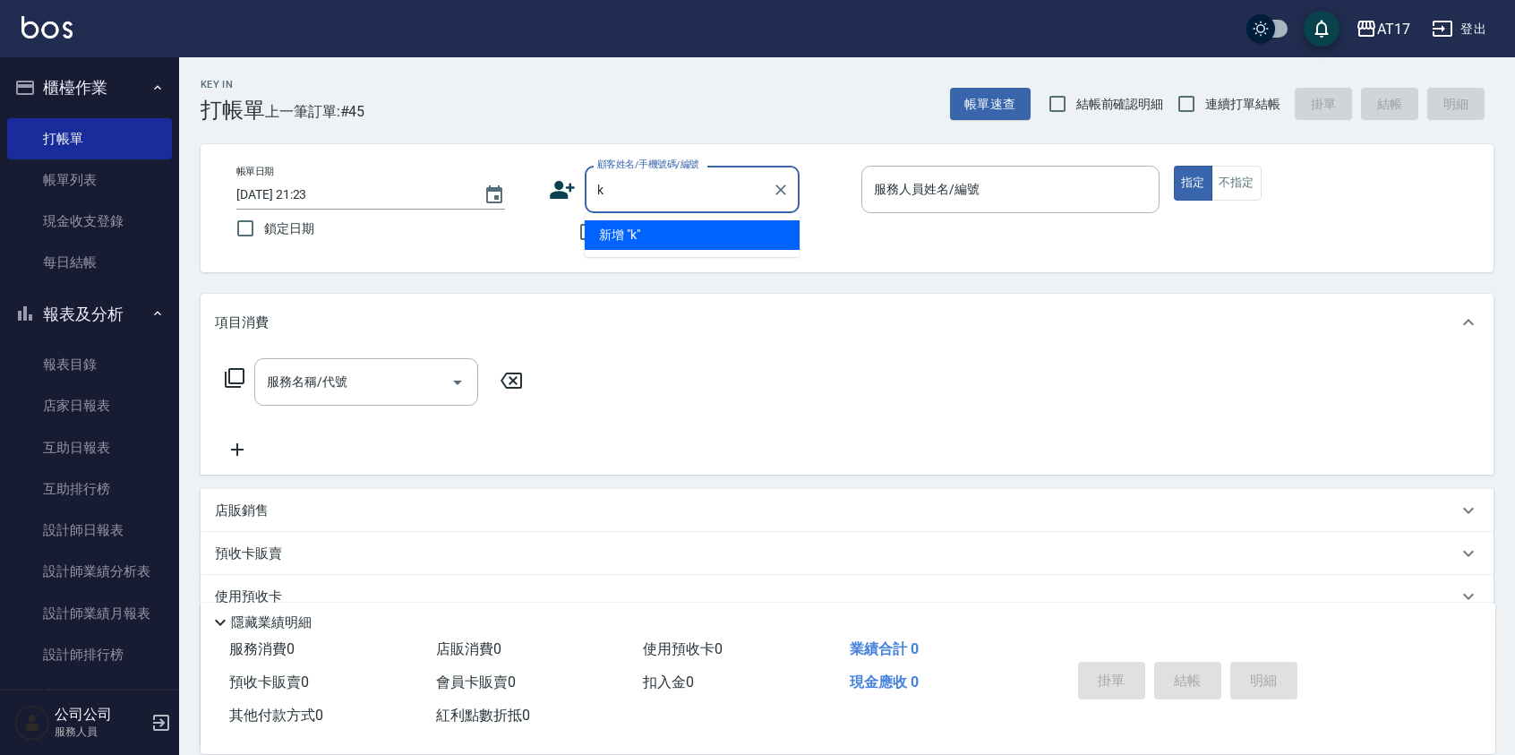
type input "k"
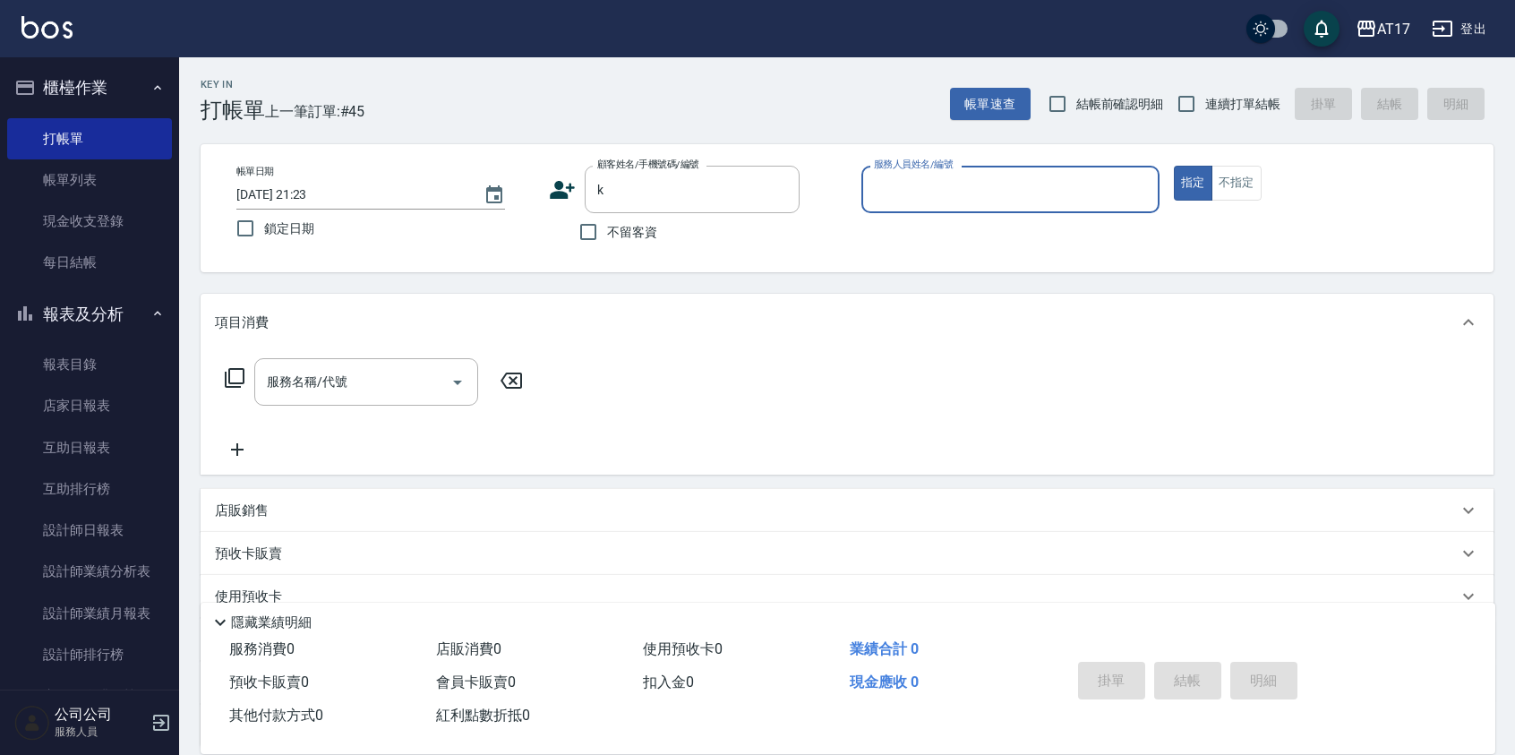
click at [1174, 166] on button "指定" at bounding box center [1193, 183] width 39 height 35
type button "true"
type input "新客人 姓名未設定/k/null"
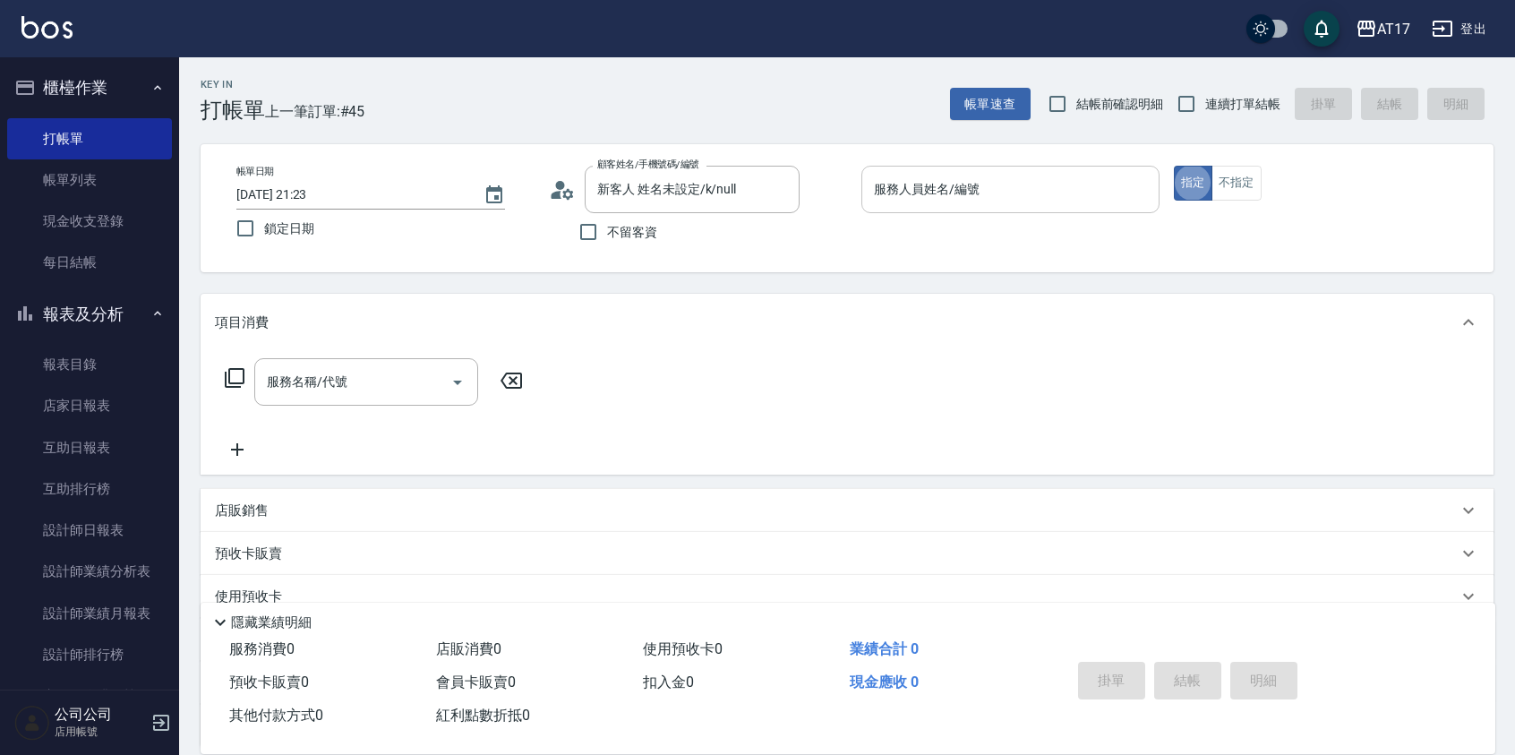
click at [956, 199] on input "服務人員姓名/編號" at bounding box center [1011, 189] width 282 height 31
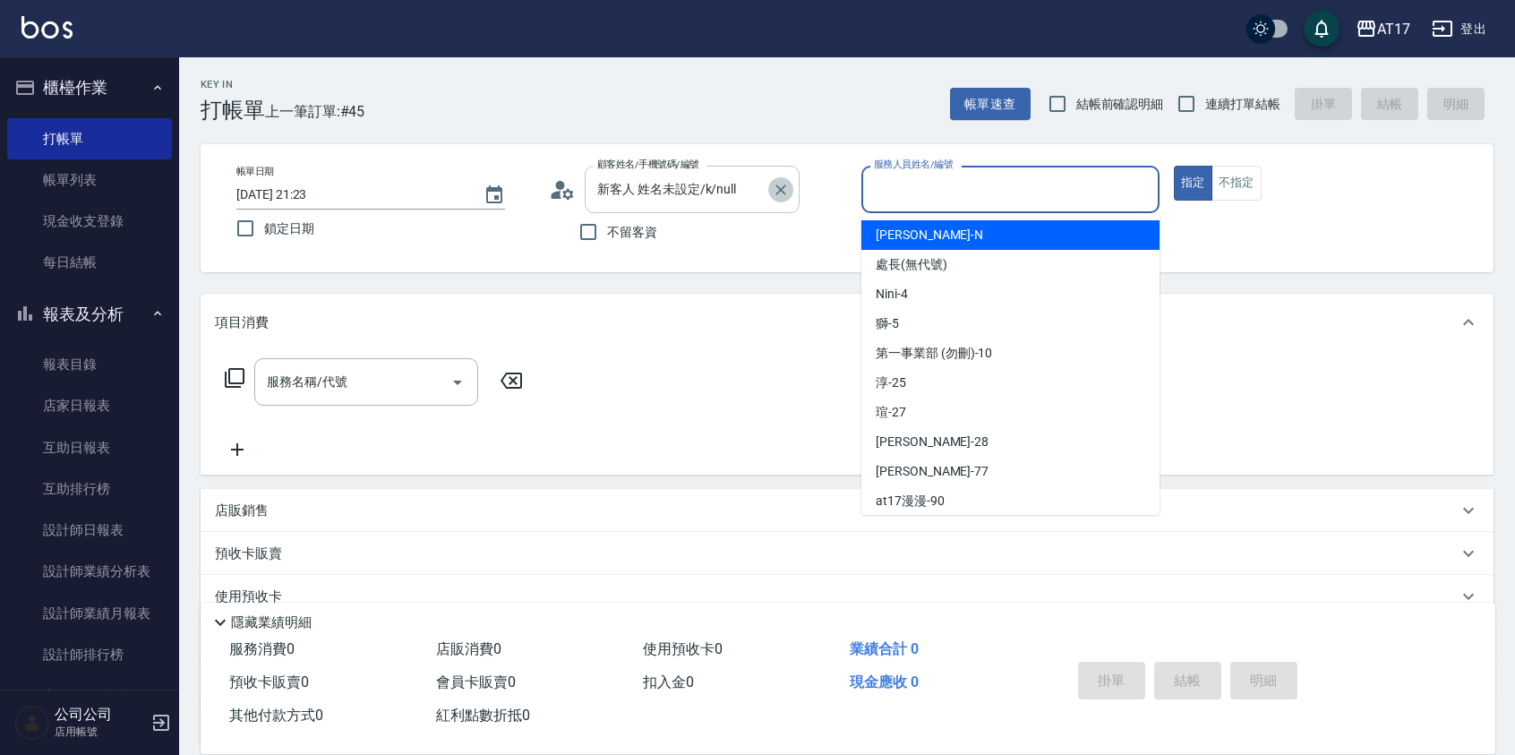
click at [786, 190] on icon "Clear" at bounding box center [781, 190] width 18 height 18
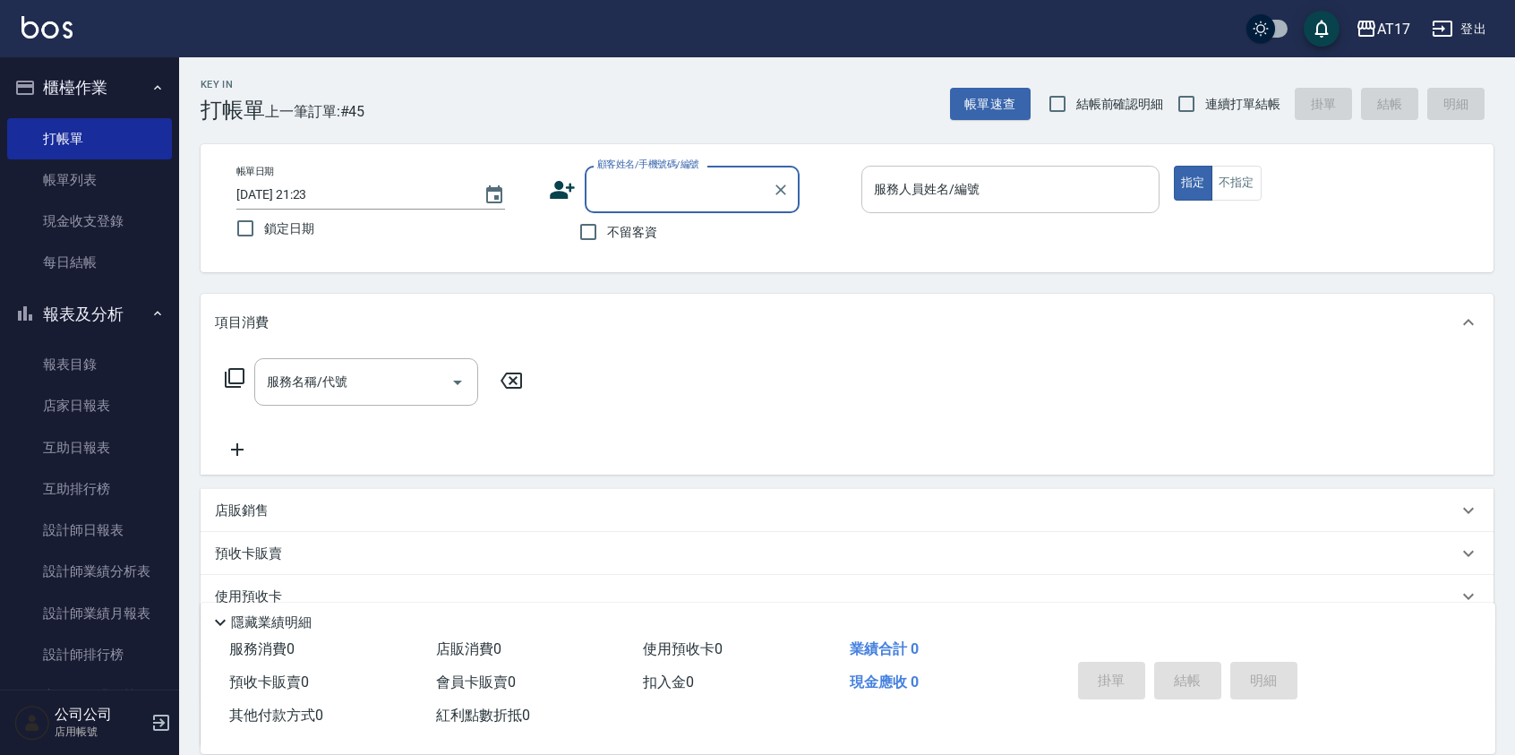
click at [940, 191] on input "服務人員姓名/編號" at bounding box center [1011, 189] width 282 height 31
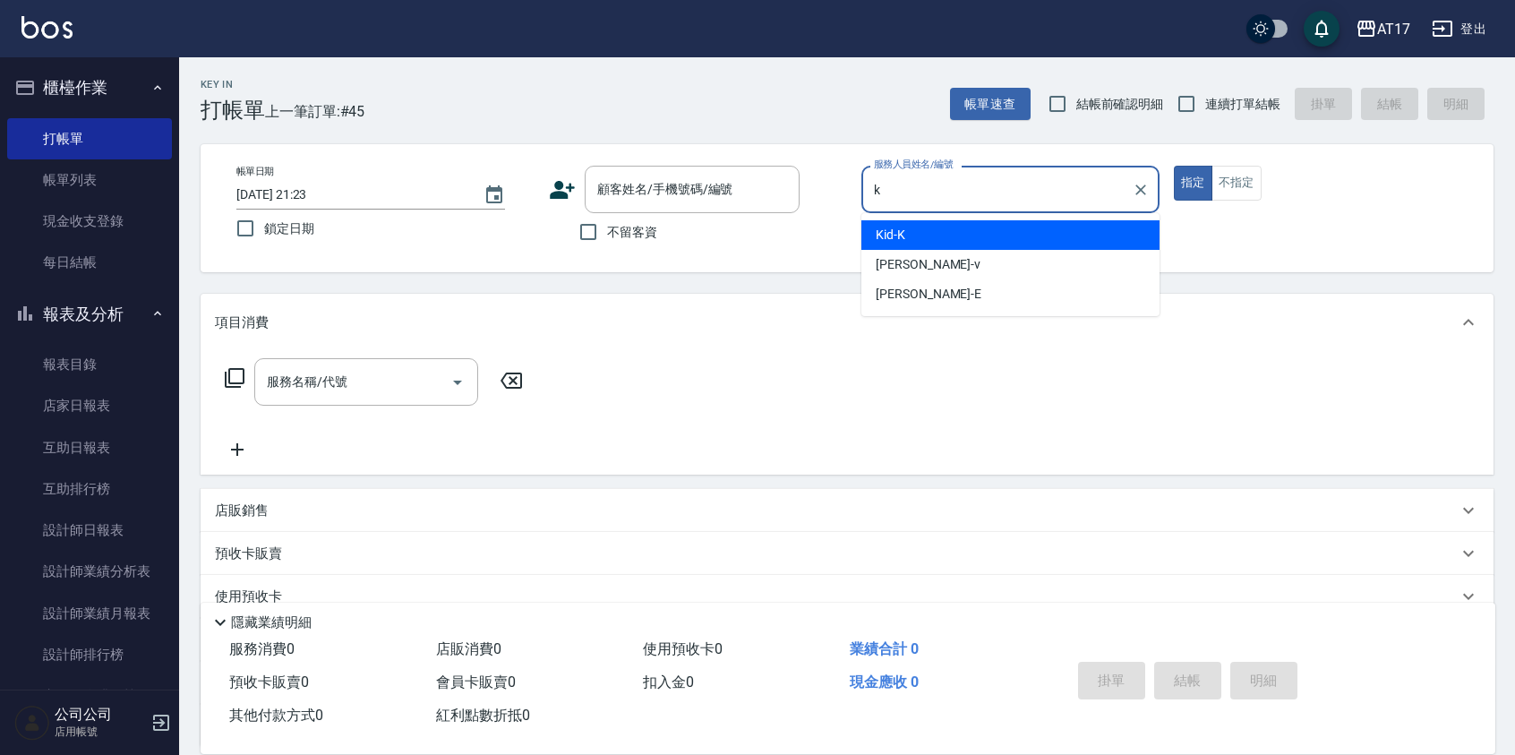
type input "Kid-K"
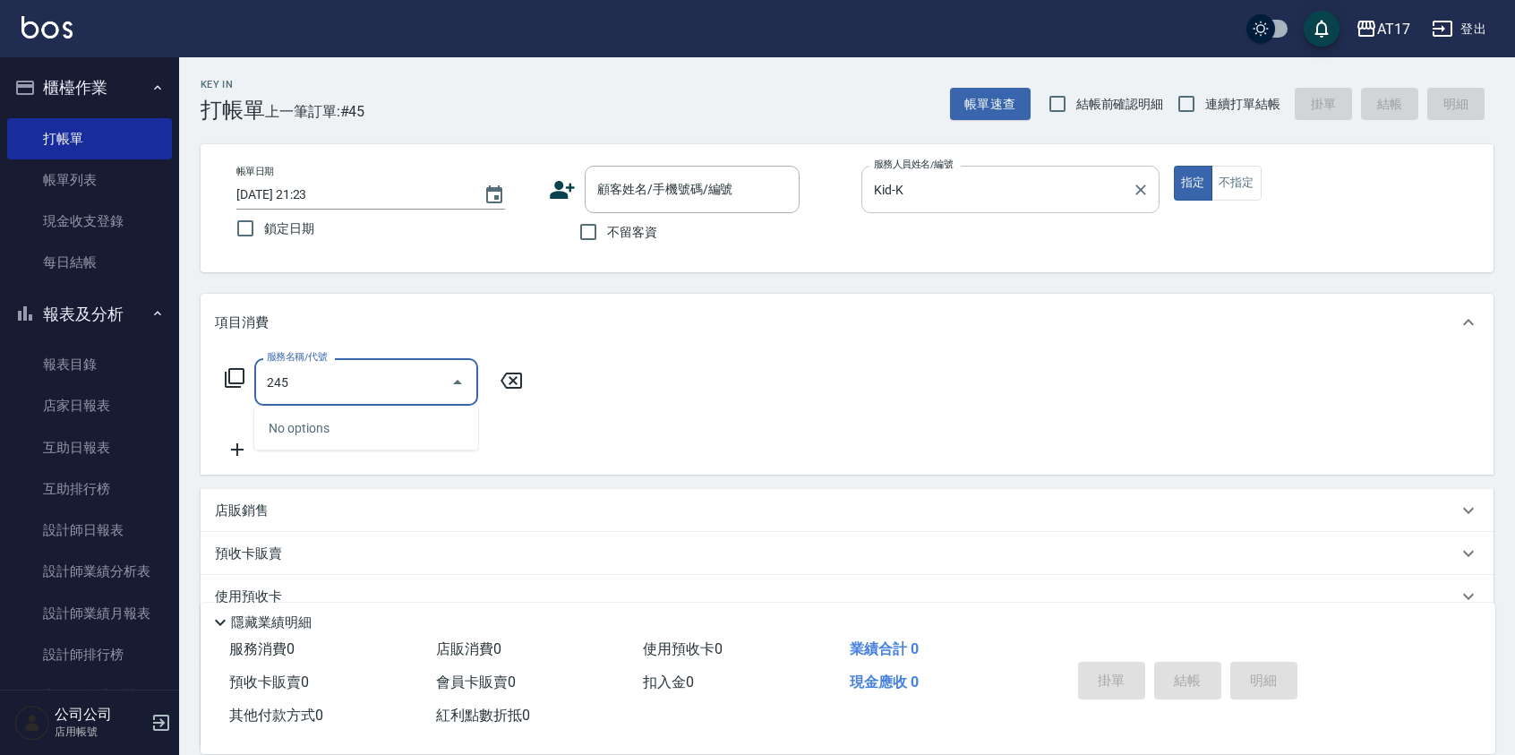
type input "2450"
type input "1"
type input "C剪髮套餐(2450)"
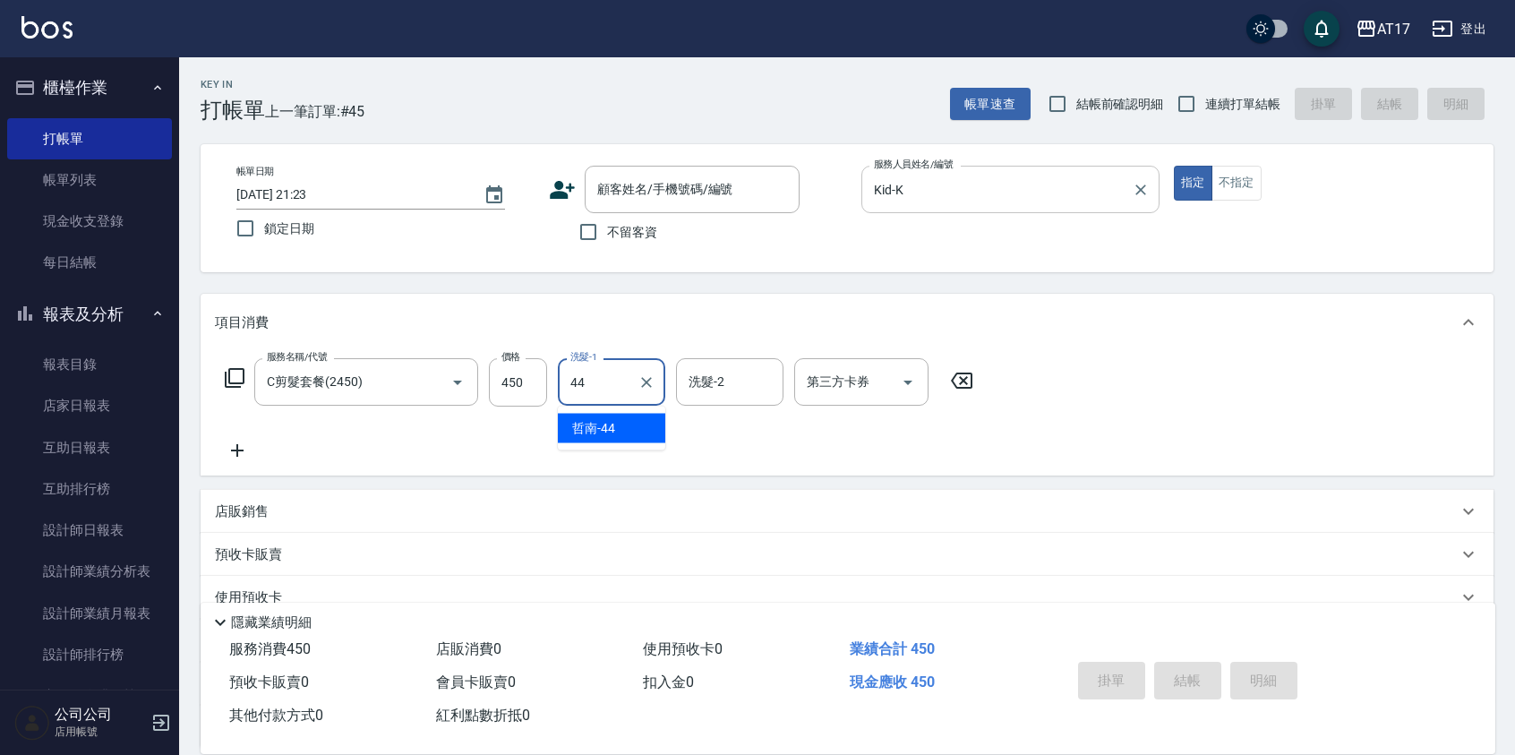
type input "哲南-44"
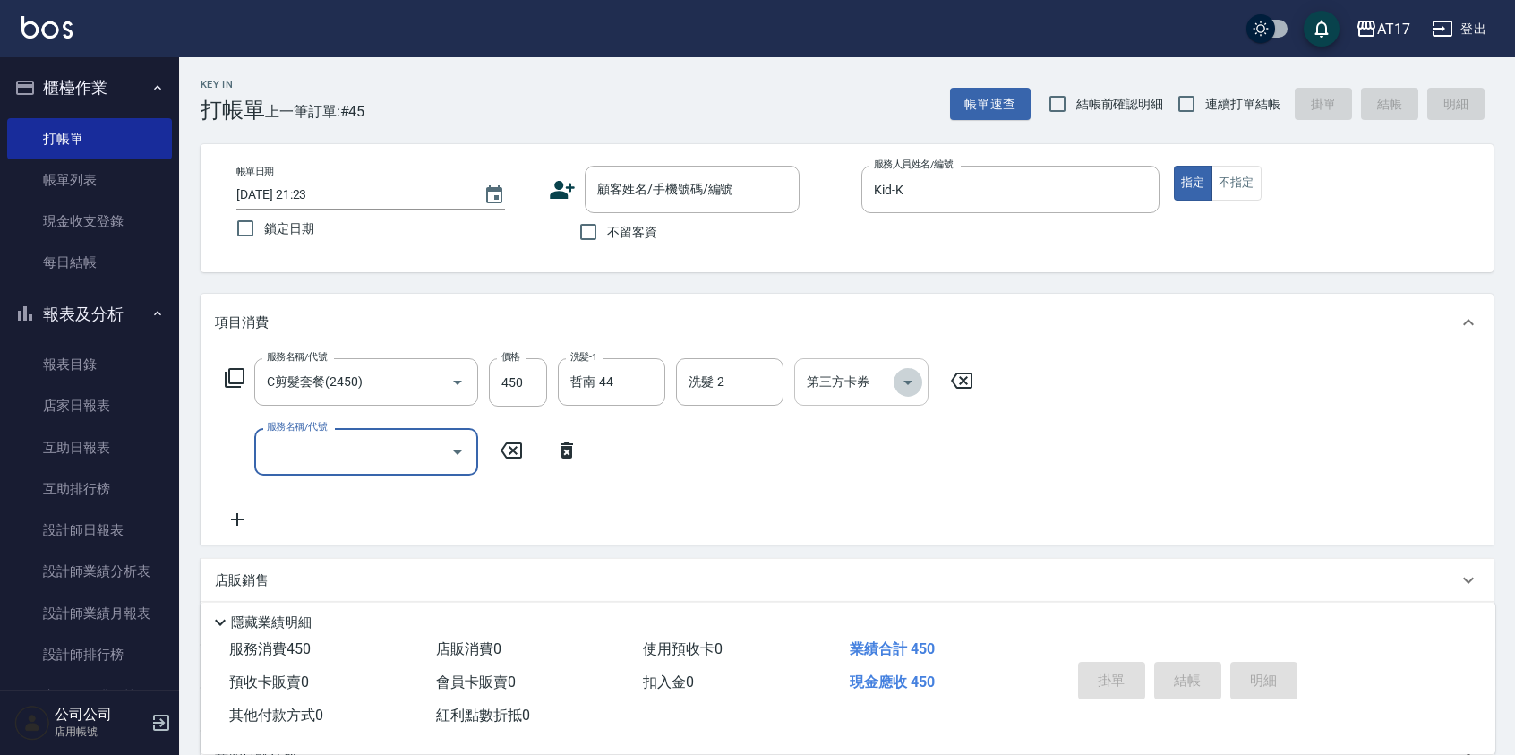
click at [910, 395] on button "Open" at bounding box center [908, 382] width 29 height 29
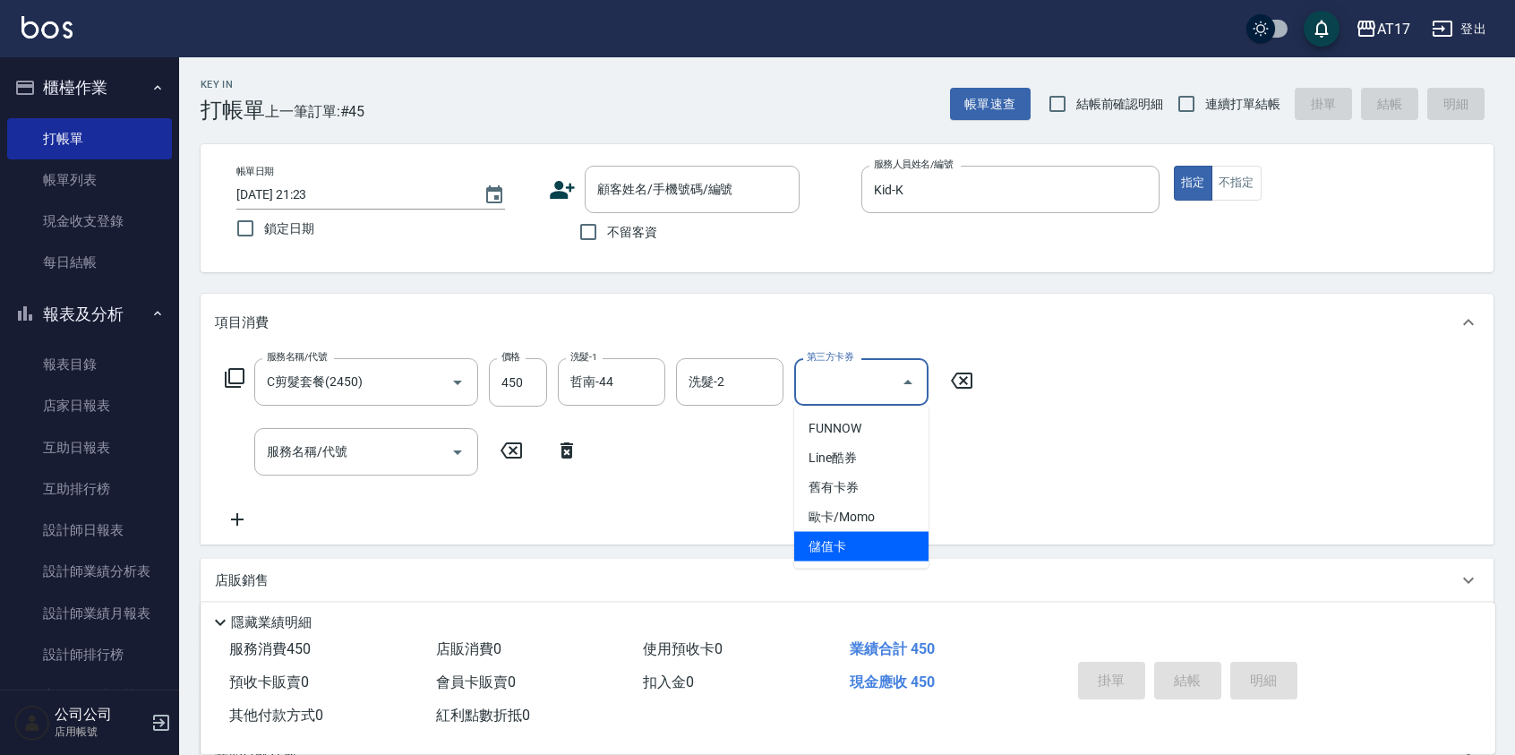
click at [855, 541] on span "儲值卡" at bounding box center [861, 547] width 134 height 30
type input "0"
type input "儲值卡"
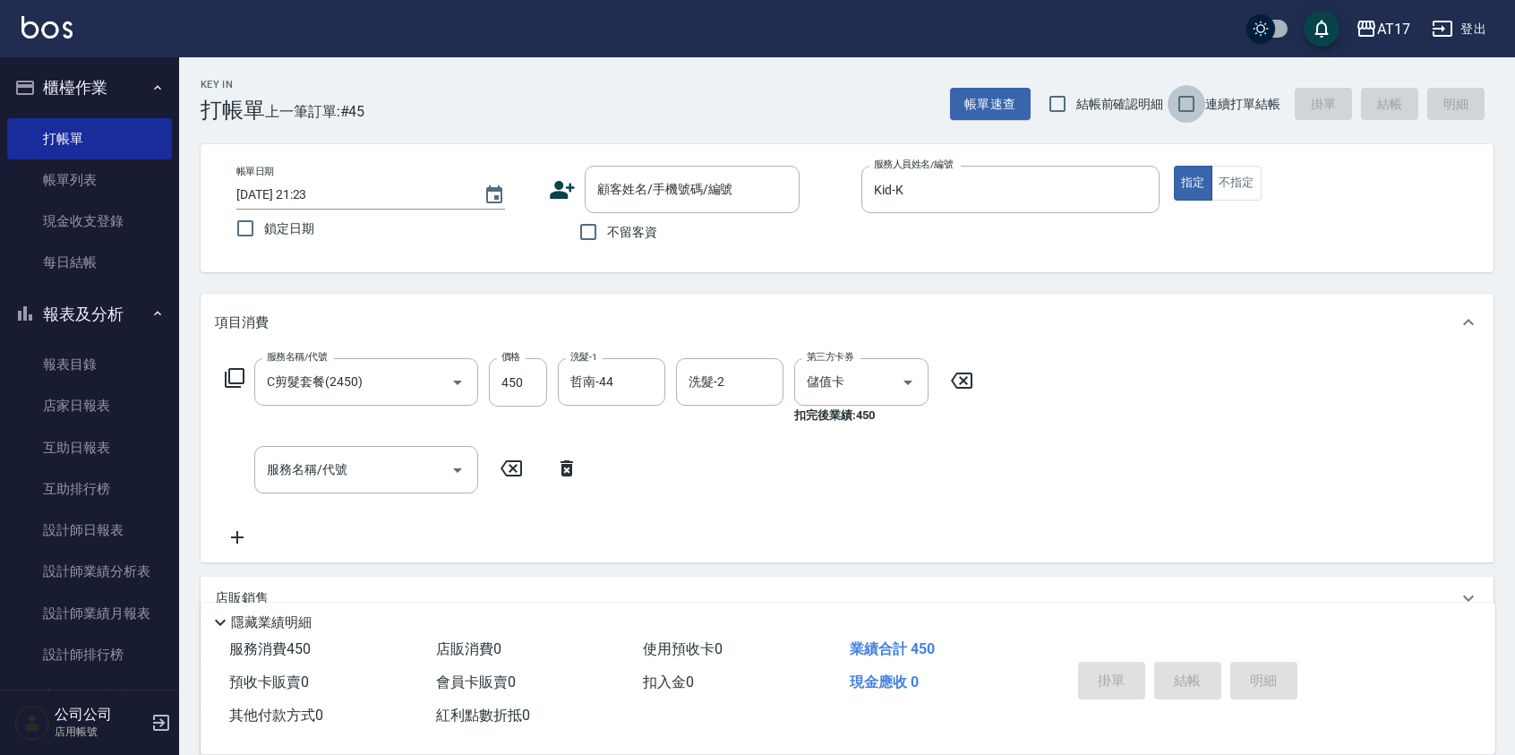
click at [1186, 99] on input "連續打單結帳" at bounding box center [1187, 104] width 38 height 38
checkbox input "true"
click at [595, 232] on input "不留客資" at bounding box center [589, 232] width 38 height 38
checkbox input "true"
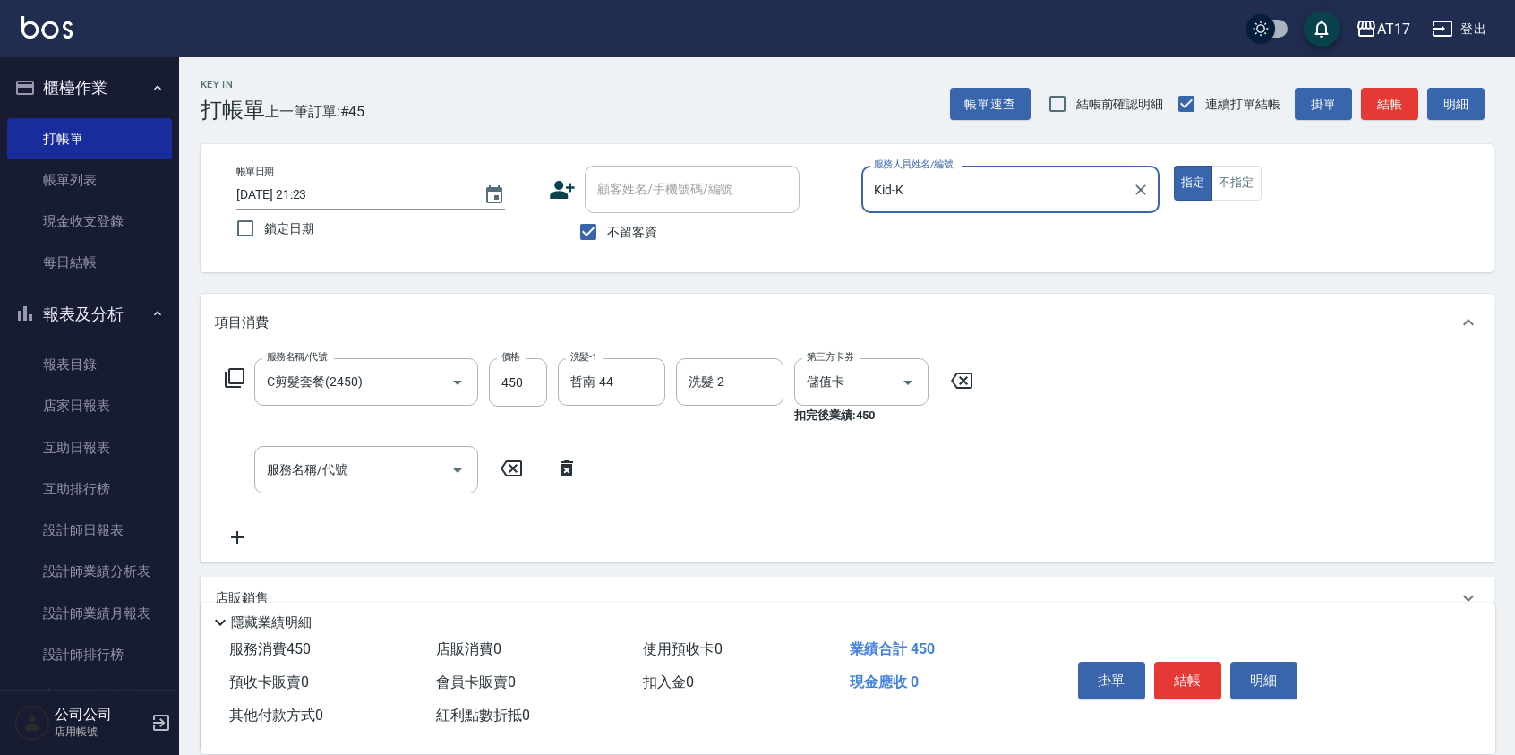
click at [1488, 29] on button "登出" at bounding box center [1459, 29] width 69 height 33
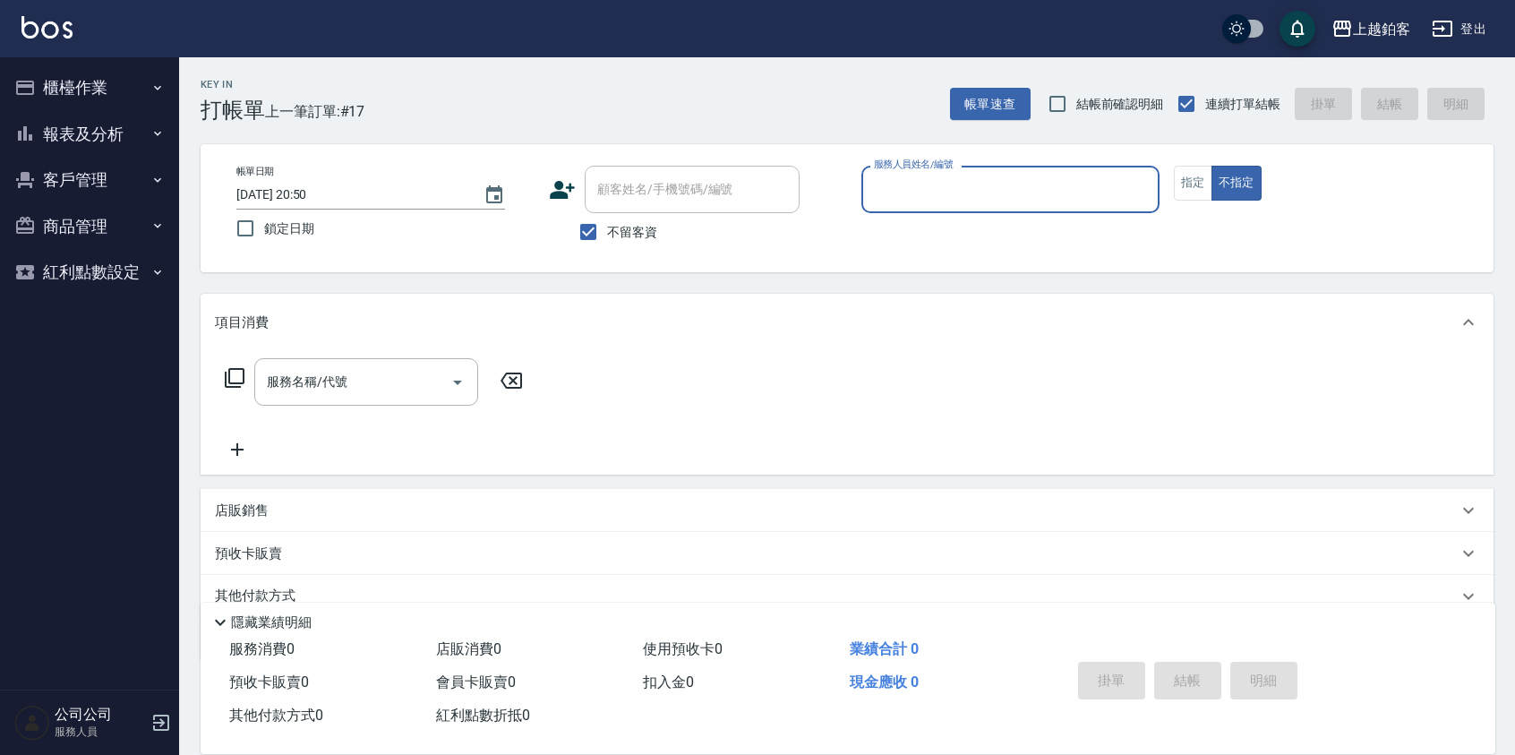
click at [1477, 33] on button "登出" at bounding box center [1459, 29] width 69 height 33
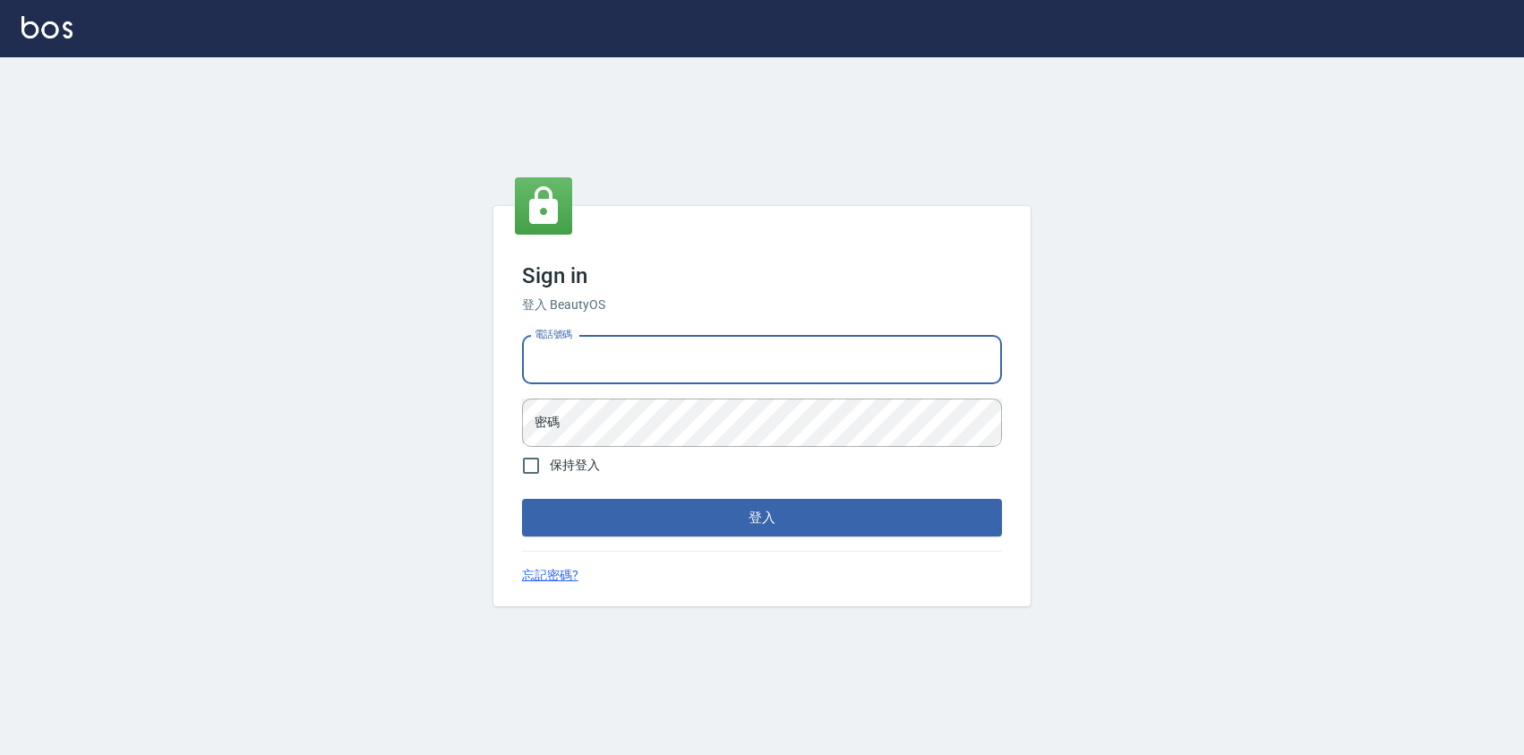
click at [615, 372] on input "電話號碼" at bounding box center [762, 360] width 480 height 48
type input "0977380821"
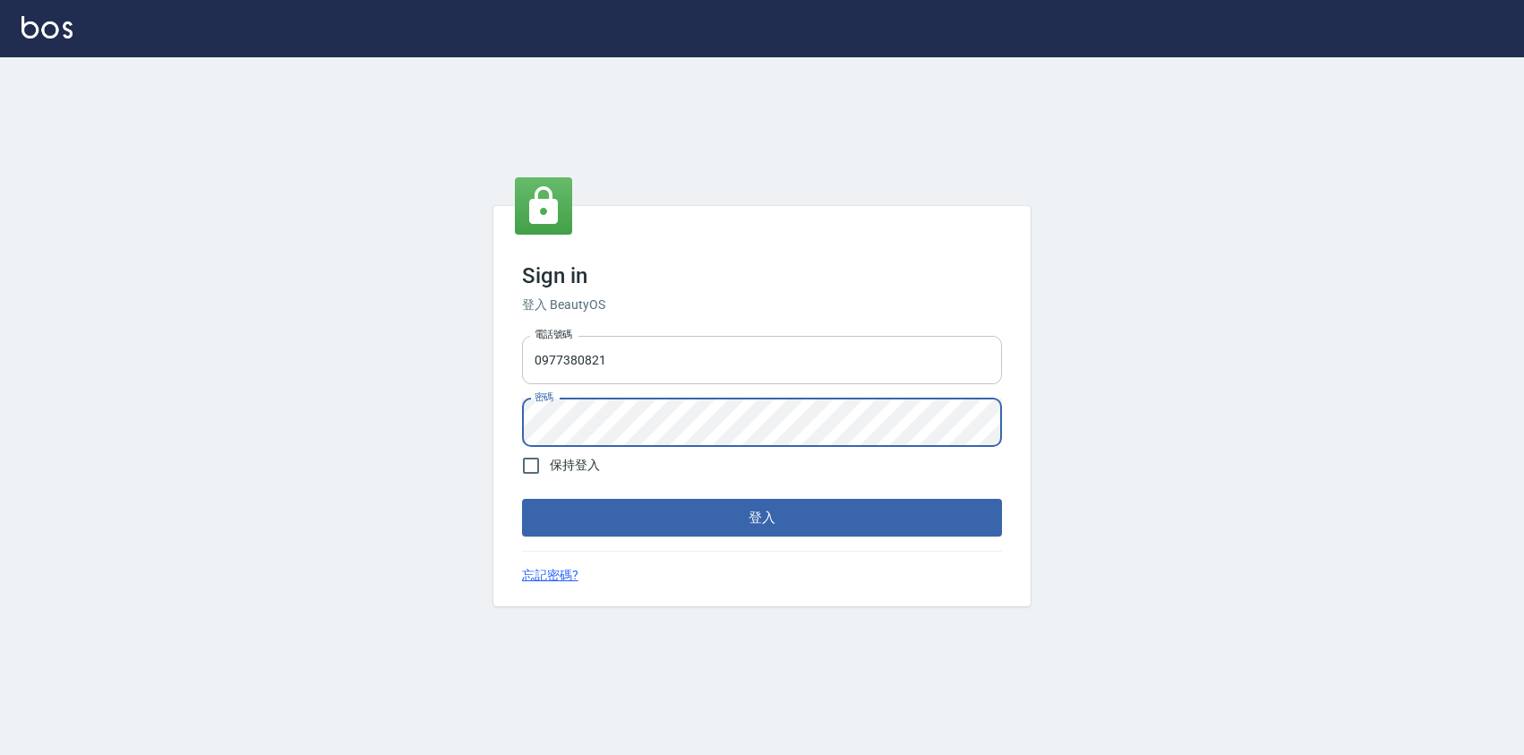
click at [522, 499] on button "登入" at bounding box center [762, 518] width 480 height 38
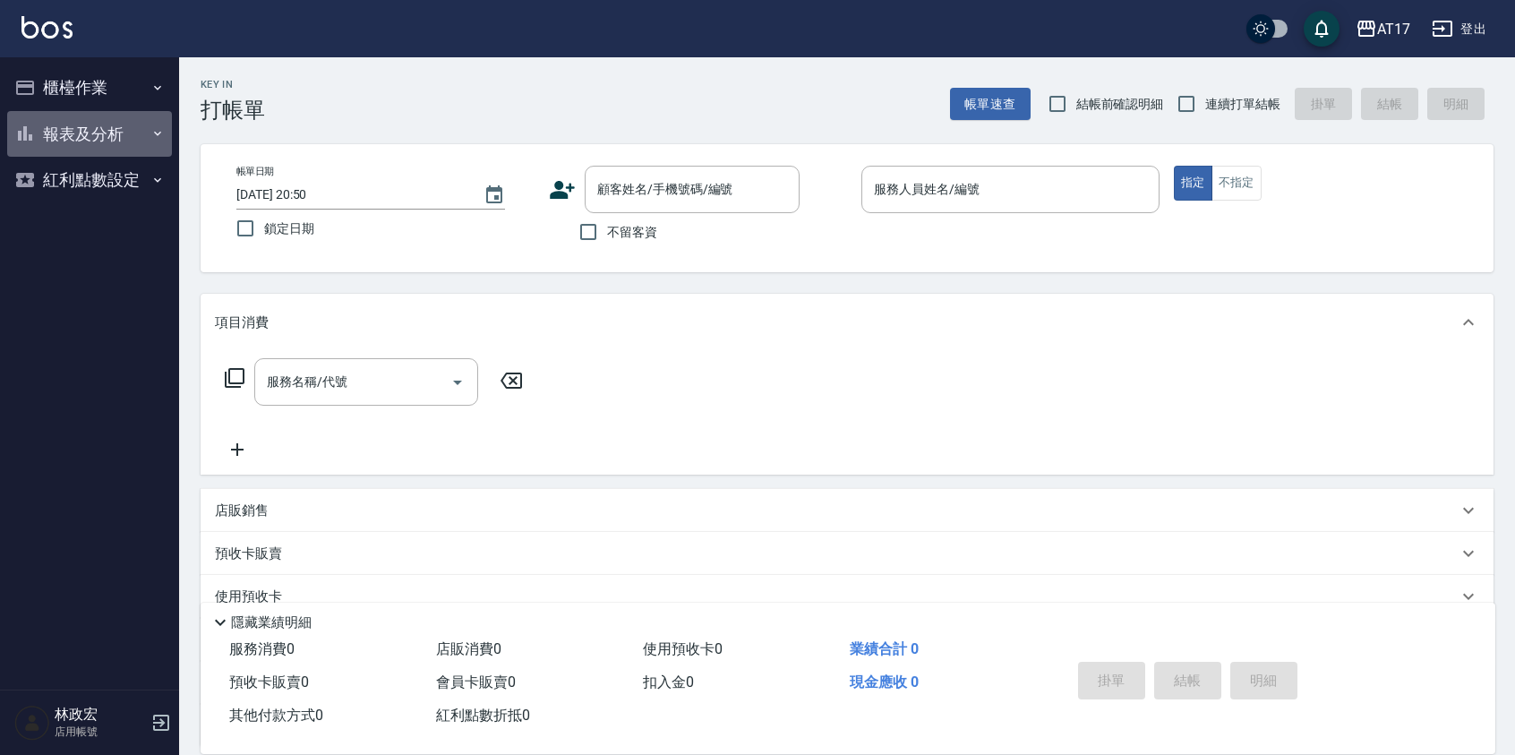
click at [56, 127] on button "報表及分析" at bounding box center [89, 134] width 165 height 47
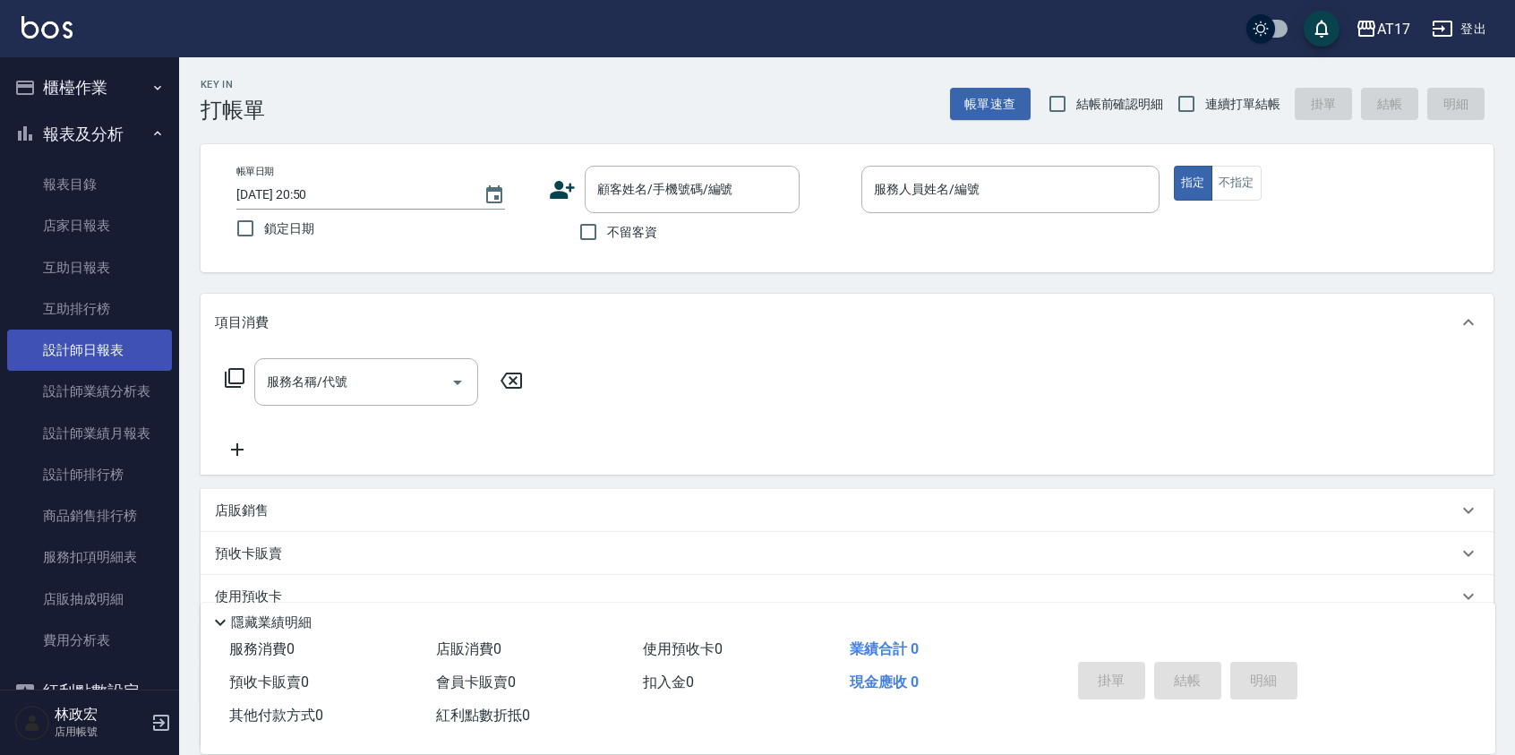
click at [100, 346] on link "設計師日報表" at bounding box center [89, 350] width 165 height 41
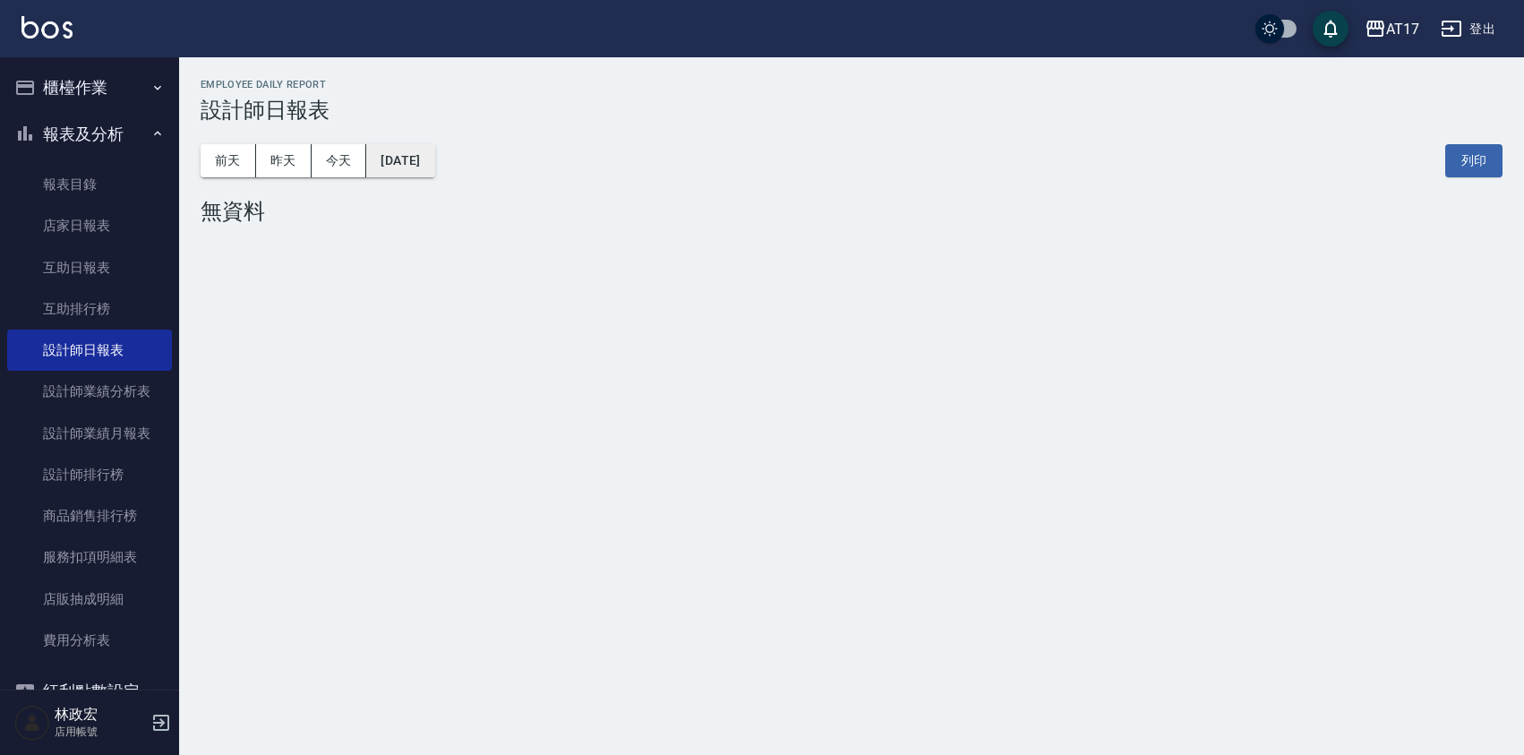
click at [420, 157] on button "[DATE]" at bounding box center [400, 160] width 68 height 33
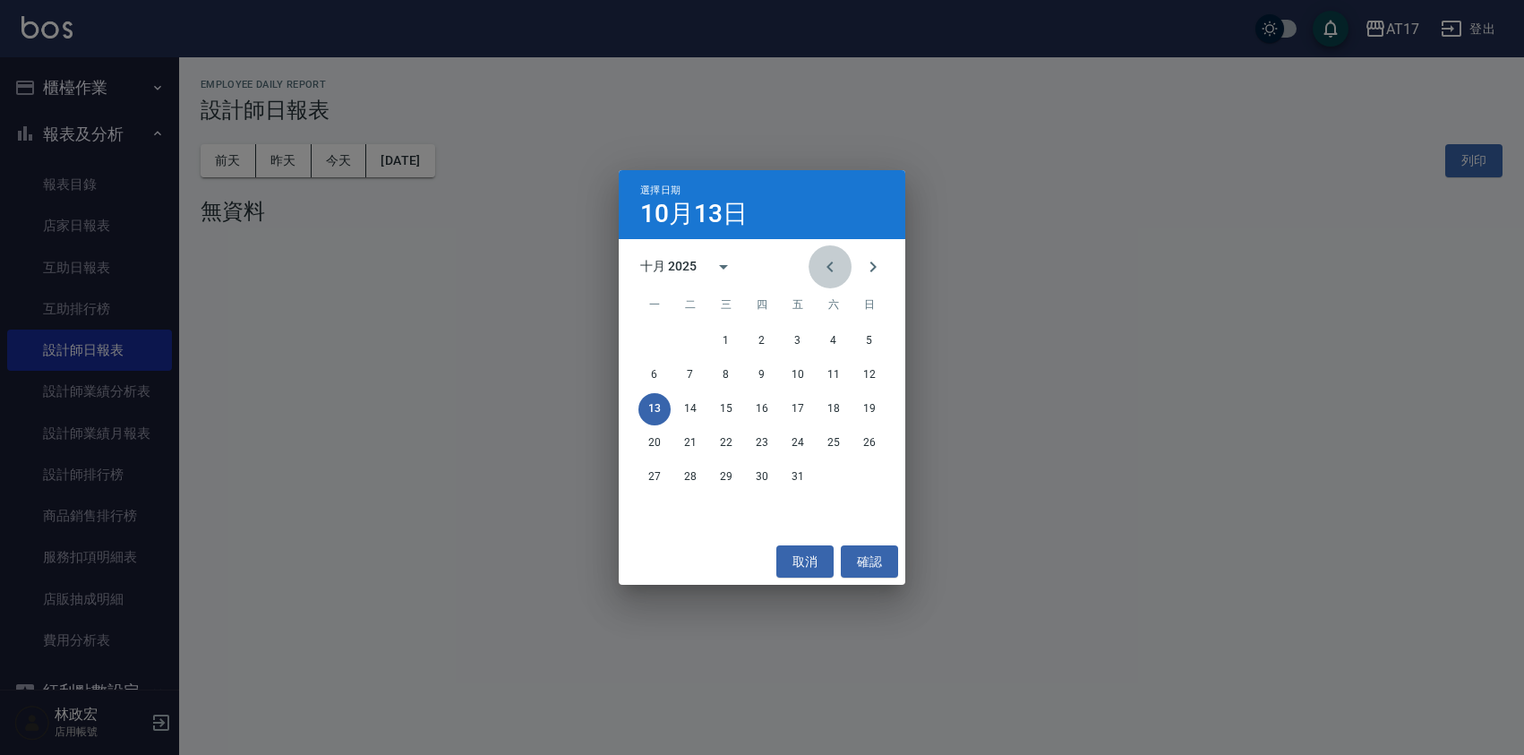
click at [828, 266] on icon "Previous month" at bounding box center [830, 267] width 6 height 11
click at [694, 473] on button "30" at bounding box center [690, 477] width 32 height 32
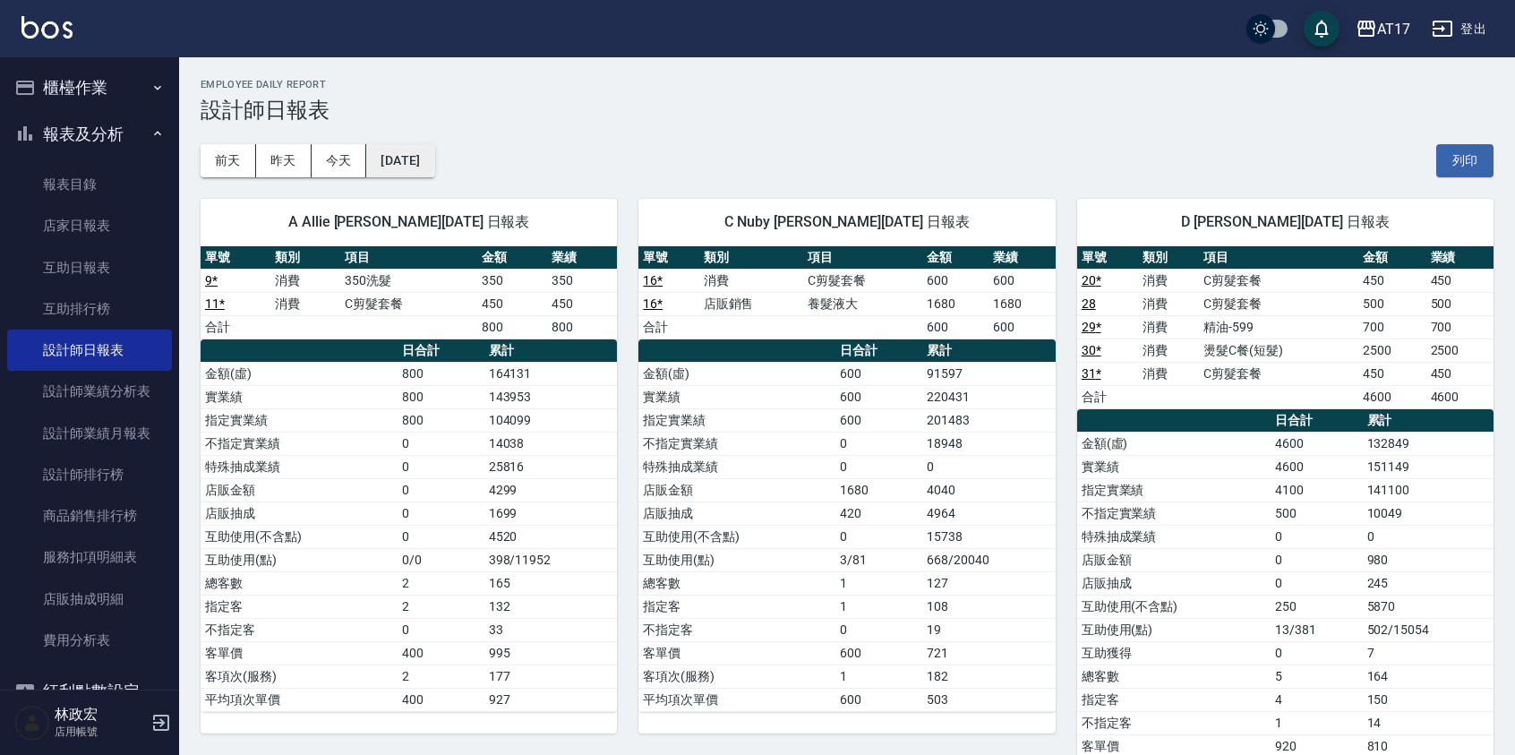
click at [420, 170] on button "2025/09/30" at bounding box center [400, 160] width 68 height 33
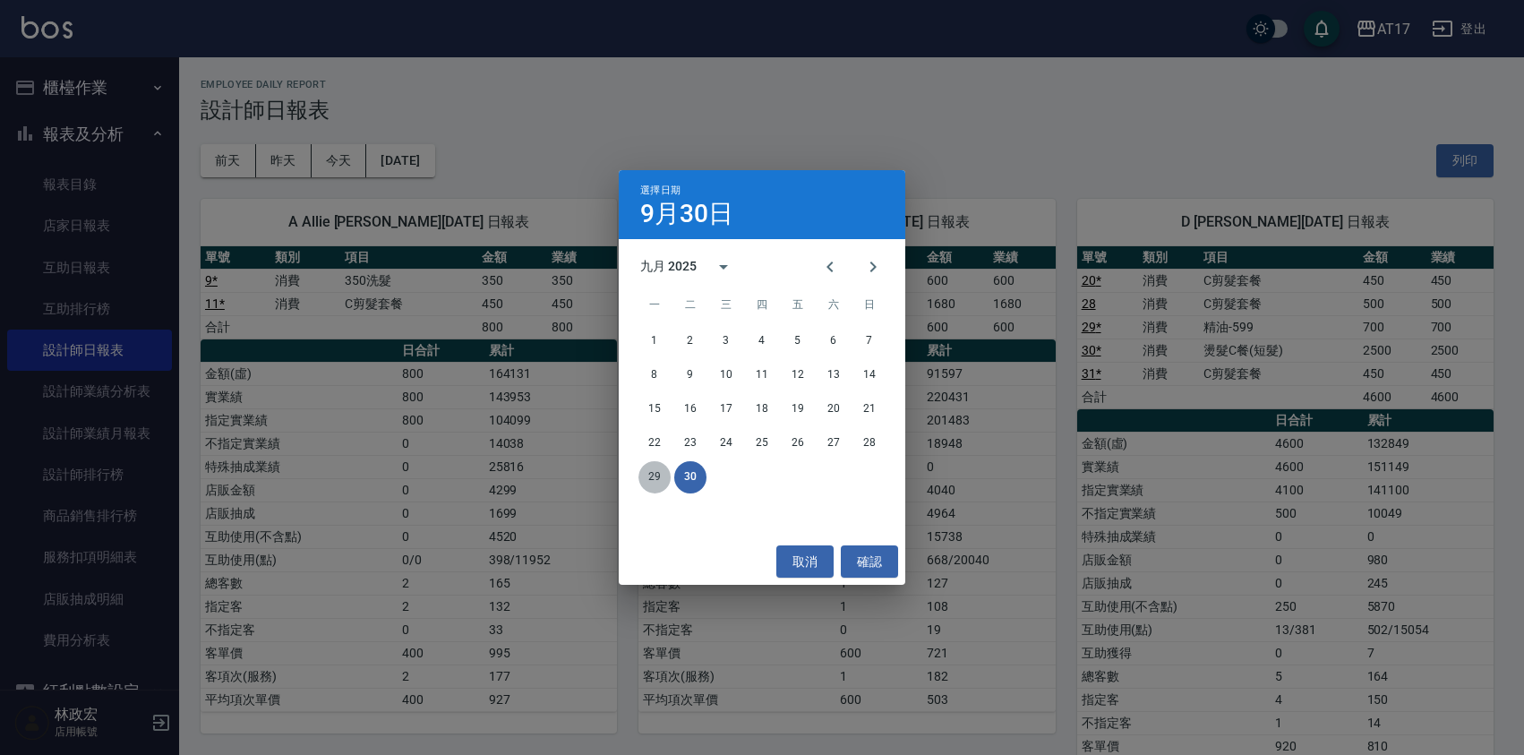
click at [651, 478] on button "29" at bounding box center [655, 477] width 32 height 32
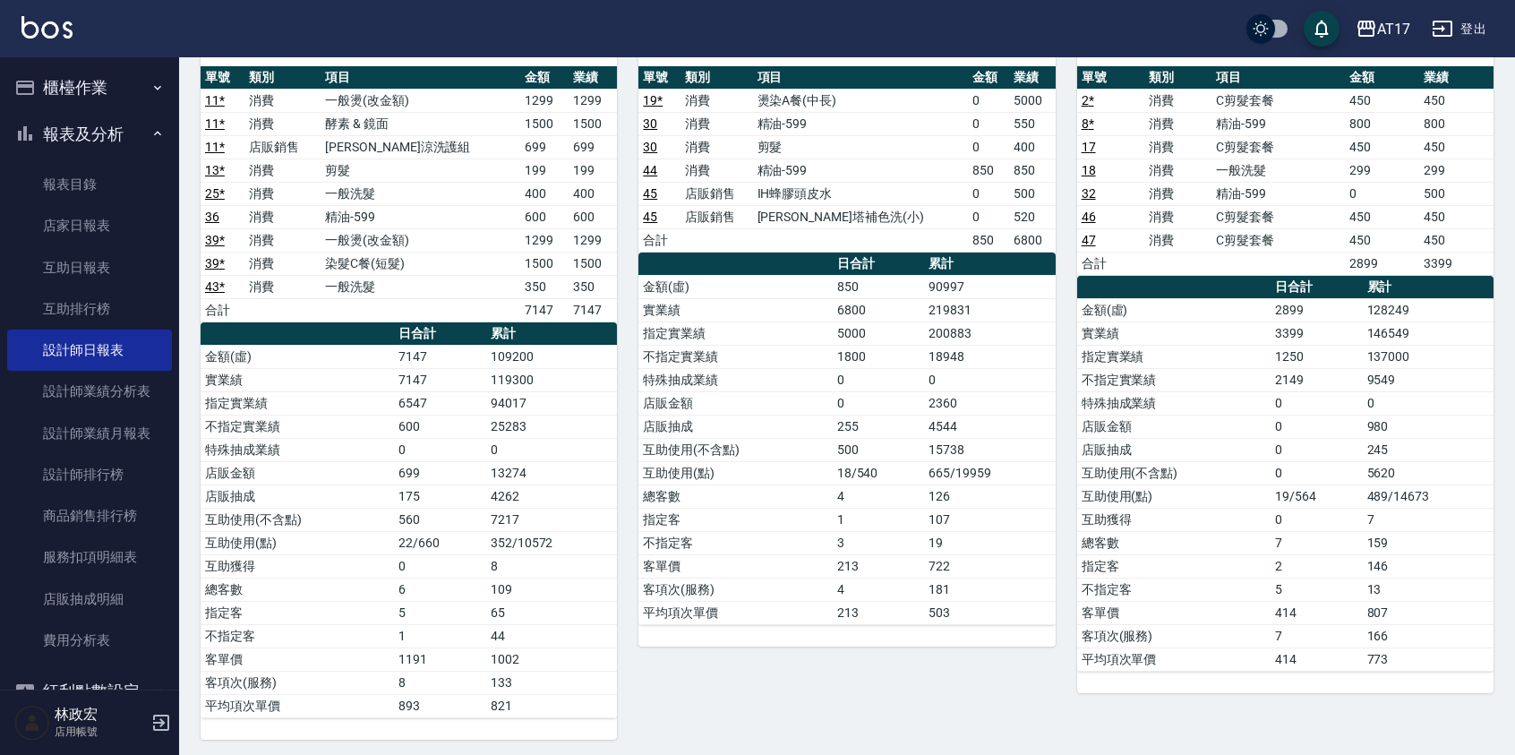
scroll to position [185, 0]
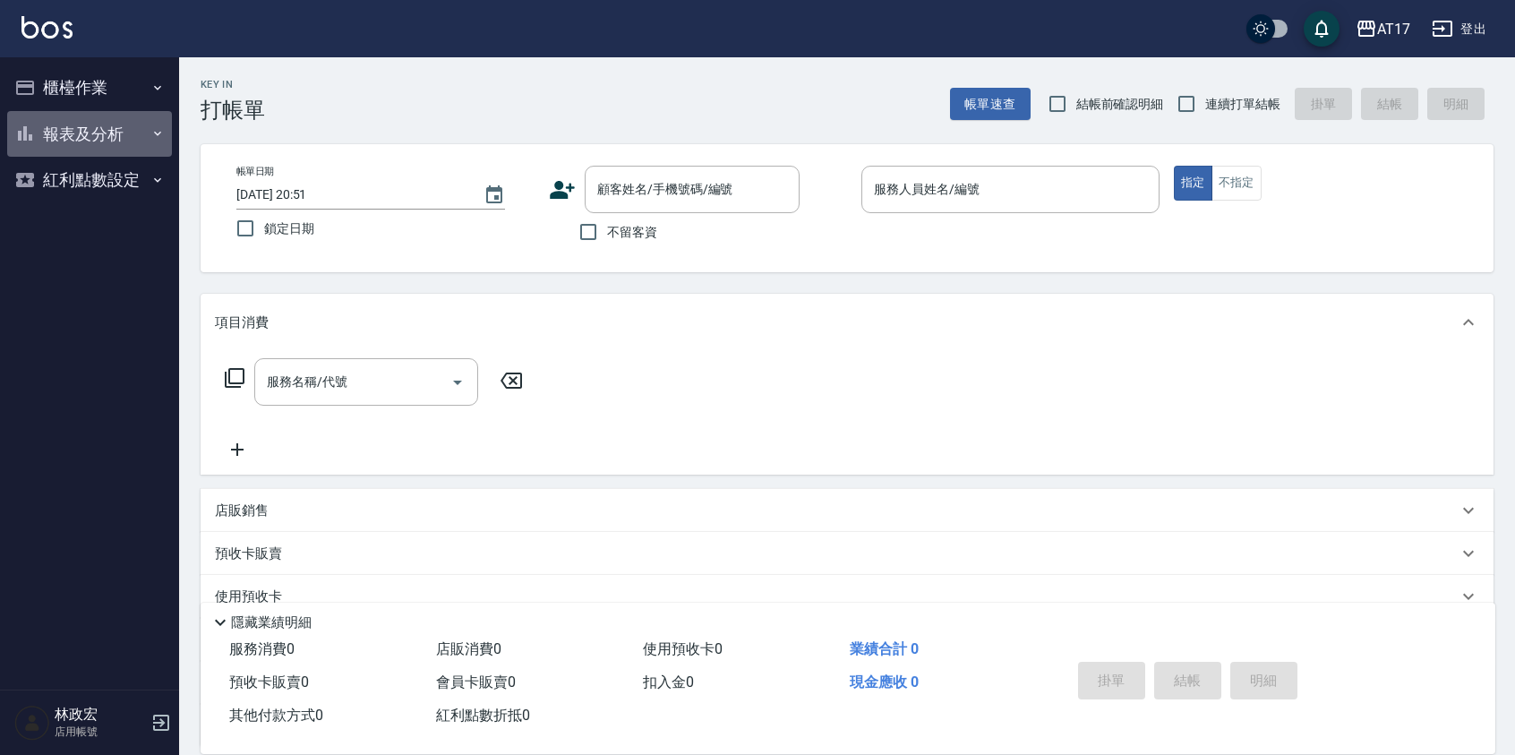
click at [108, 124] on button "報表及分析" at bounding box center [89, 134] width 165 height 47
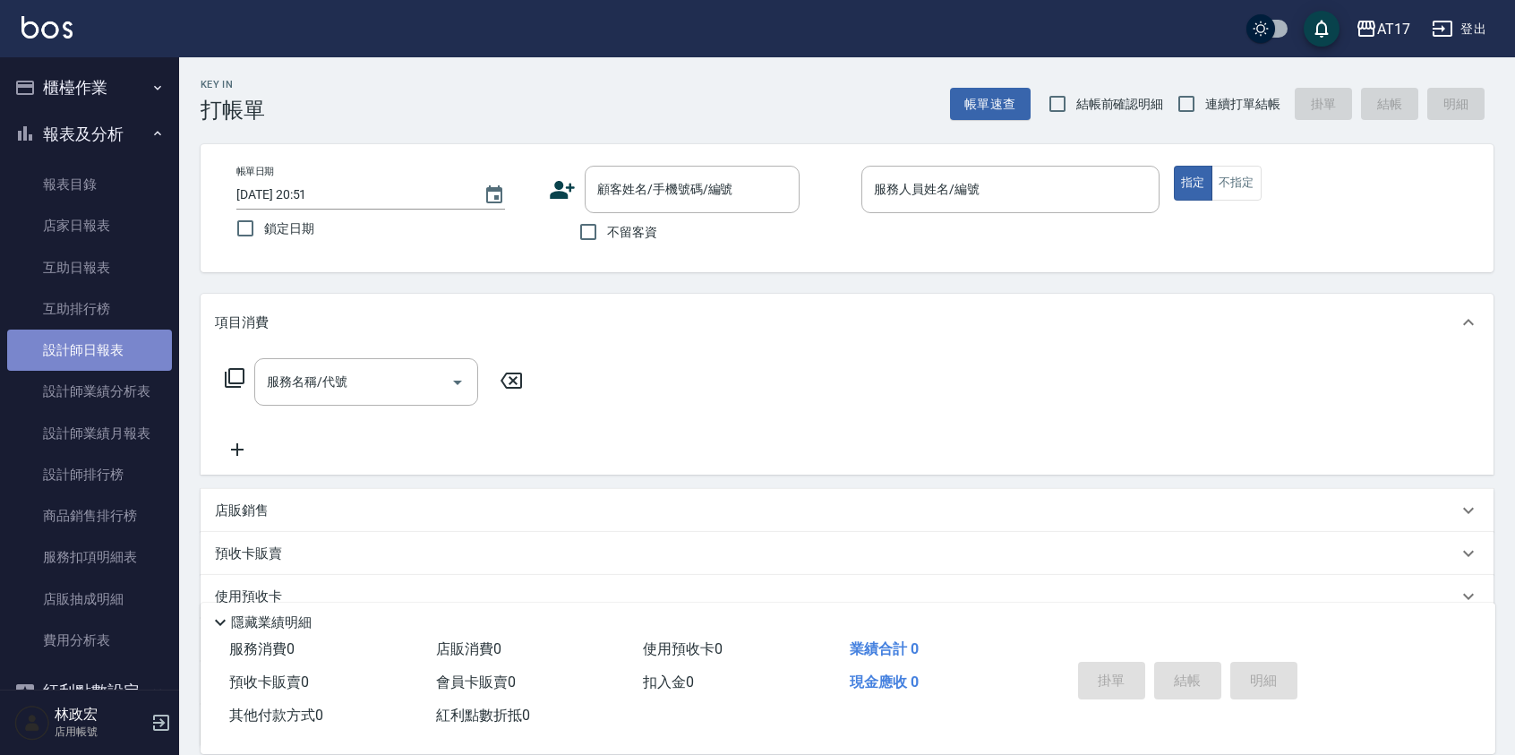
click at [98, 353] on link "設計師日報表" at bounding box center [89, 350] width 165 height 41
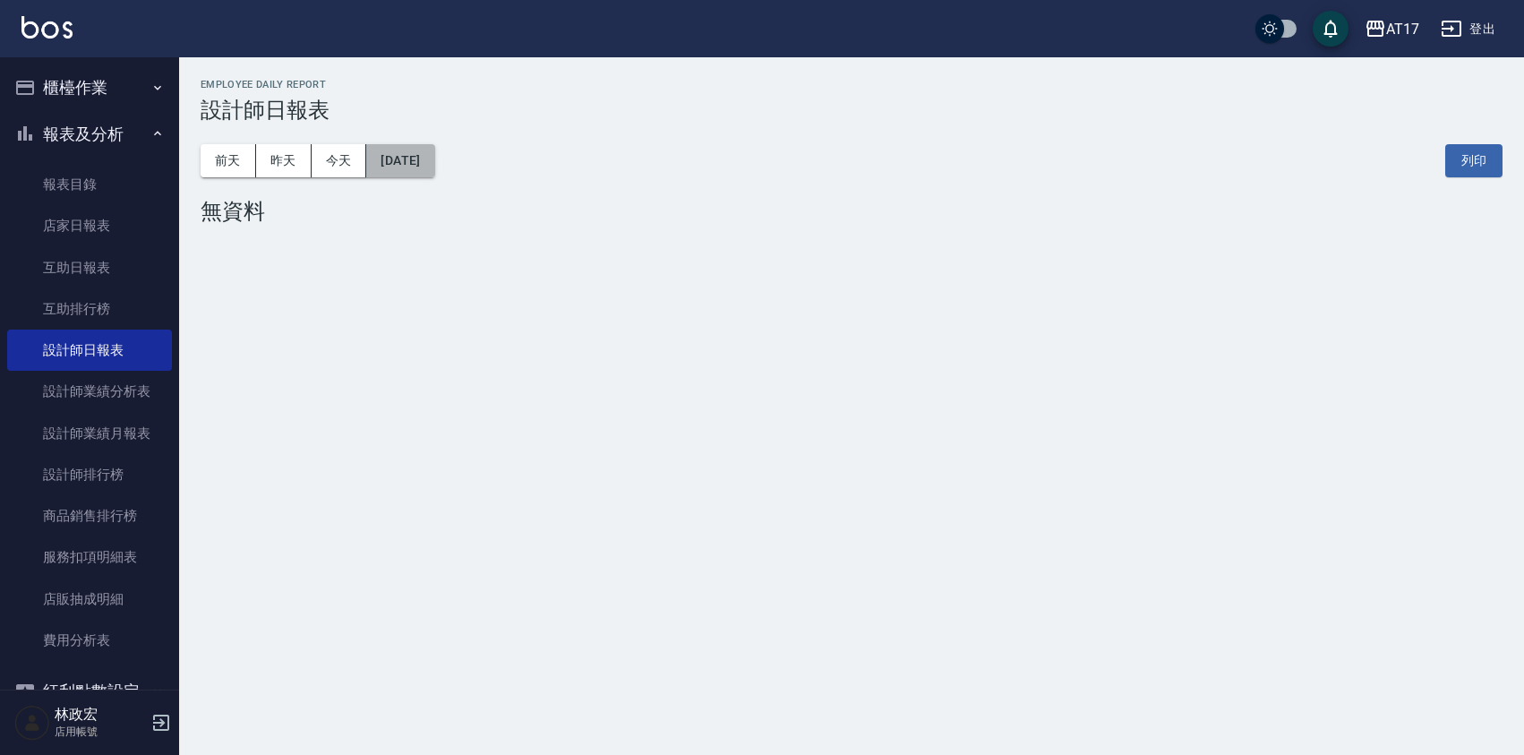
click at [399, 146] on button "[DATE]" at bounding box center [400, 160] width 68 height 33
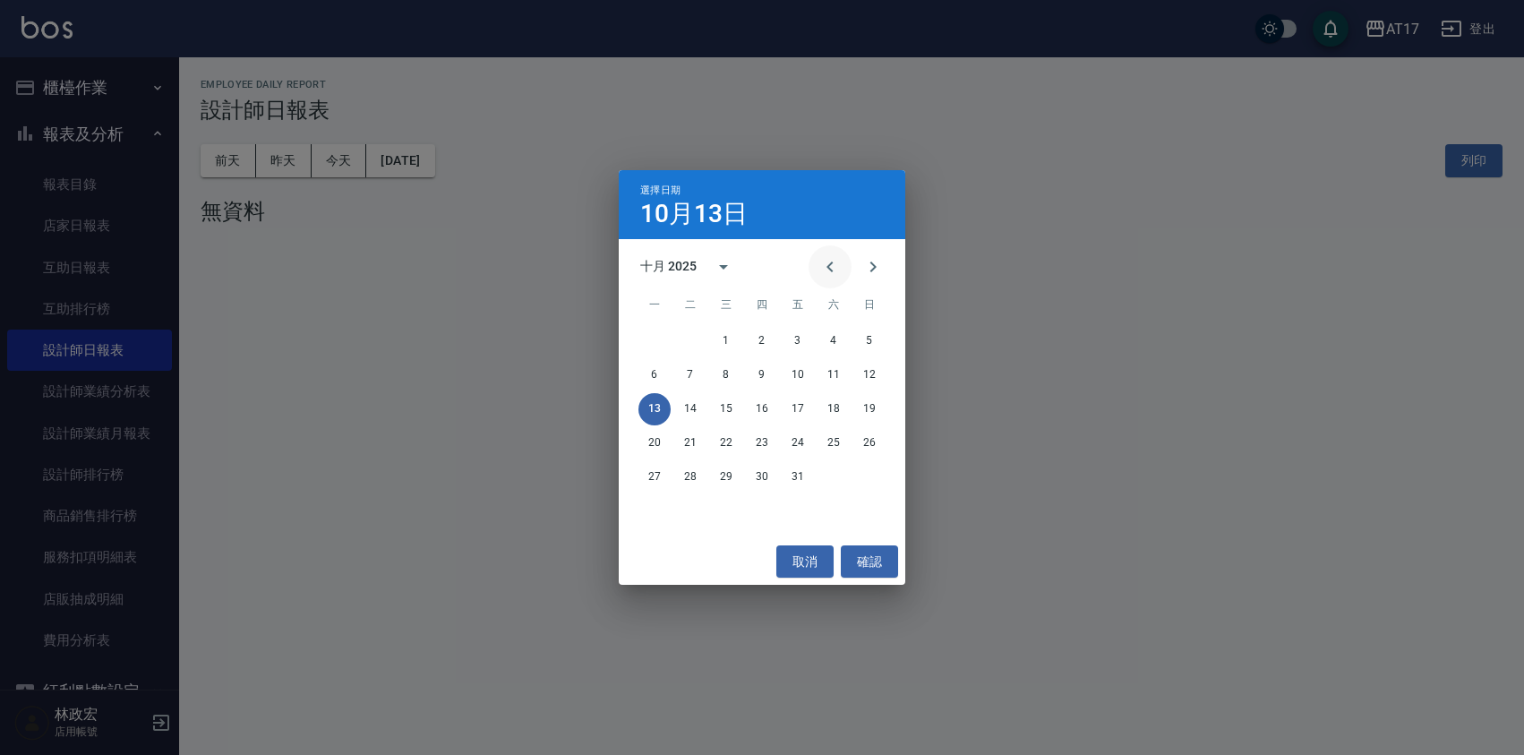
click at [834, 260] on icon "Previous month" at bounding box center [830, 266] width 21 height 21
click at [653, 481] on button "29" at bounding box center [655, 477] width 32 height 32
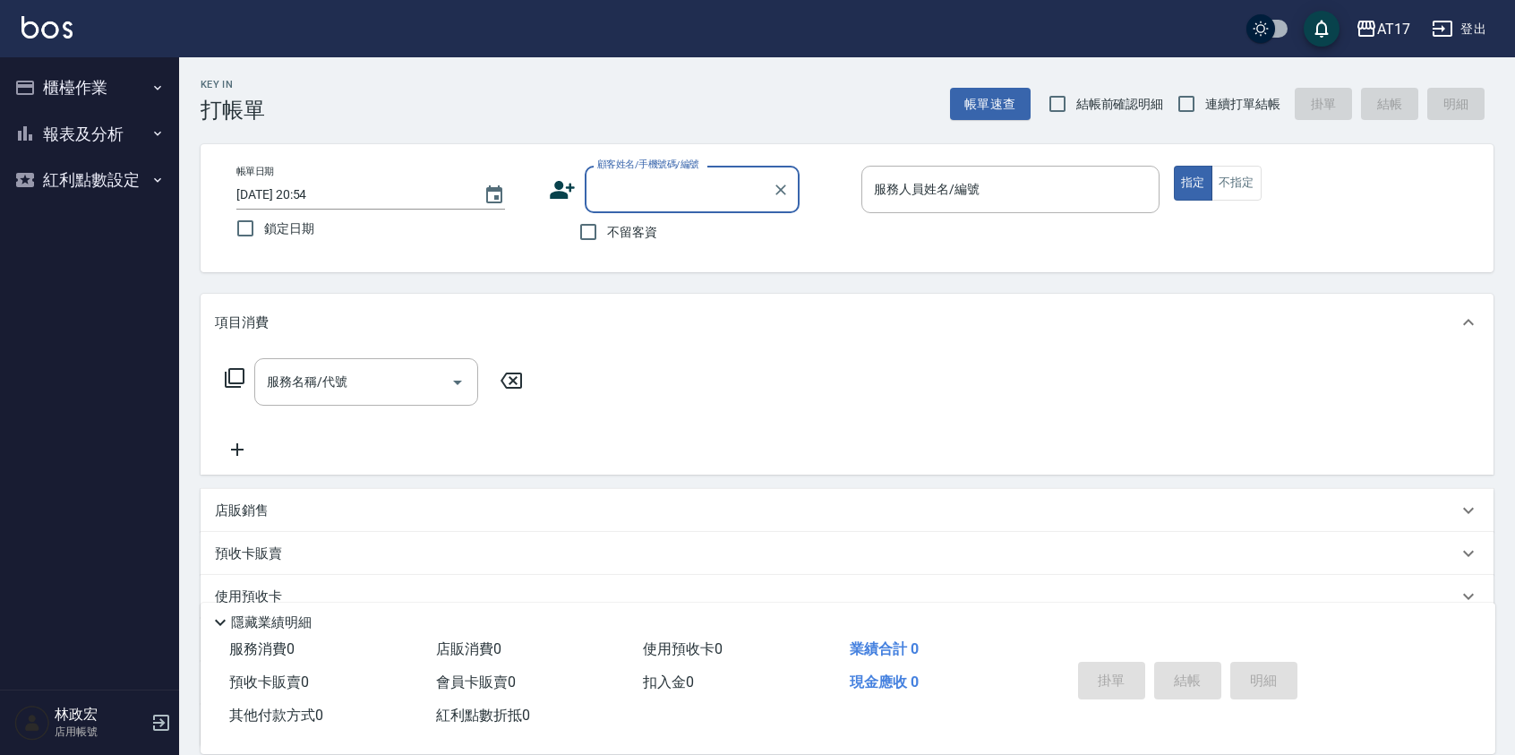
click at [79, 122] on button "報表及分析" at bounding box center [89, 134] width 165 height 47
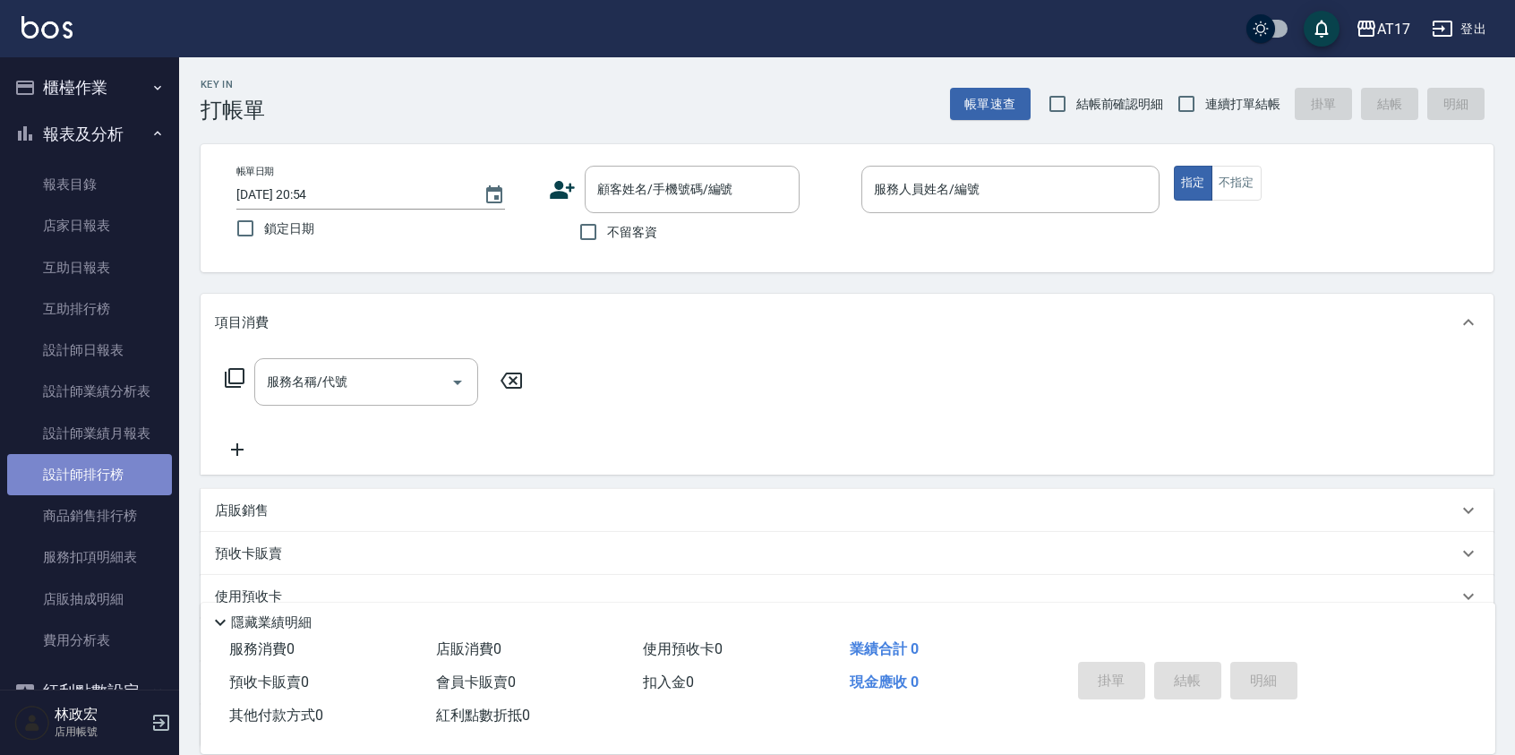
click at [116, 475] on link "設計師排行榜" at bounding box center [89, 474] width 165 height 41
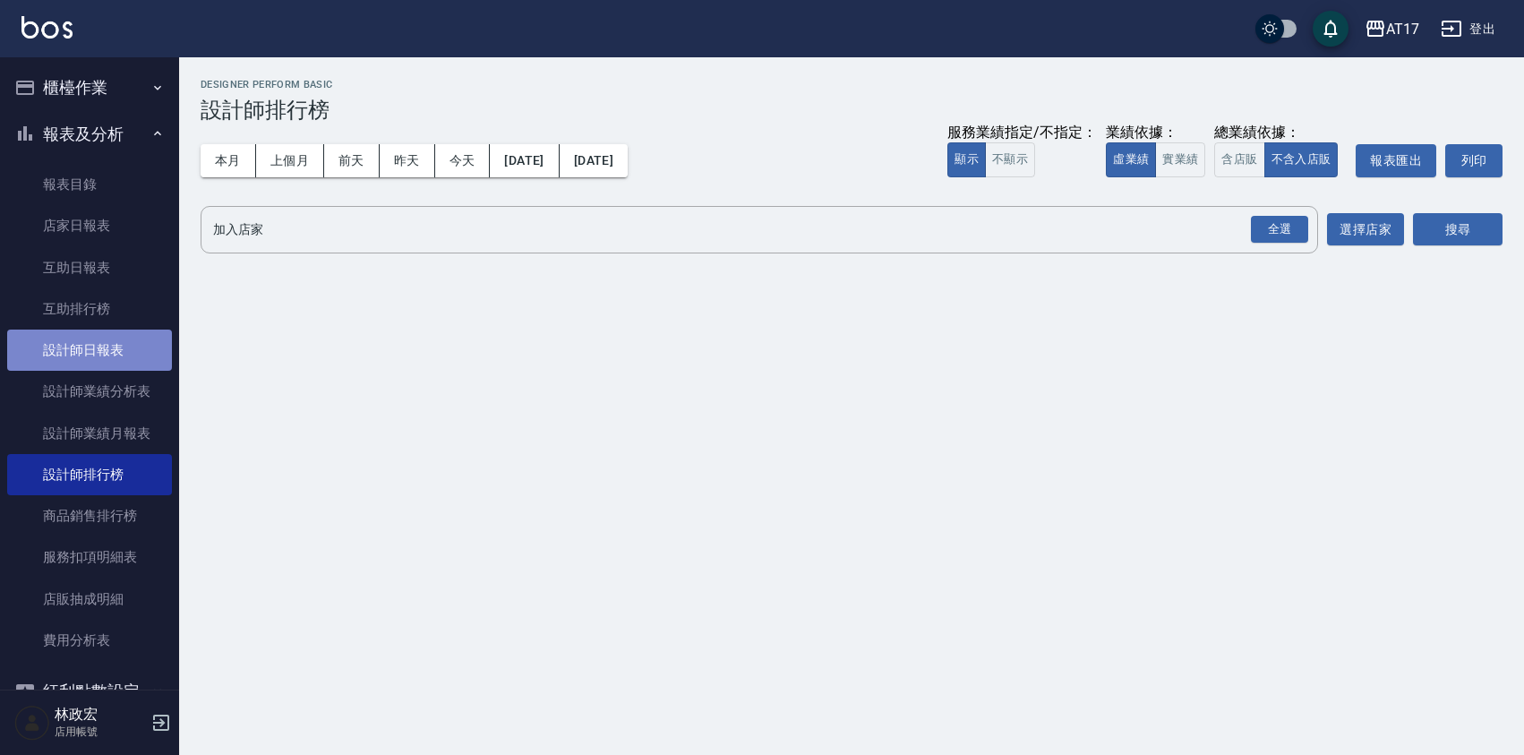
click at [116, 353] on link "設計師日報表" at bounding box center [89, 350] width 165 height 41
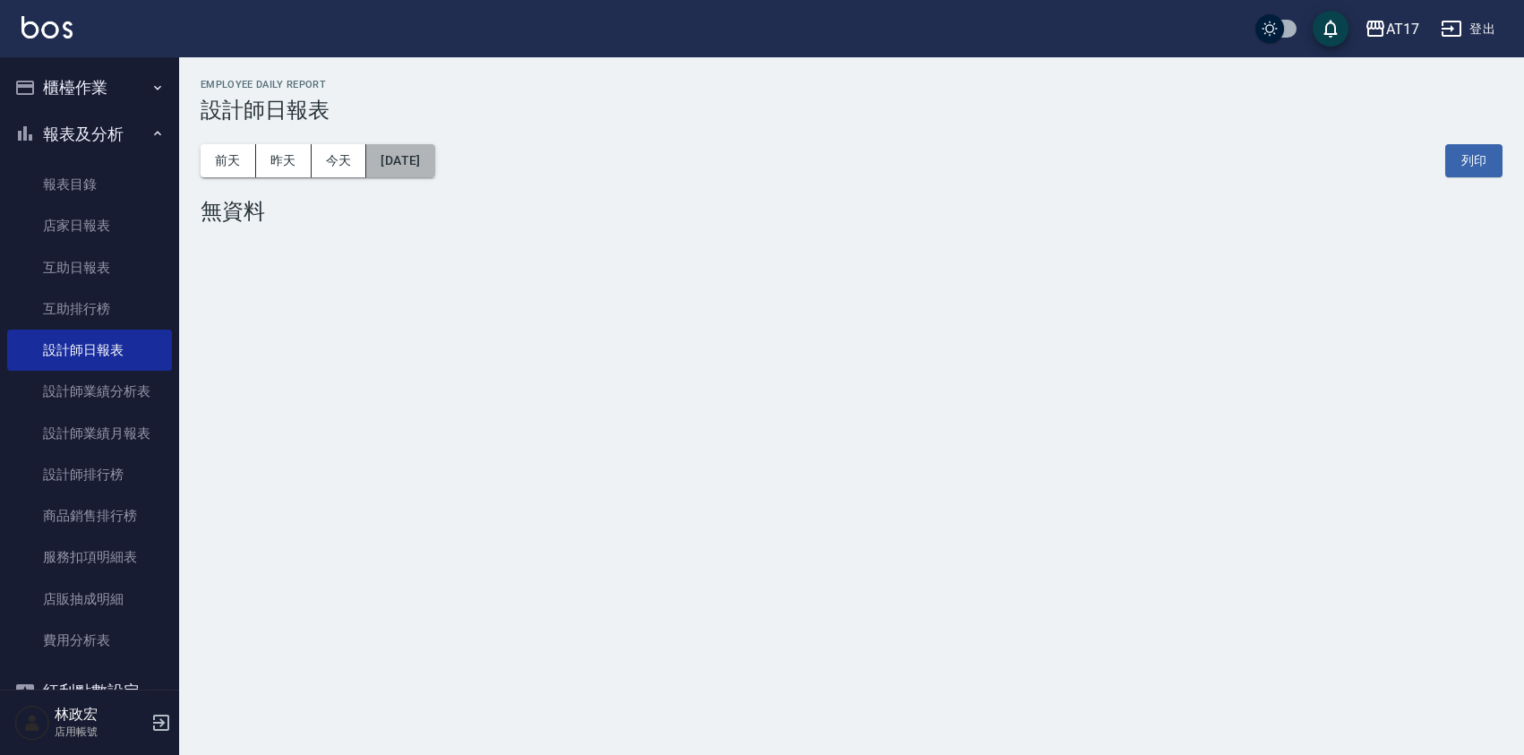
click at [422, 150] on button "[DATE]" at bounding box center [400, 160] width 68 height 33
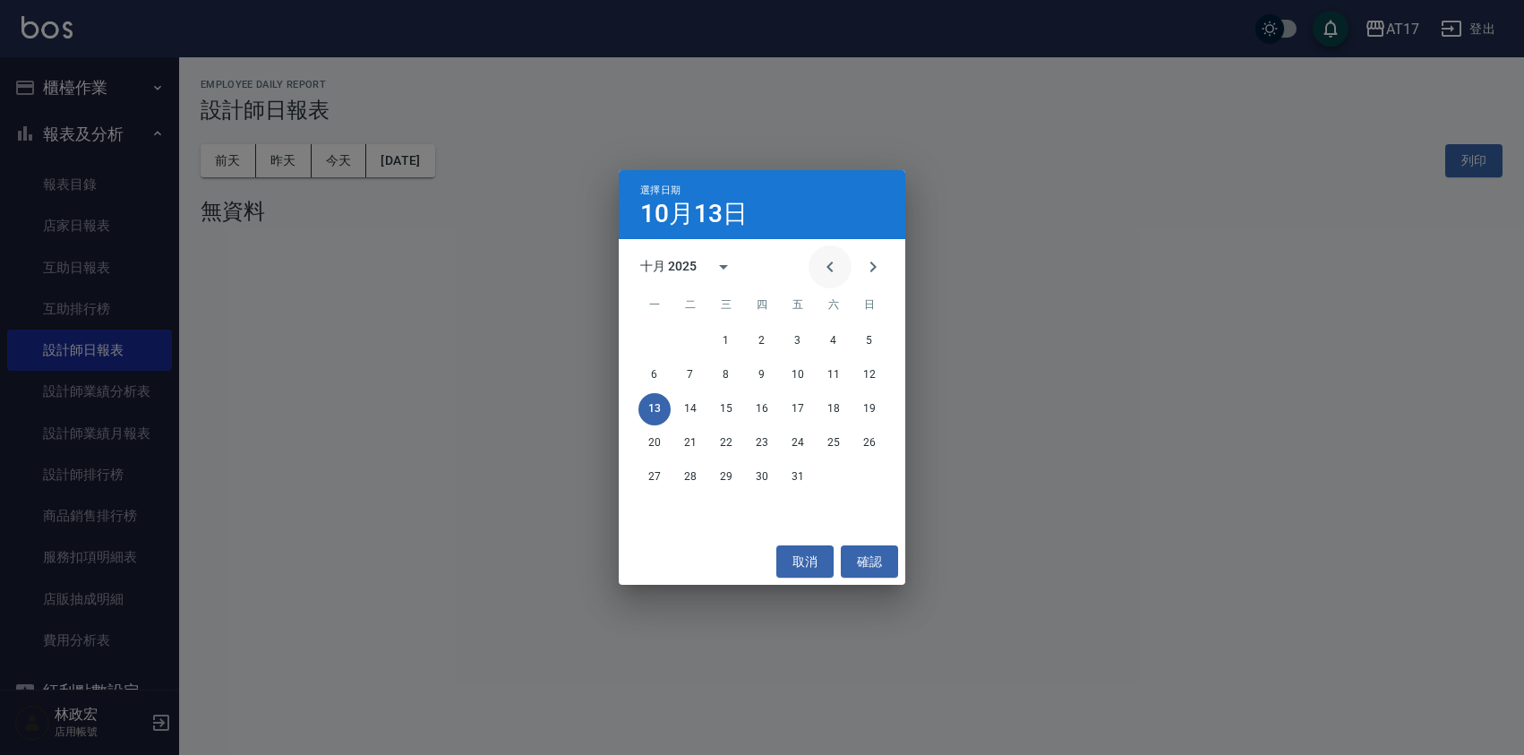
click at [827, 263] on icon "Previous month" at bounding box center [830, 266] width 21 height 21
click at [660, 479] on button "29" at bounding box center [655, 477] width 32 height 32
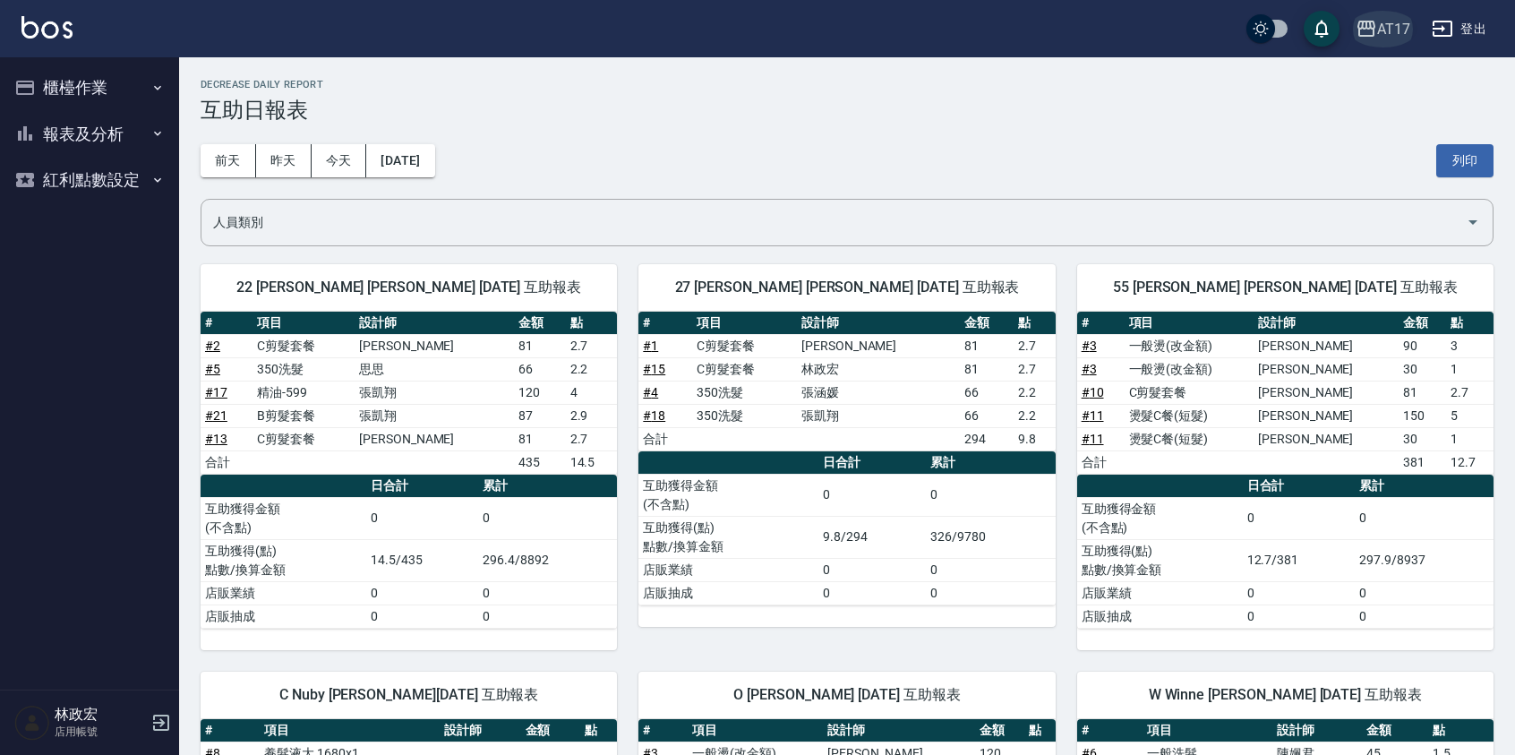
click at [1378, 29] on div "AT17" at bounding box center [1394, 29] width 33 height 22
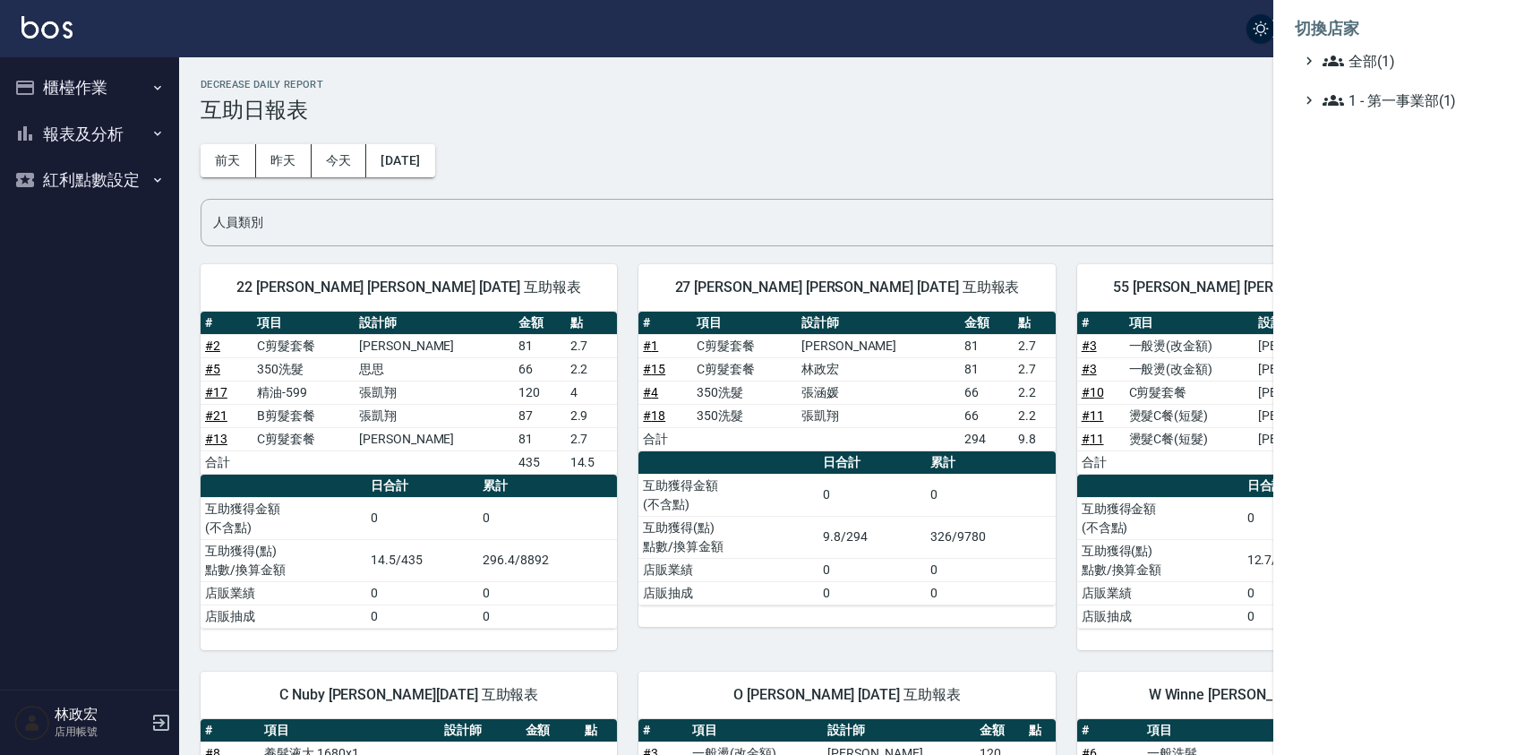
click at [1258, 92] on div at bounding box center [762, 377] width 1524 height 755
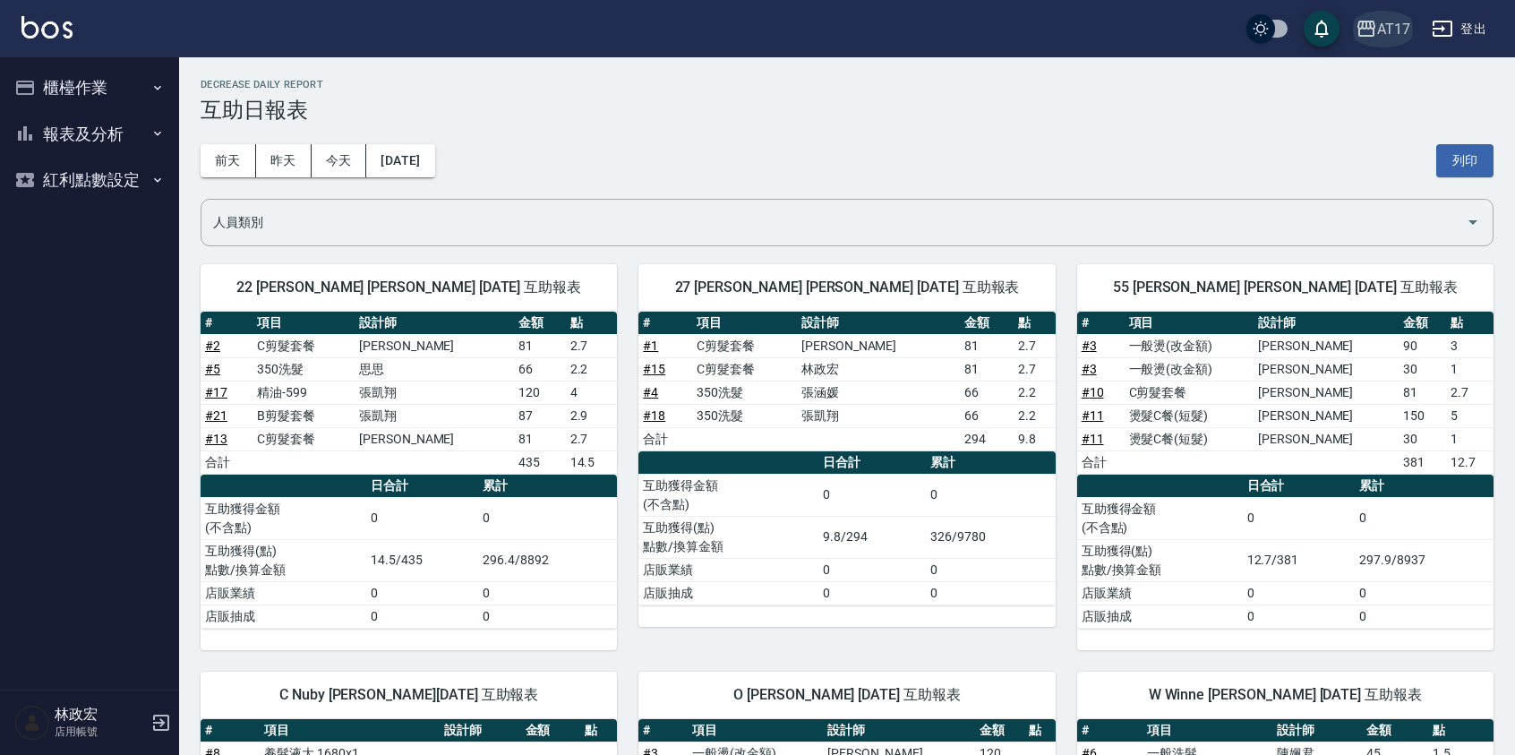
click at [1362, 27] on icon "button" at bounding box center [1367, 29] width 18 height 16
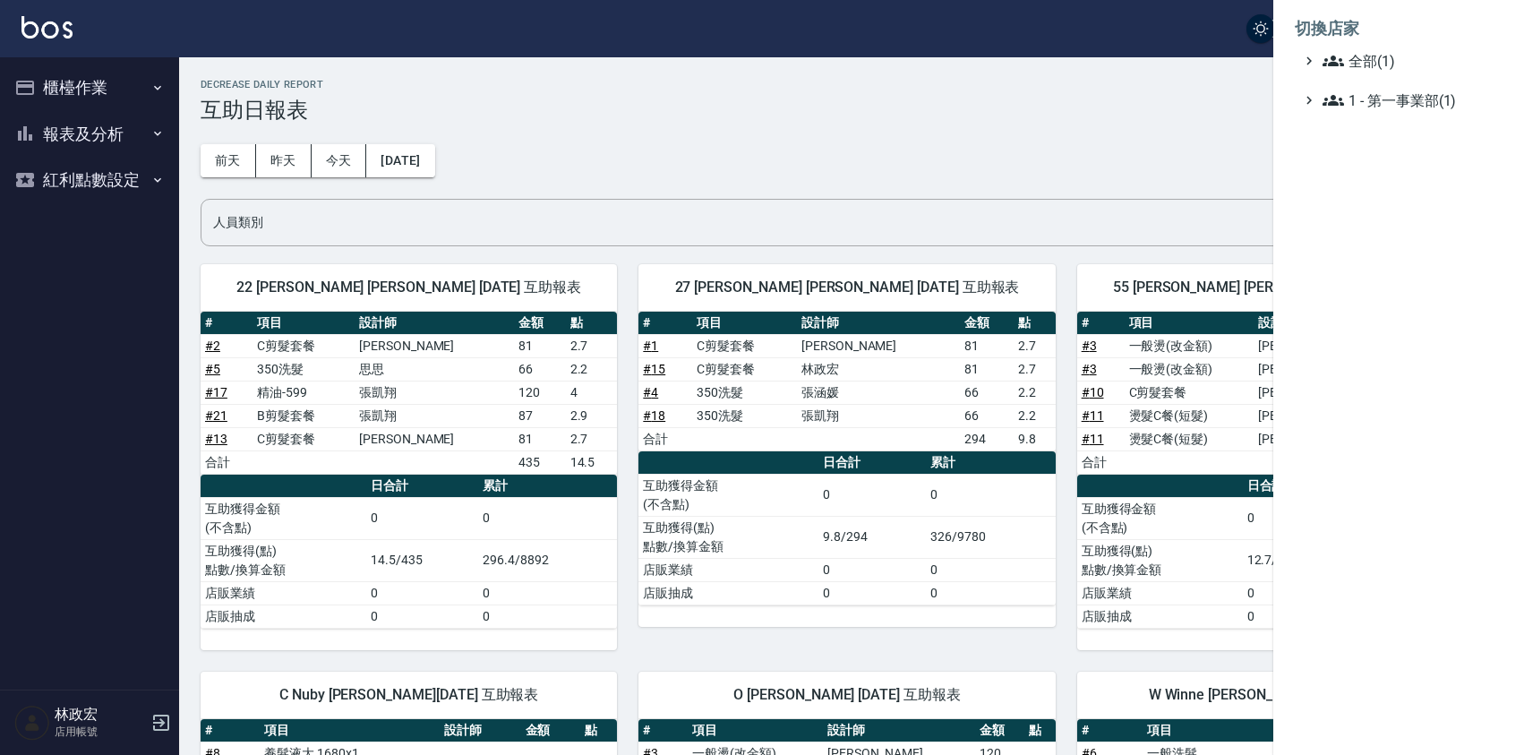
click at [1105, 107] on div at bounding box center [762, 377] width 1524 height 755
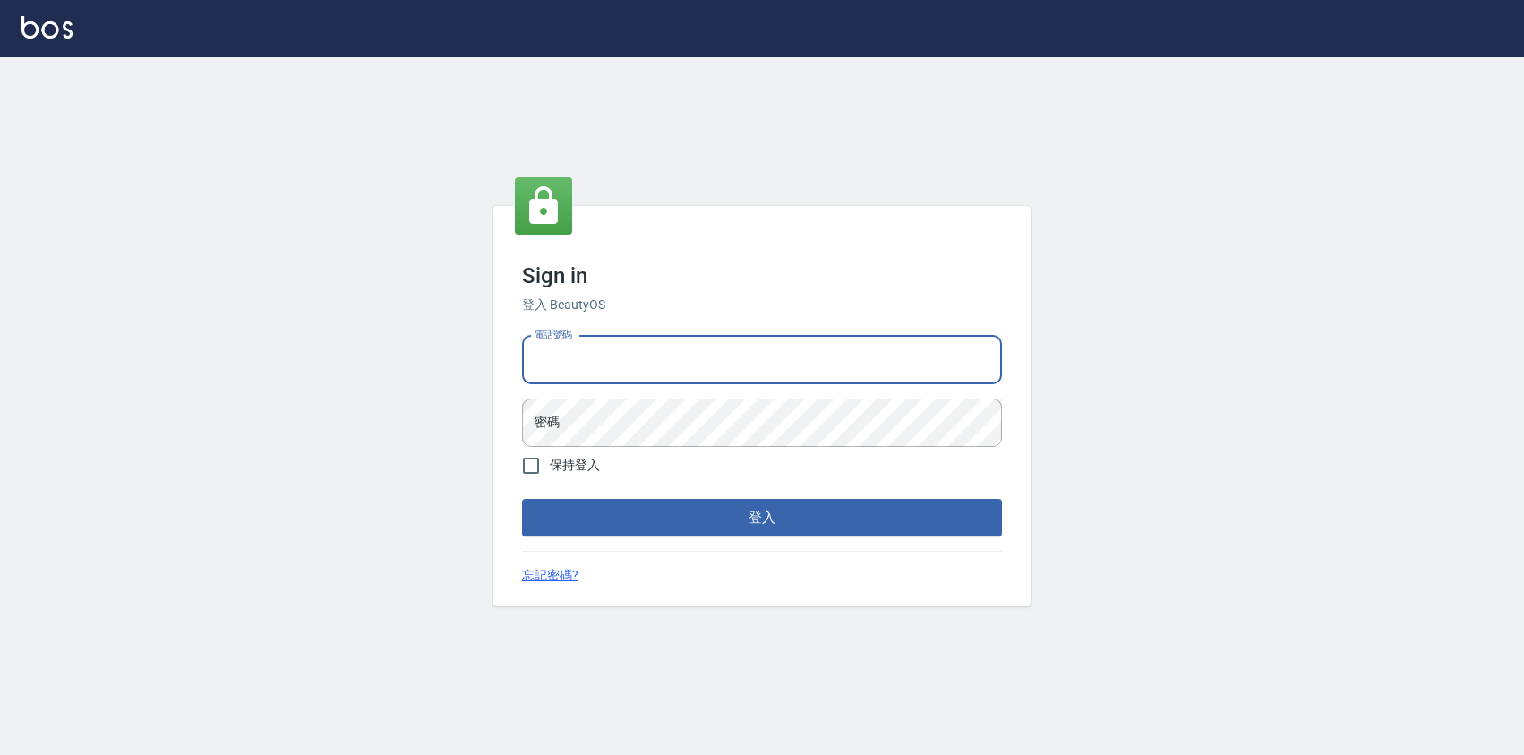
click at [685, 350] on input "電話號碼" at bounding box center [762, 360] width 480 height 48
type input "0424526080"
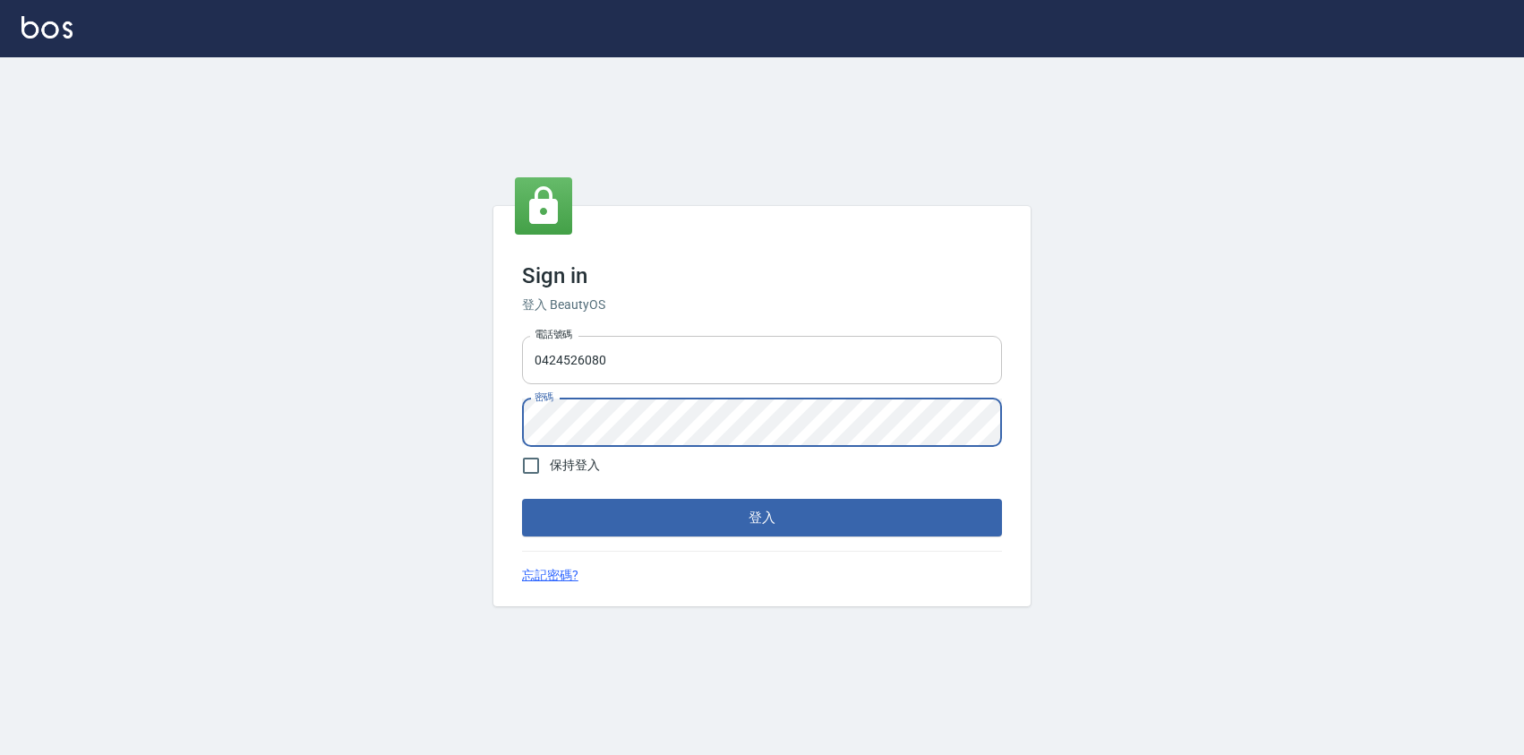
click at [522, 499] on button "登入" at bounding box center [762, 518] width 480 height 38
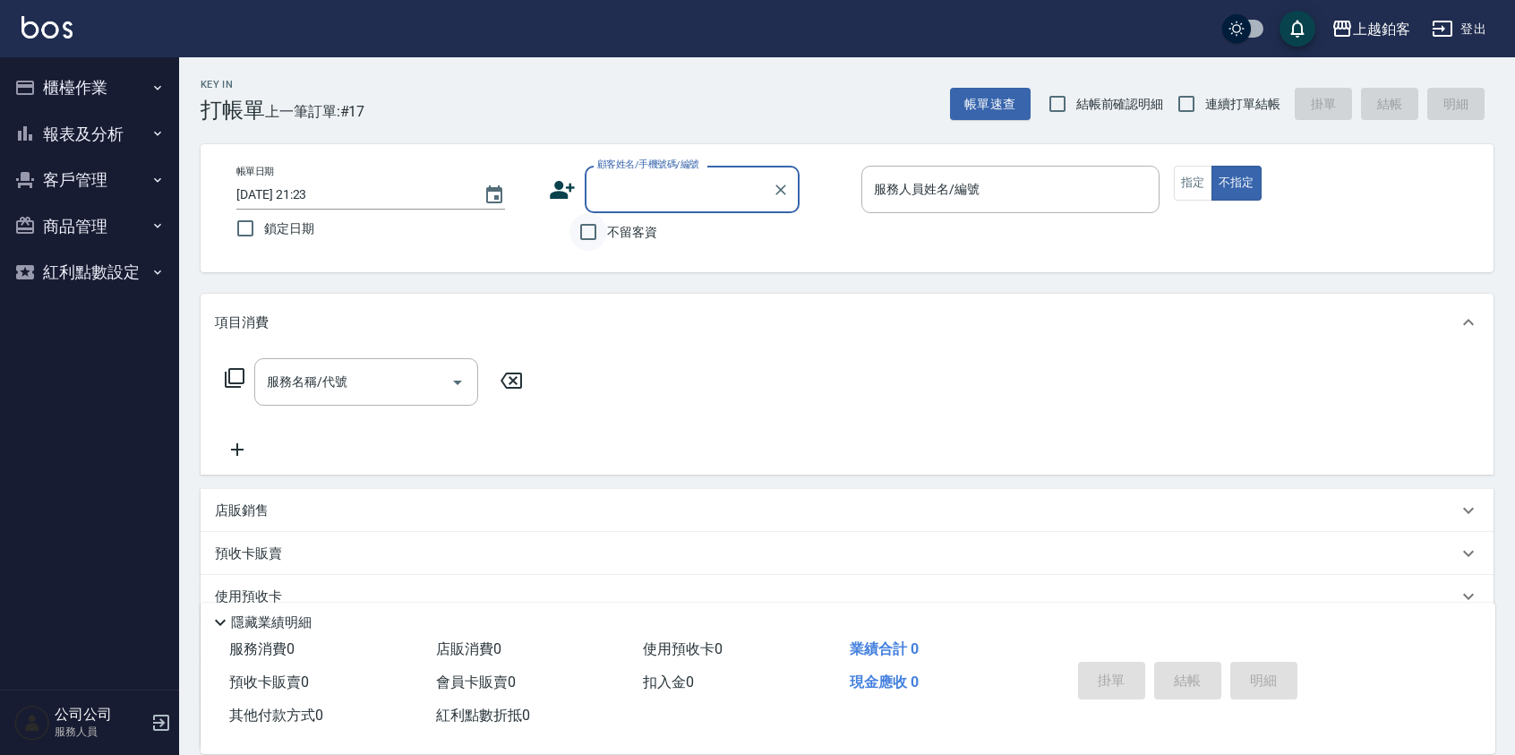
click at [589, 228] on input "不留客資" at bounding box center [589, 232] width 38 height 38
checkbox input "true"
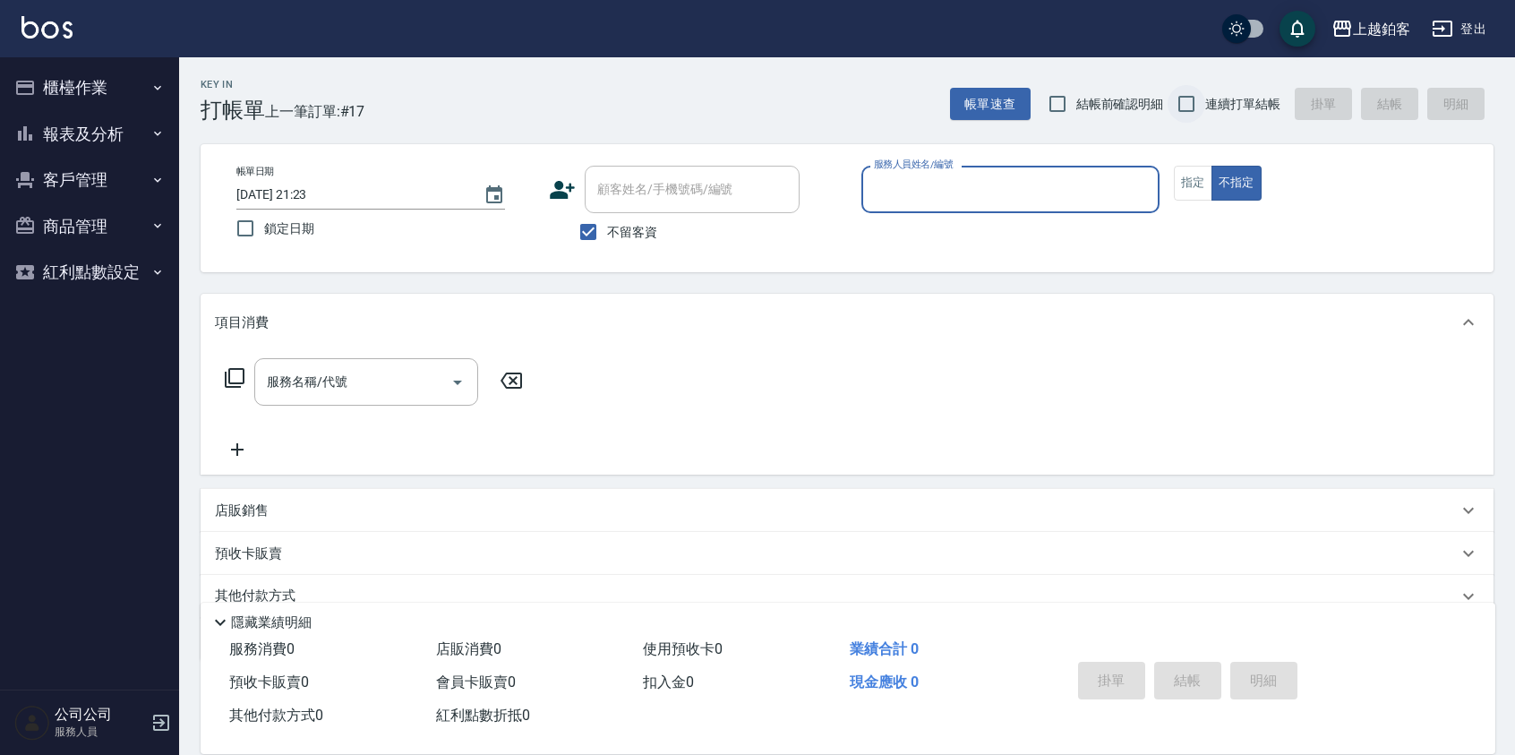
drag, startPoint x: 1185, startPoint y: 109, endPoint x: 1169, endPoint y: 113, distance: 16.5
click at [1185, 109] on input "連續打單結帳" at bounding box center [1187, 104] width 38 height 38
checkbox input "true"
click at [1028, 184] on input "服務人員姓名/編號" at bounding box center [1011, 189] width 282 height 31
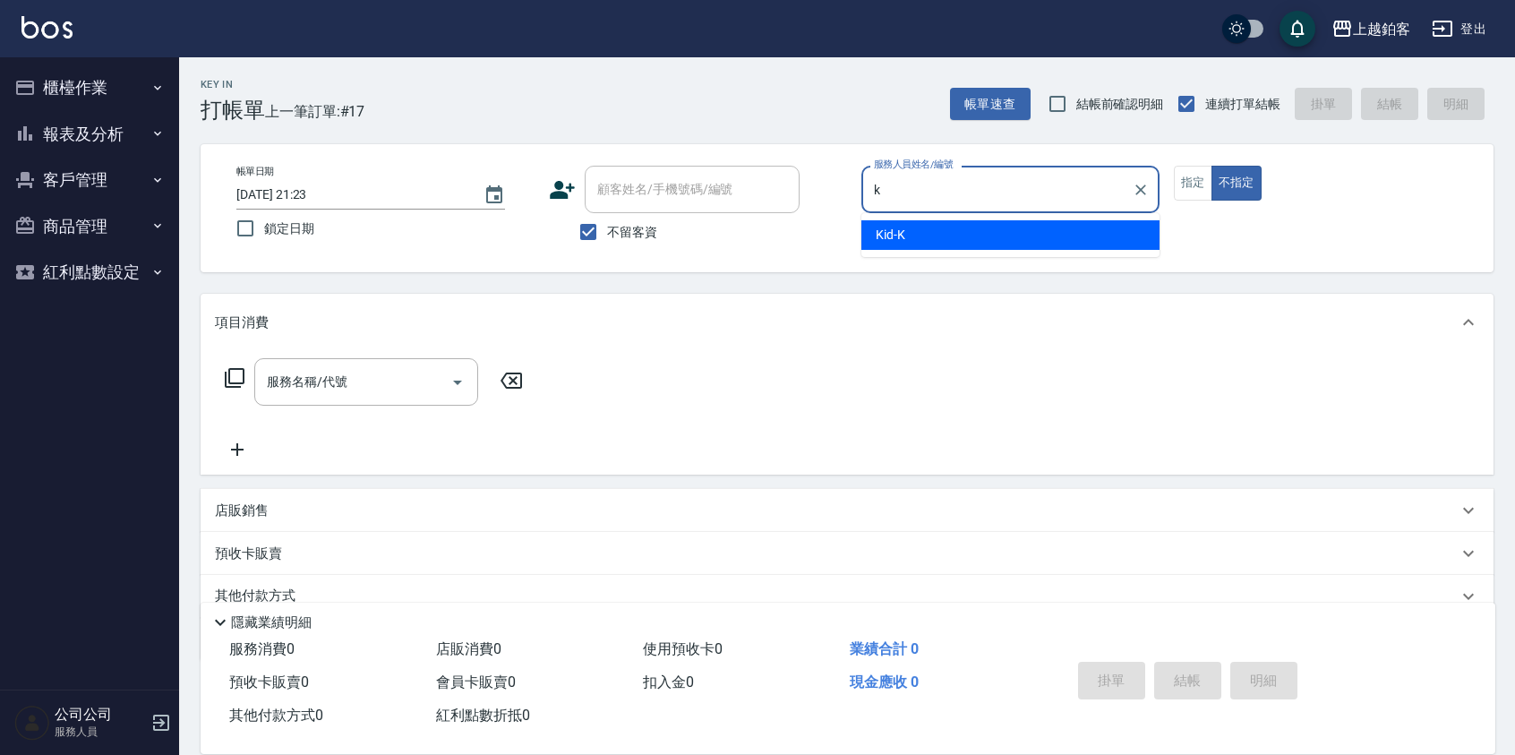
type input "Kid-K"
type button "false"
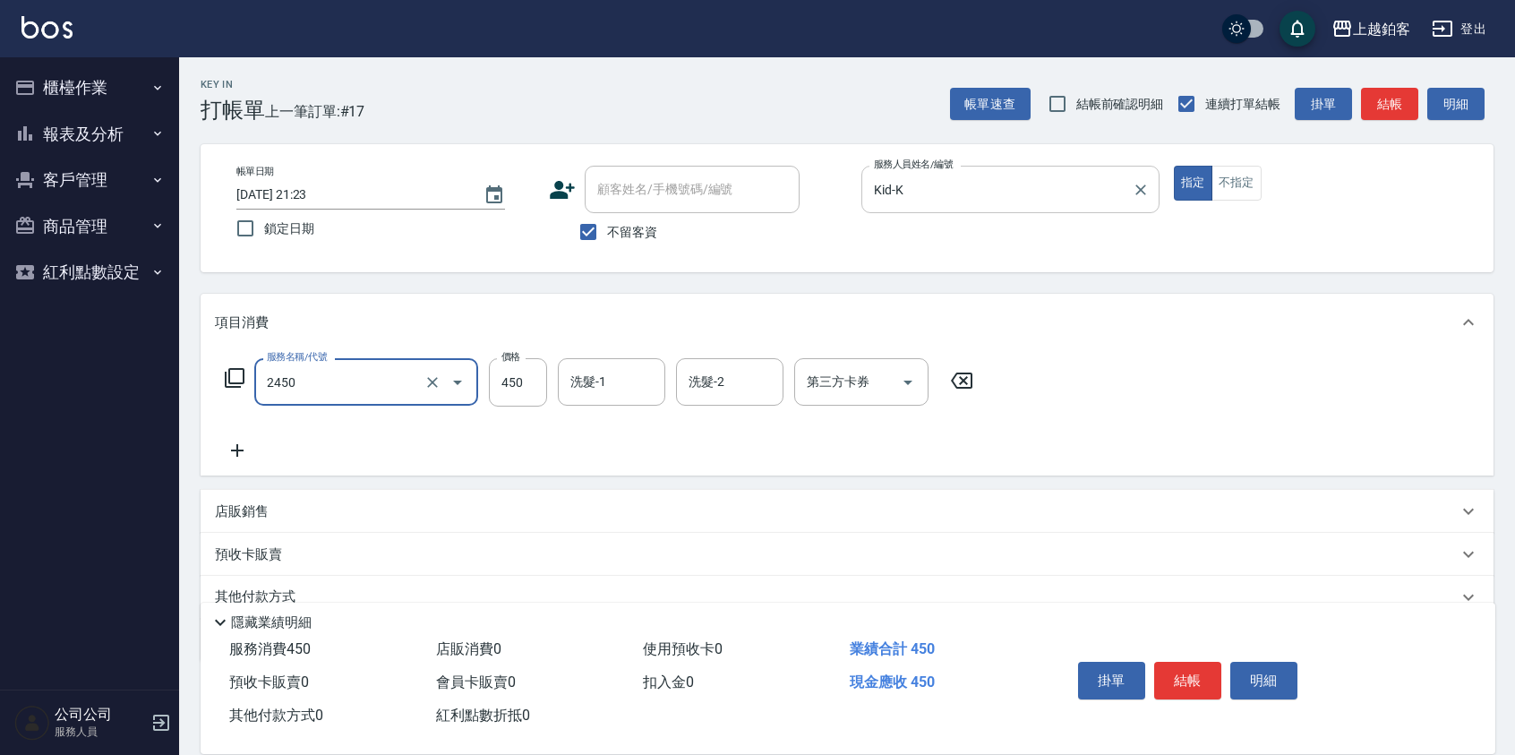
type input "C剪髮套餐(2450)"
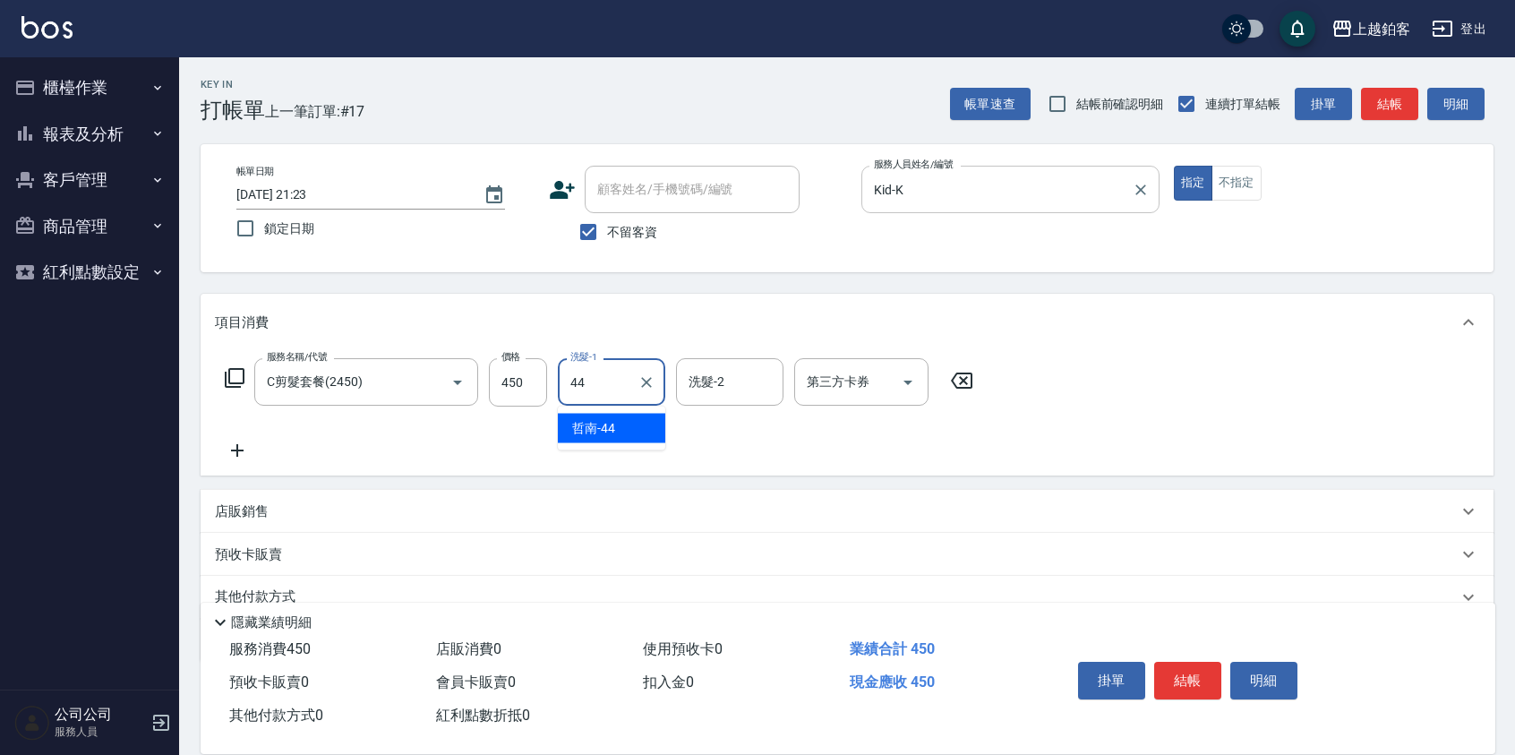
type input "哲南-44"
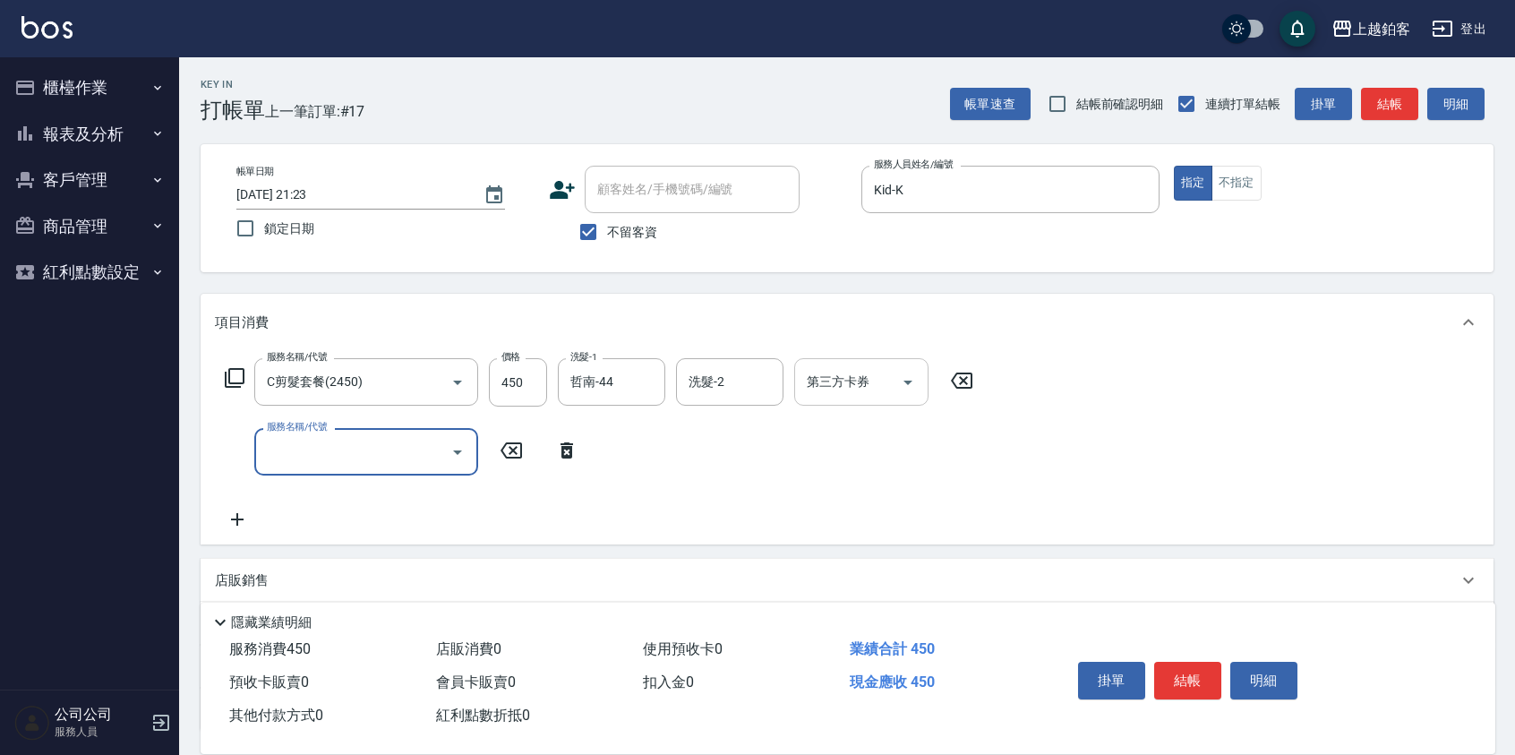
click at [901, 377] on icon "Open" at bounding box center [907, 382] width 21 height 21
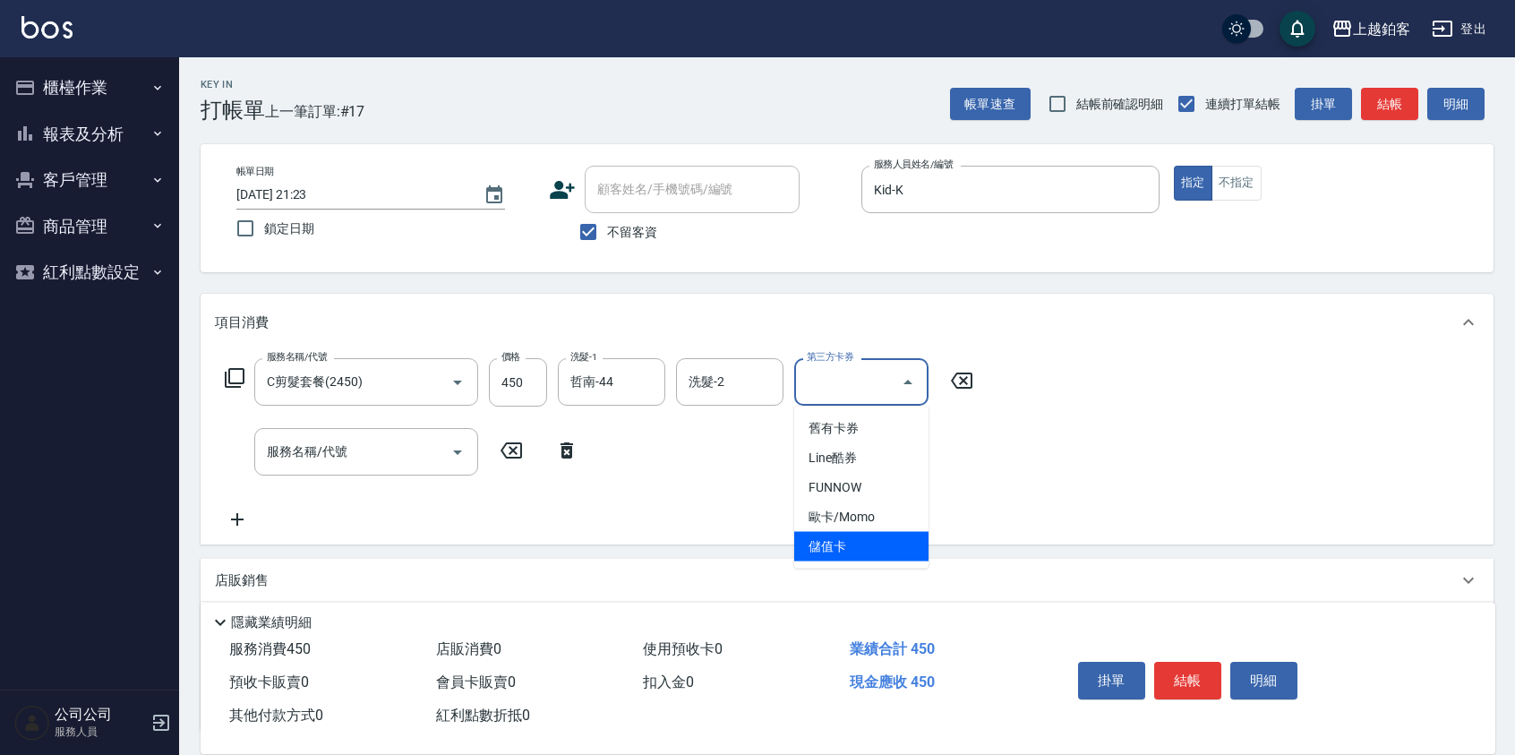
click at [877, 550] on span "儲值卡" at bounding box center [861, 547] width 134 height 30
type input "儲值卡"
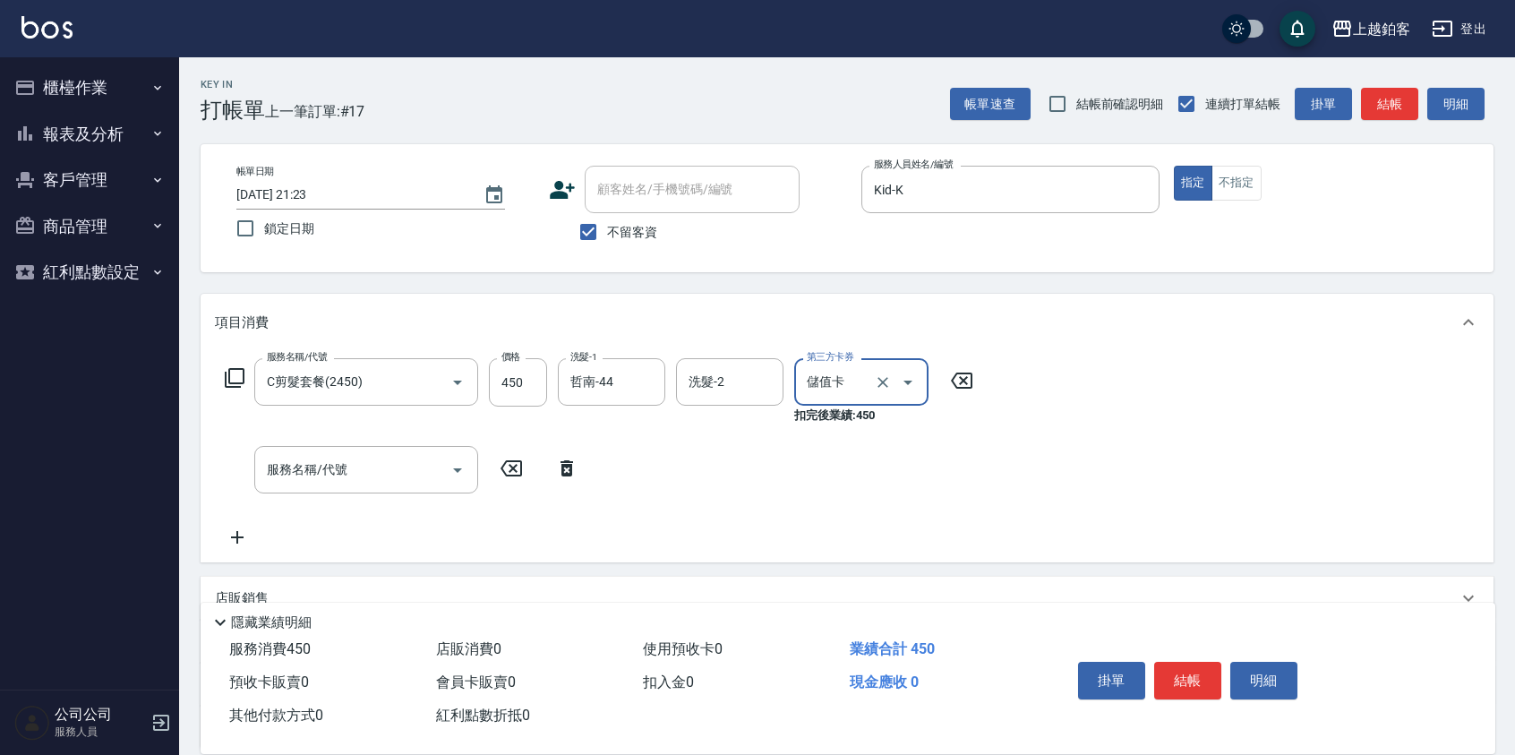
click at [1202, 666] on button "結帳" at bounding box center [1188, 681] width 67 height 38
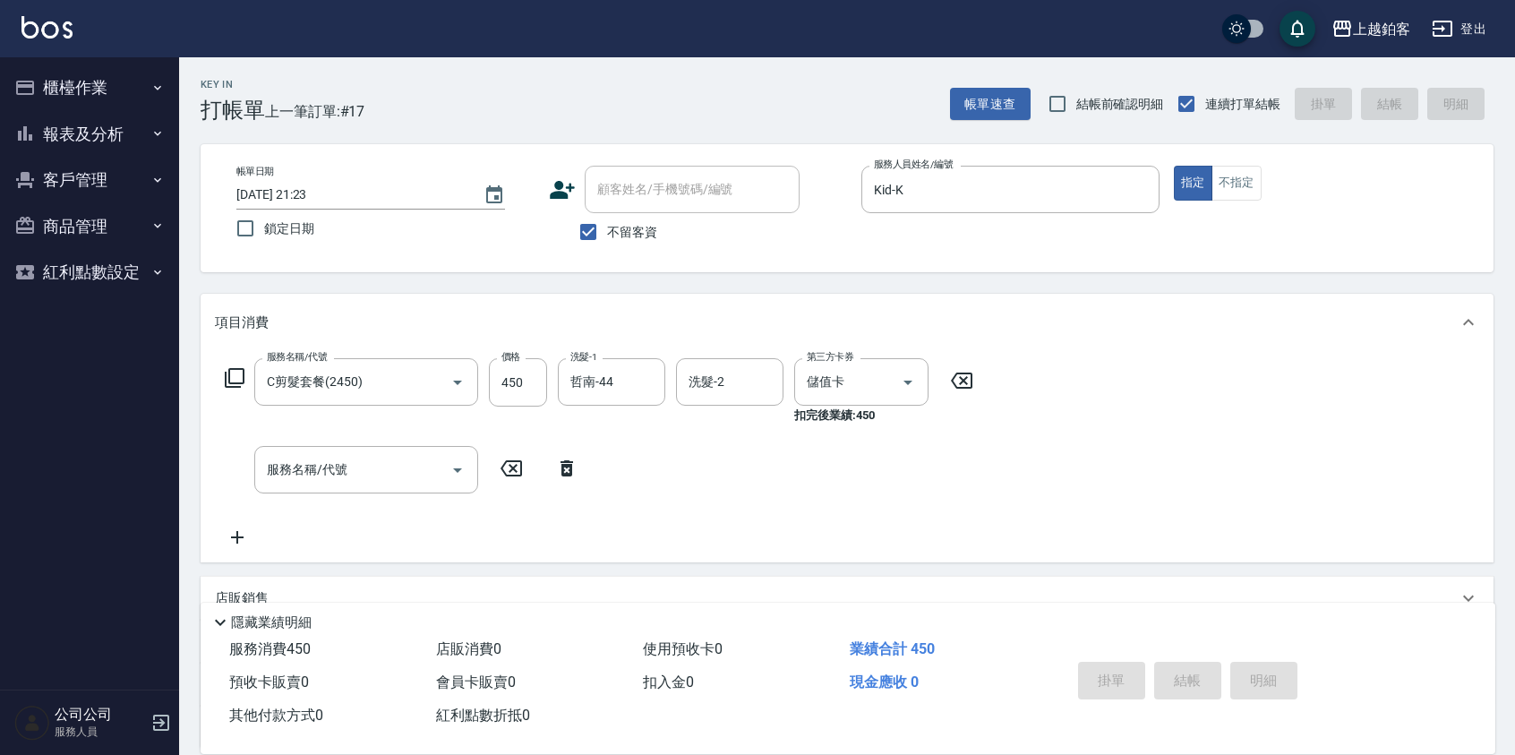
type input "2025/10/13 21:24"
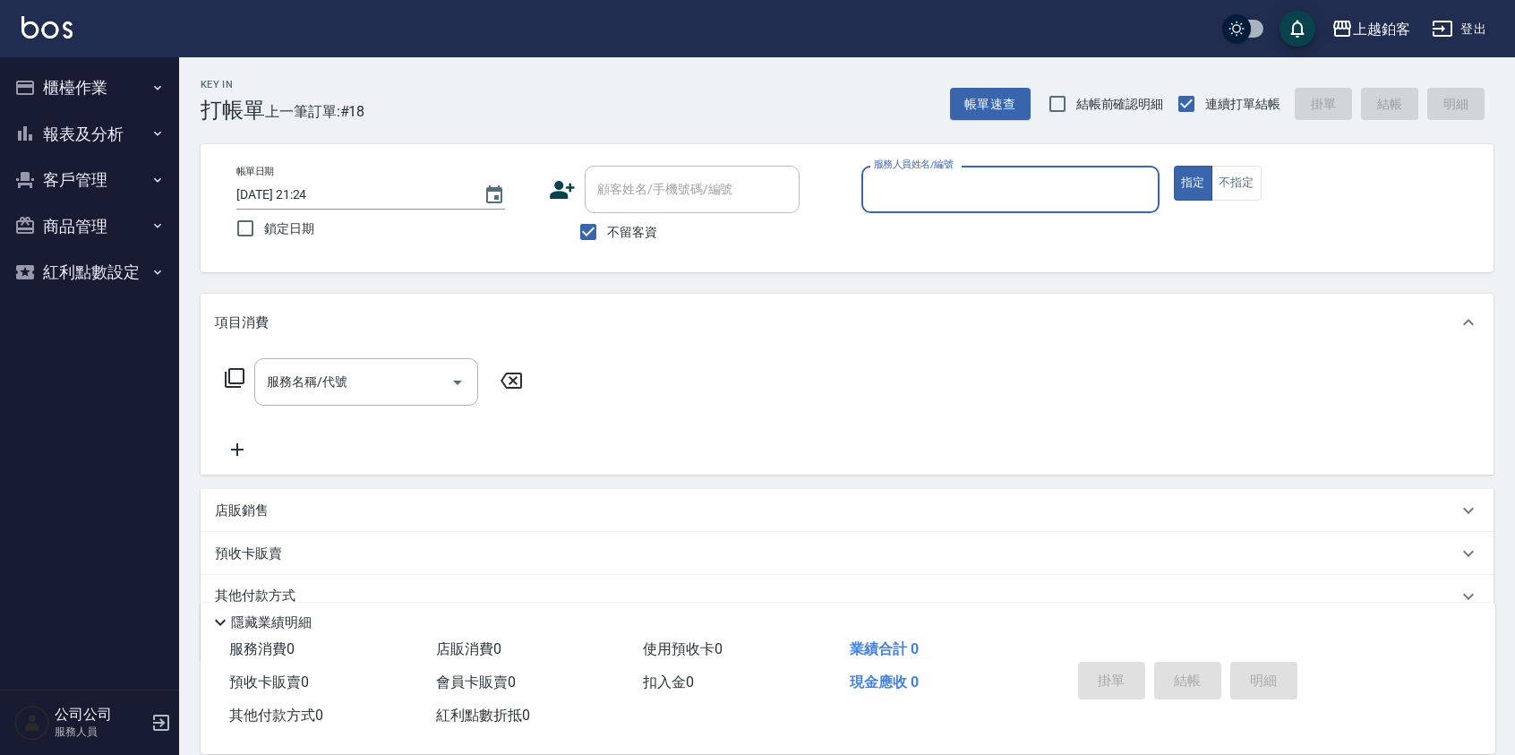
click at [80, 133] on button "報表及分析" at bounding box center [89, 134] width 165 height 47
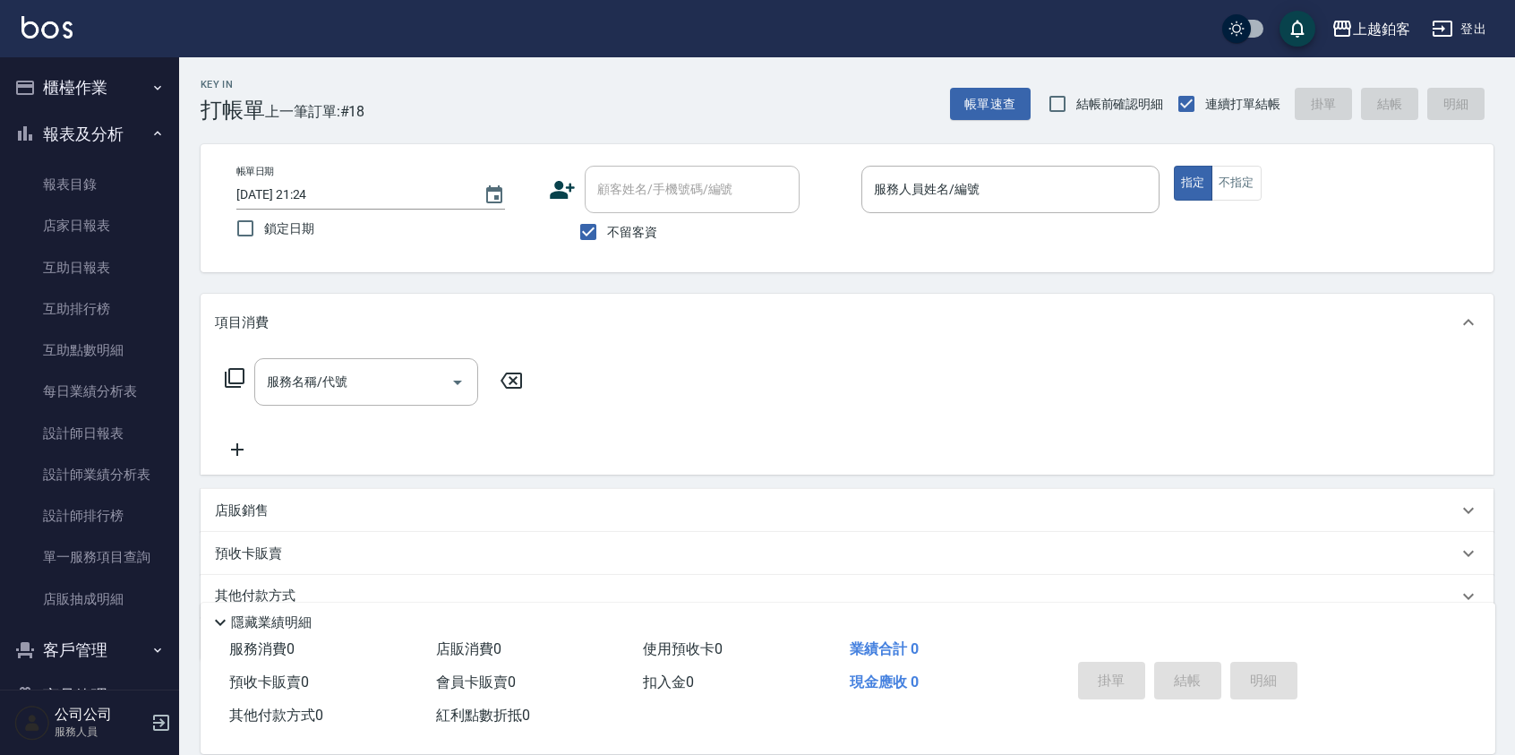
click at [107, 95] on button "櫃檯作業" at bounding box center [89, 87] width 165 height 47
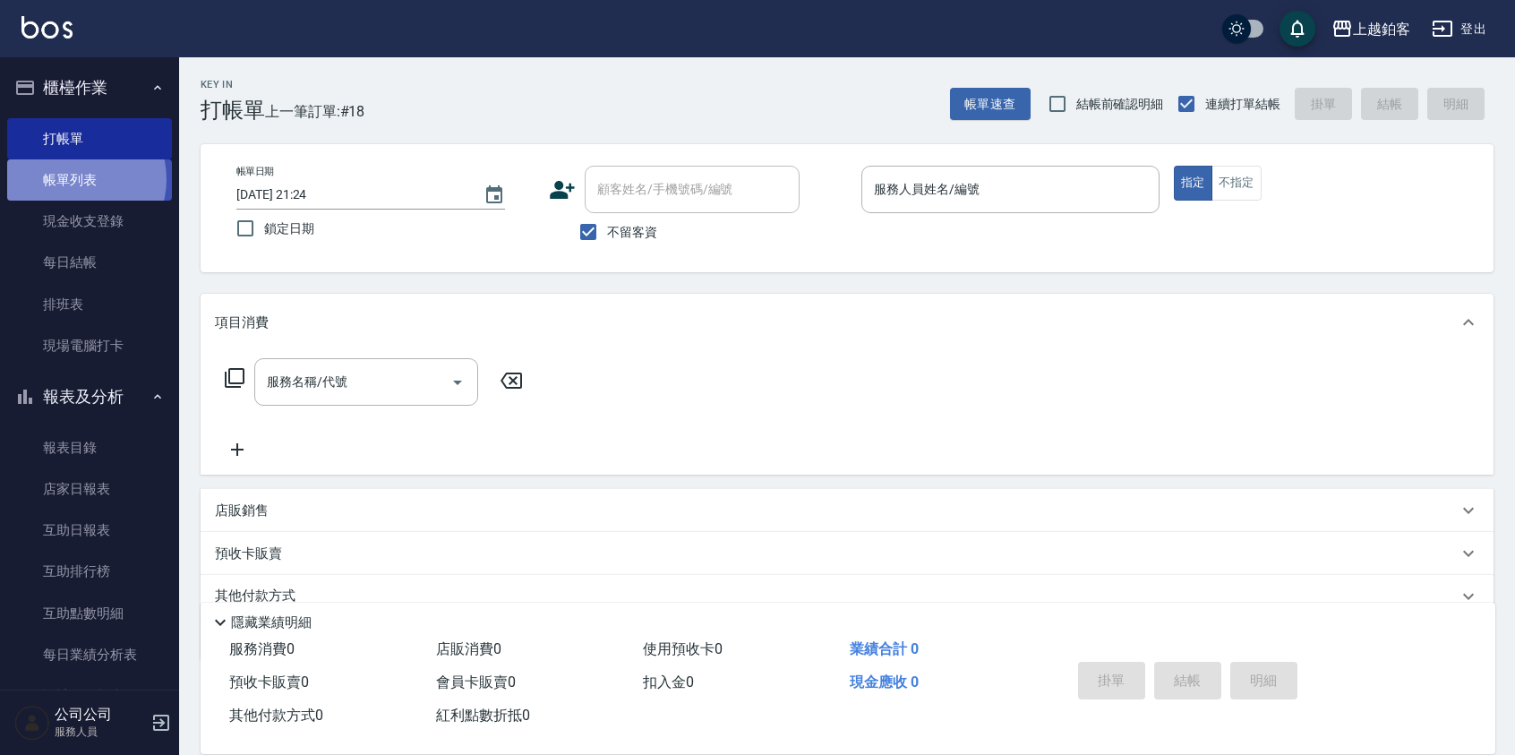
click at [74, 179] on link "帳單列表" at bounding box center [89, 179] width 165 height 41
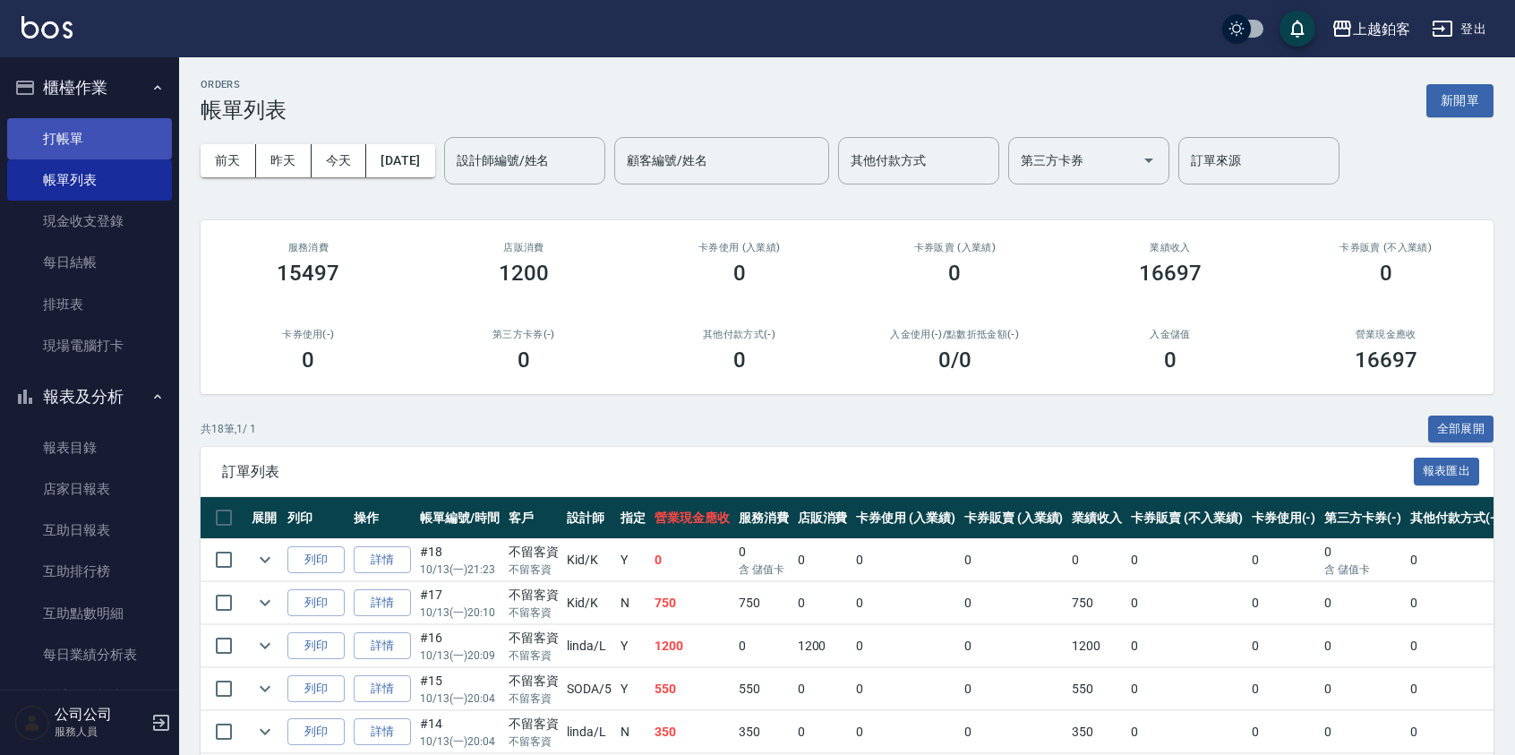
click at [88, 143] on link "打帳單" at bounding box center [89, 138] width 165 height 41
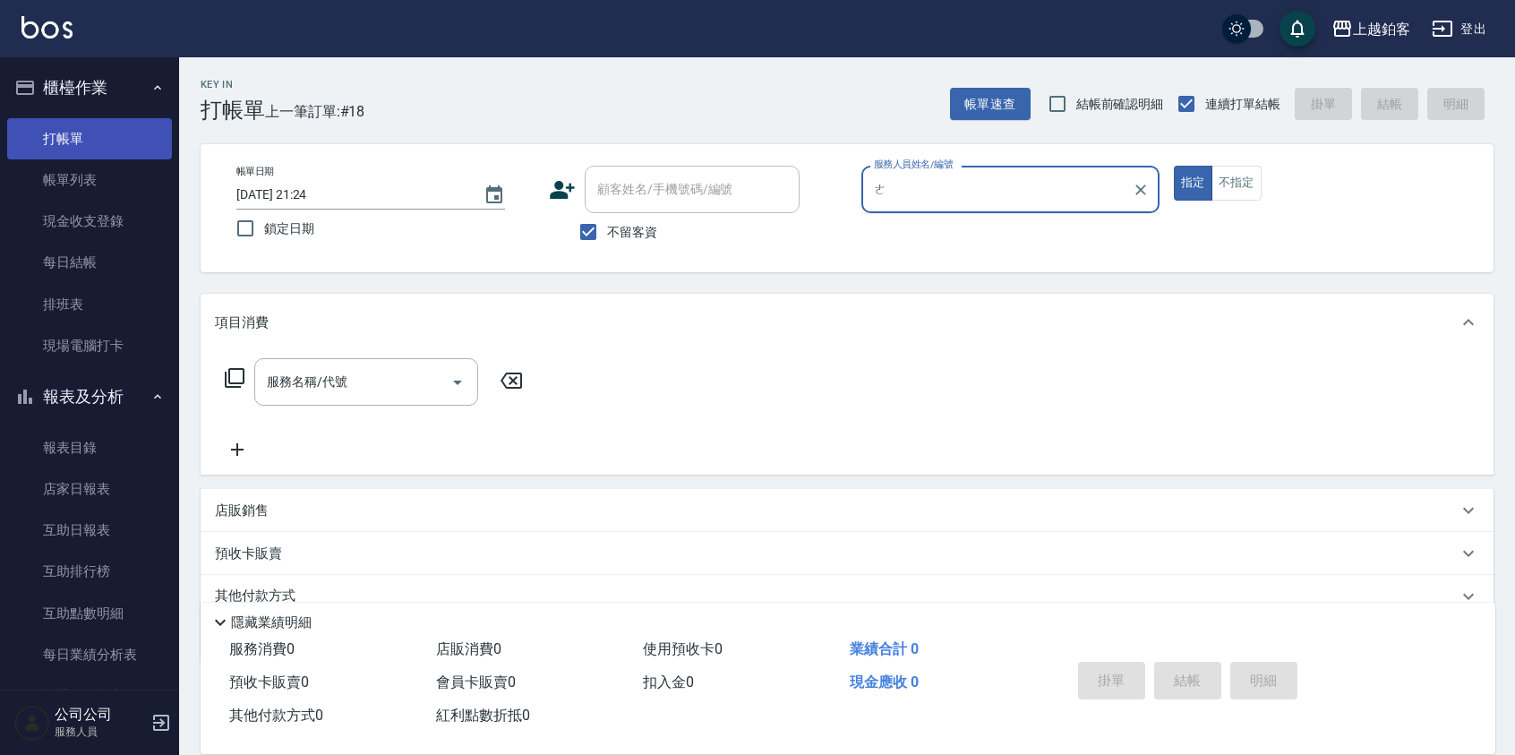
type input "ㄜ"
click at [1174, 166] on button "指定" at bounding box center [1193, 183] width 39 height 35
type button "true"
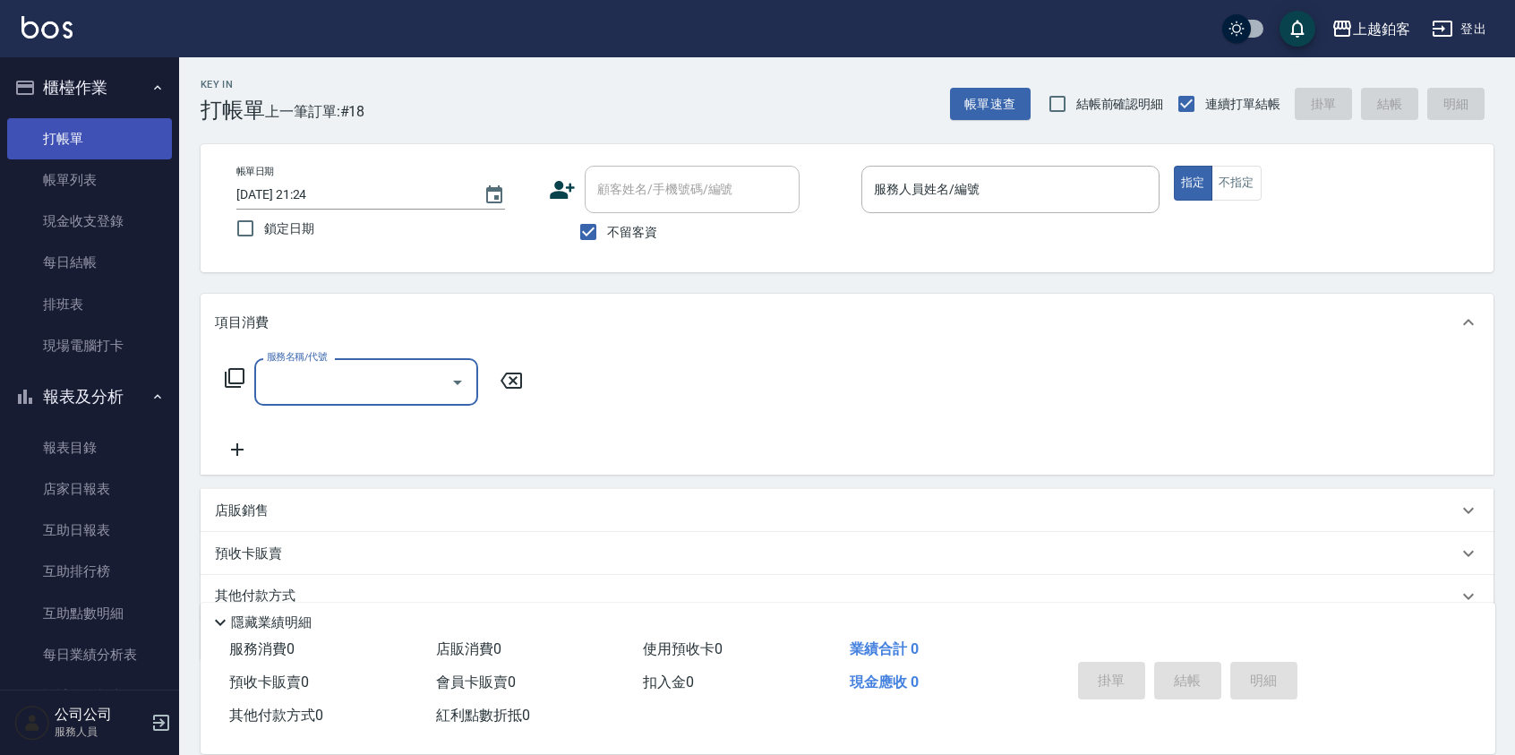
type input "ㄢ"
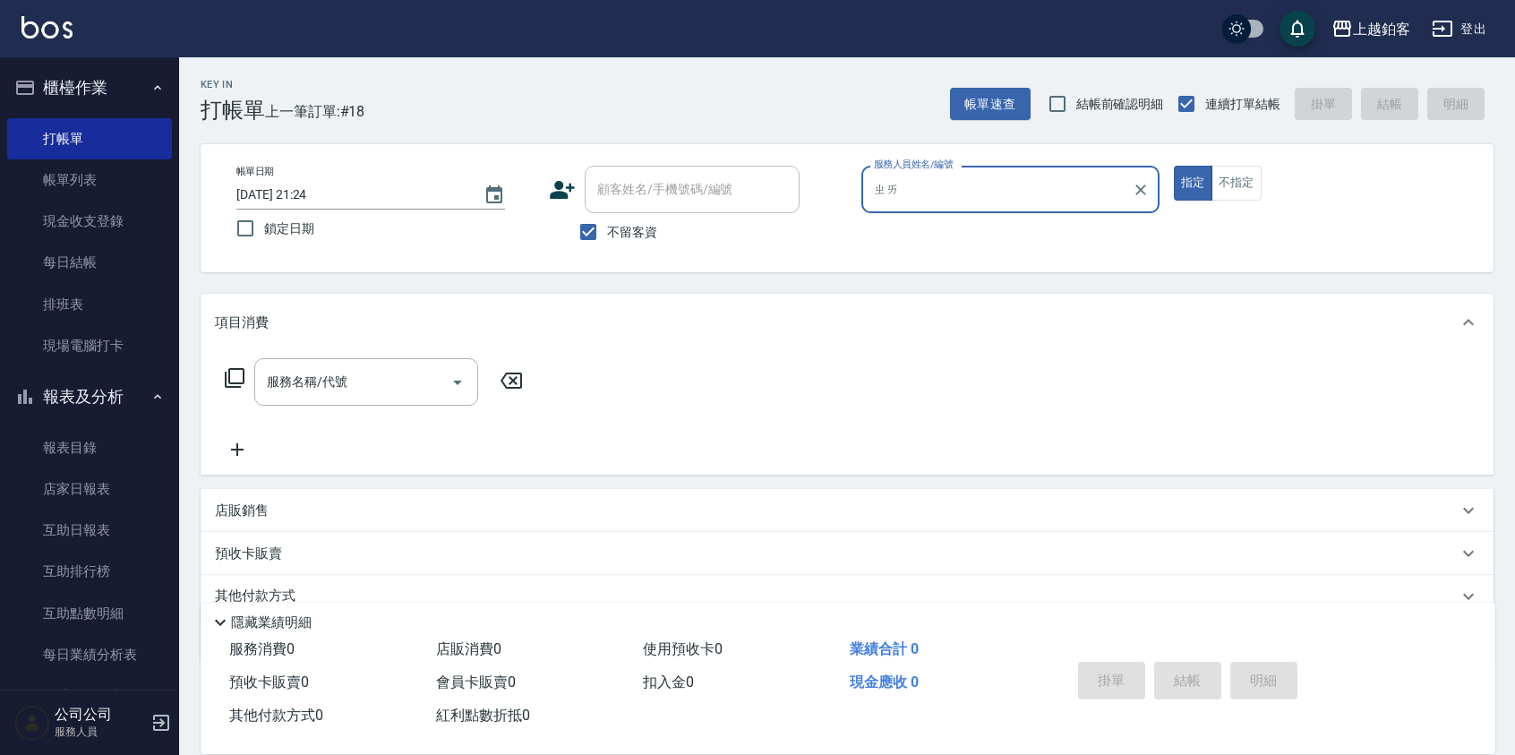
type input "ㄓ"
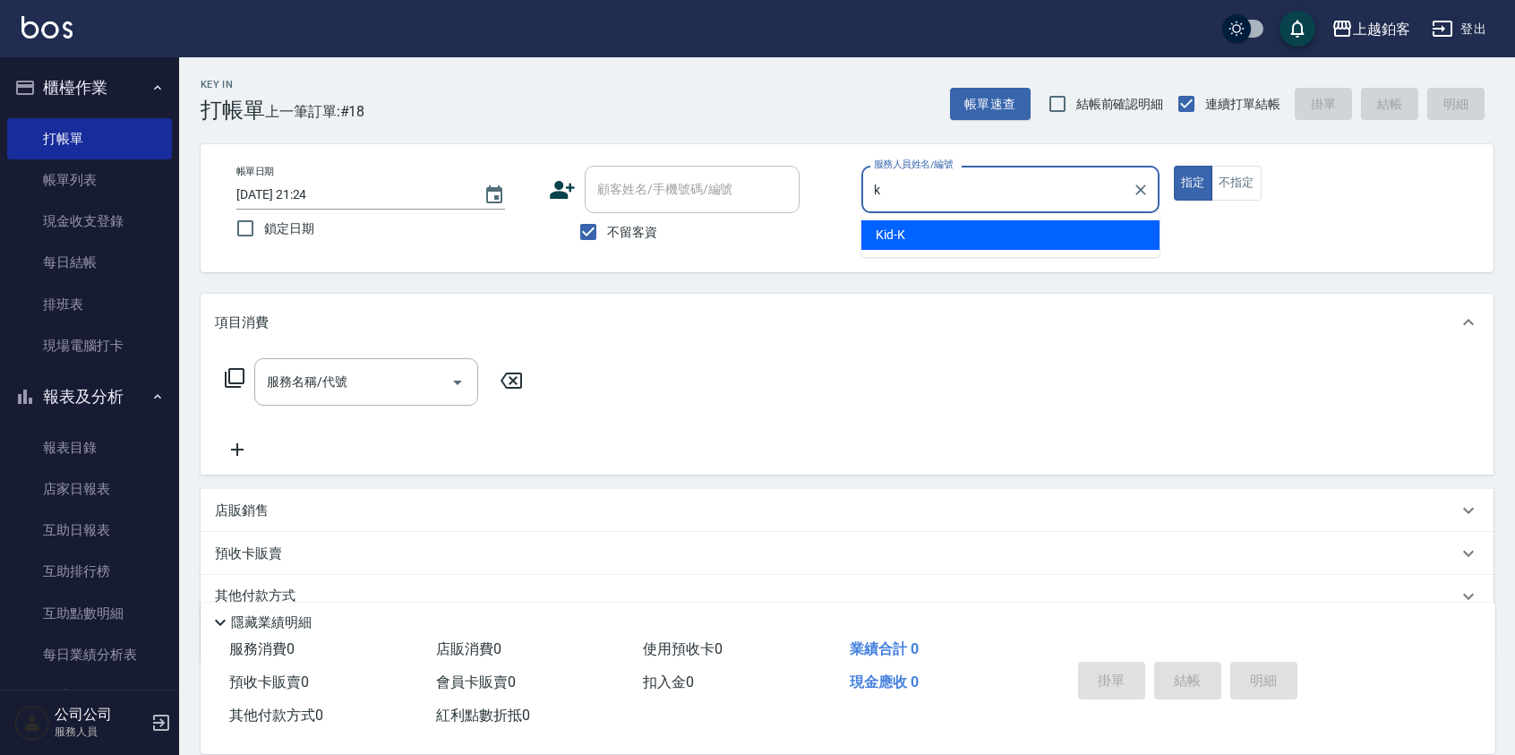
type input "Kid-K"
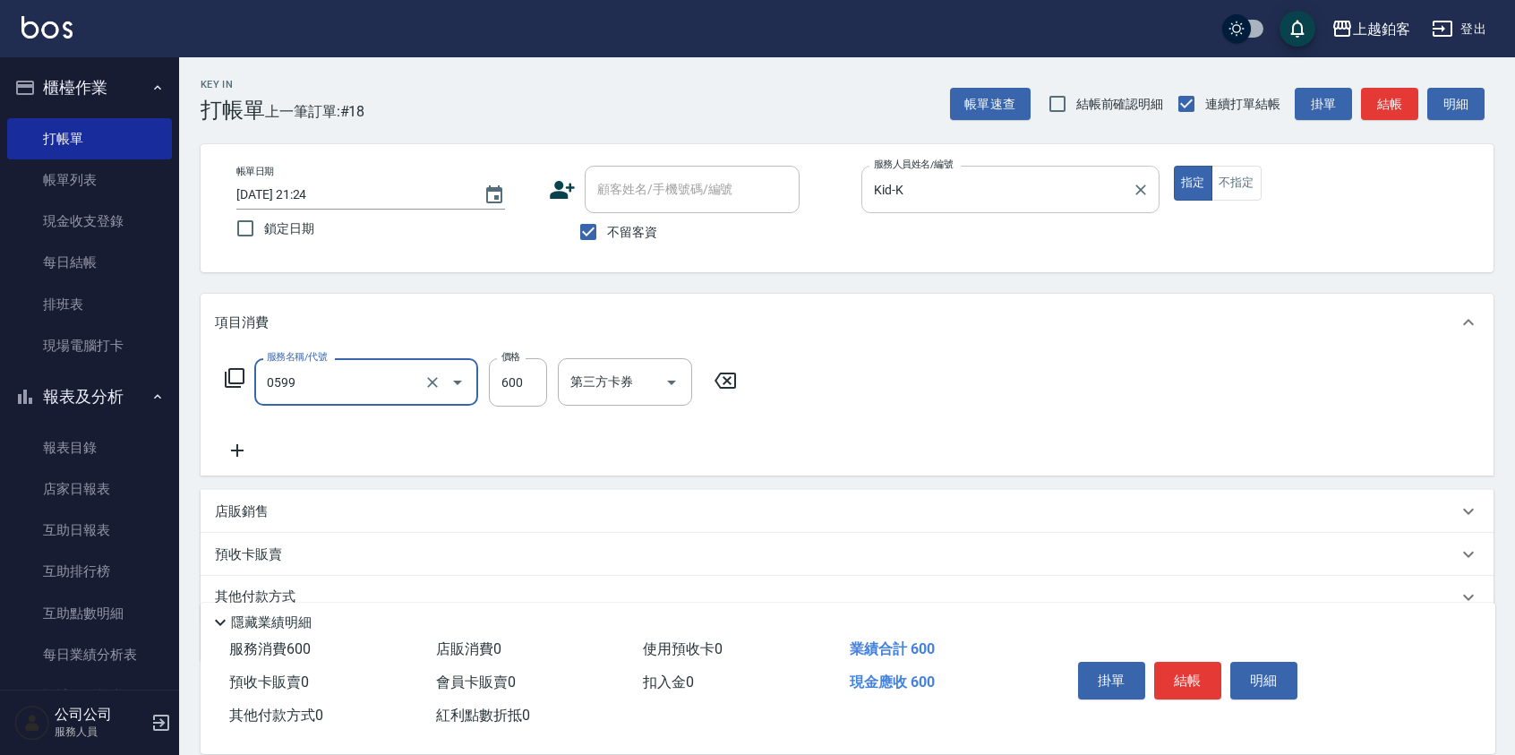
type input "精油-599(0599)"
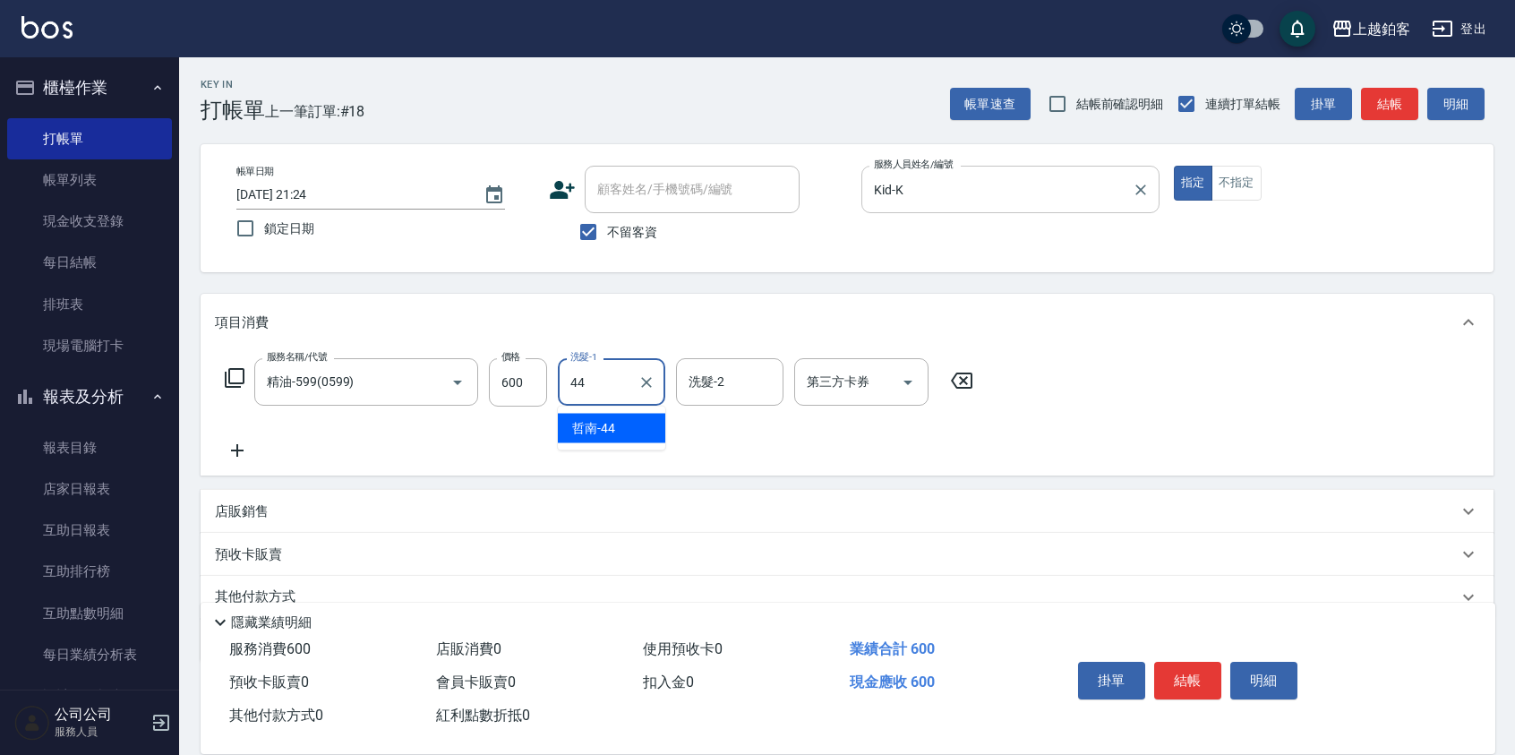
type input "哲南-44"
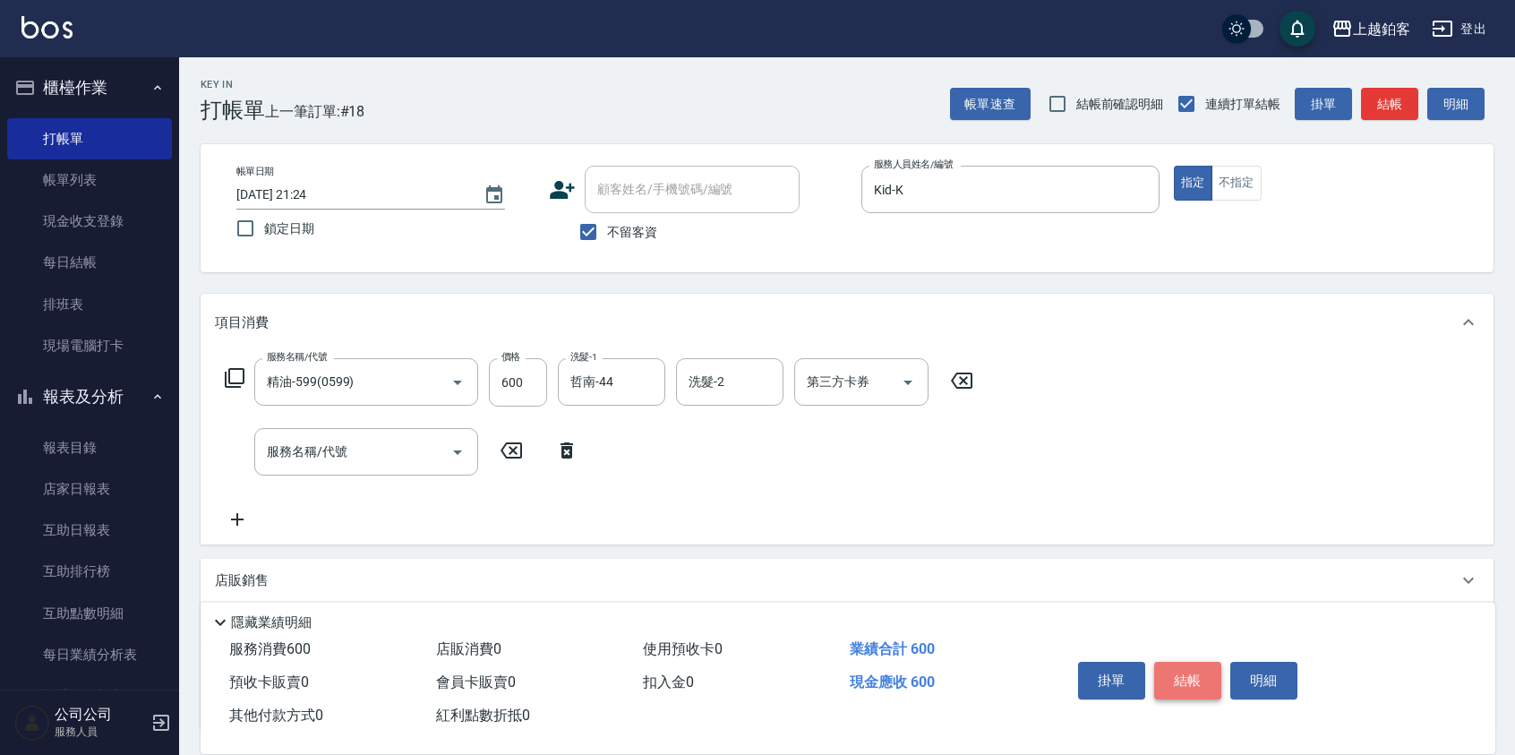
click at [1196, 670] on button "結帳" at bounding box center [1188, 681] width 67 height 38
type input "2025/10/13 21:25"
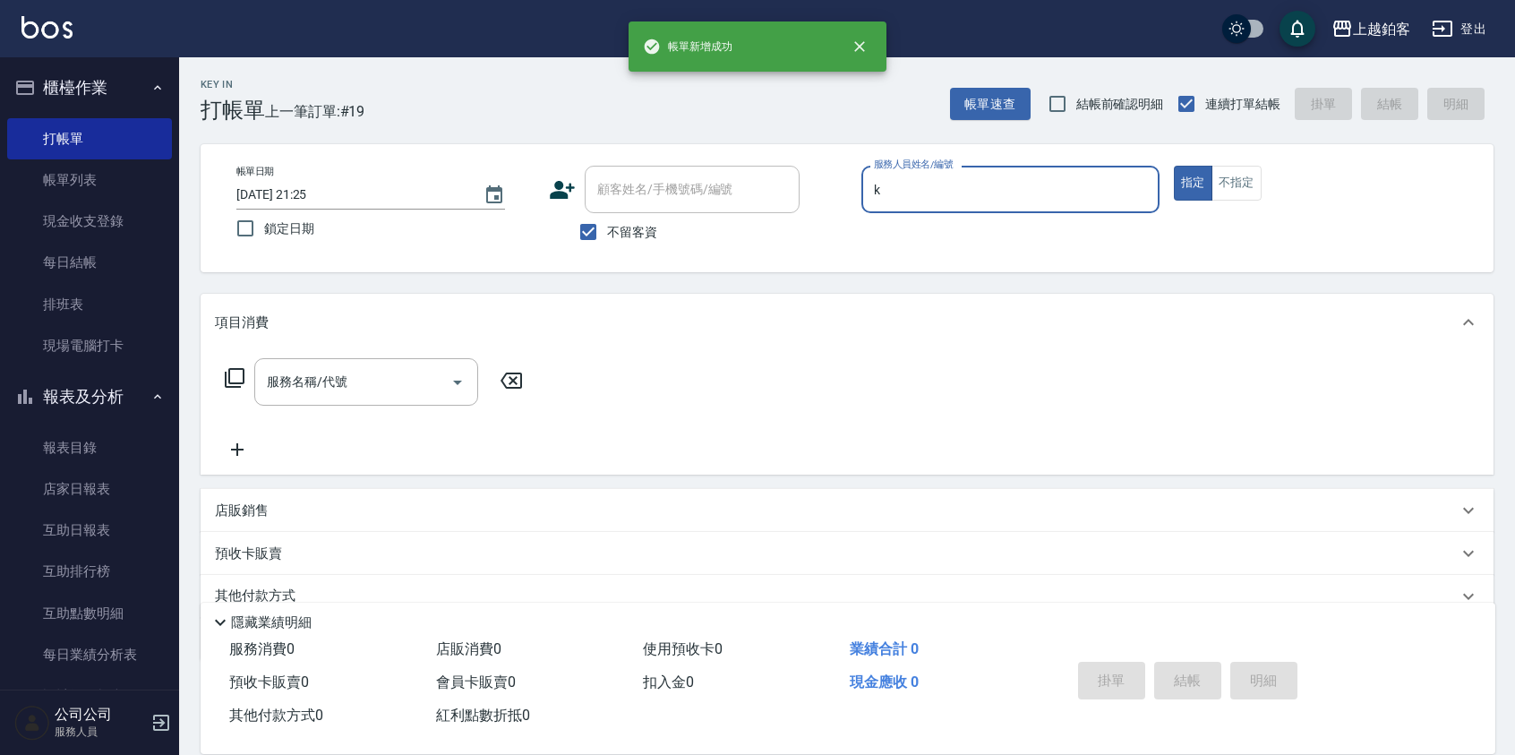
type input "Kid-K"
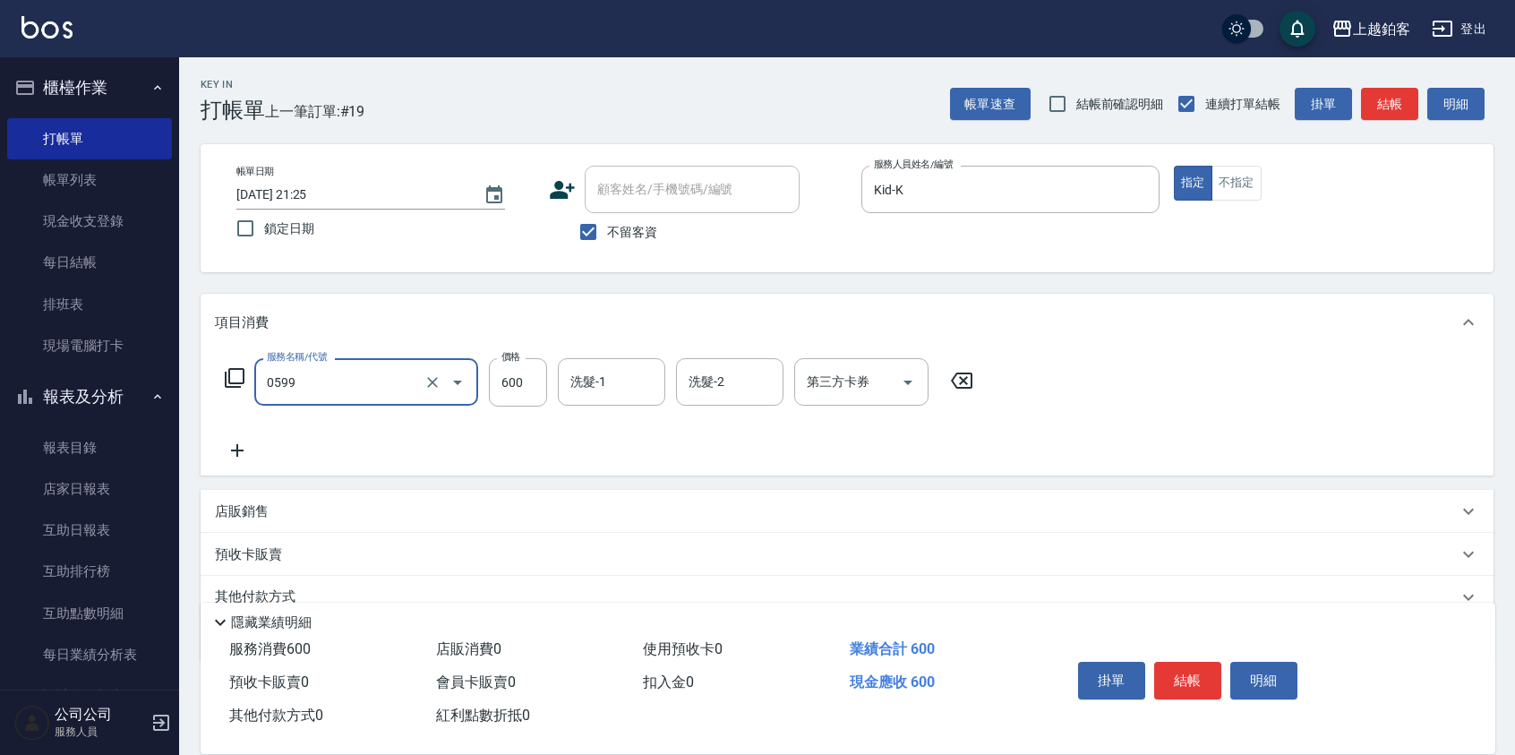
type input "精油-599(0599)"
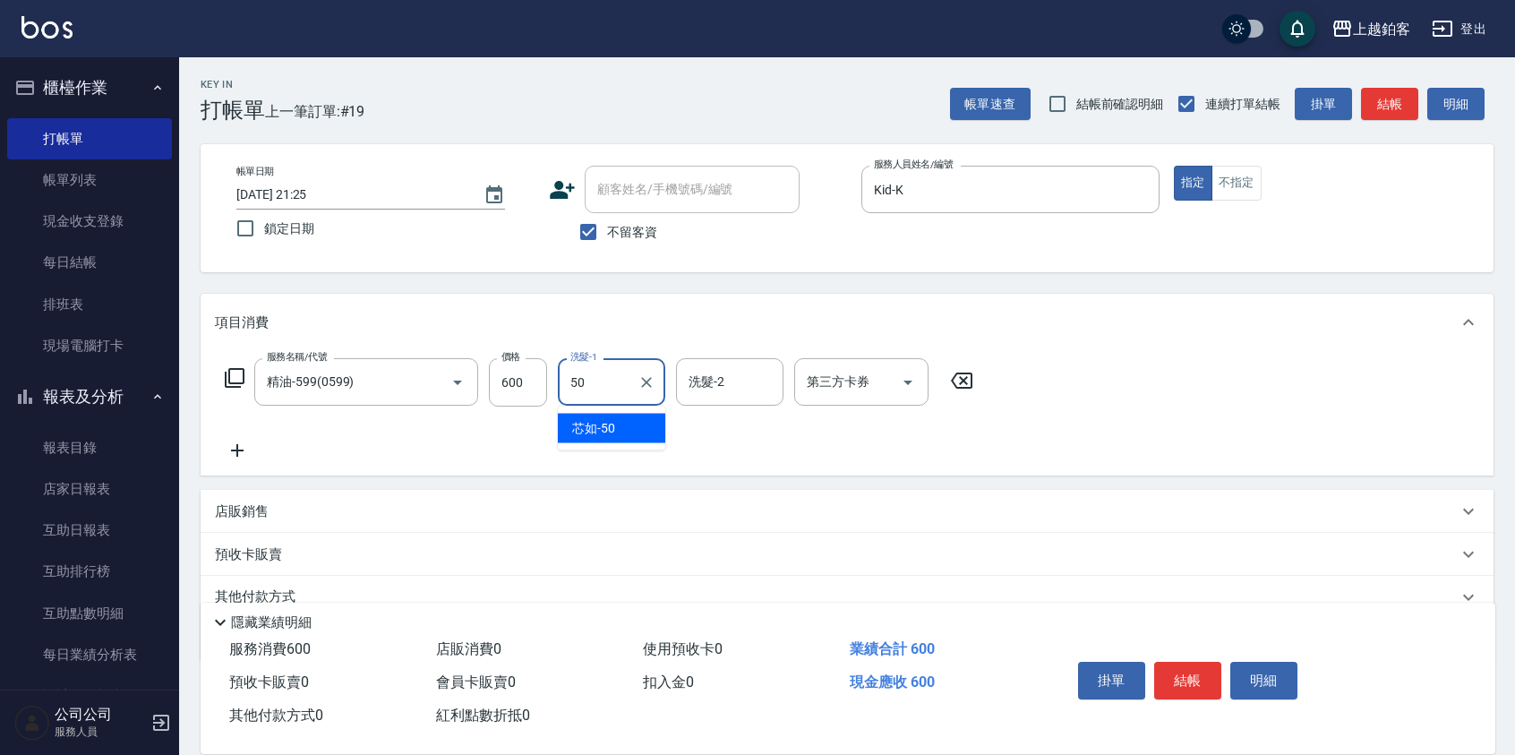
type input "芯如-50"
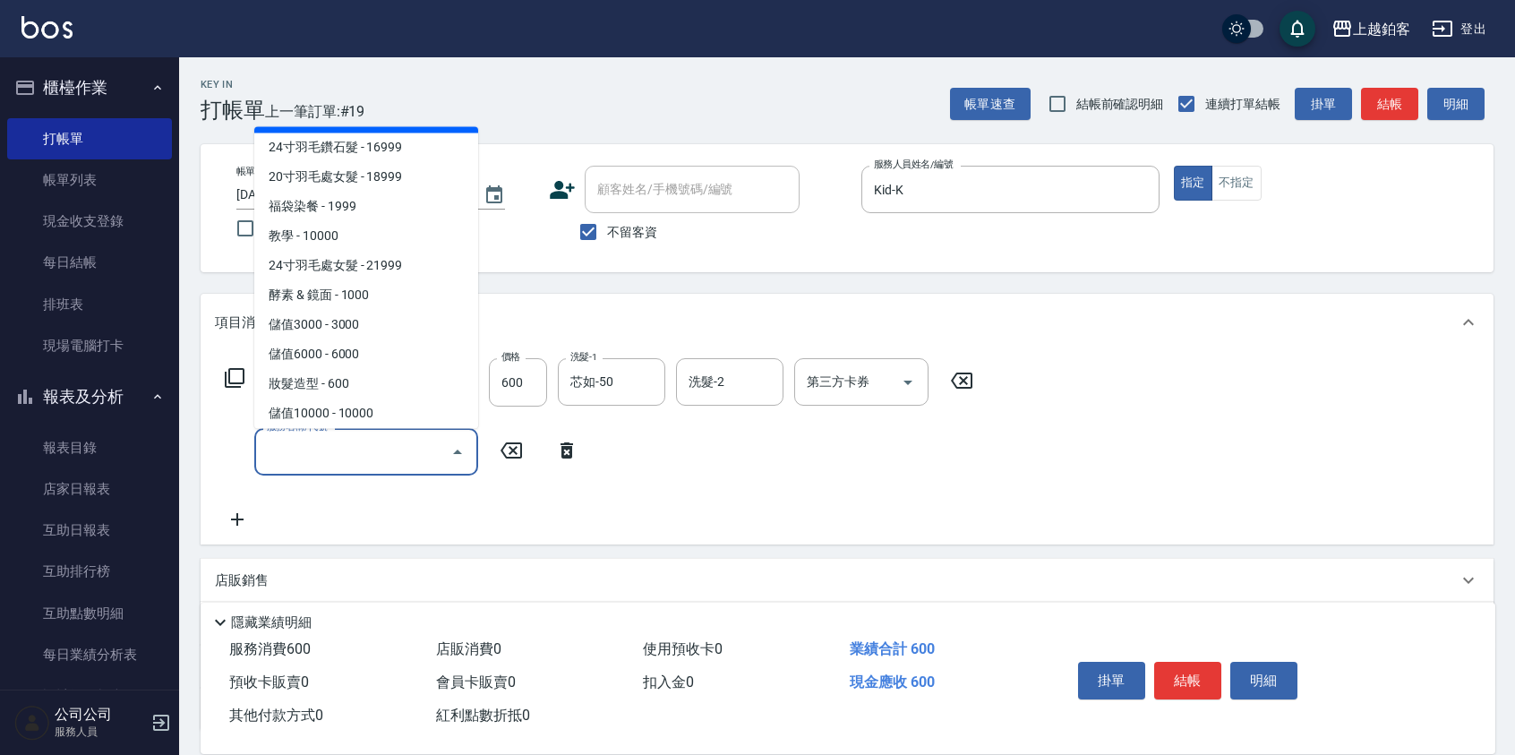
scroll to position [2076, 0]
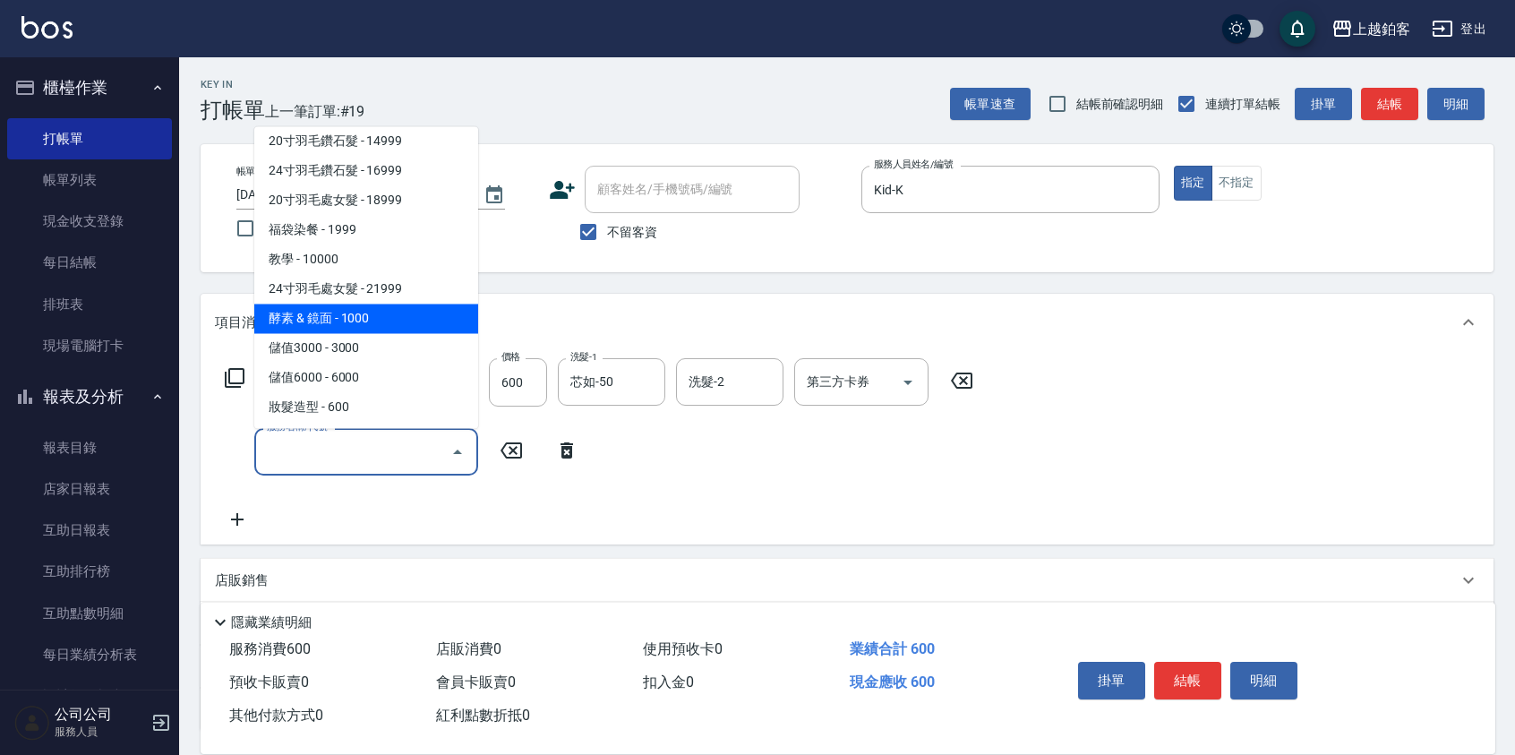
type input "酵素 & 鏡面(41000)"
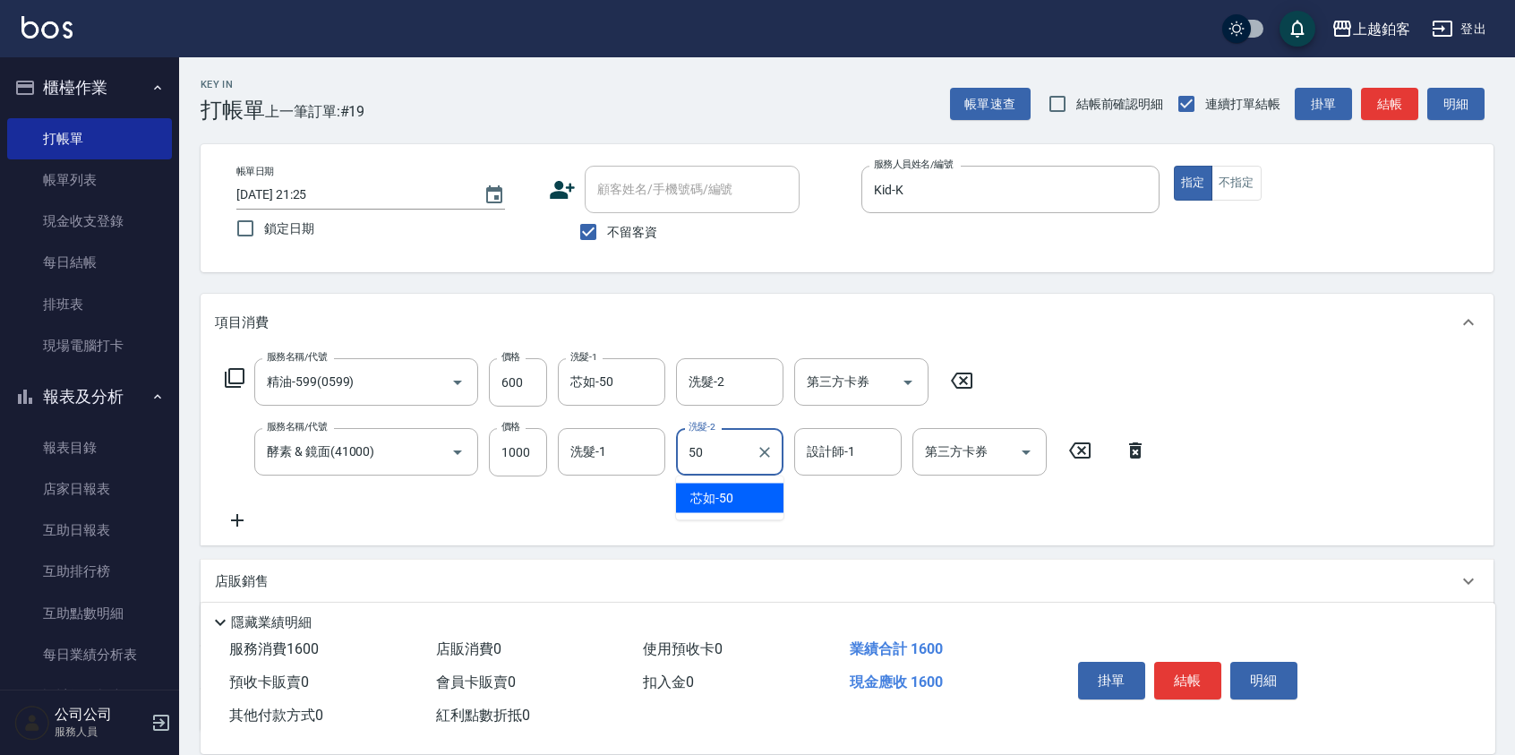
type input "芯如-50"
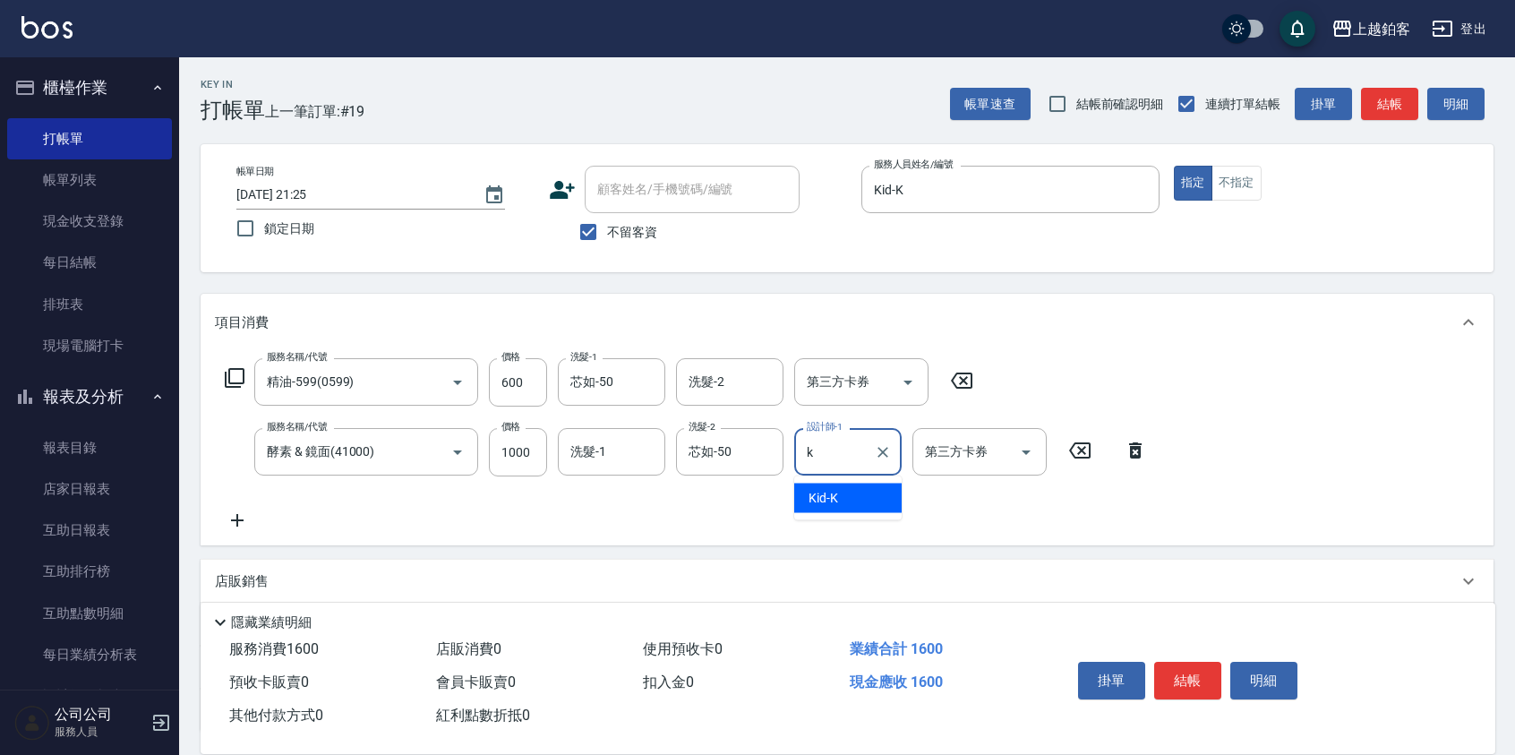
type input "Kid-K"
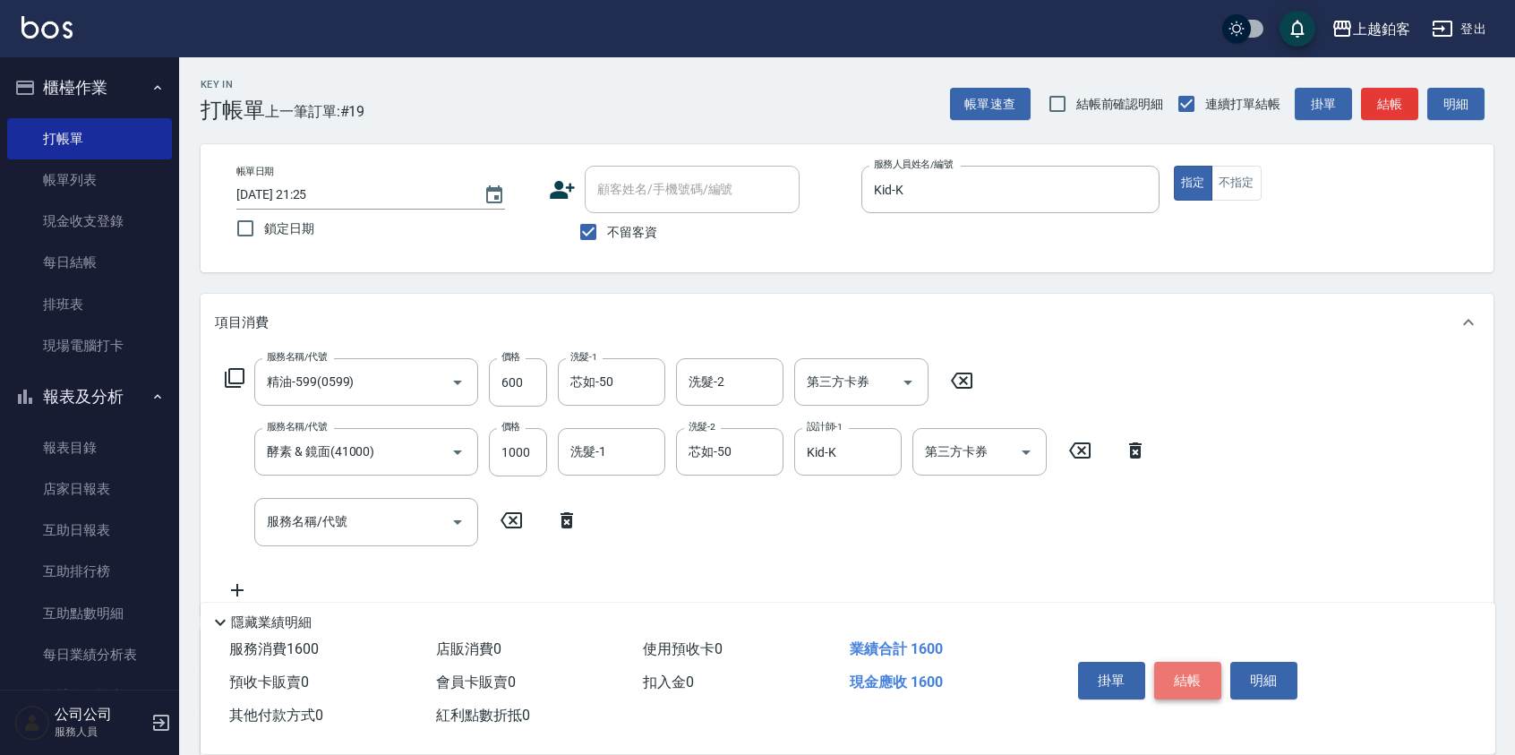
click at [1180, 684] on button "結帳" at bounding box center [1188, 681] width 67 height 38
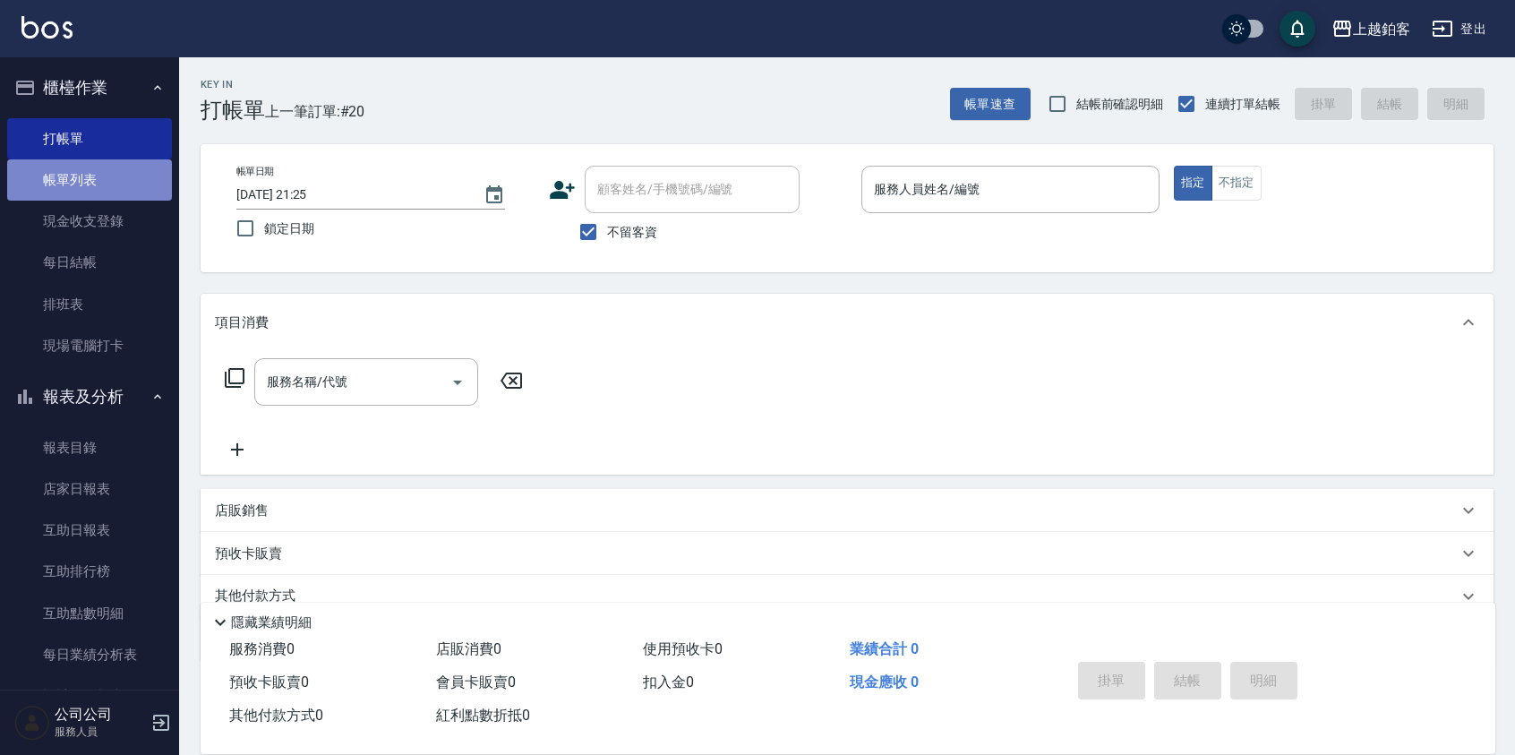
click at [98, 171] on link "帳單列表" at bounding box center [89, 179] width 165 height 41
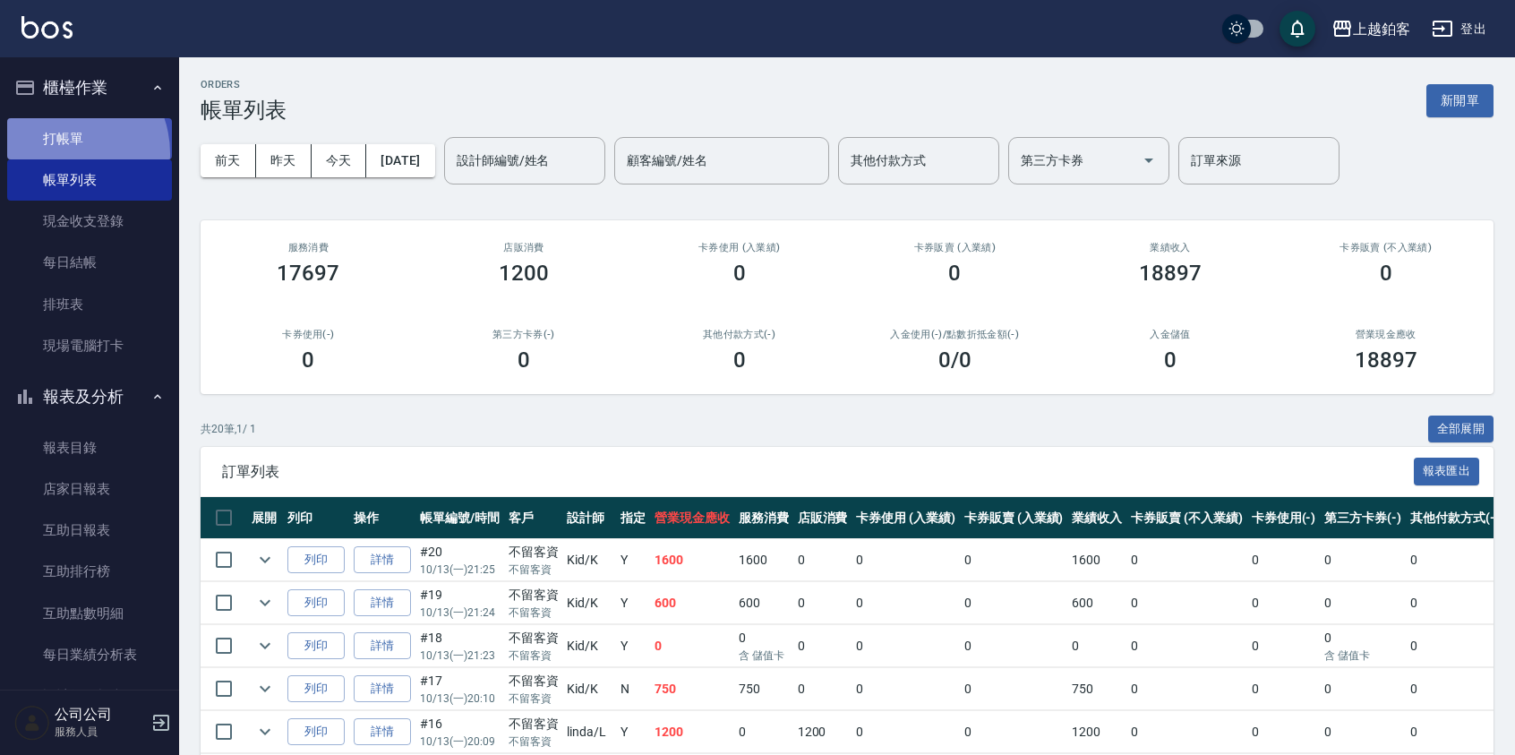
click at [62, 153] on link "打帳單" at bounding box center [89, 138] width 165 height 41
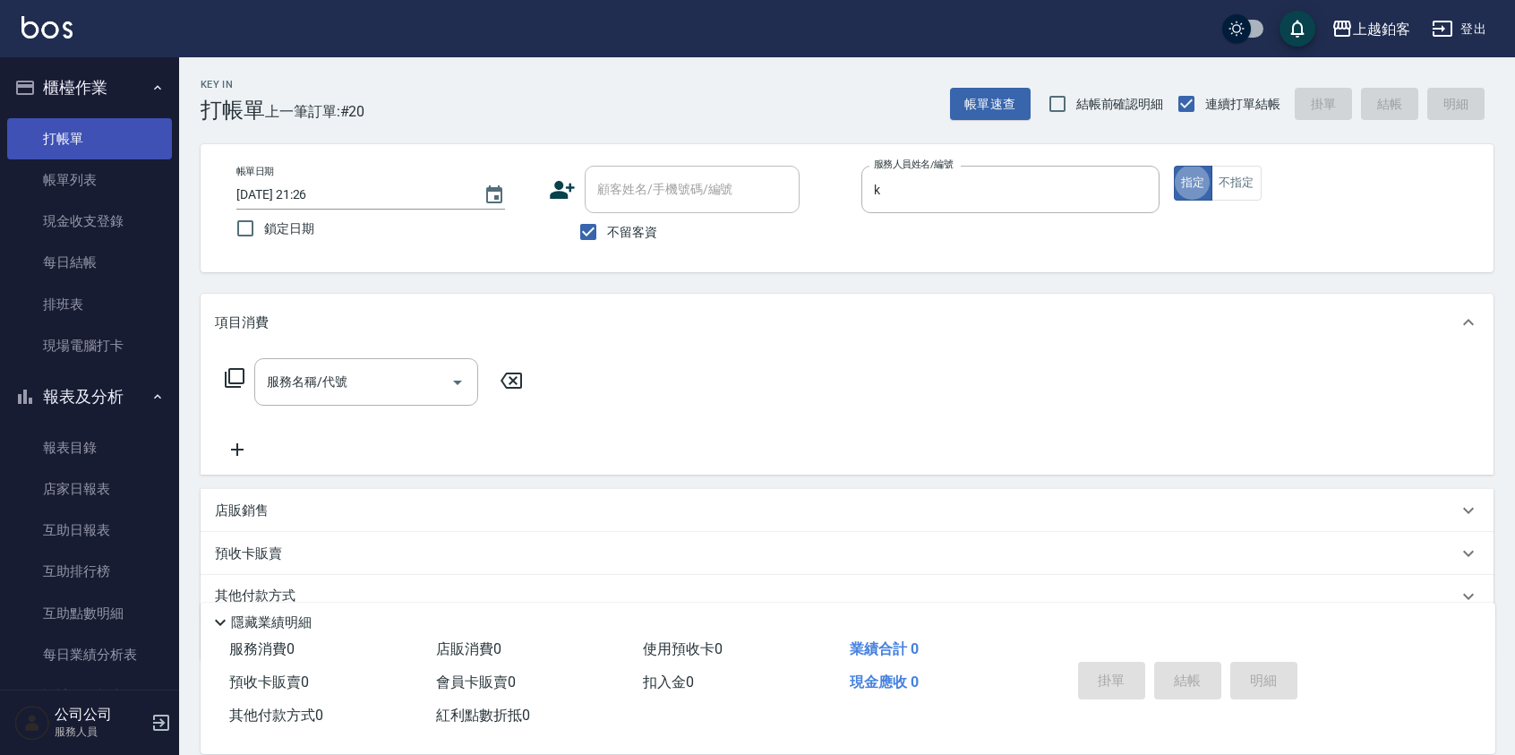
type input "Kid-K"
type button "true"
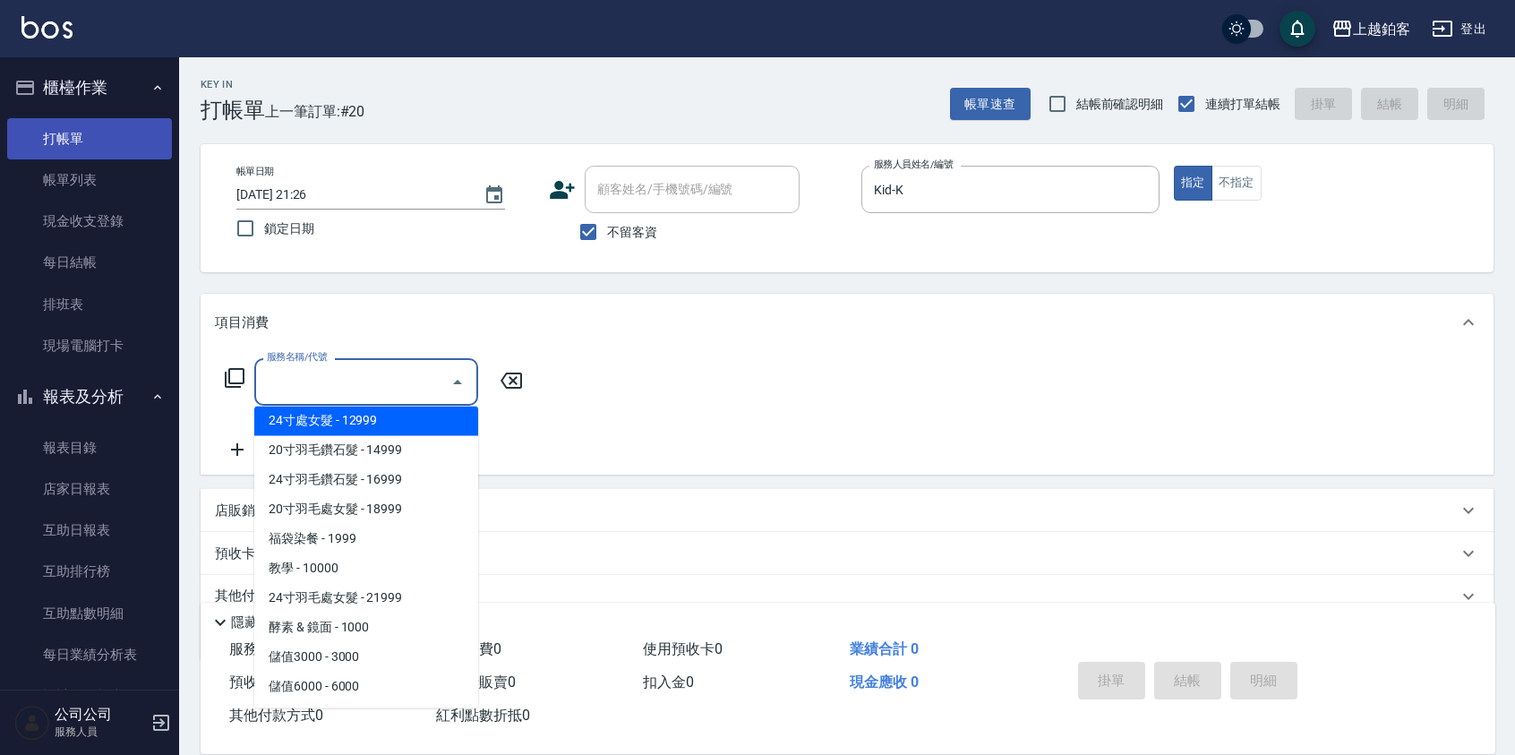
scroll to position [2017, 0]
type input "淨化350洗(10020)"
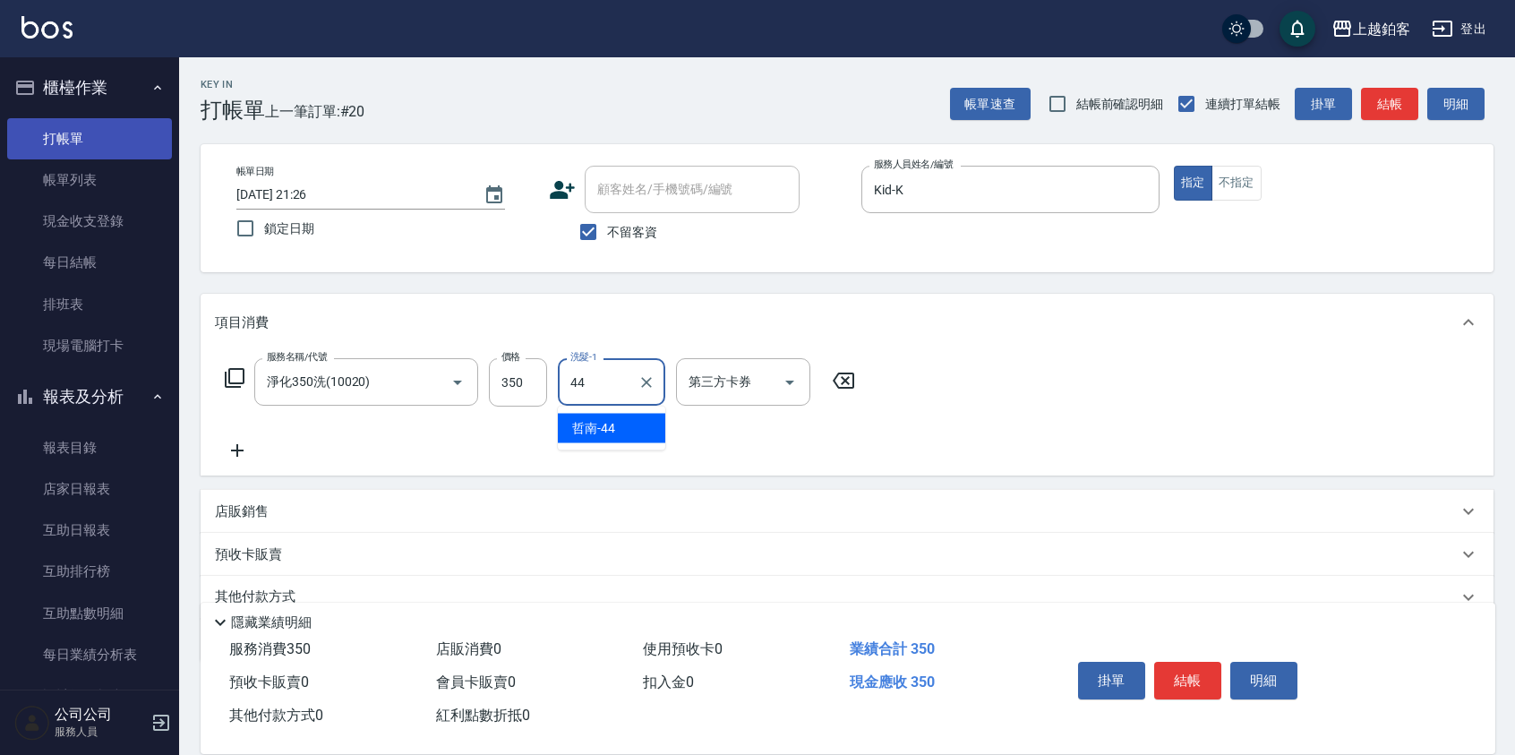
type input "哲南-44"
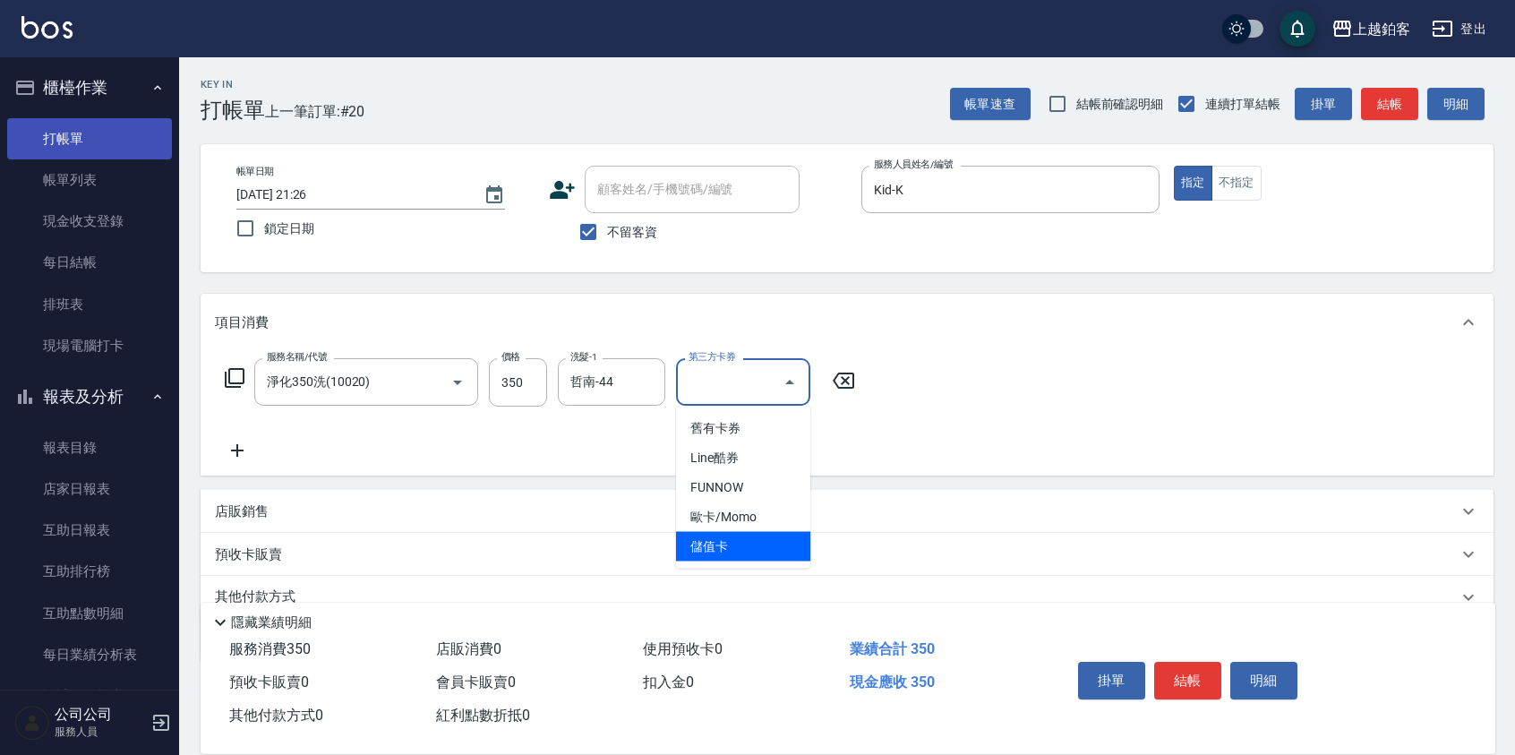
type input "儲值卡"
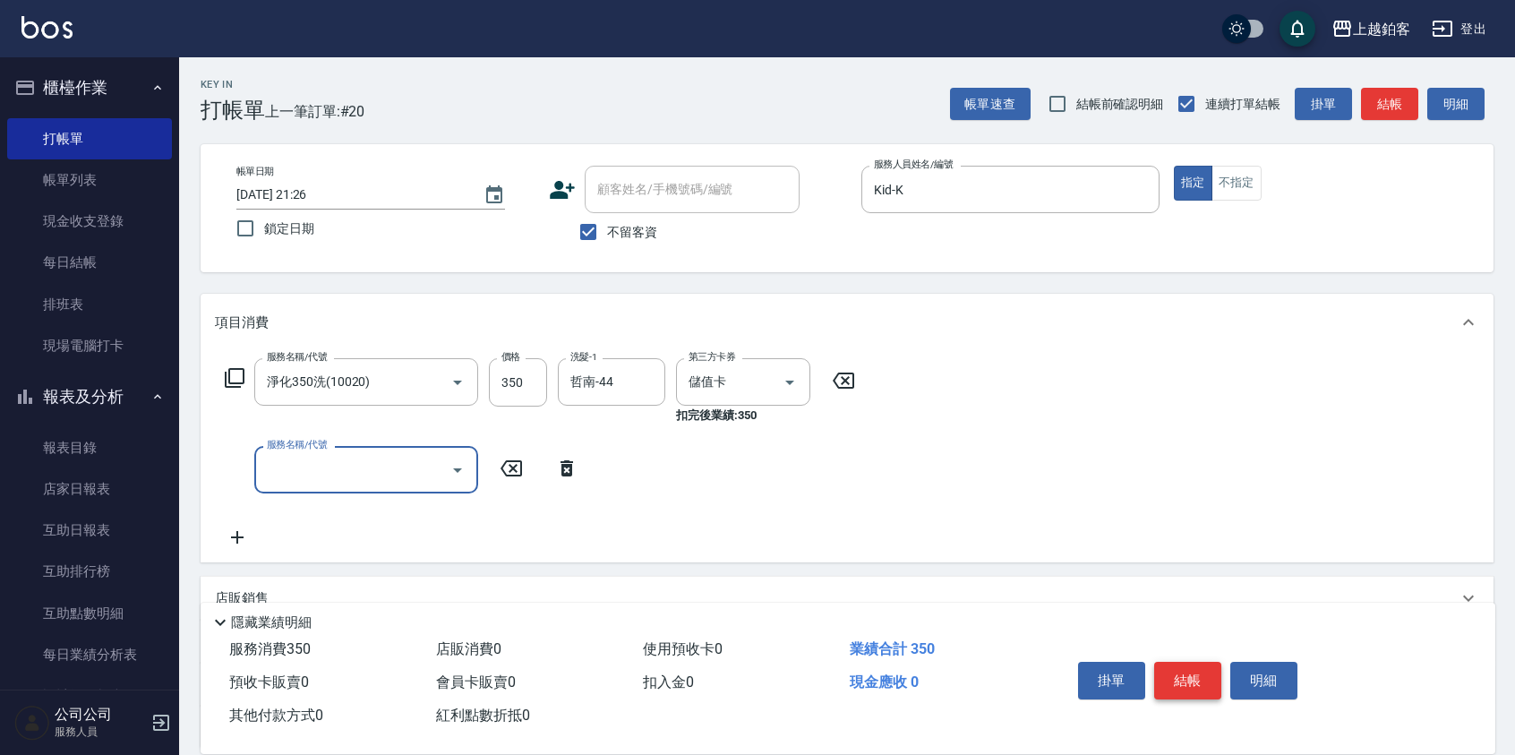
click at [1195, 685] on button "結帳" at bounding box center [1188, 681] width 67 height 38
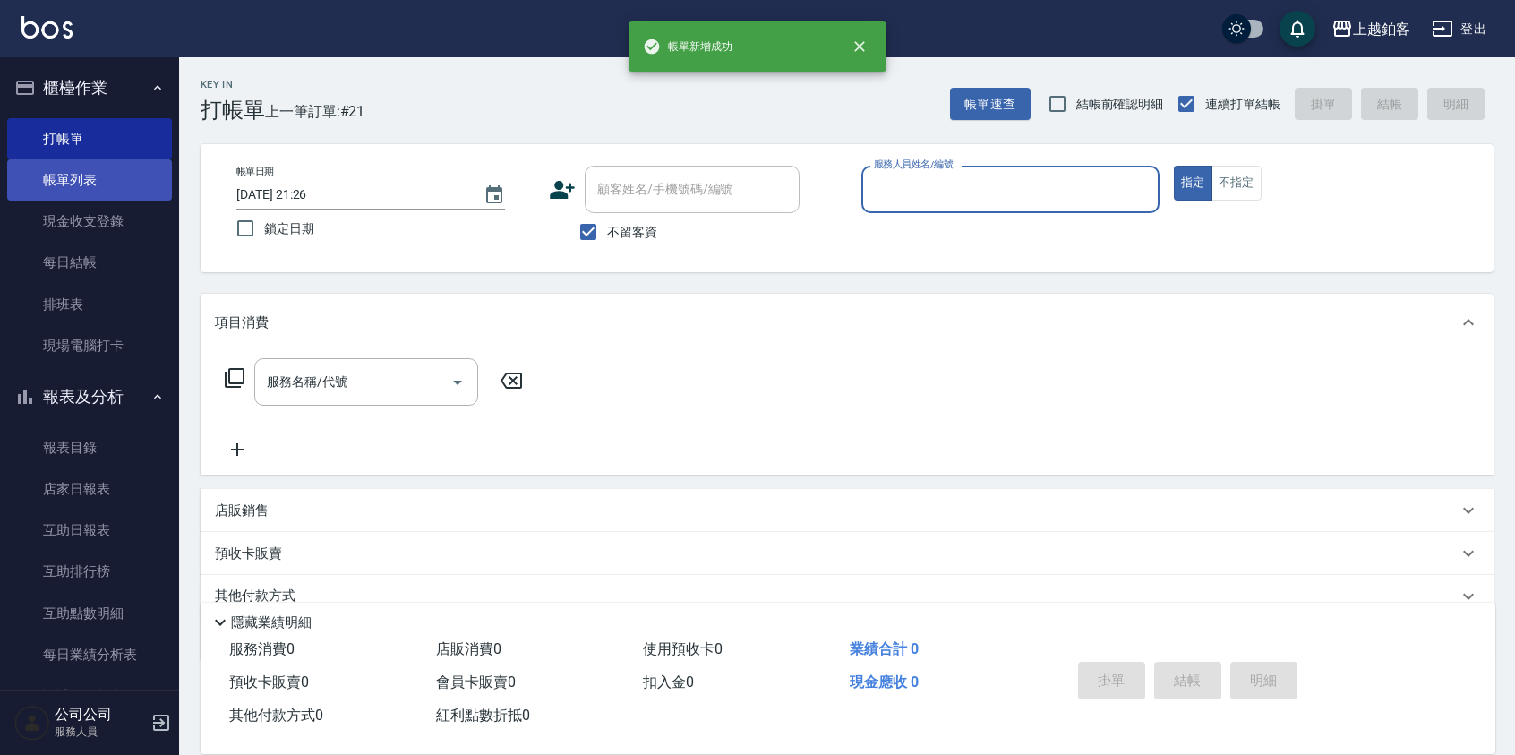
drag, startPoint x: 58, startPoint y: 185, endPoint x: 82, endPoint y: 188, distance: 23.4
click at [58, 185] on link "帳單列表" at bounding box center [89, 179] width 165 height 41
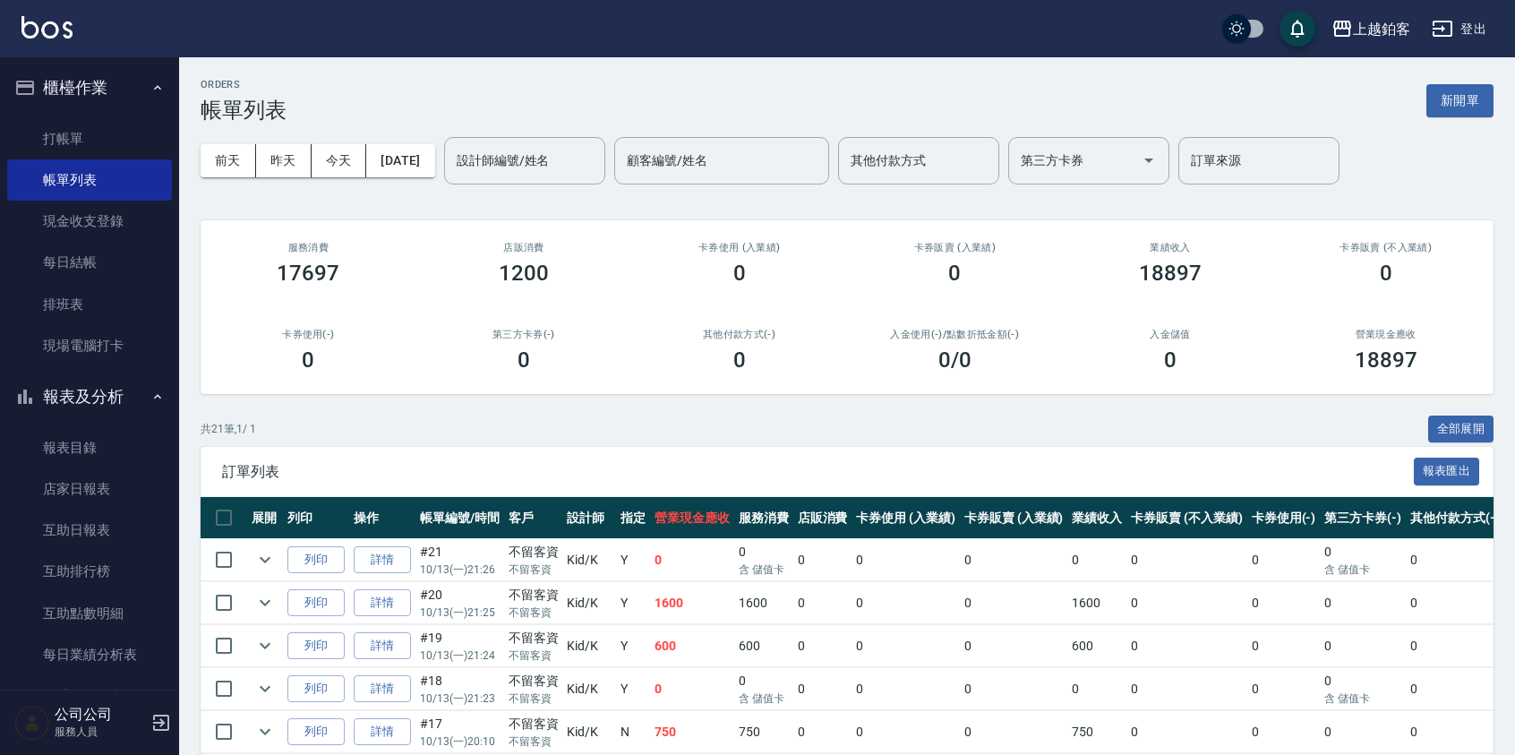
click at [371, 554] on link "詳情" at bounding box center [382, 560] width 57 height 28
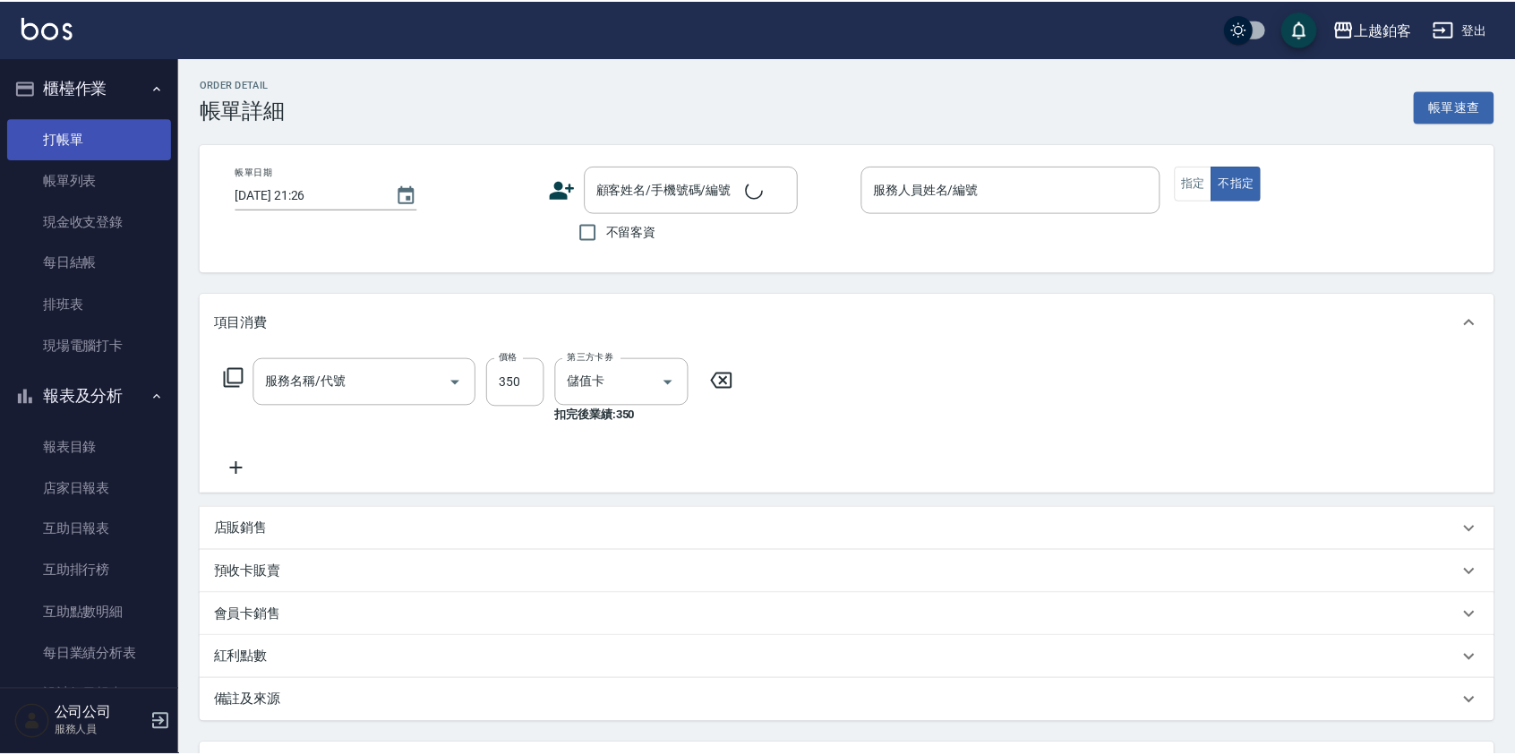
checkbox input "true"
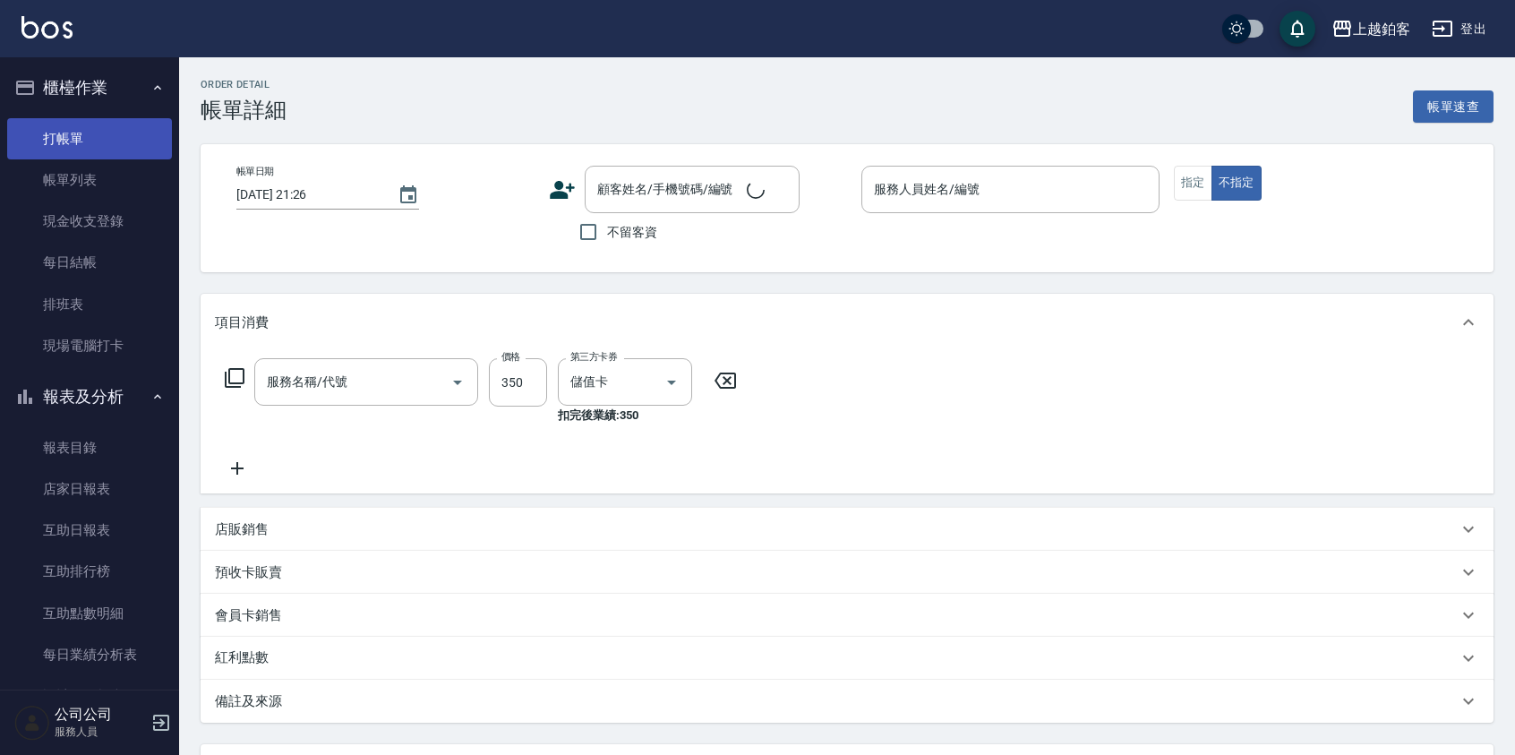
type input "Kid-K"
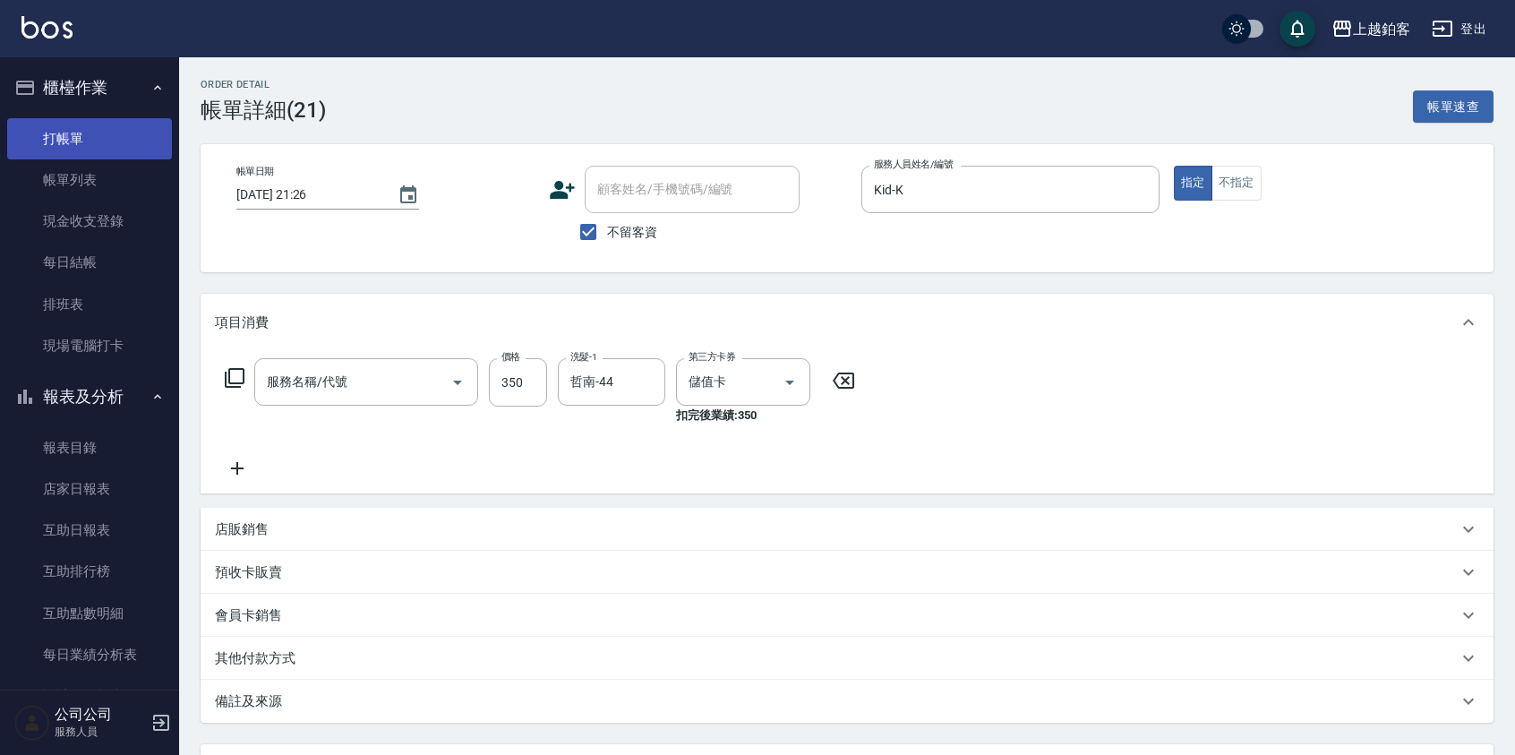
type input "淨化350洗(10020)"
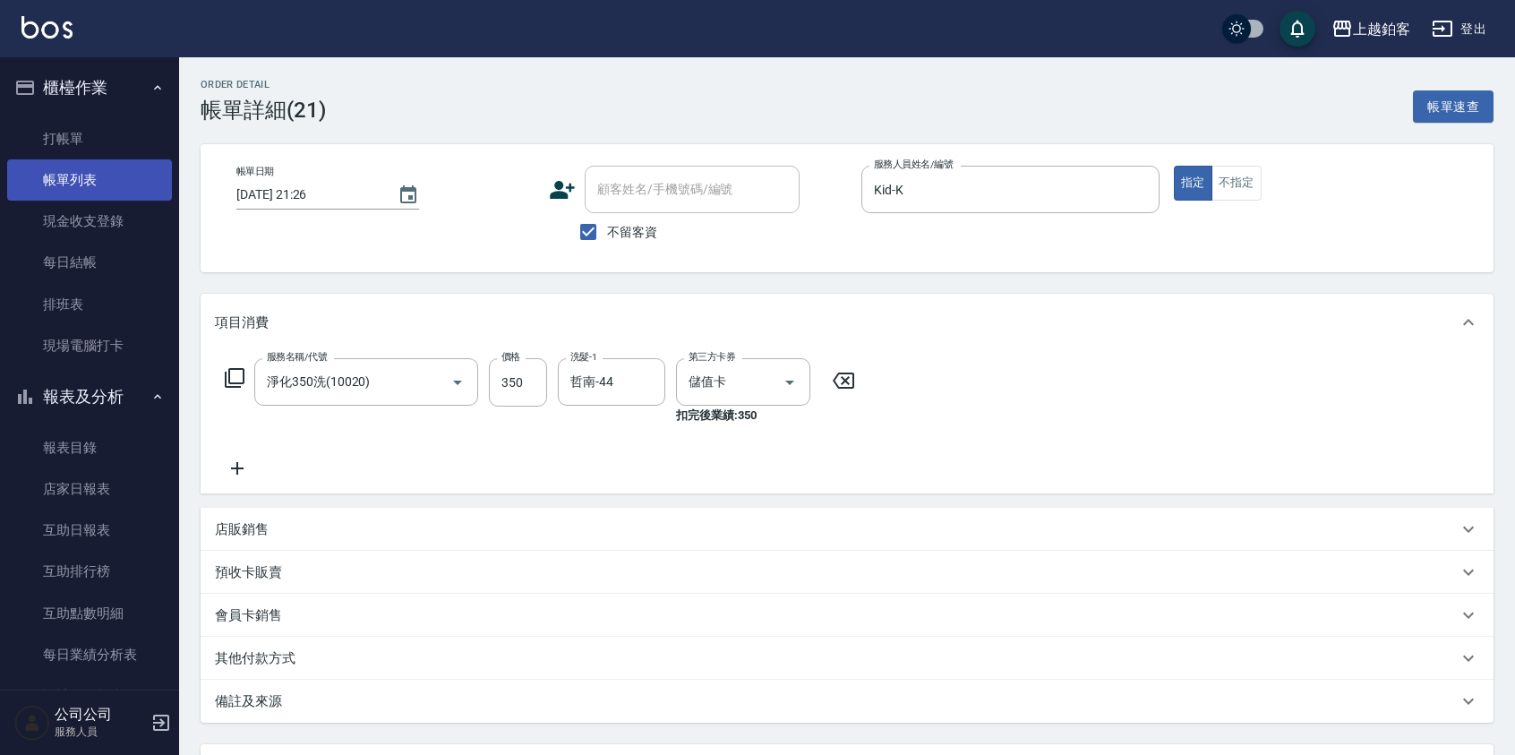
click at [70, 182] on link "帳單列表" at bounding box center [89, 179] width 165 height 41
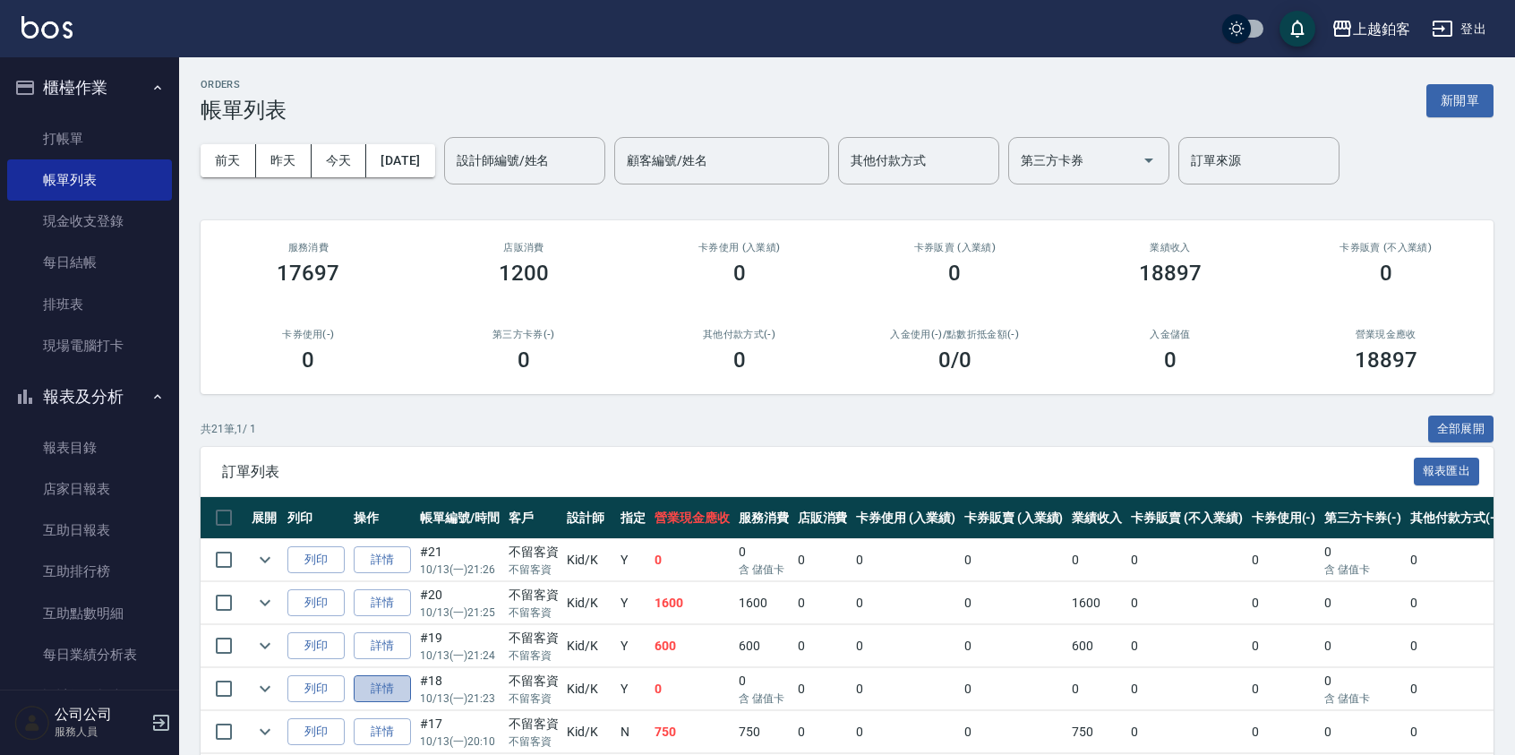
click at [388, 688] on link "詳情" at bounding box center [382, 689] width 57 height 28
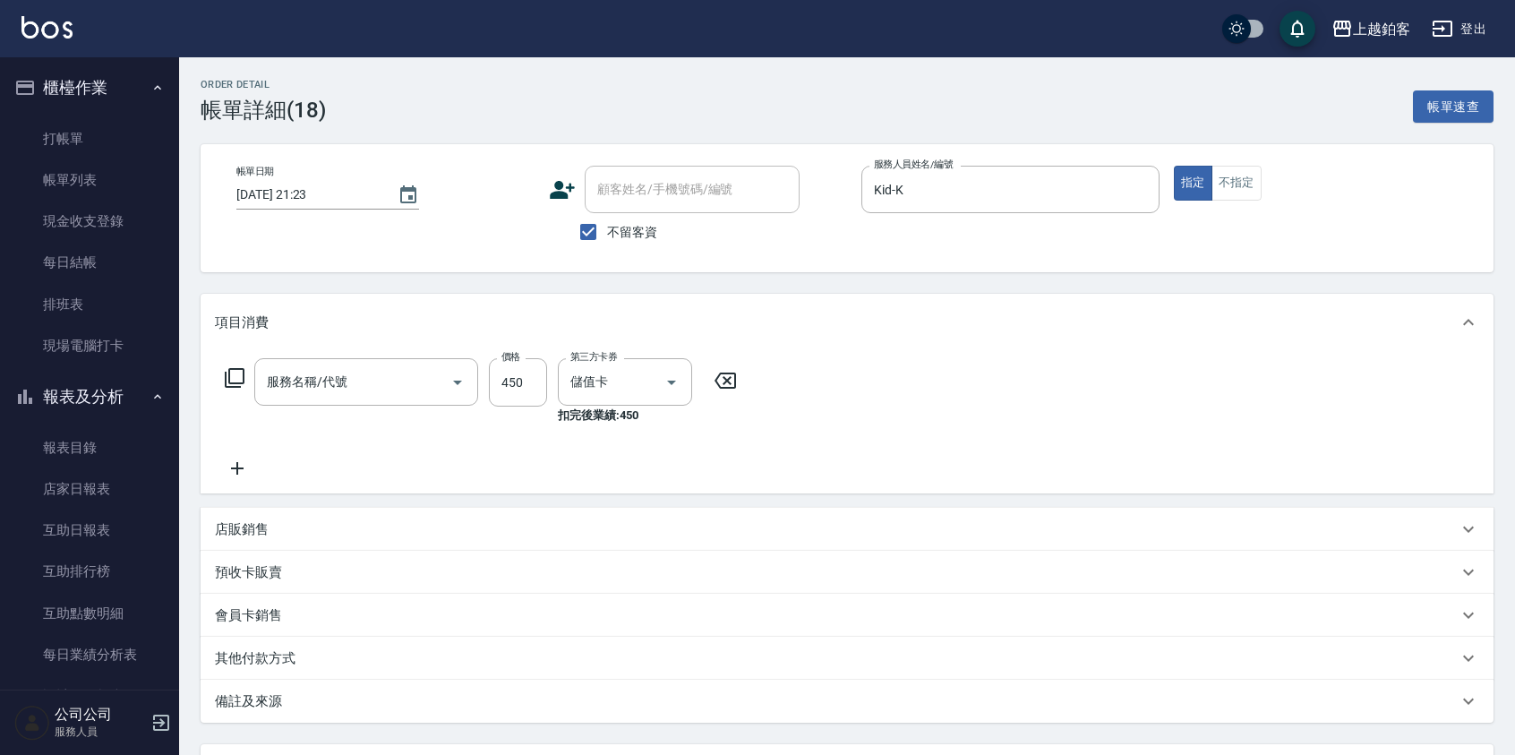
type input "2025/10/13 21:23"
checkbox input "true"
type input "Kid-K"
type input "C剪髮套餐(2450)"
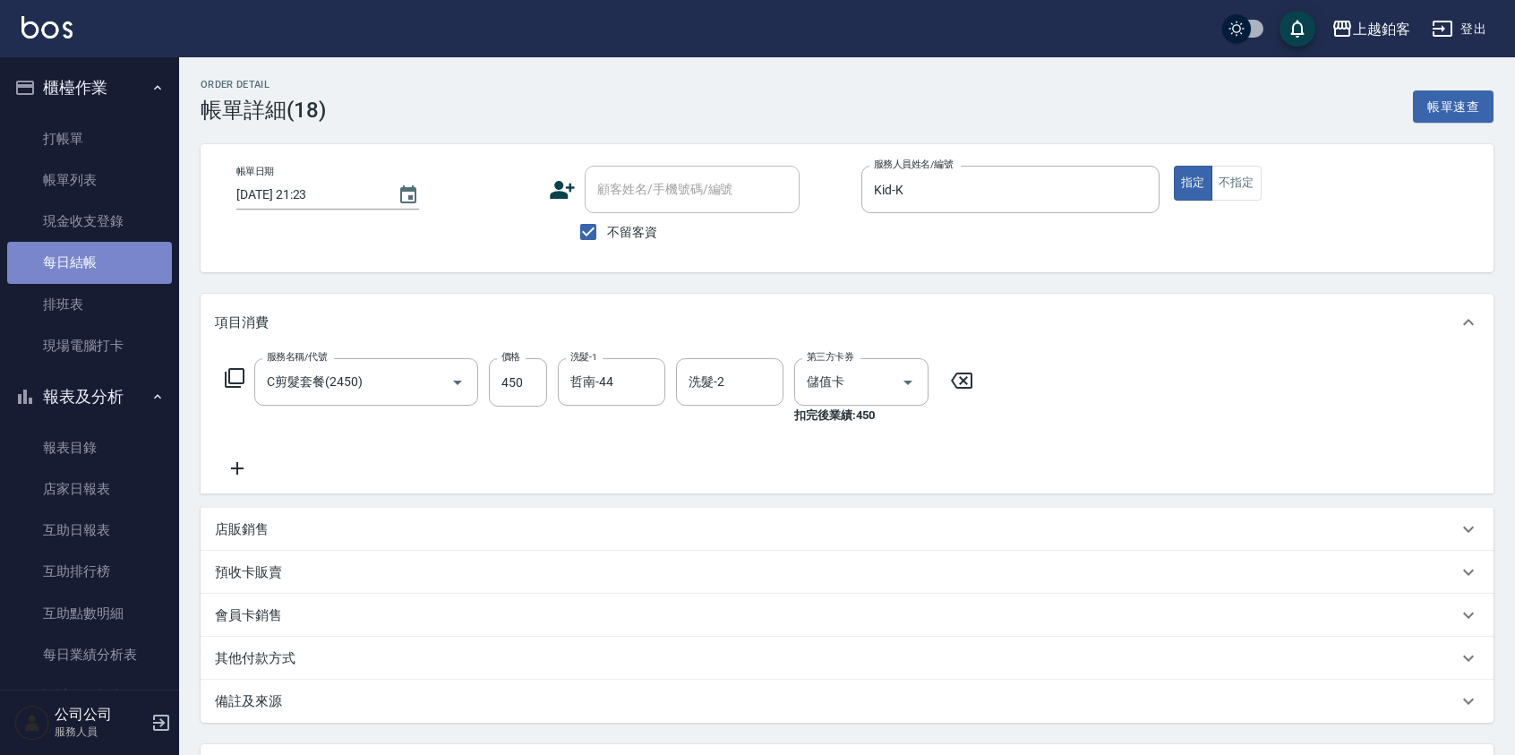
click at [96, 264] on link "每日結帳" at bounding box center [89, 262] width 165 height 41
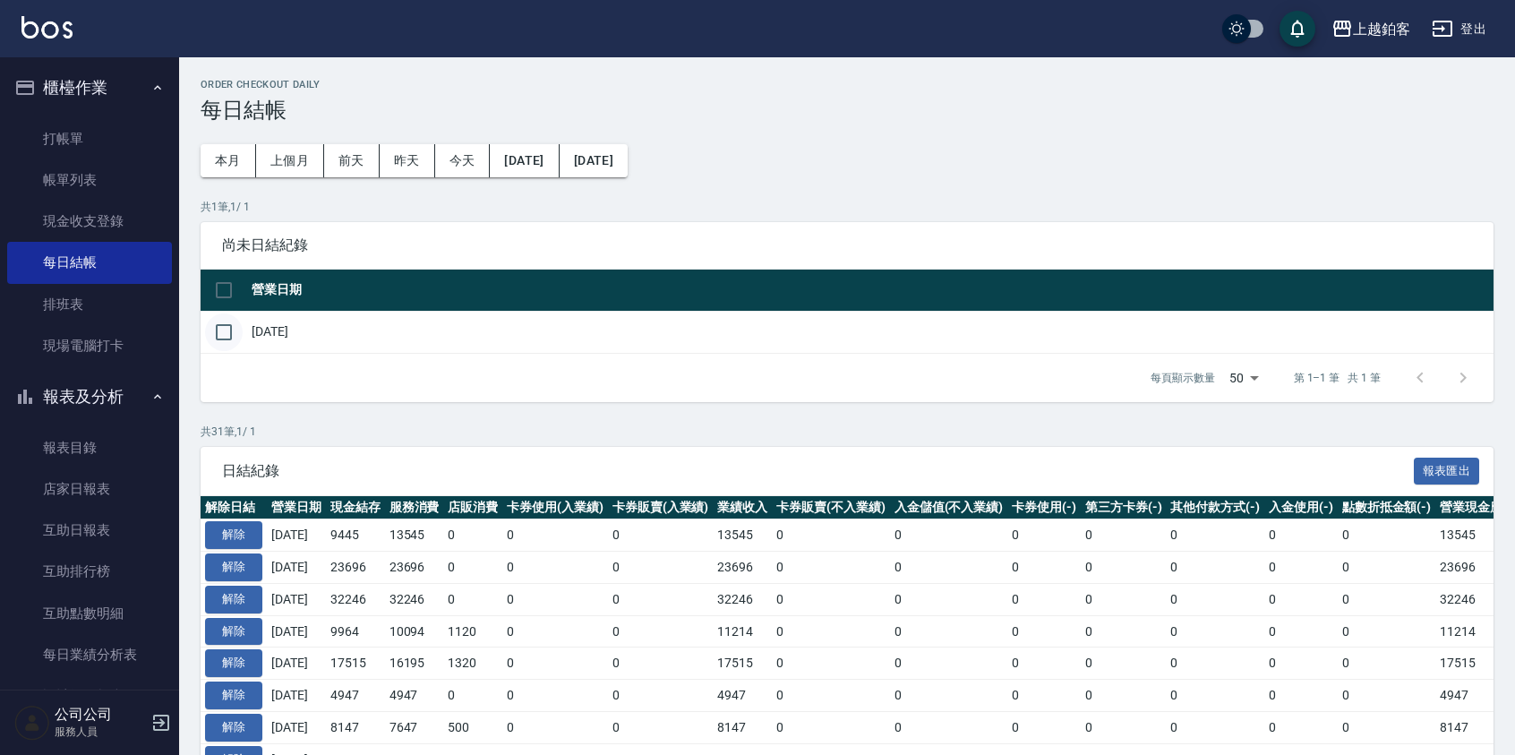
click at [225, 337] on input "checkbox" at bounding box center [224, 332] width 38 height 38
checkbox input "true"
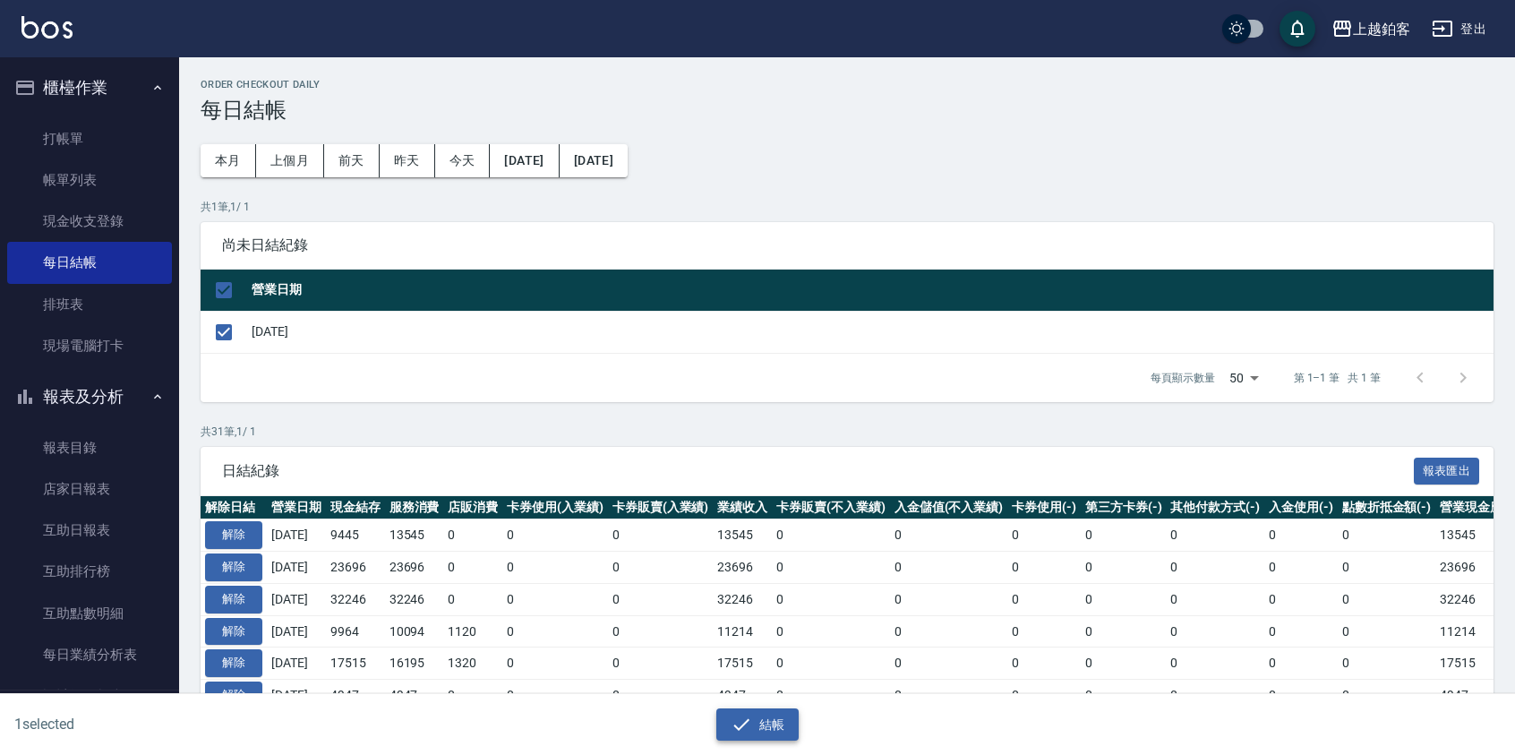
click at [783, 733] on button "結帳" at bounding box center [758, 724] width 83 height 33
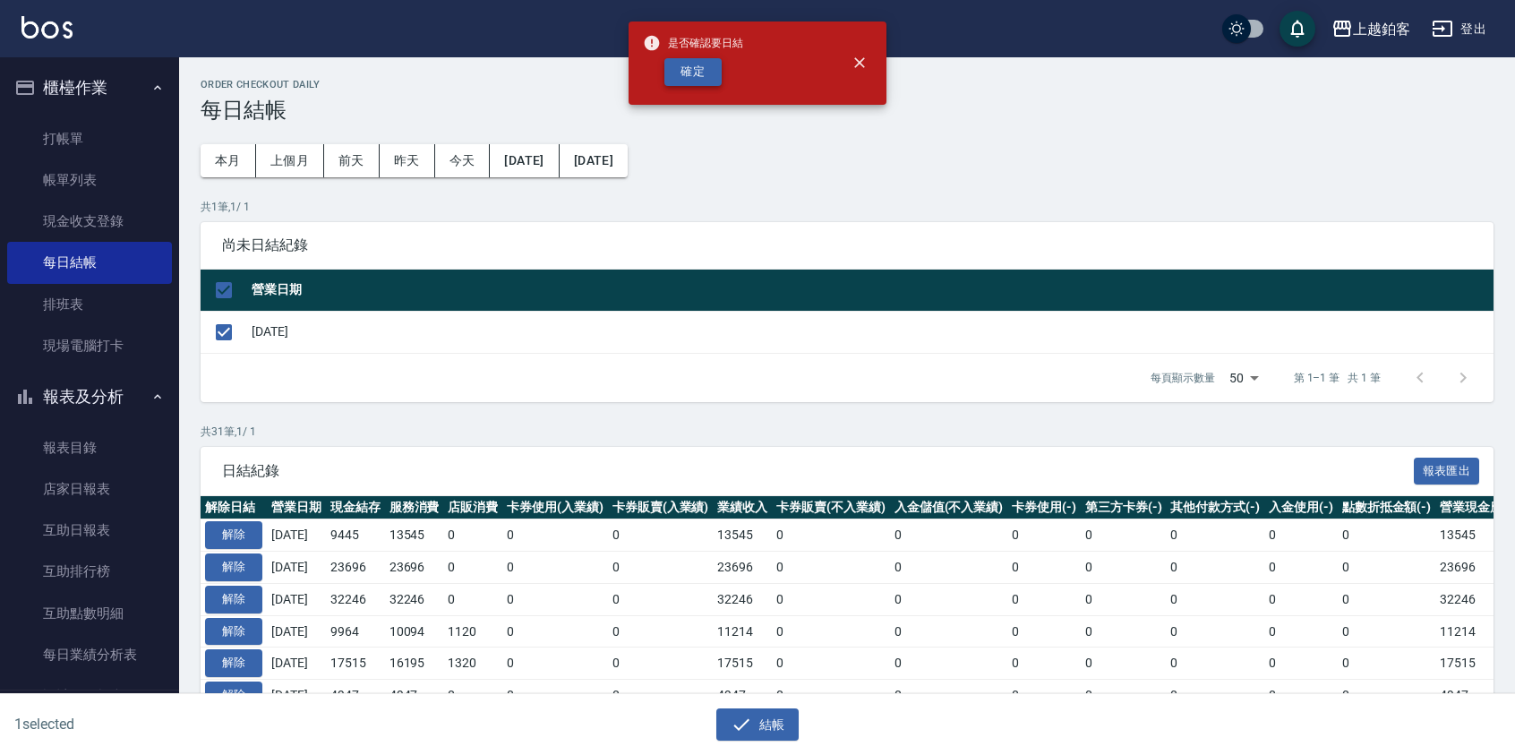
click at [709, 74] on button "確定" at bounding box center [693, 72] width 57 height 28
checkbox input "false"
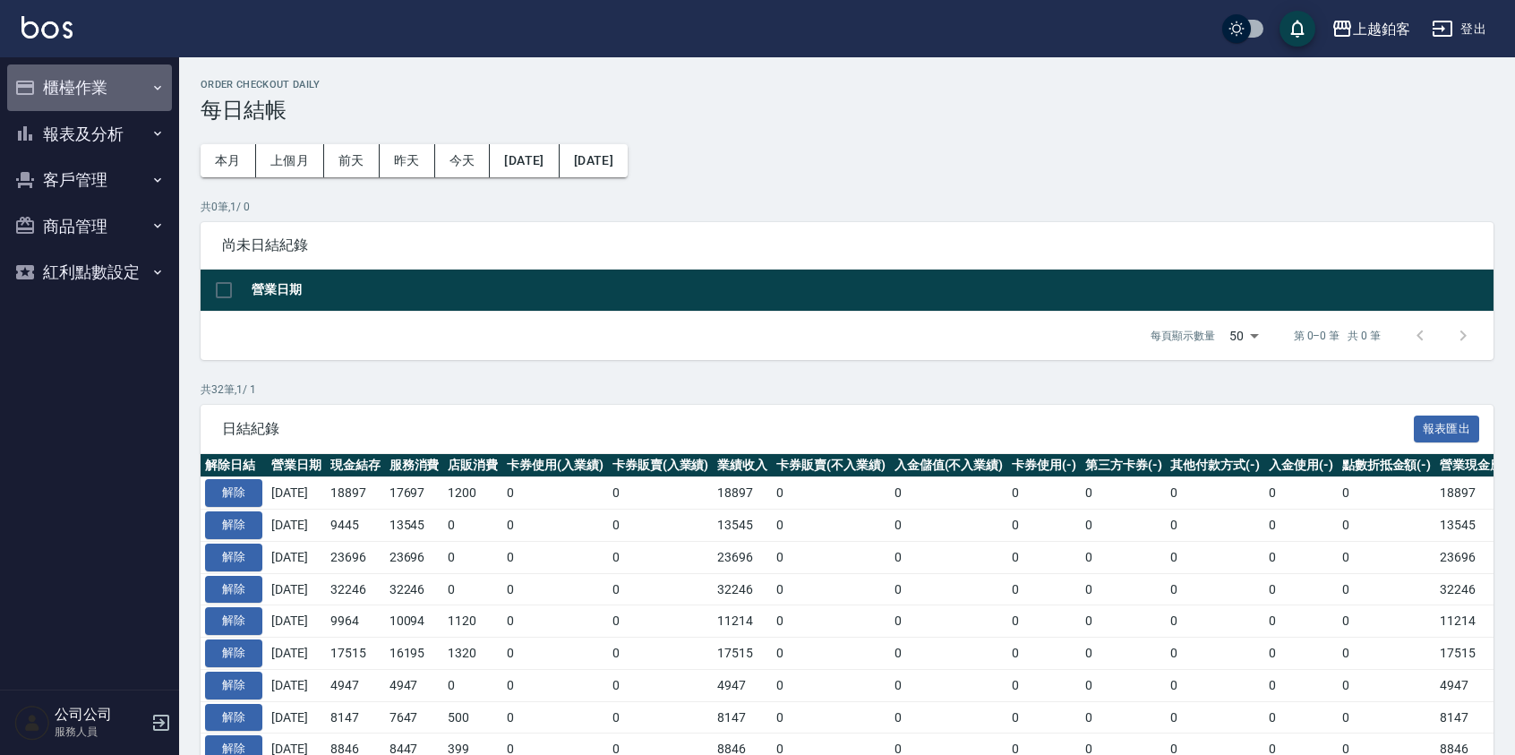
click at [56, 87] on button "櫃檯作業" at bounding box center [89, 87] width 165 height 47
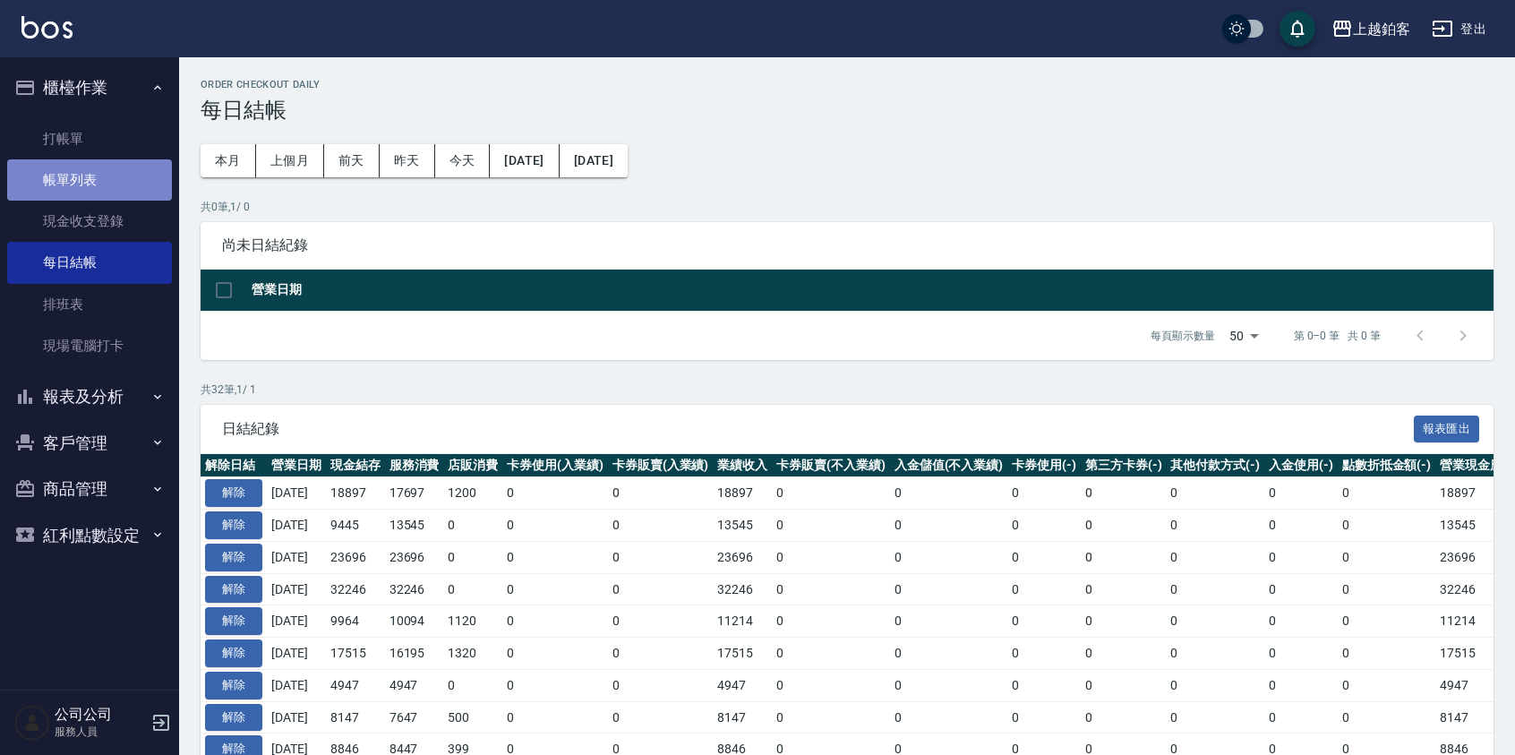
click at [109, 177] on link "帳單列表" at bounding box center [89, 179] width 165 height 41
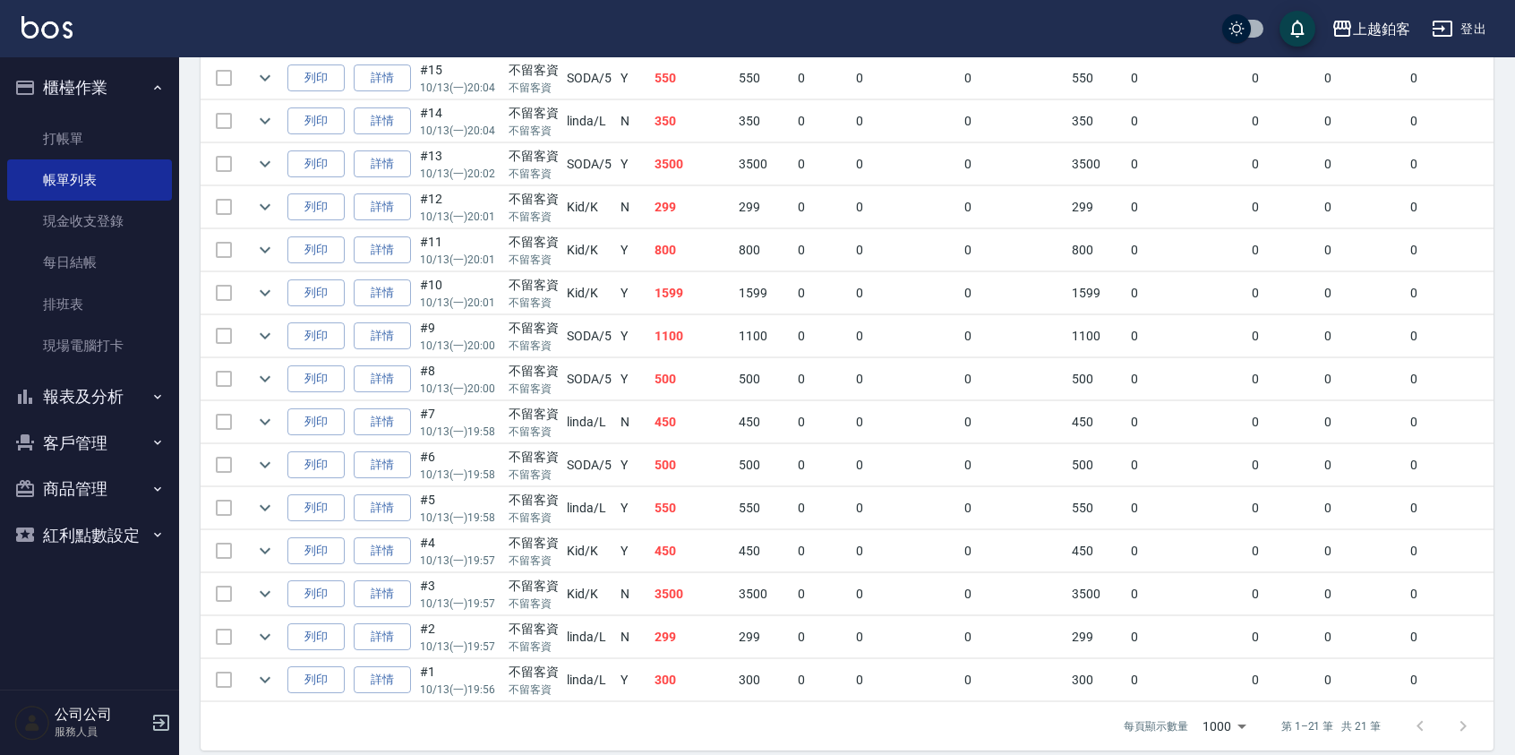
scroll to position [721, 0]
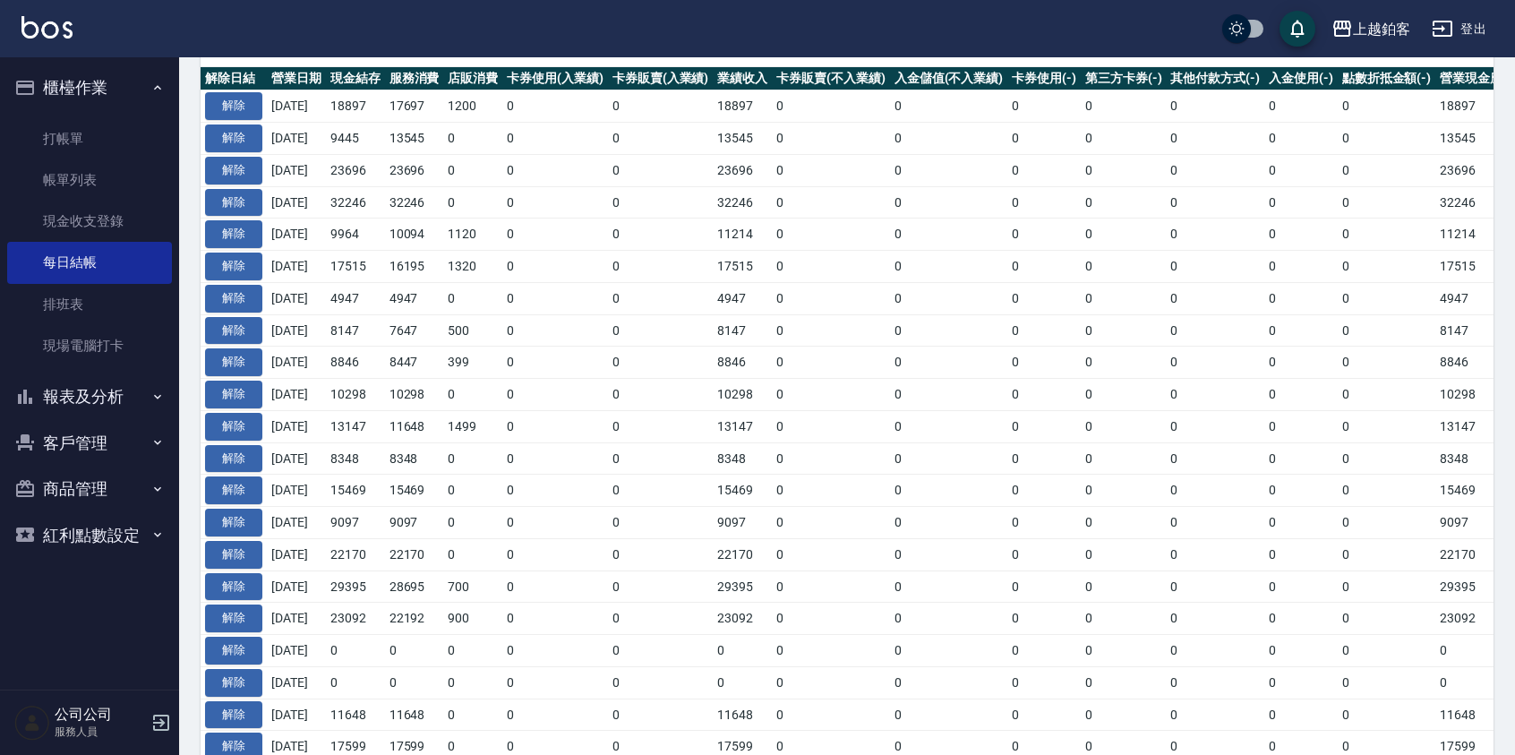
scroll to position [389, 0]
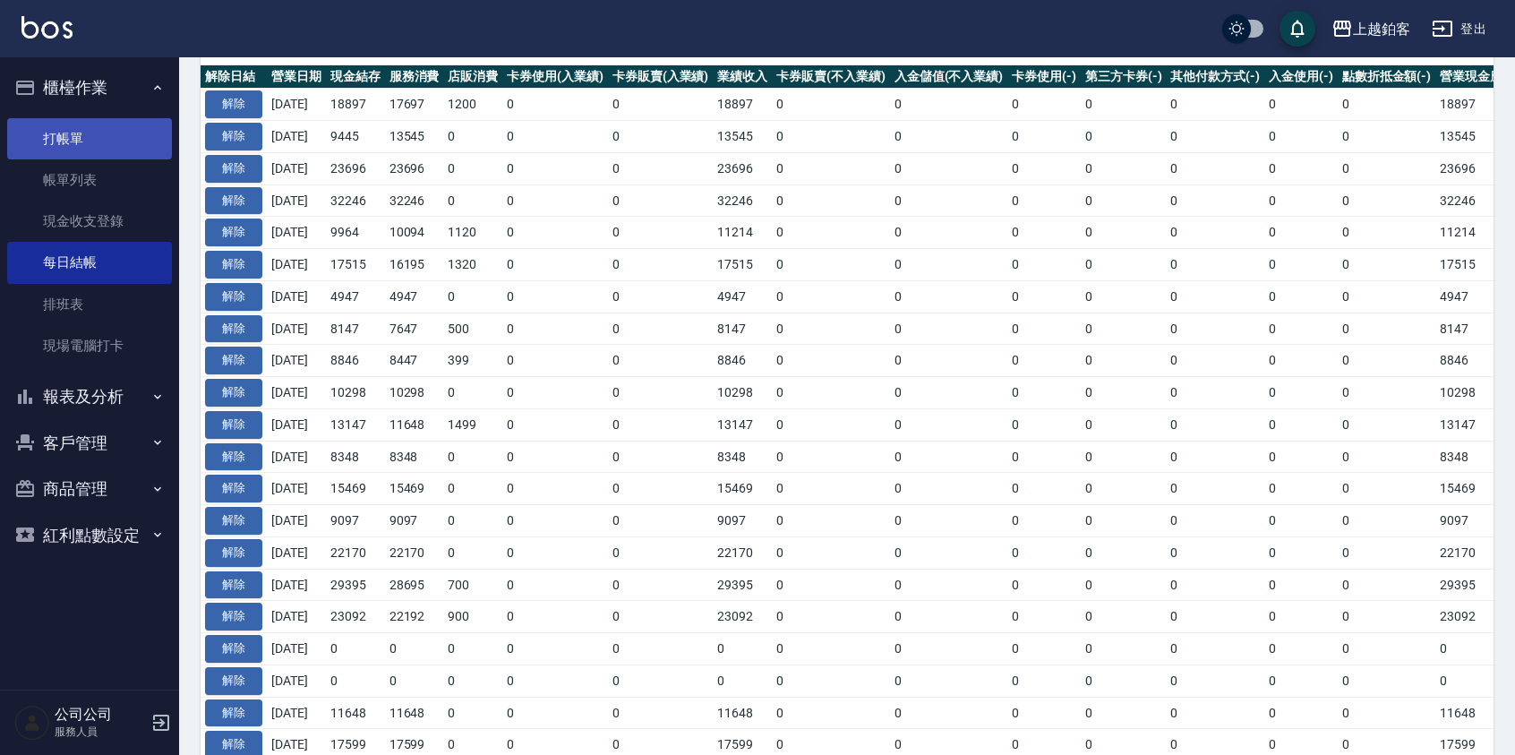
click at [78, 142] on link "打帳單" at bounding box center [89, 138] width 165 height 41
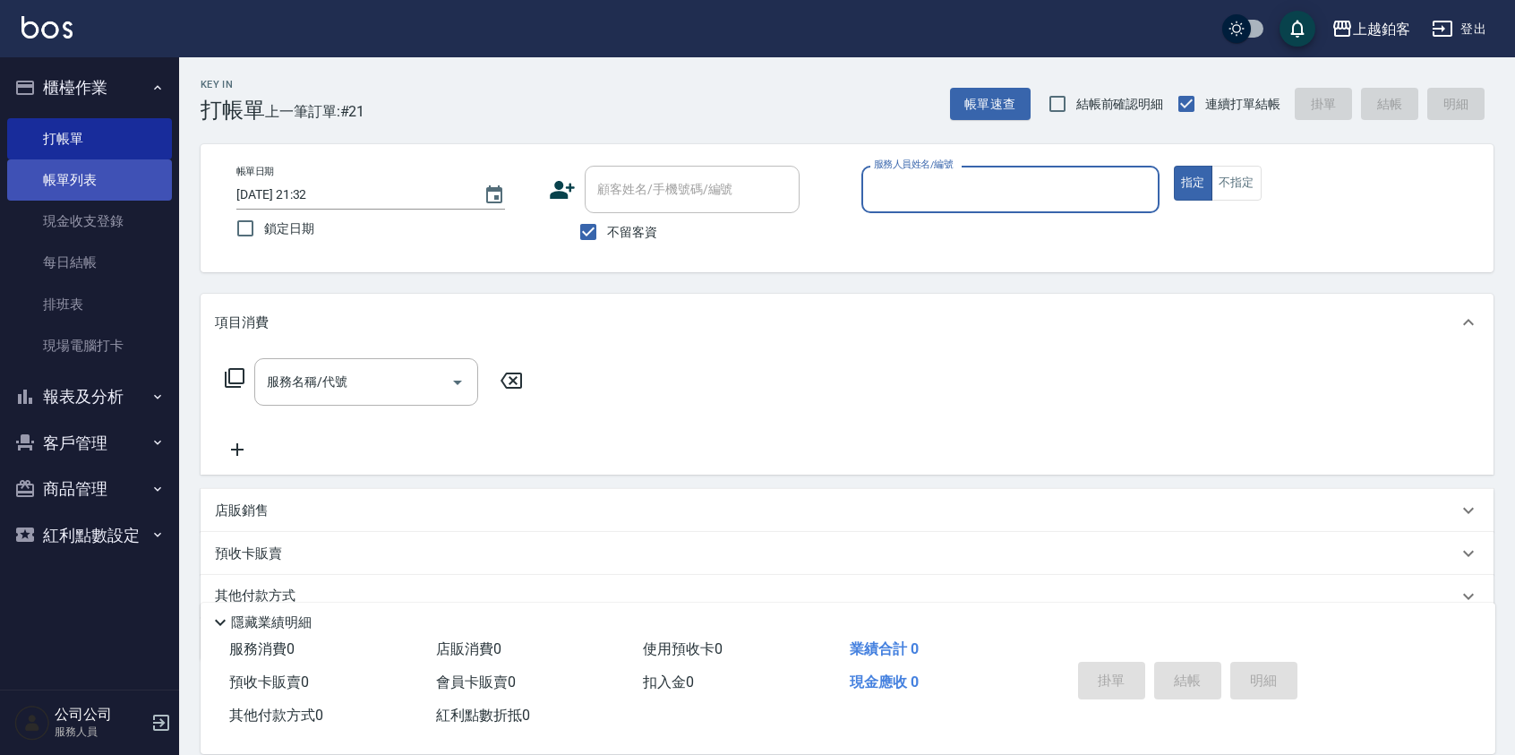
click at [116, 167] on link "帳單列表" at bounding box center [89, 179] width 165 height 41
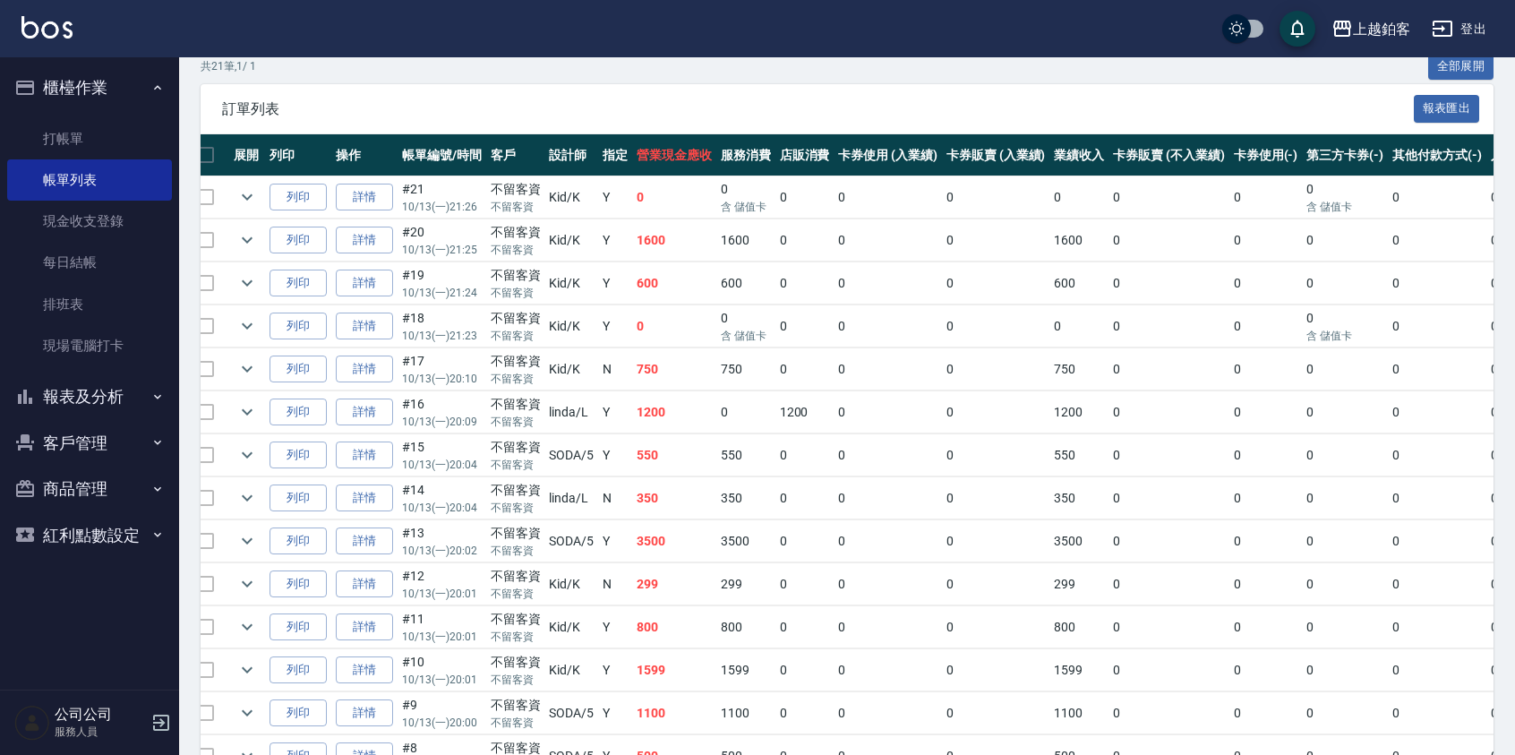
scroll to position [0, 20]
